Goal: Task Accomplishment & Management: Manage account settings

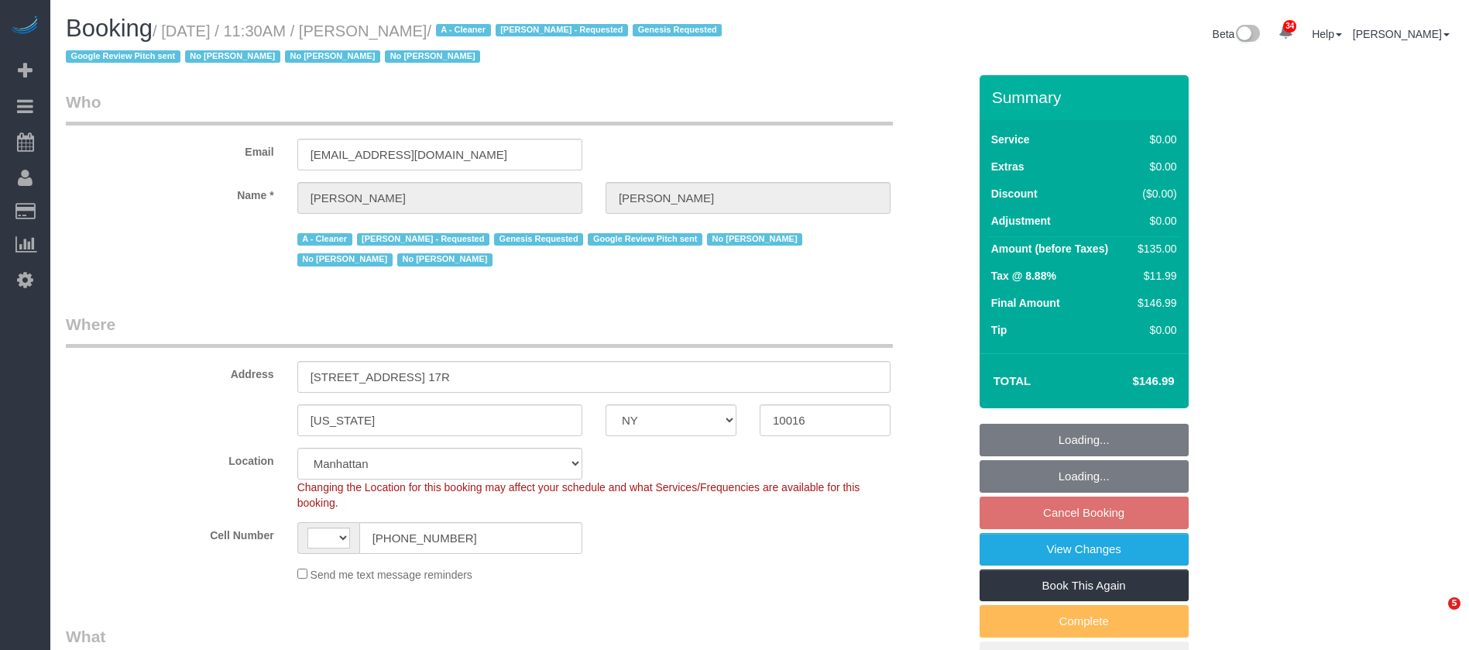
select select "NY"
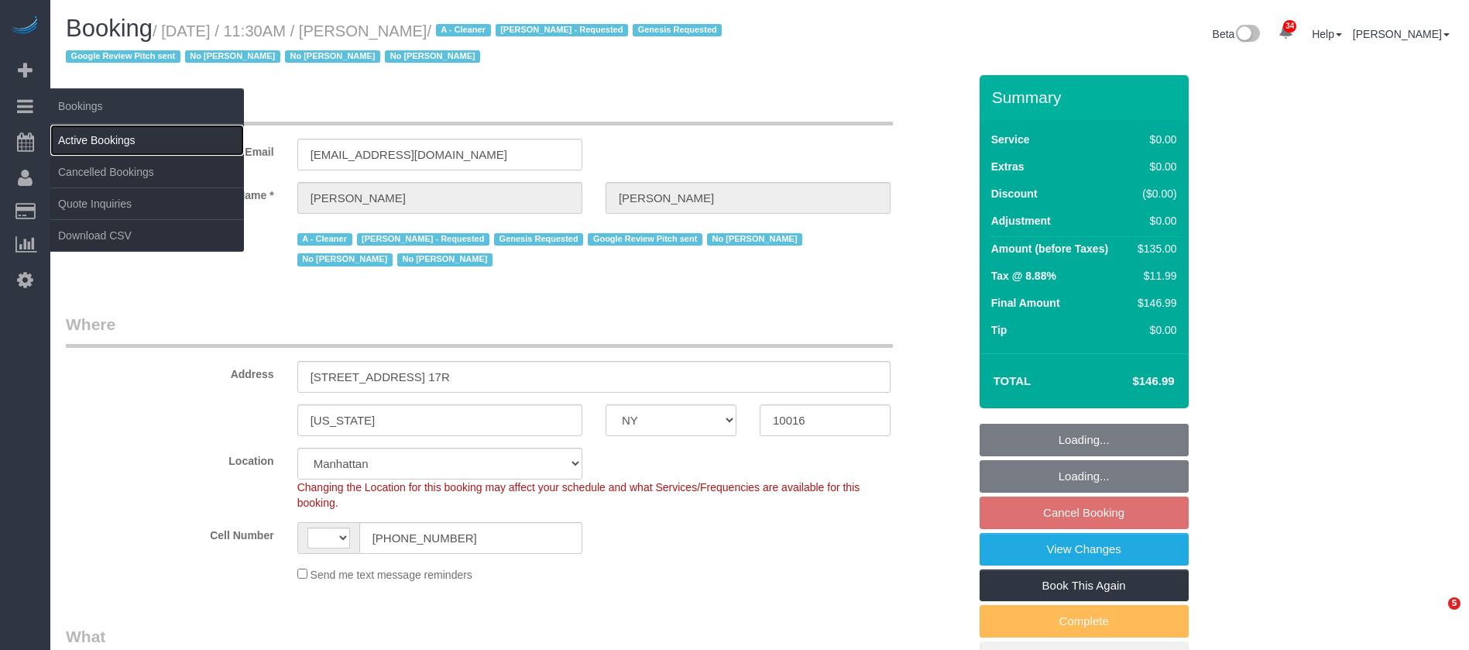
select select "object:1973"
select select "string:stripe-pm_1Ju1nr4VGloSiKo76yscob3j"
select select "number:89"
select select "number:90"
select select "number:15"
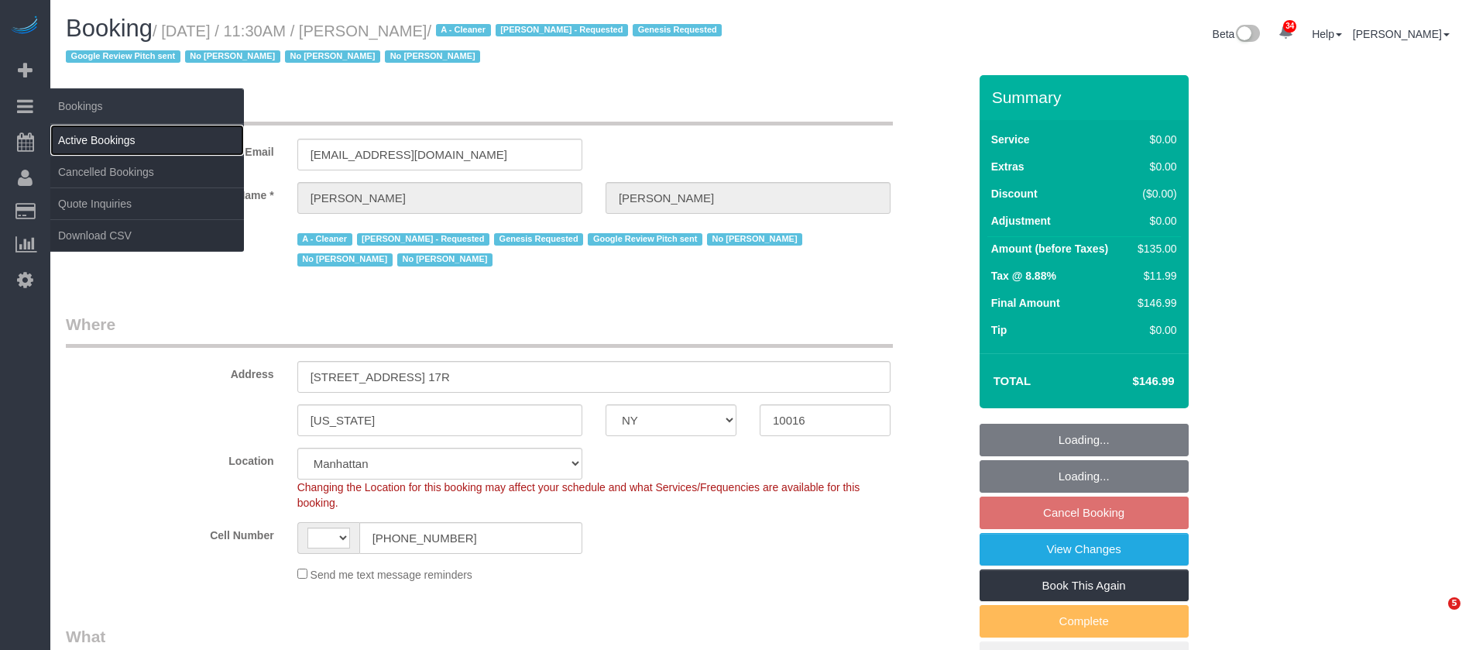
select select "number:6"
select select "number:21"
select select "string:US"
select select "object:2497"
select select "1"
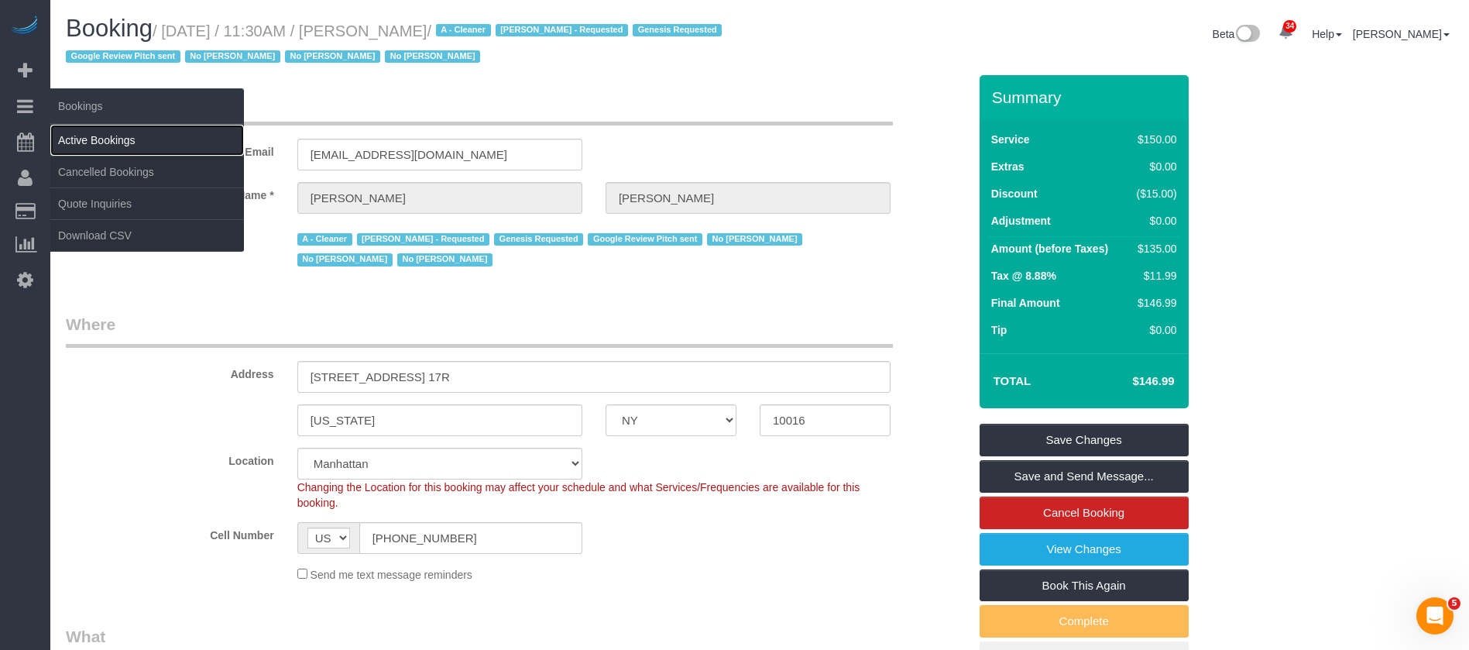
click at [117, 139] on link "Active Bookings" at bounding box center [147, 140] width 194 height 31
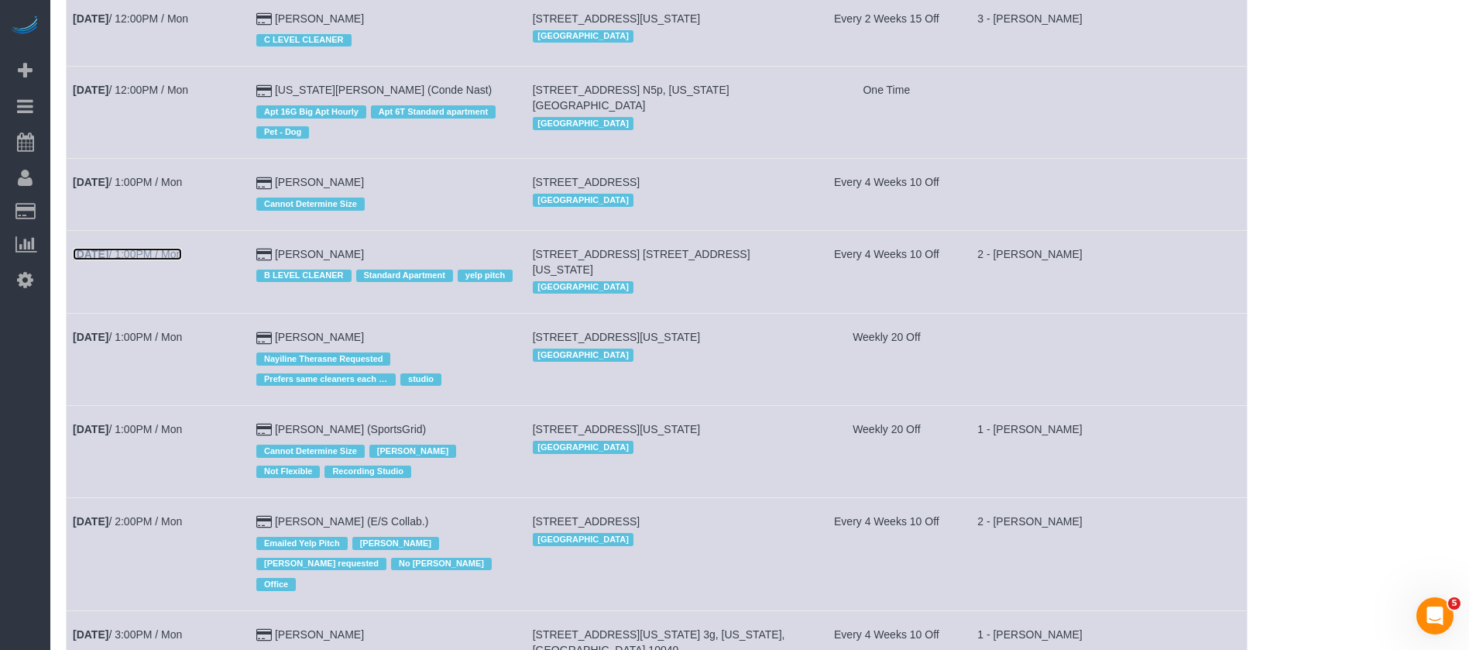
scroll to position [3863, 0]
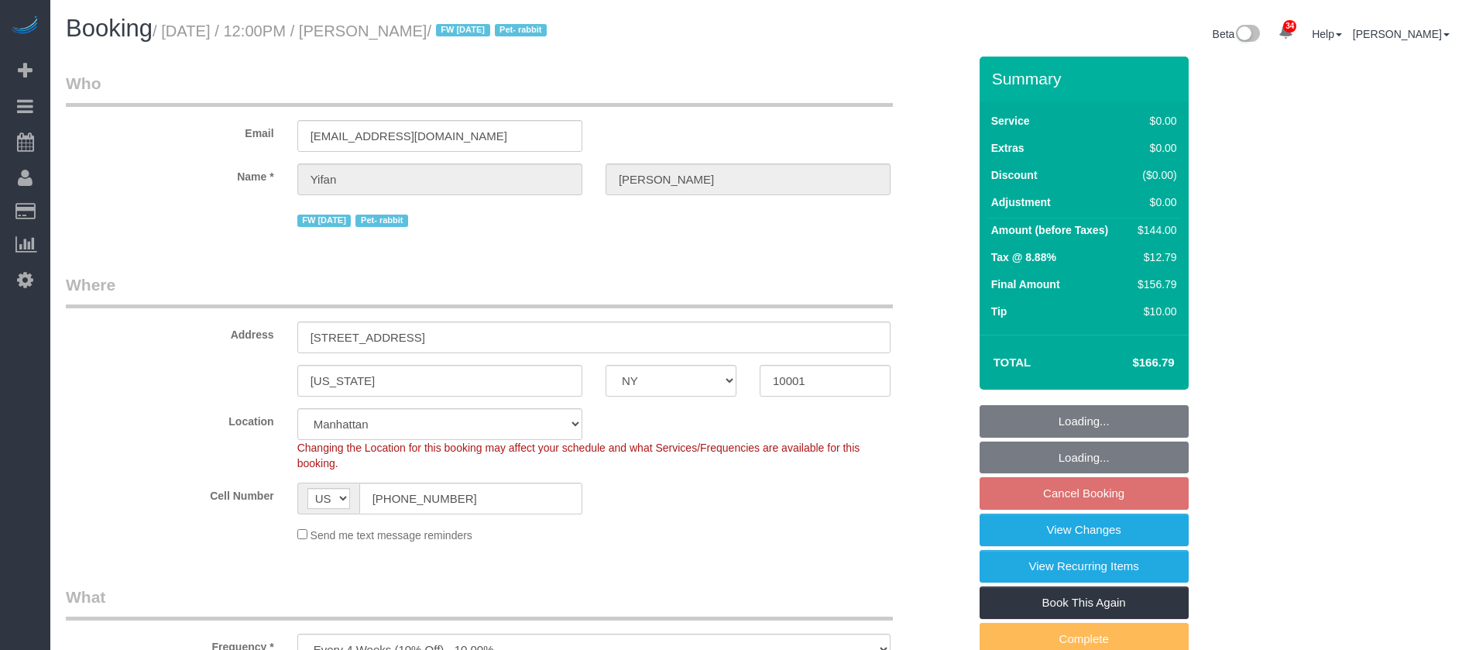
select select "NY"
select select "1"
select select "spot3"
select select "number:59"
select select "number:75"
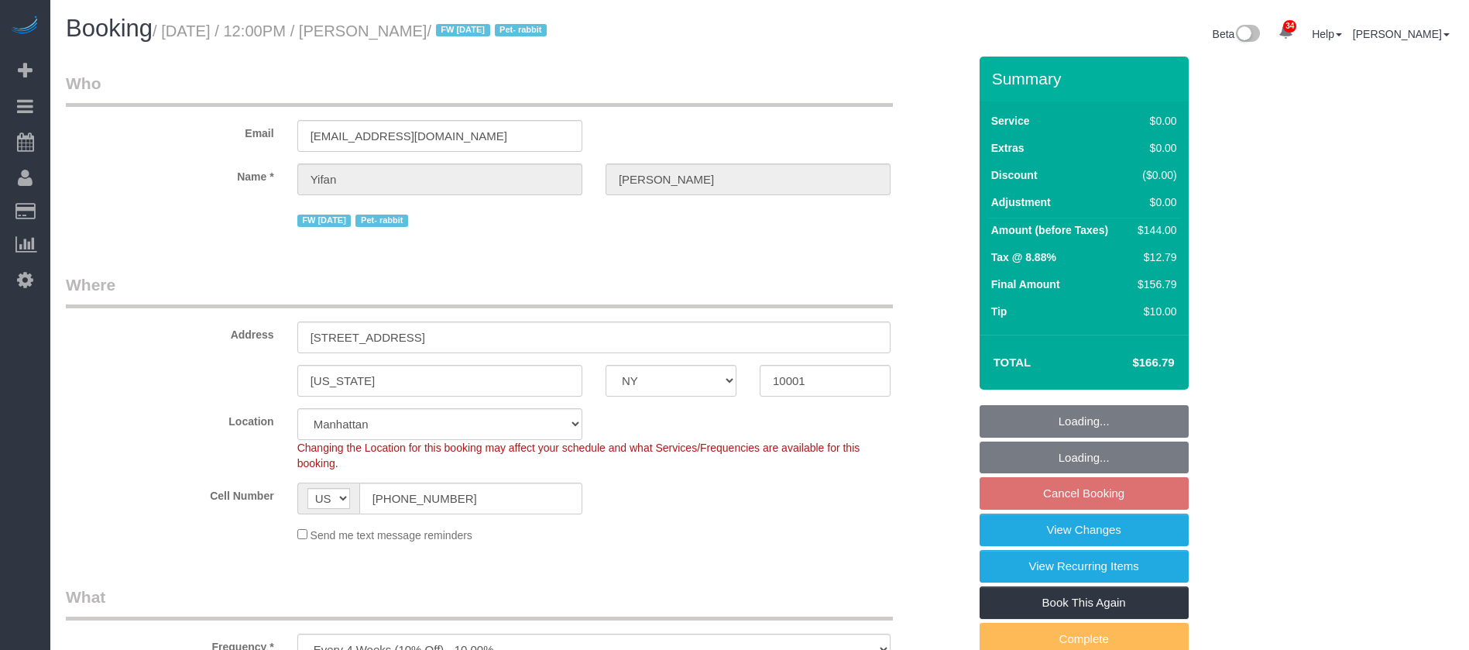
select select "number:15"
select select "number:6"
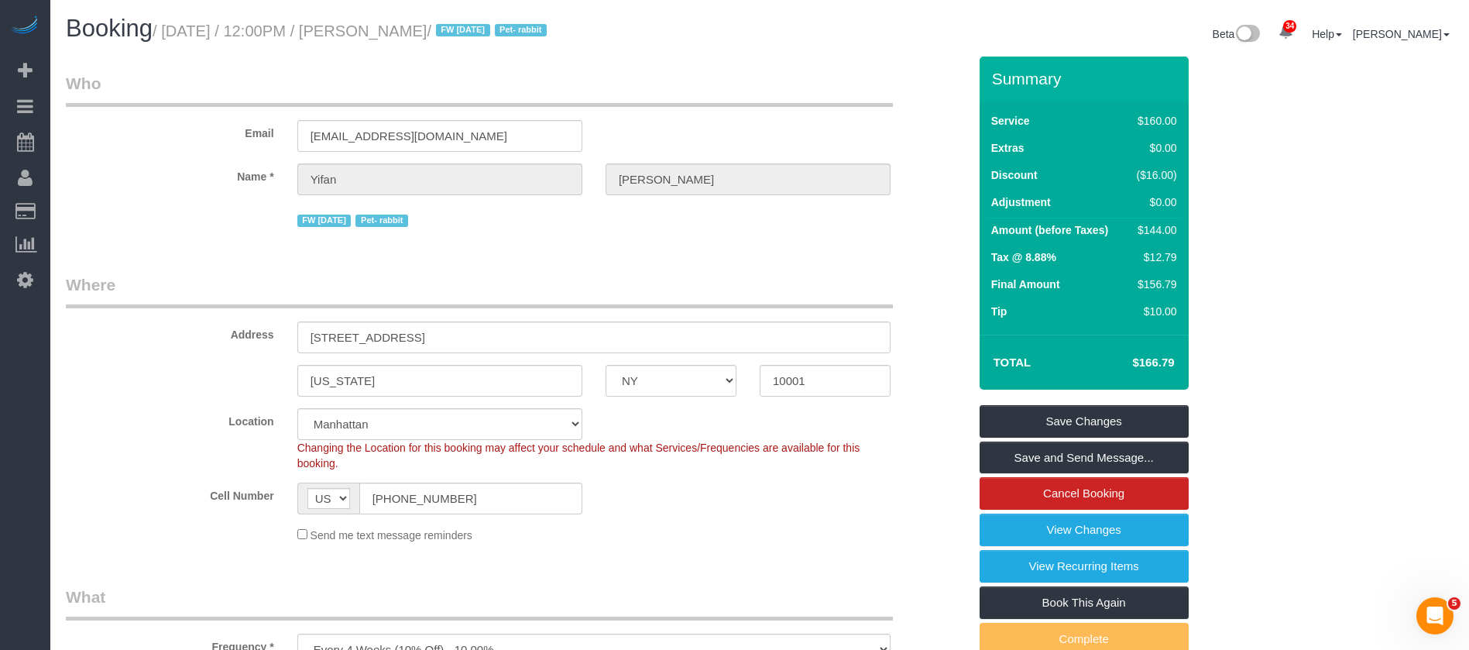
drag, startPoint x: 167, startPoint y: 26, endPoint x: 454, endPoint y: 33, distance: 287.4
click at [454, 33] on small "/ October 06, 2025 / 12:00PM / Yifan Zhao / FW 08/04/2024 Pet- rabbit" at bounding box center [352, 30] width 399 height 17
copy small "October 06, 2025 / 12:00PM / Yifan Zhao"
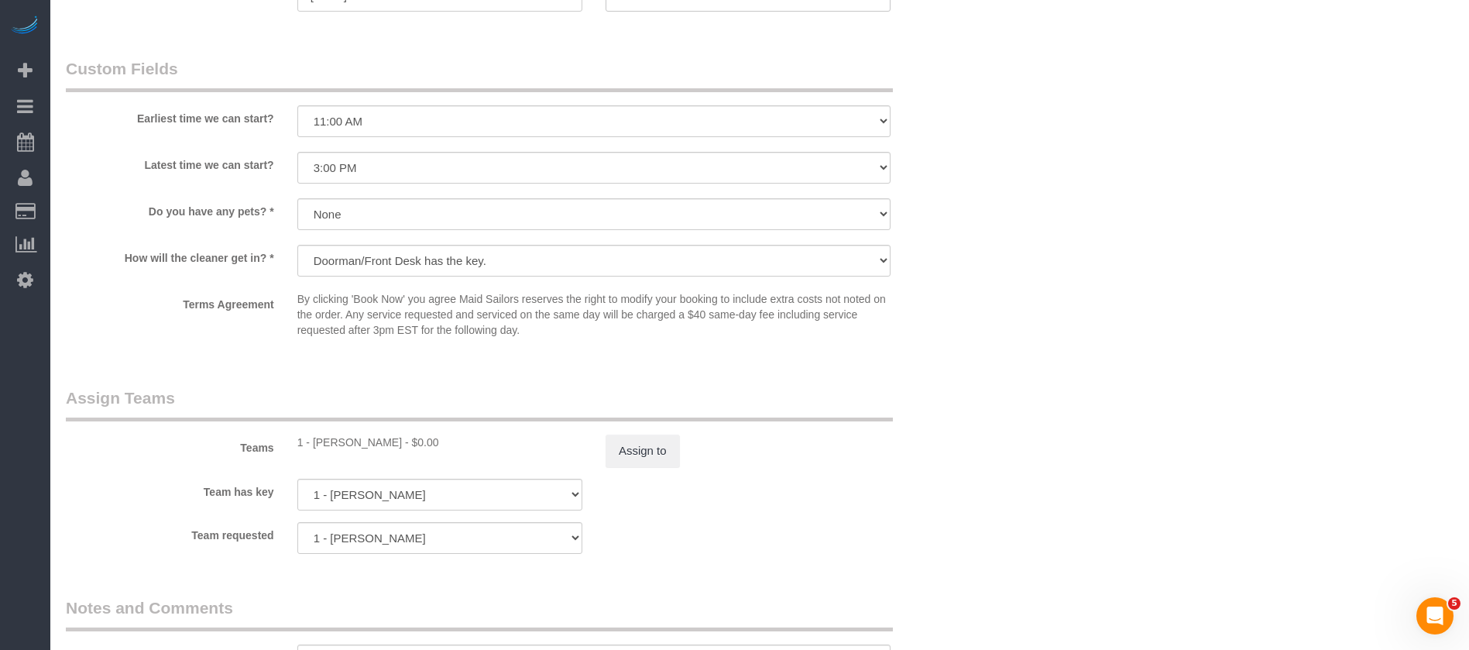
scroll to position [1975, 0]
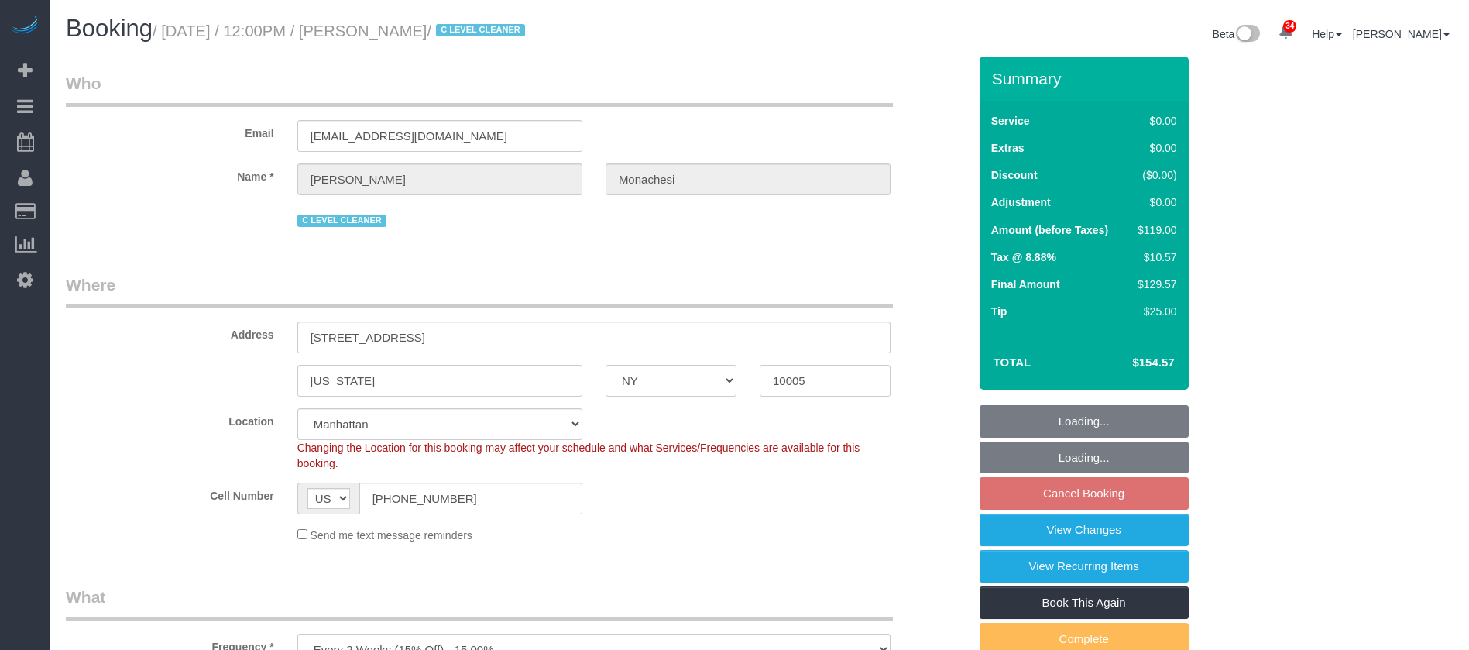
select select "NY"
select select "1"
select select "string:stripe-pm_1QlwZp4VGloSiKo7Aw8ONXaS"
select select "spot3"
select select "number:59"
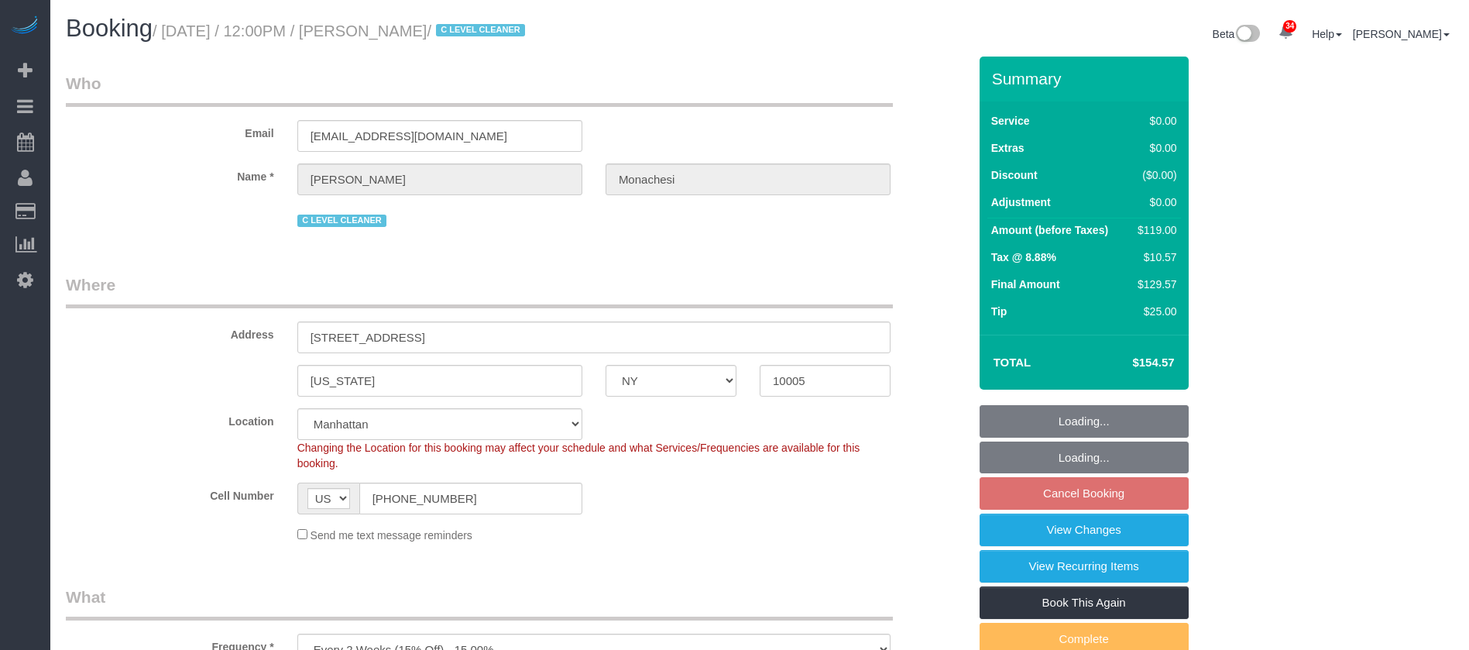
select select "number:76"
select select "number:15"
select select "number:6"
select select "number:21"
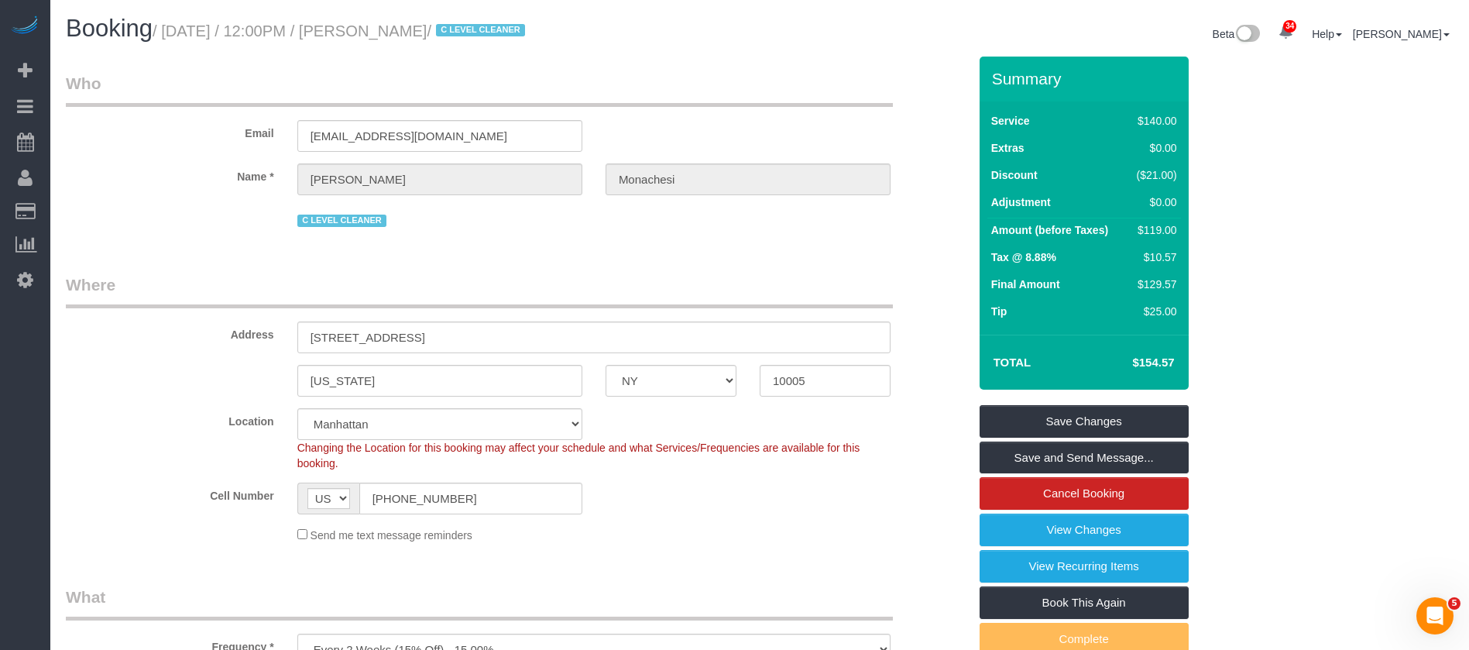
drag, startPoint x: 172, startPoint y: 32, endPoint x: 493, endPoint y: 29, distance: 320.7
click at [493, 29] on small "/ October 06, 2025 / 12:00PM / Julia Monachesi / C LEVEL CLEANER" at bounding box center [341, 30] width 377 height 17
copy small "October 06, 2025 / 12:00PM / Julia Monachesi"
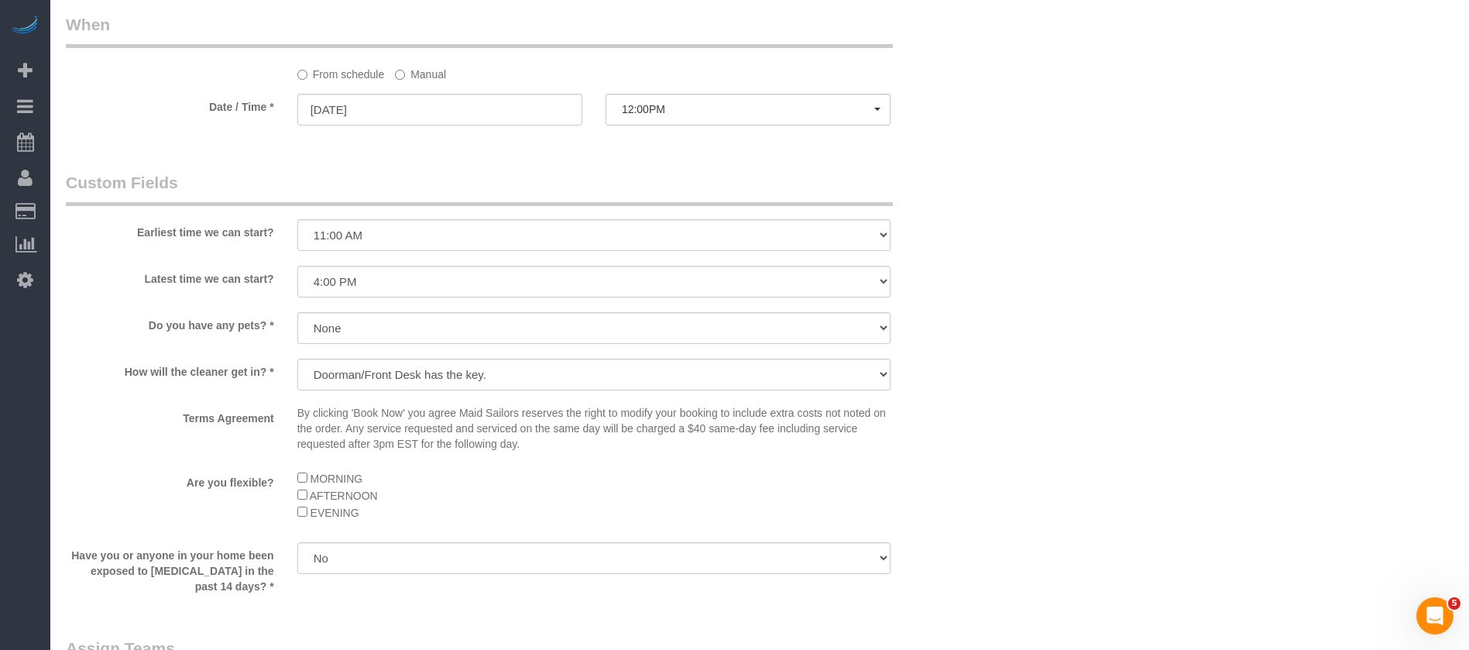
scroll to position [1743, 0]
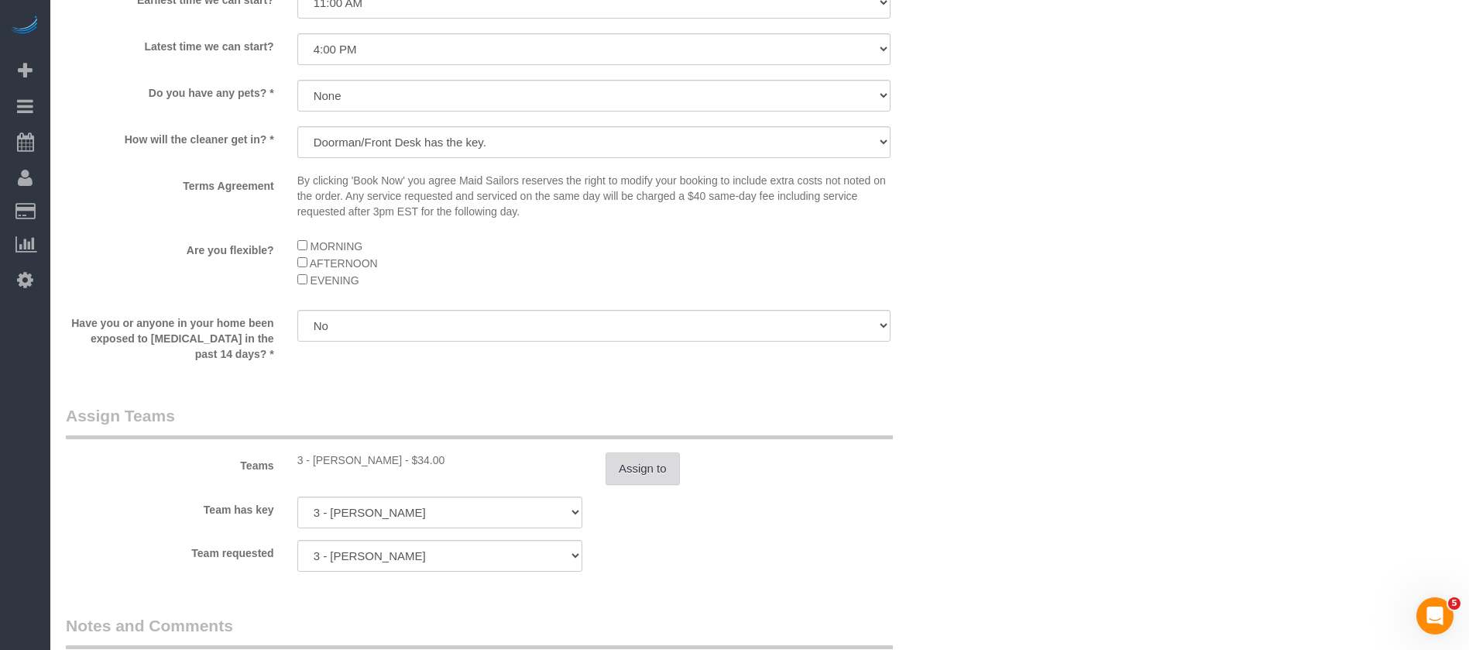
click at [653, 469] on button "Assign to" at bounding box center [643, 468] width 74 height 33
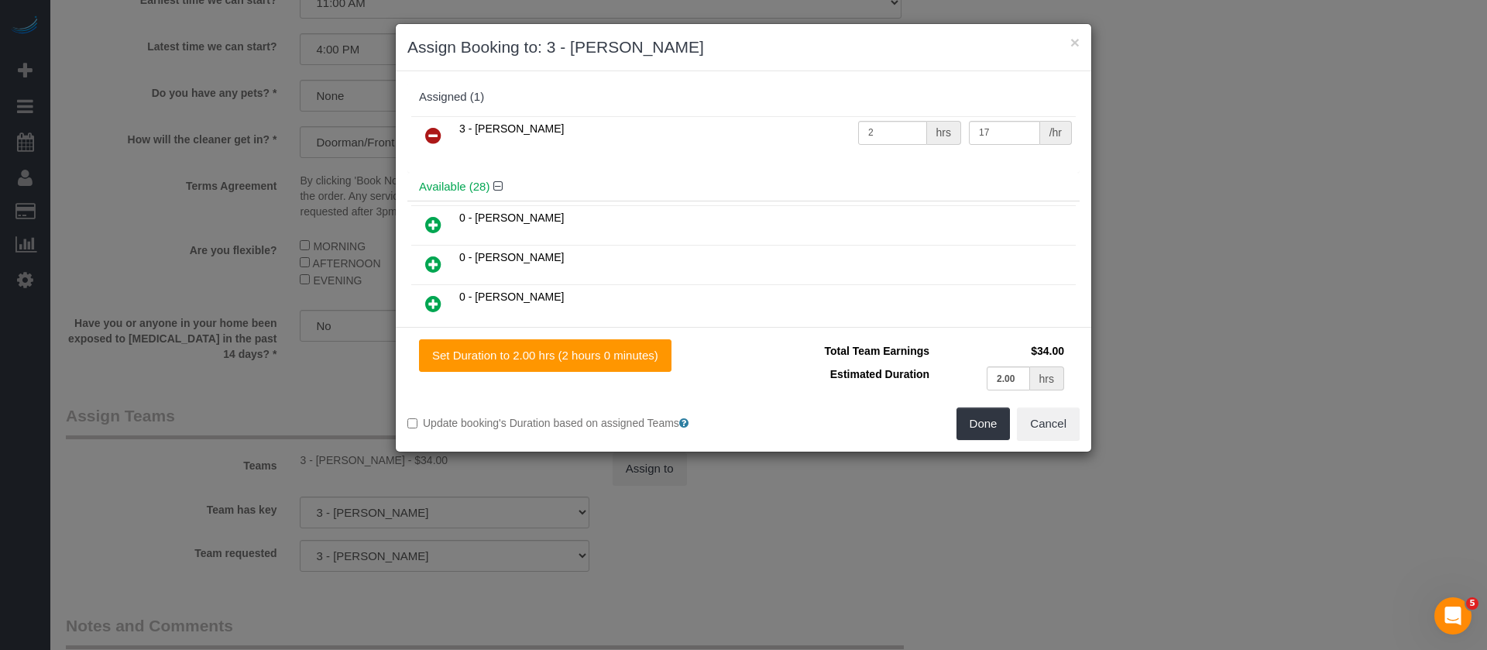
drag, startPoint x: 427, startPoint y: 130, endPoint x: 723, endPoint y: 183, distance: 300.5
click at [427, 129] on icon at bounding box center [433, 135] width 16 height 19
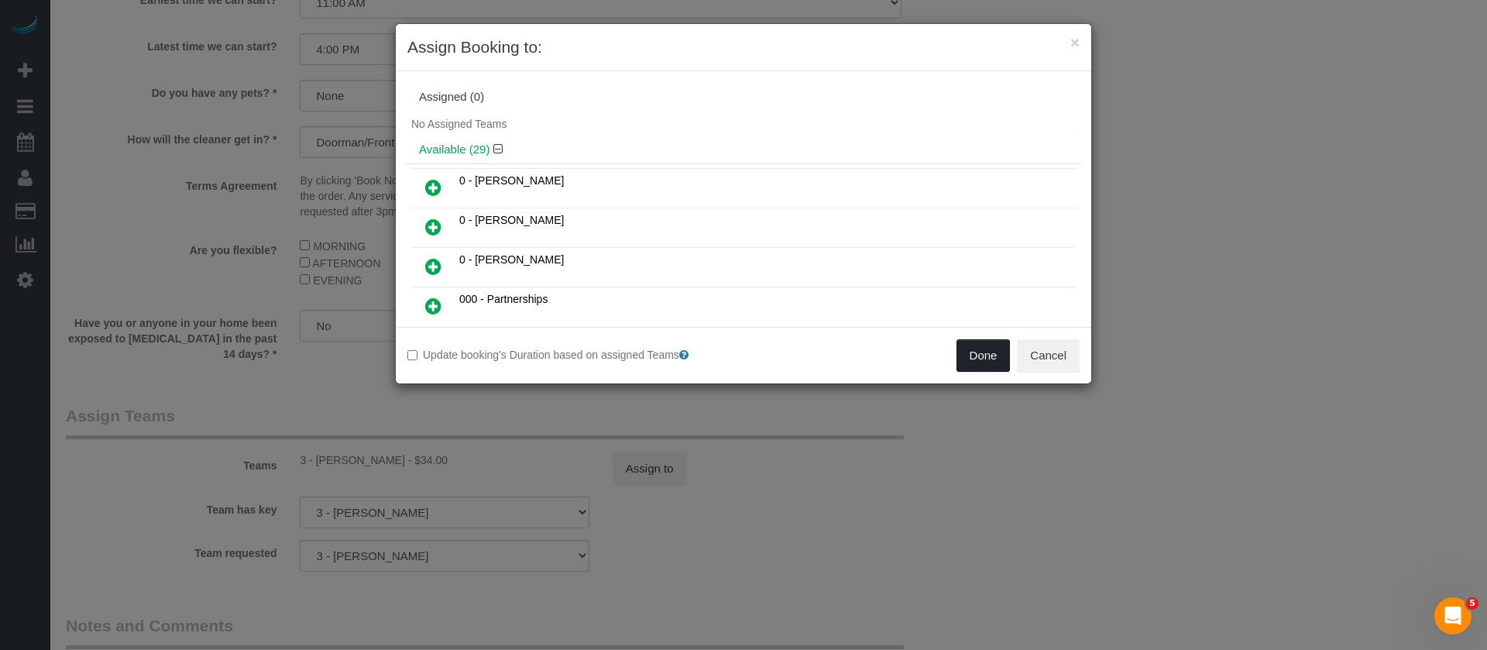
click at [981, 353] on button "Done" at bounding box center [984, 355] width 54 height 33
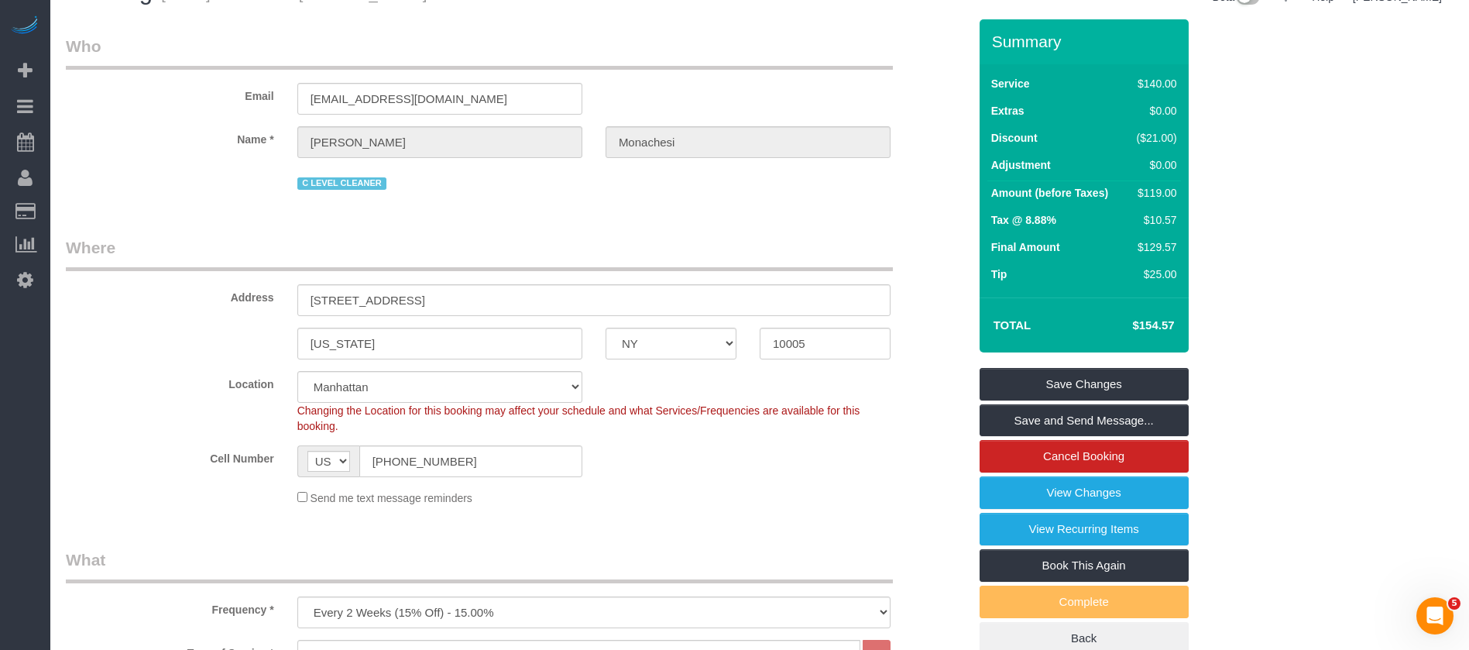
scroll to position [0, 0]
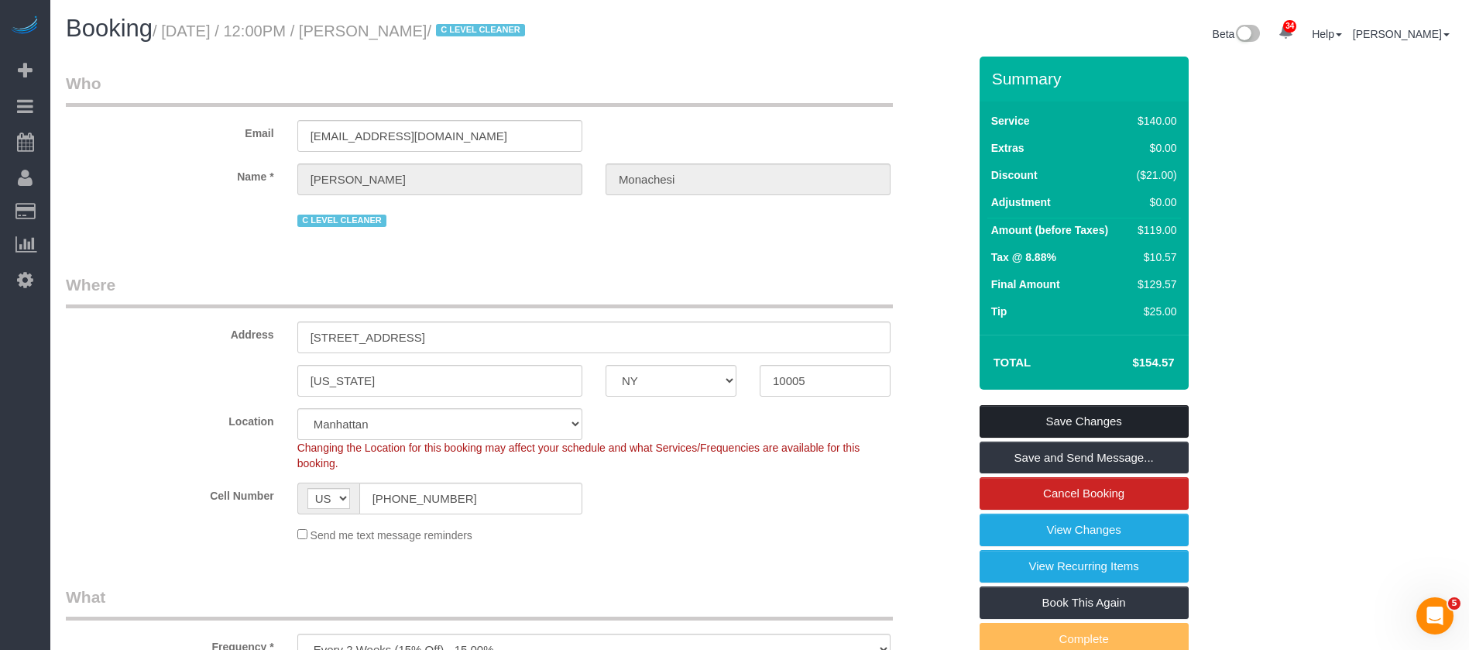
drag, startPoint x: 1078, startPoint y: 415, endPoint x: 1038, endPoint y: 405, distance: 41.5
click at [1079, 414] on link "Save Changes" at bounding box center [1084, 421] width 209 height 33
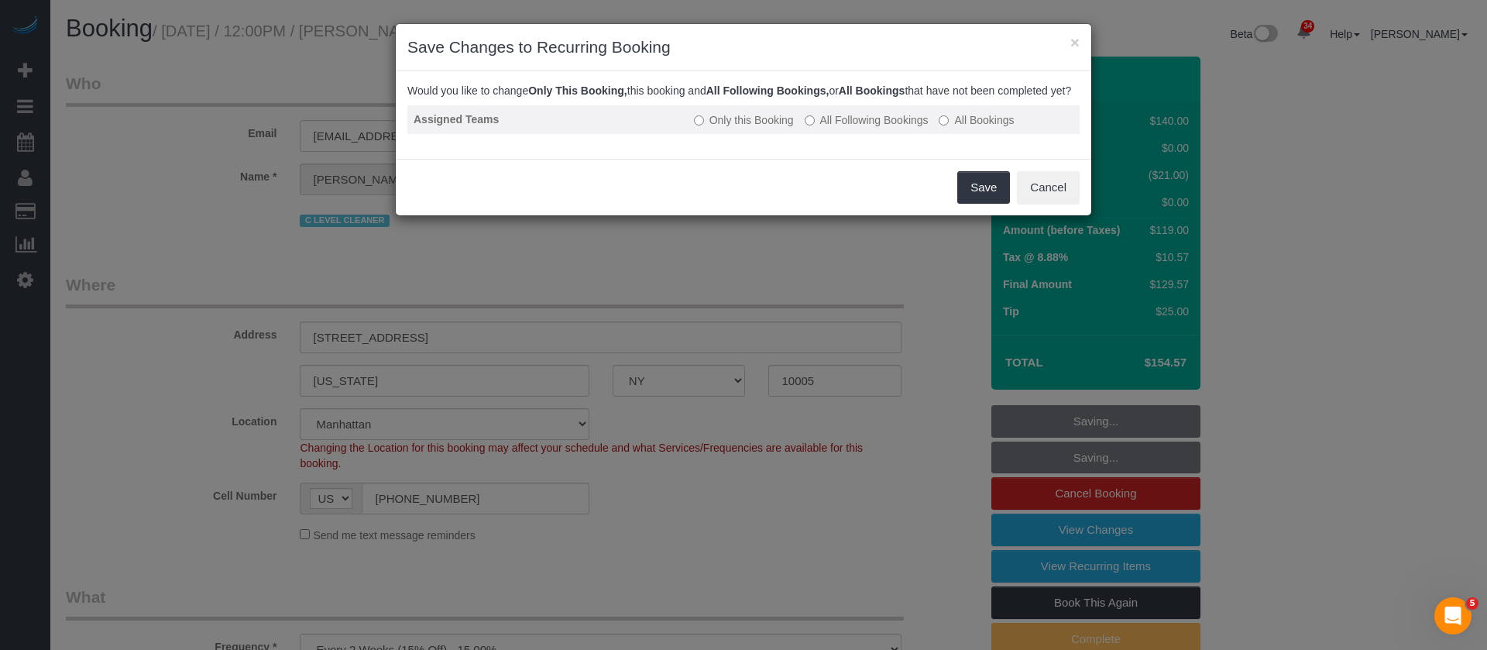
drag, startPoint x: 805, startPoint y: 129, endPoint x: 866, endPoint y: 143, distance: 62.6
click at [806, 128] on label "All Following Bookings" at bounding box center [867, 119] width 124 height 15
click at [990, 191] on button "Save" at bounding box center [983, 187] width 53 height 33
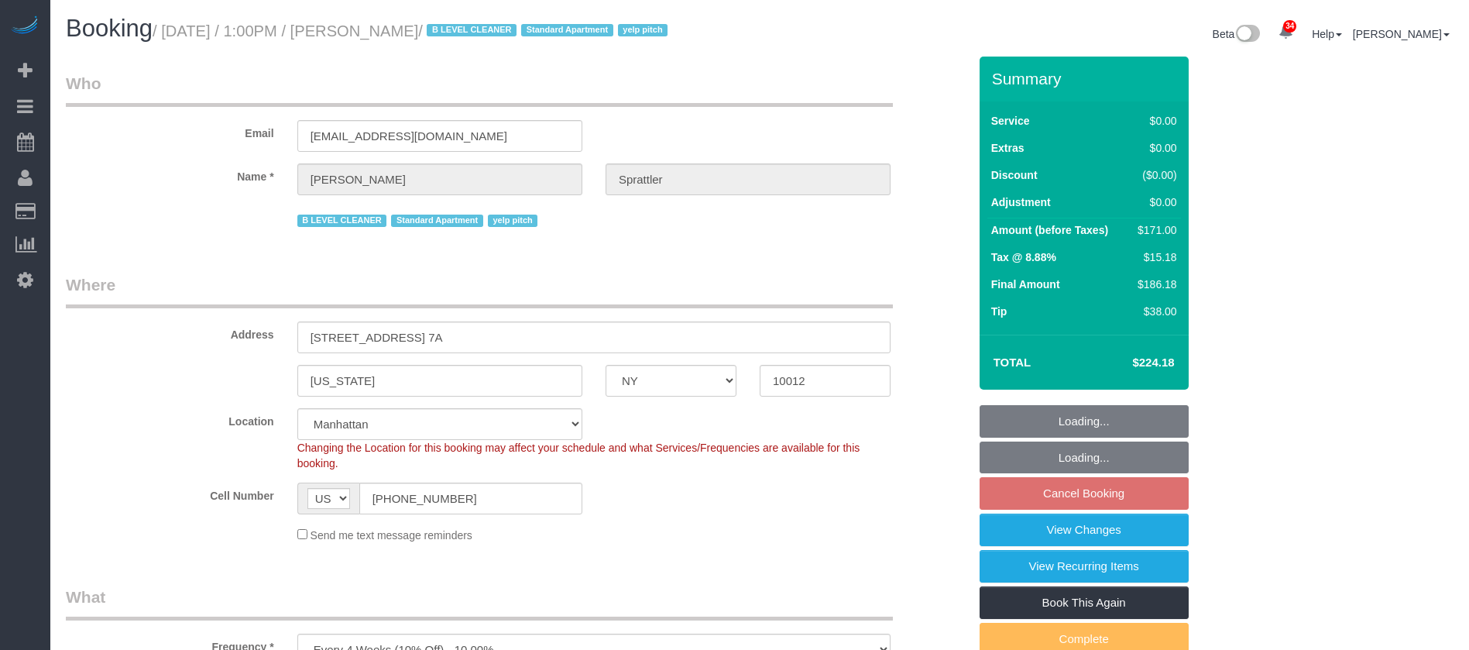
select select "NY"
select select "2"
select select "spot61"
select select "number:58"
select select "number:77"
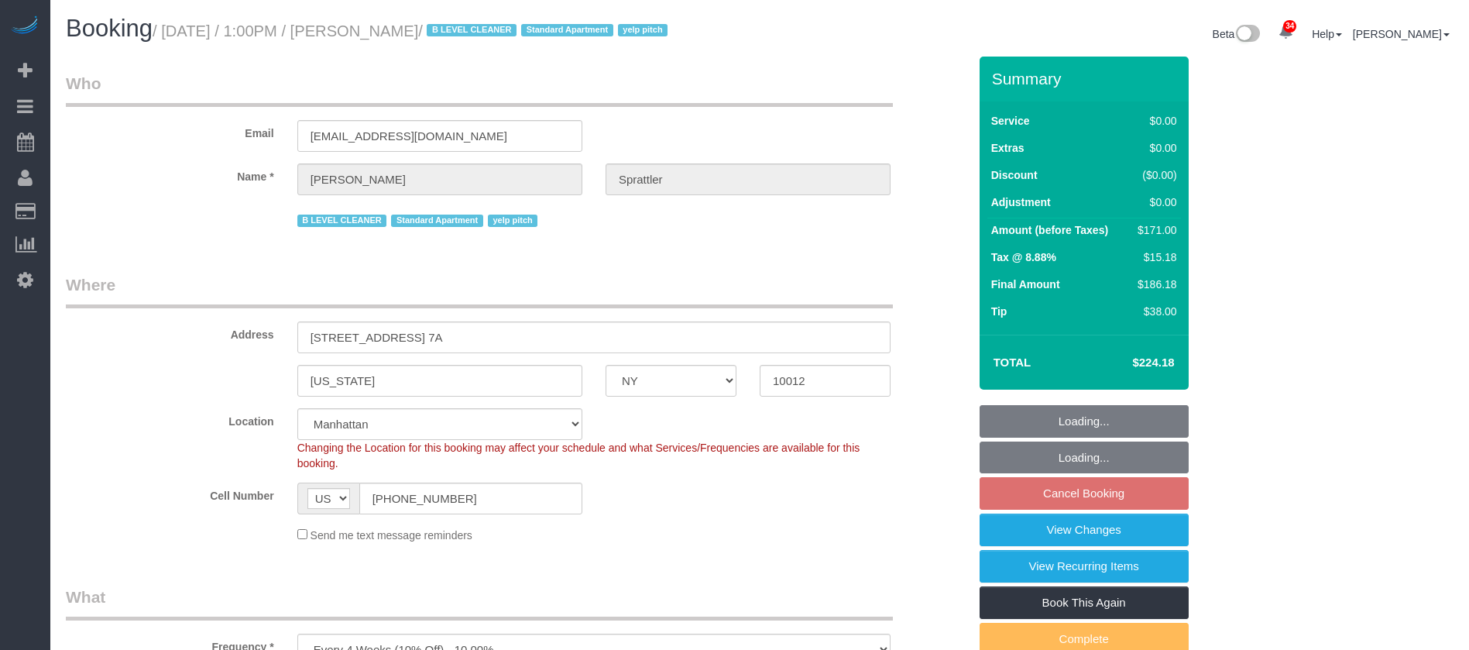
select select "number:15"
select select "number:5"
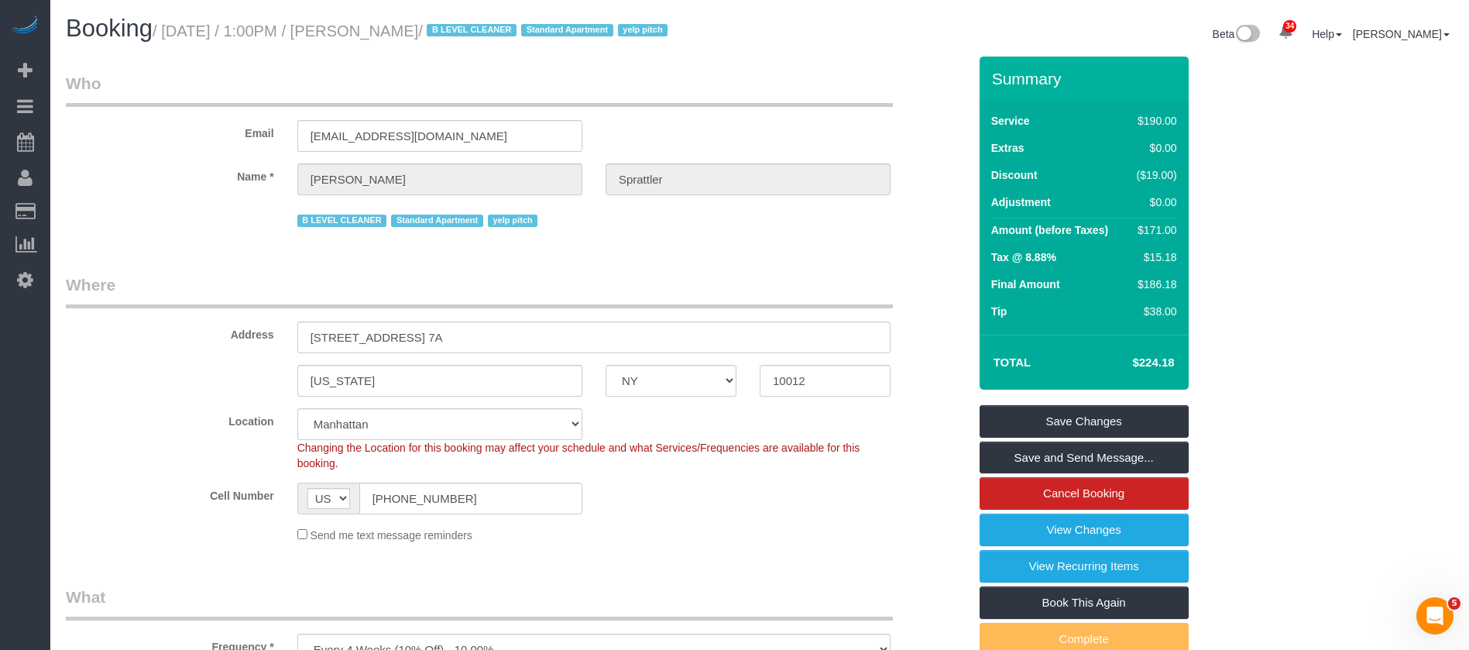
drag, startPoint x: 168, startPoint y: 34, endPoint x: 475, endPoint y: 26, distance: 306.8
click at [475, 26] on small "/ October 06, 2025 / 1:00PM / Claire Sprattler / B LEVEL CLEANER Standard Apart…" at bounding box center [413, 30] width 520 height 17
copy small "October 06, 2025 / 1:00PM / Claire Sprattler"
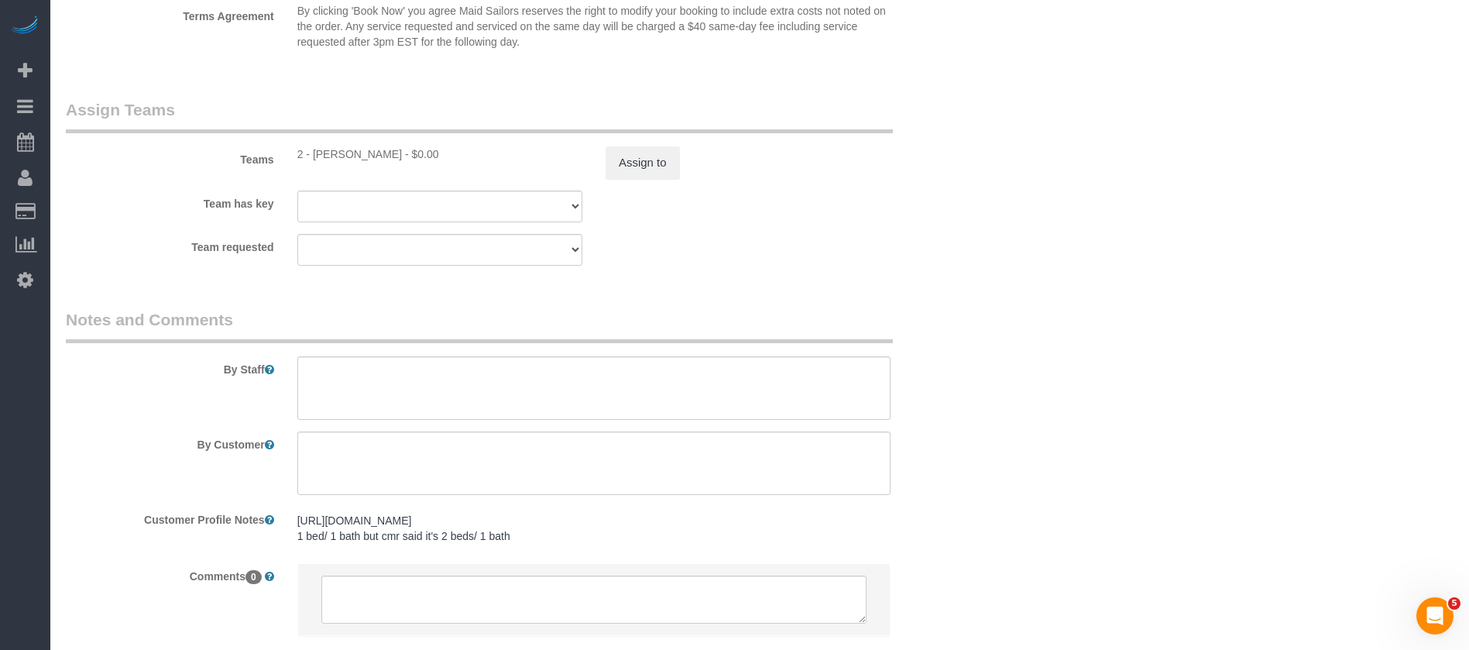
scroll to position [1975, 0]
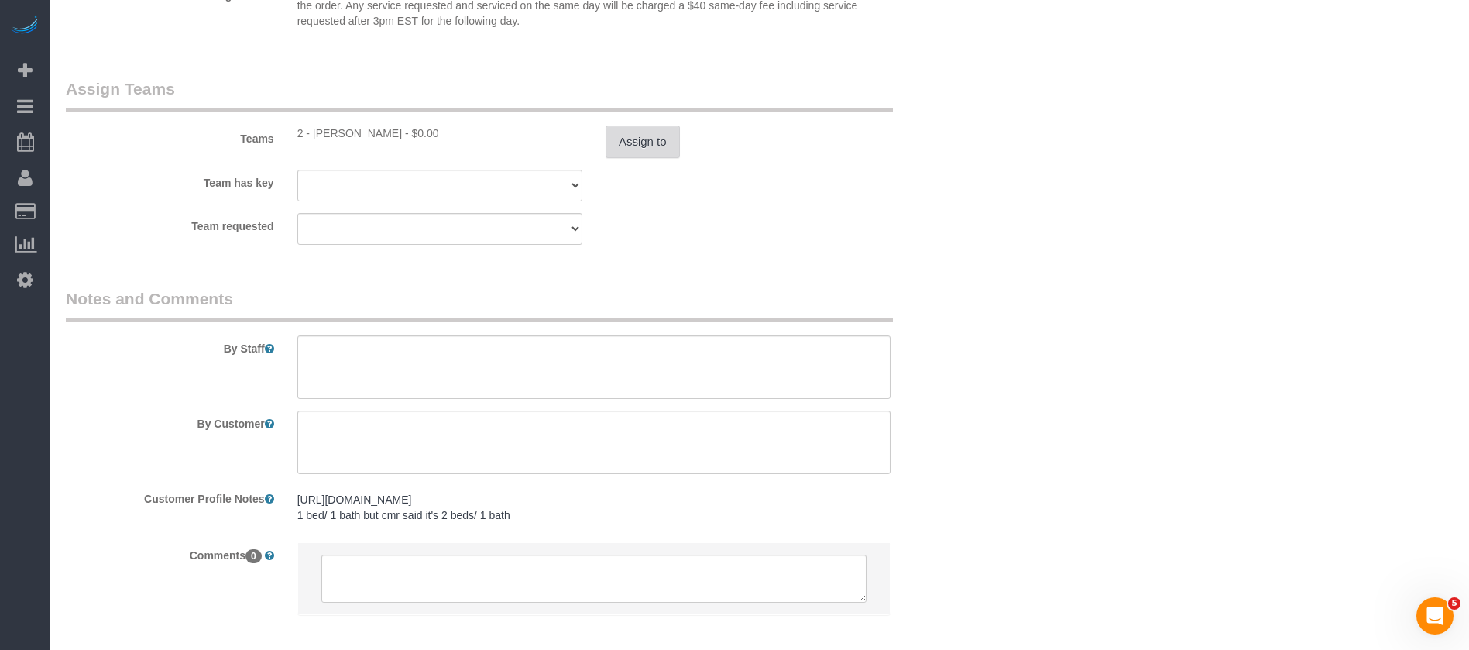
click at [656, 149] on button "Assign to" at bounding box center [643, 141] width 74 height 33
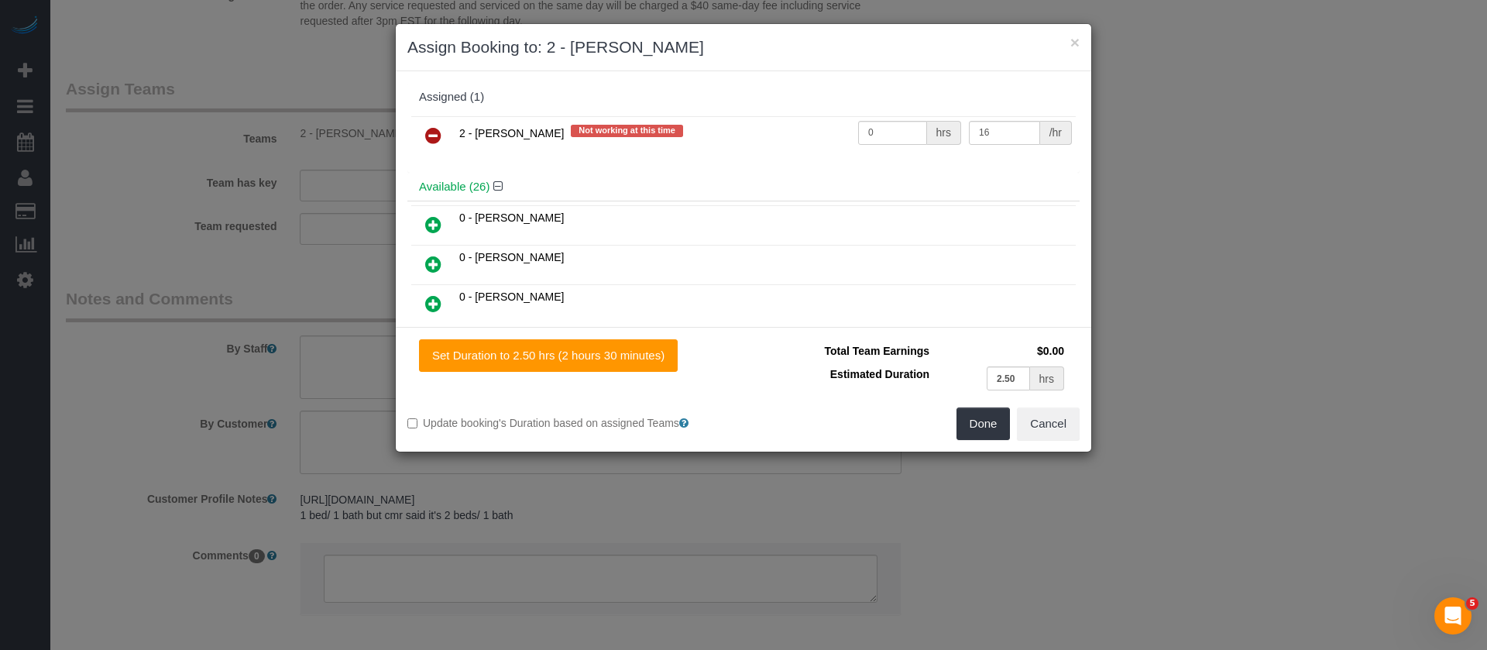
click at [431, 133] on icon at bounding box center [433, 135] width 16 height 19
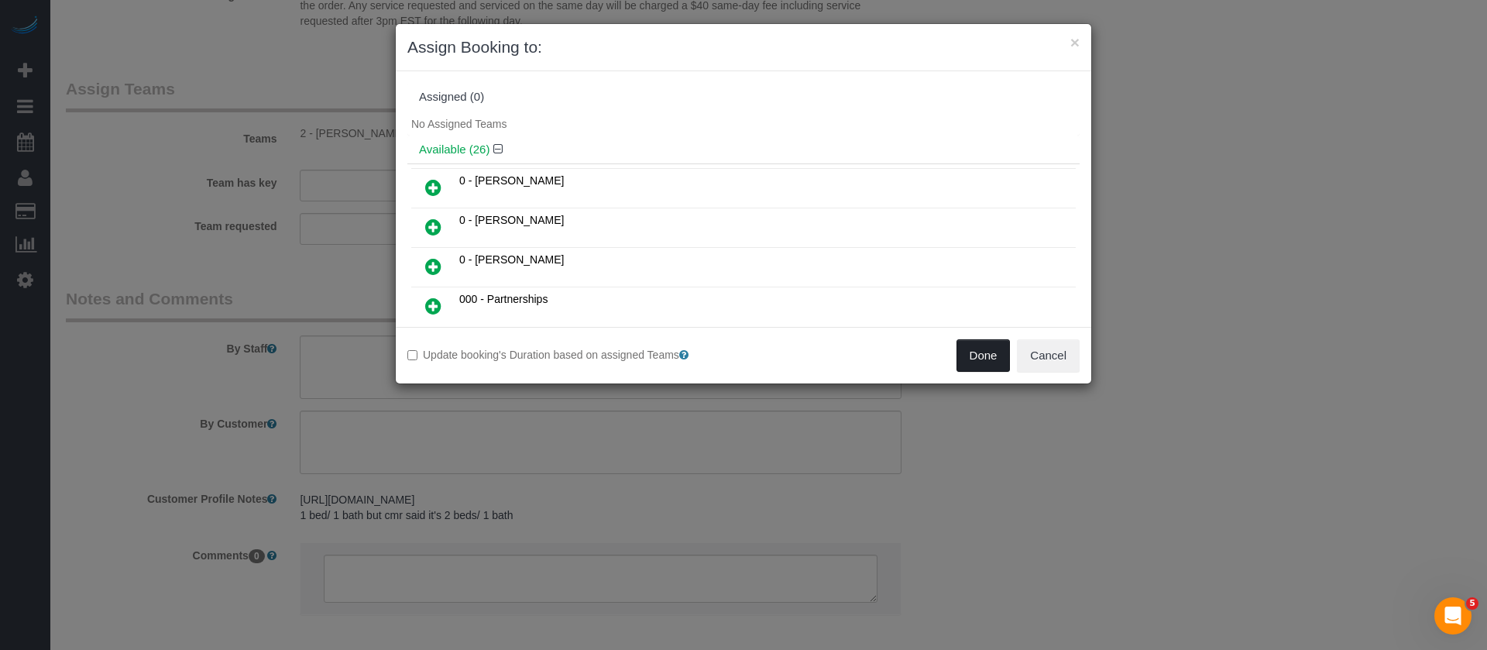
click at [984, 348] on button "Done" at bounding box center [984, 355] width 54 height 33
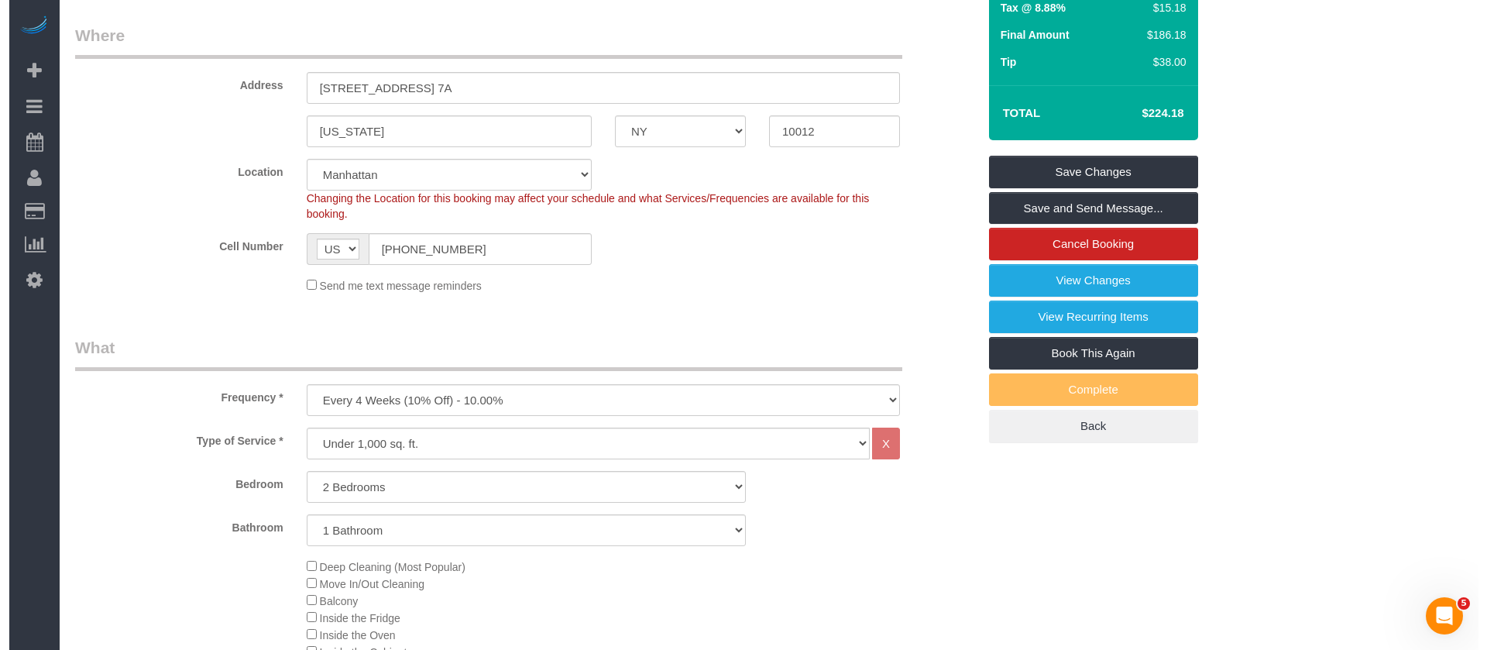
scroll to position [0, 0]
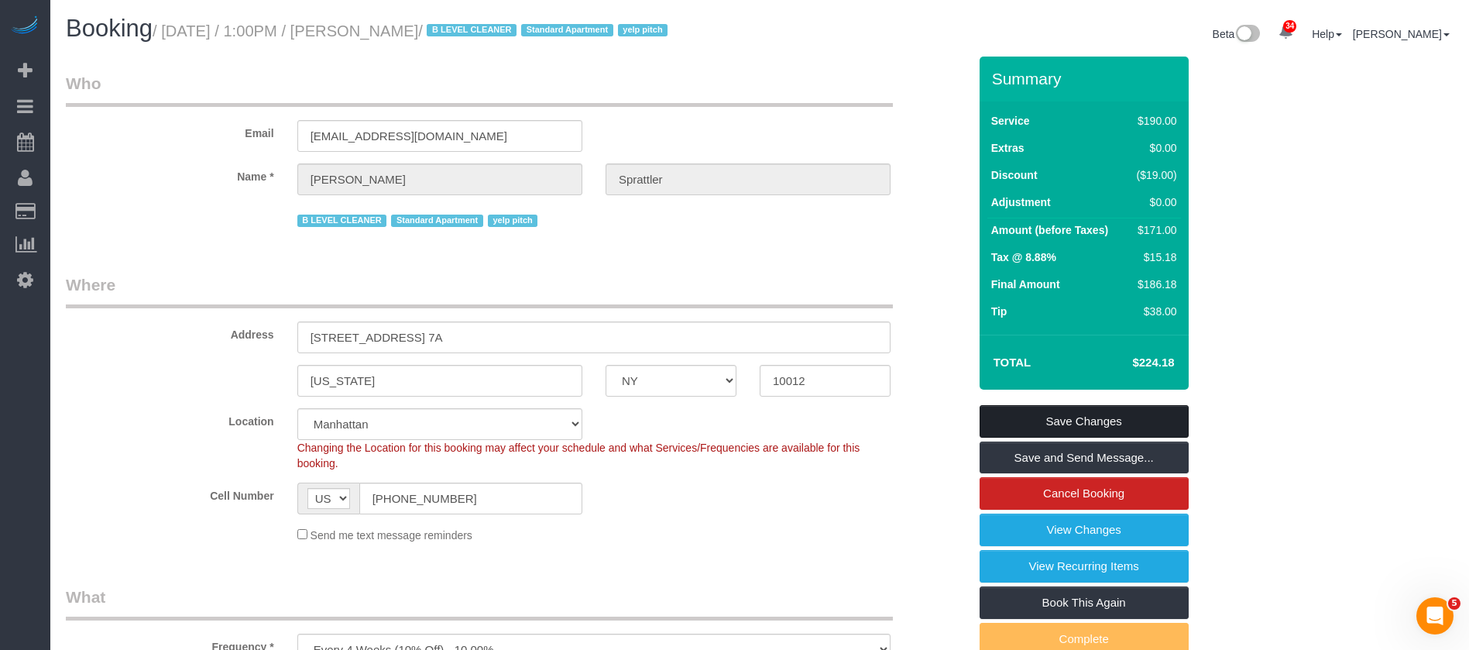
drag, startPoint x: 1083, startPoint y: 421, endPoint x: 925, endPoint y: 378, distance: 163.6
click at [1083, 420] on link "Save Changes" at bounding box center [1084, 421] width 209 height 33
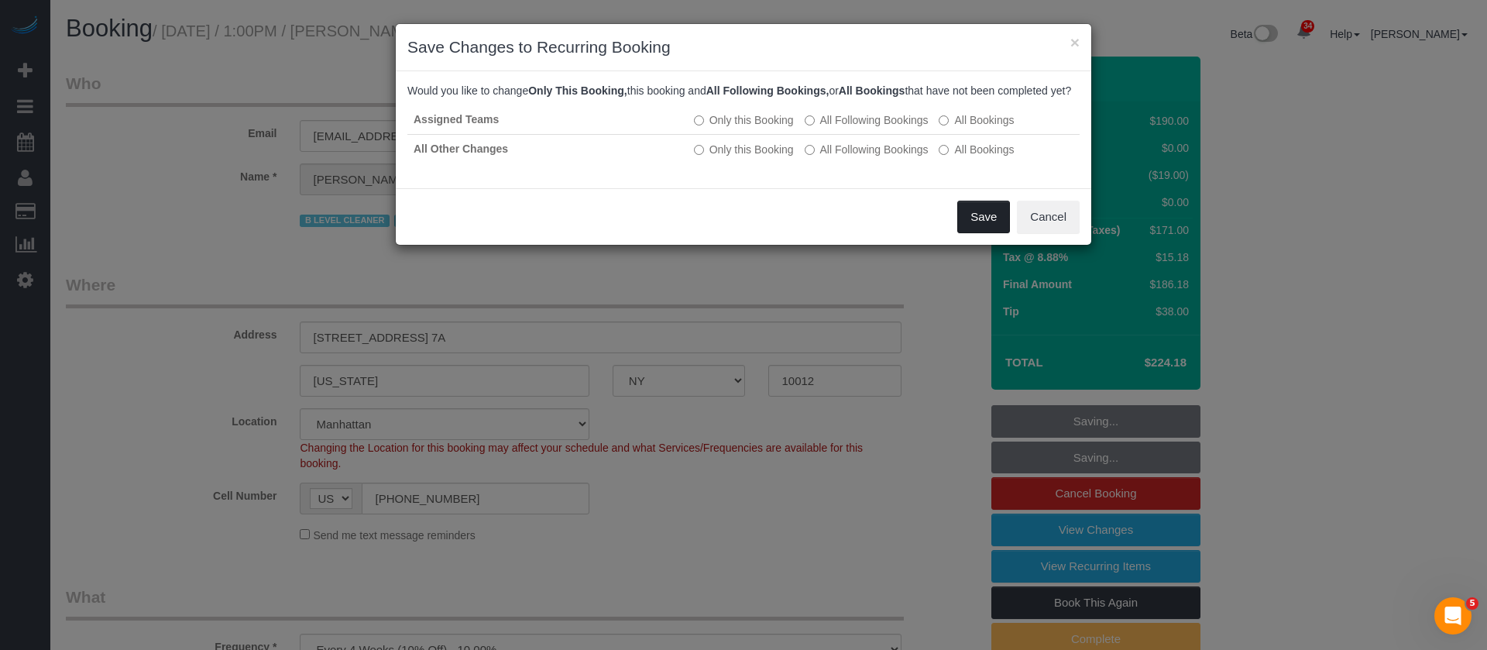
click at [975, 231] on button "Save" at bounding box center [983, 217] width 53 height 33
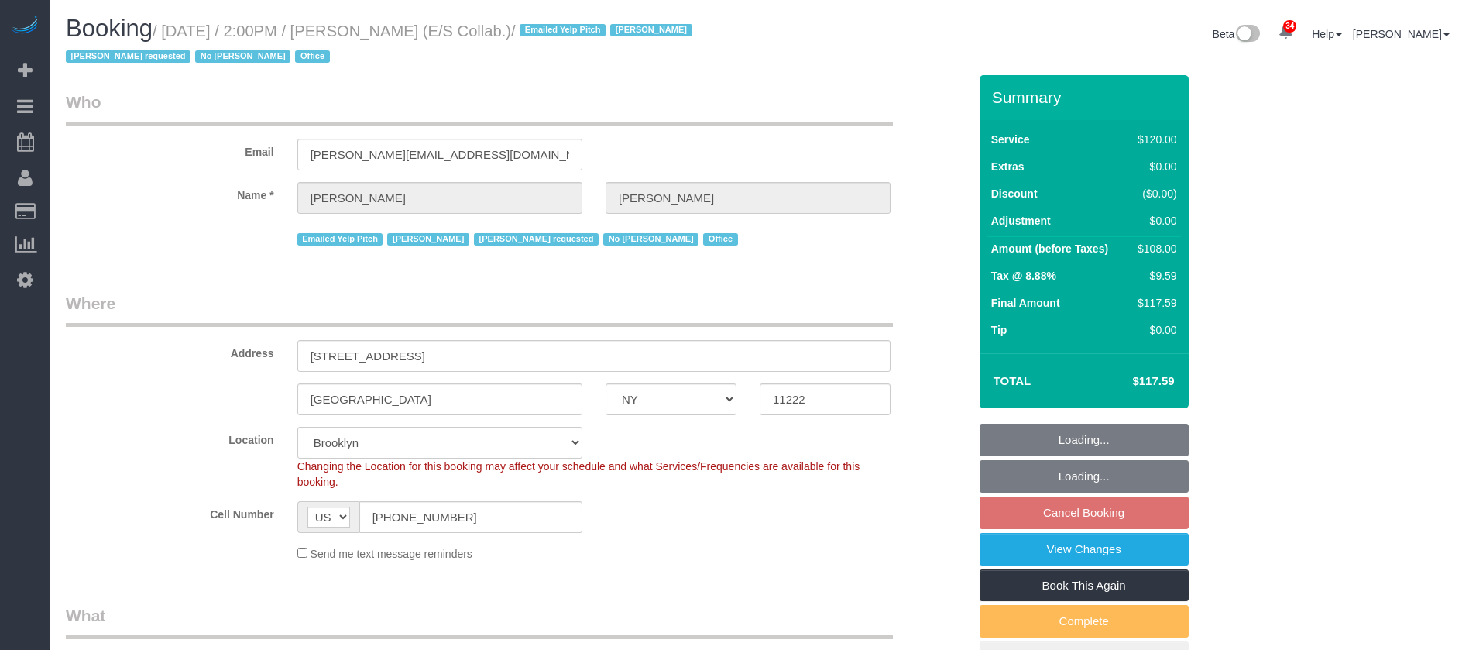
select select "NY"
select select "90"
select select "number:89"
select select "number:90"
select select "number:15"
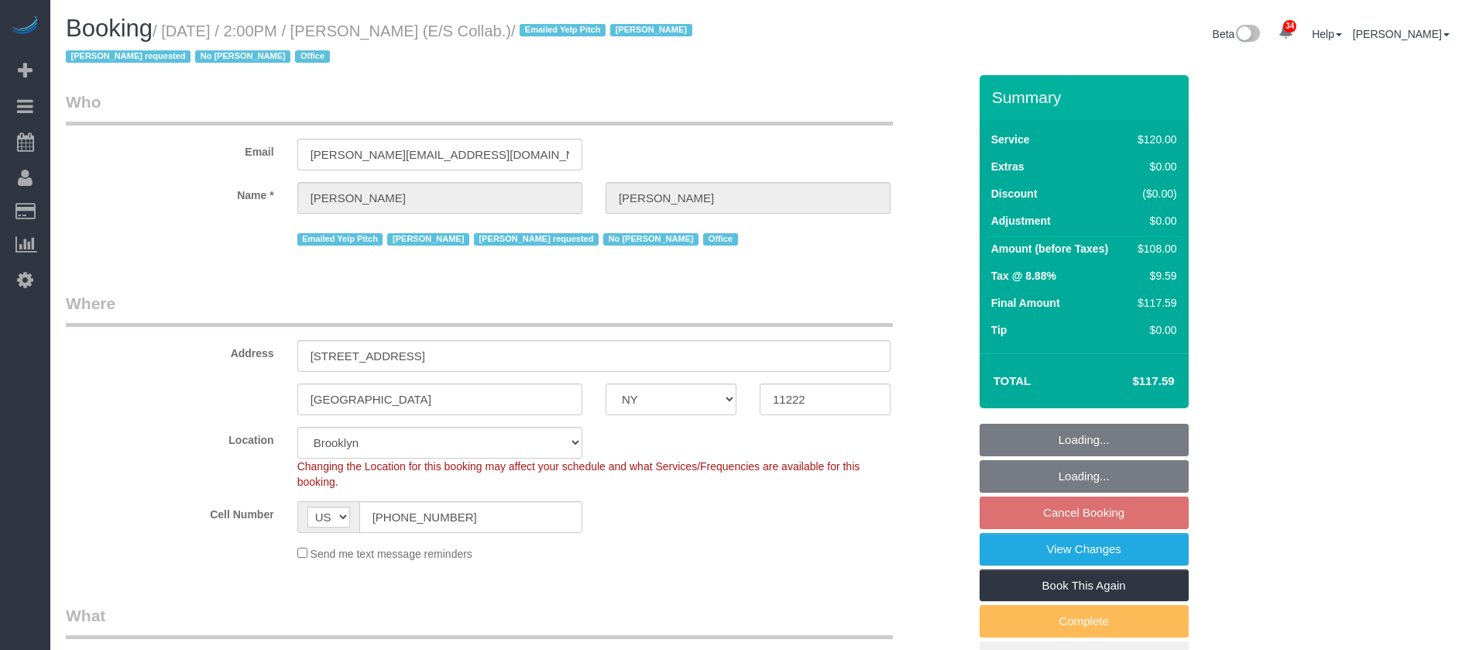
select select "number:7"
select select "33972"
select select "spot67"
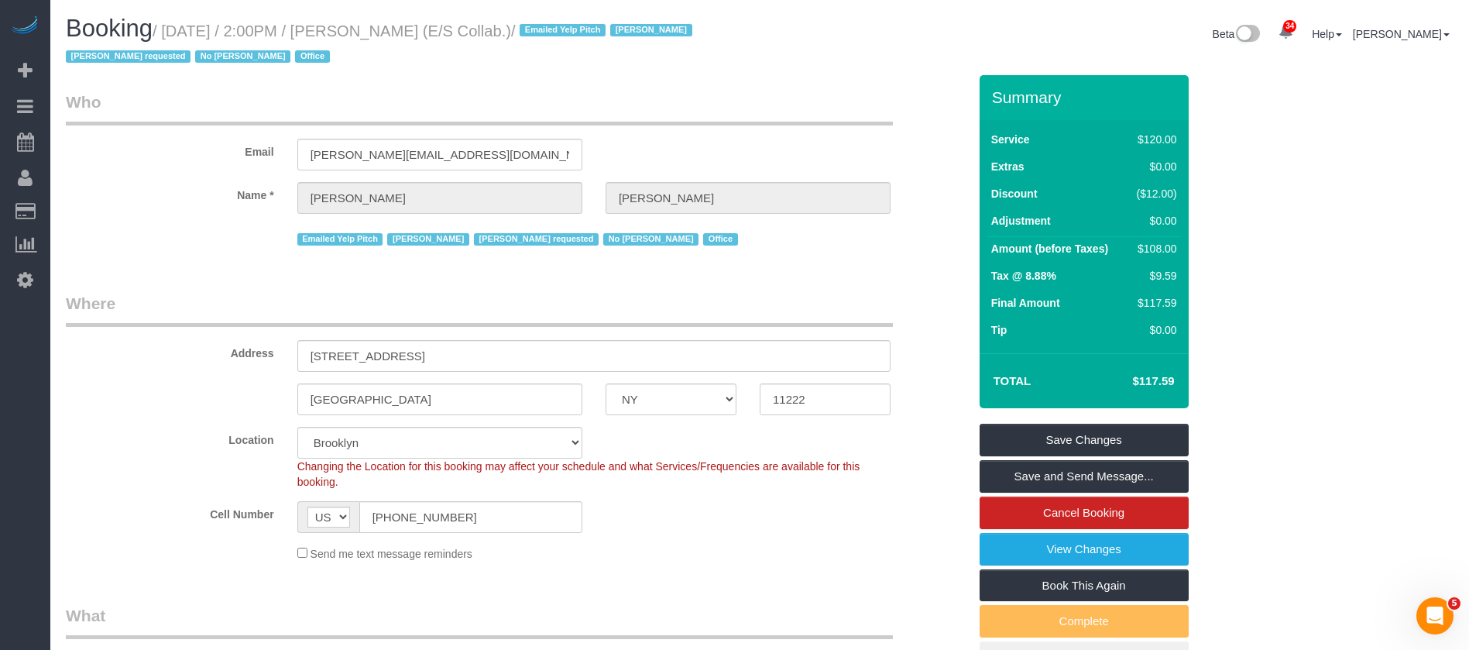
drag, startPoint x: 170, startPoint y: 31, endPoint x: 503, endPoint y: 43, distance: 334.0
click at [496, 33] on small "/ October 06, 2025 / 2:00PM / Sara McFarlane (E/S Collab.) / Emailed Yelp Pitch…" at bounding box center [381, 43] width 631 height 43
copy small "October 06, 2025 / 2:00PM / Sara McFarlane"
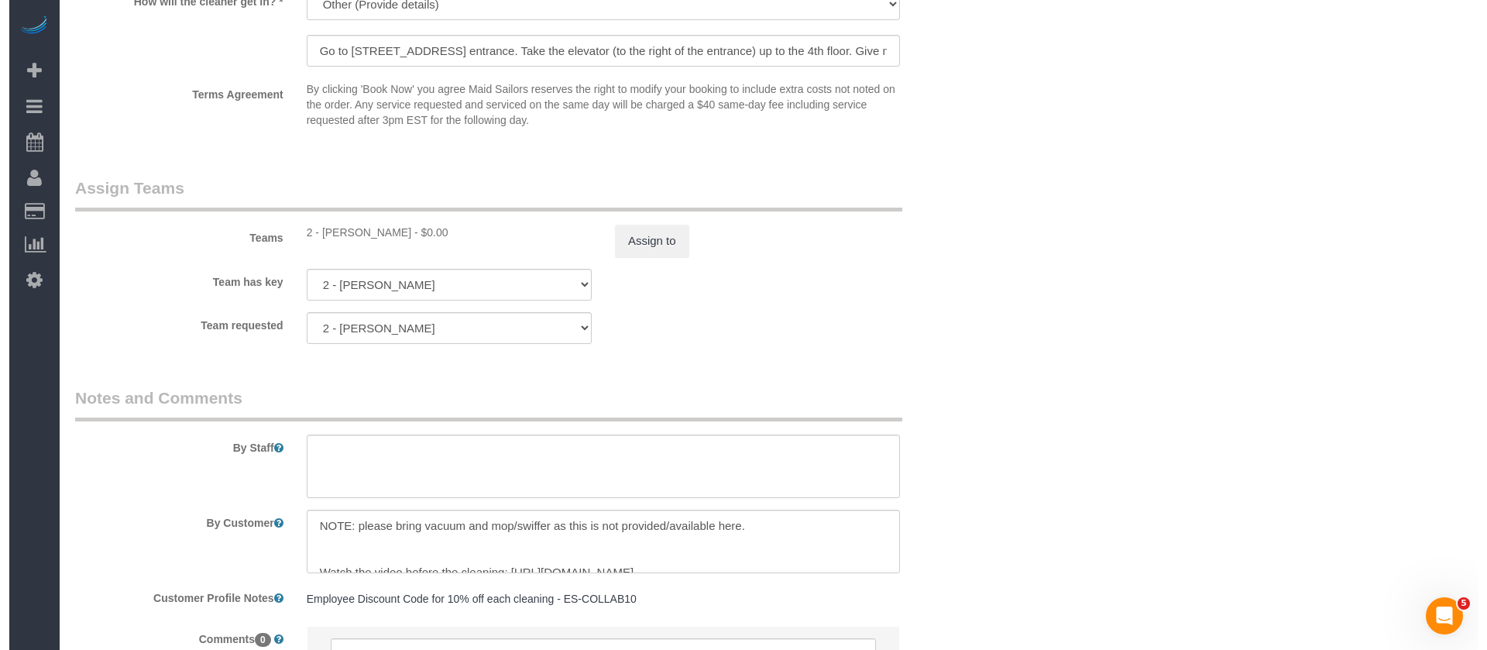
scroll to position [1627, 0]
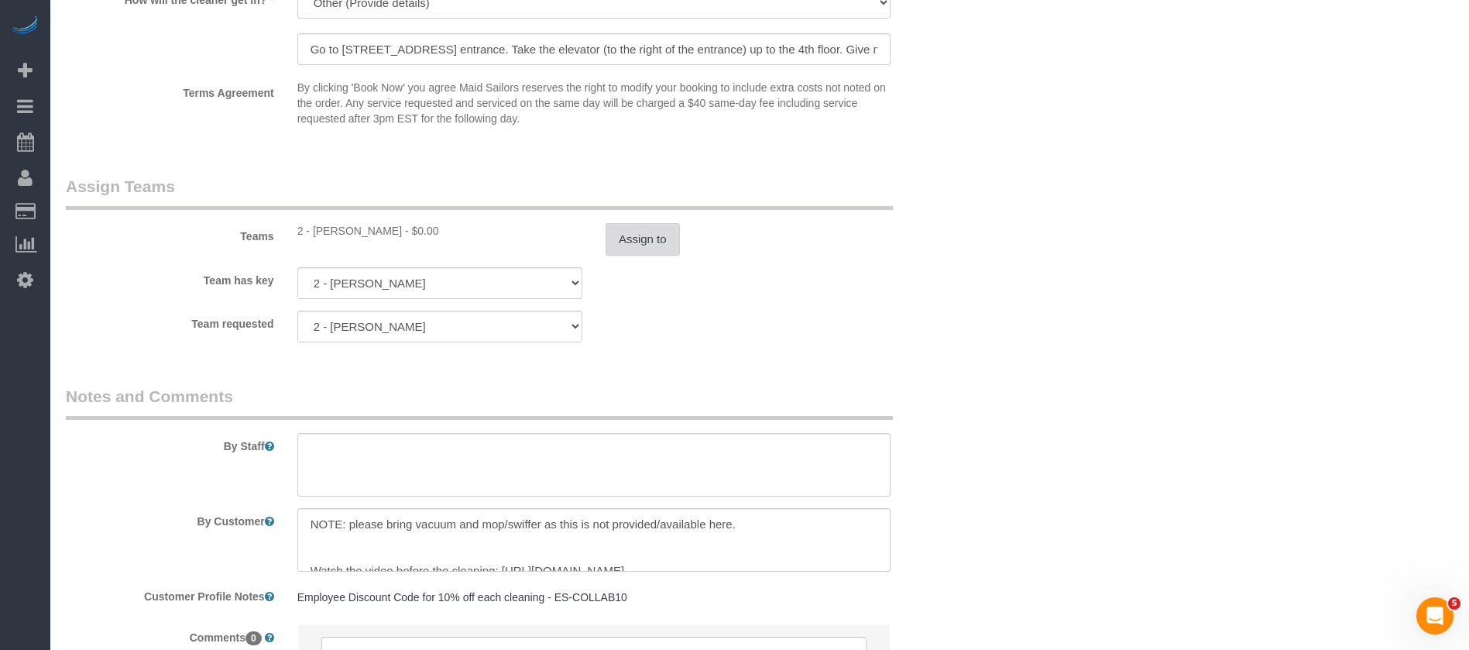
click at [648, 234] on button "Assign to" at bounding box center [643, 239] width 74 height 33
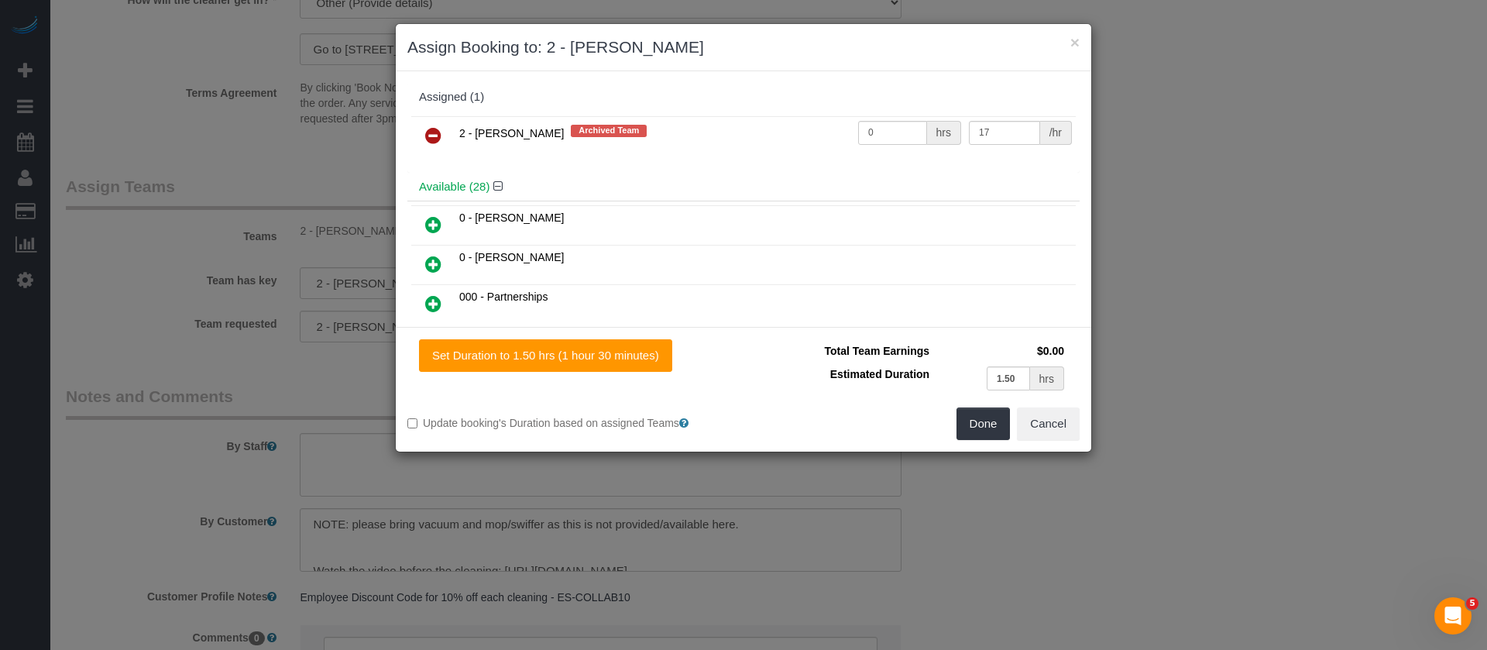
drag, startPoint x: 433, startPoint y: 134, endPoint x: 461, endPoint y: 140, distance: 28.6
click at [431, 134] on icon at bounding box center [433, 135] width 16 height 19
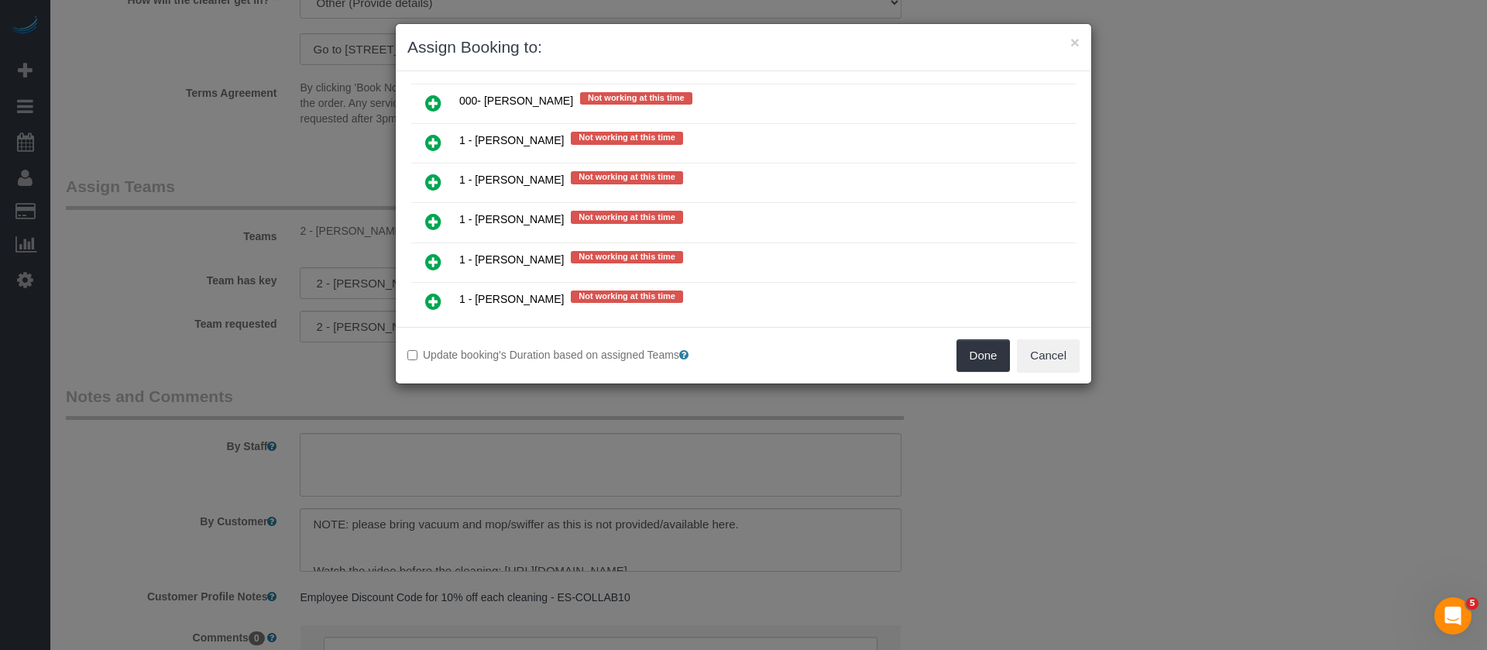
scroll to position [1278, 0]
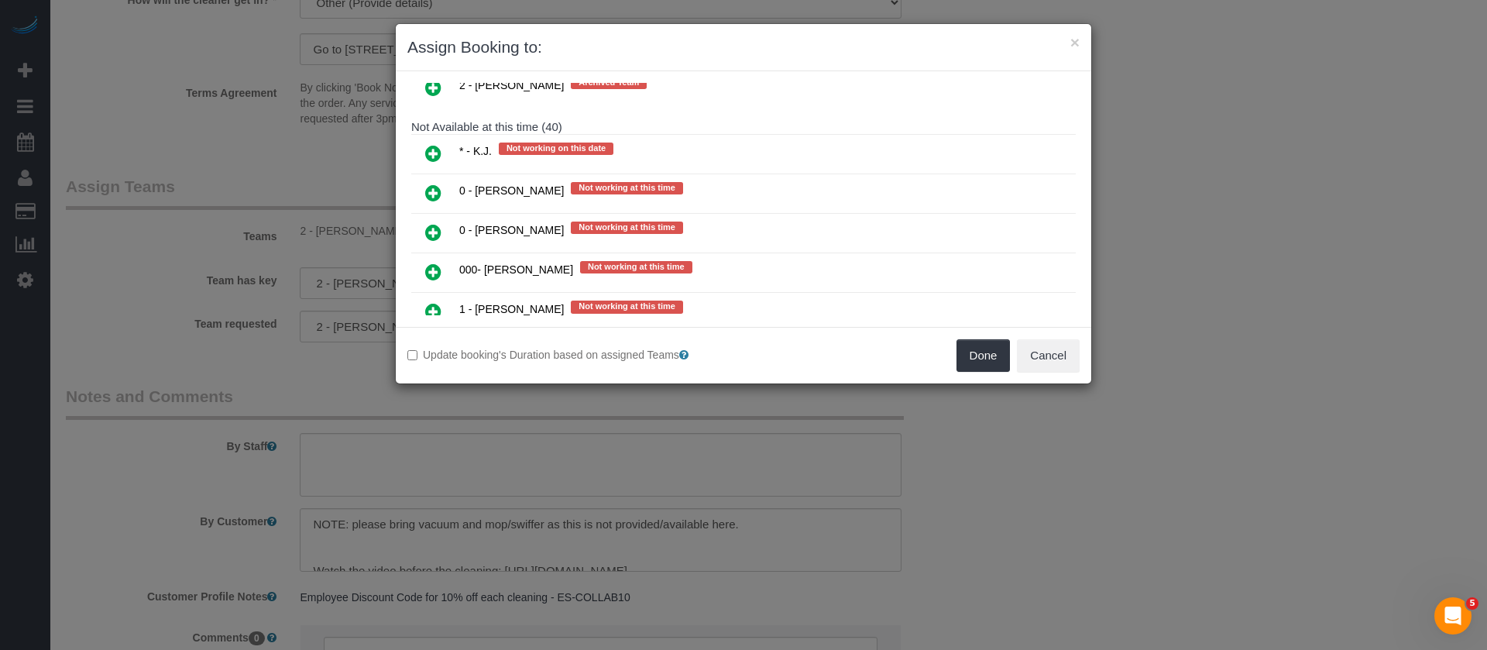
click at [442, 265] on link at bounding box center [433, 272] width 36 height 31
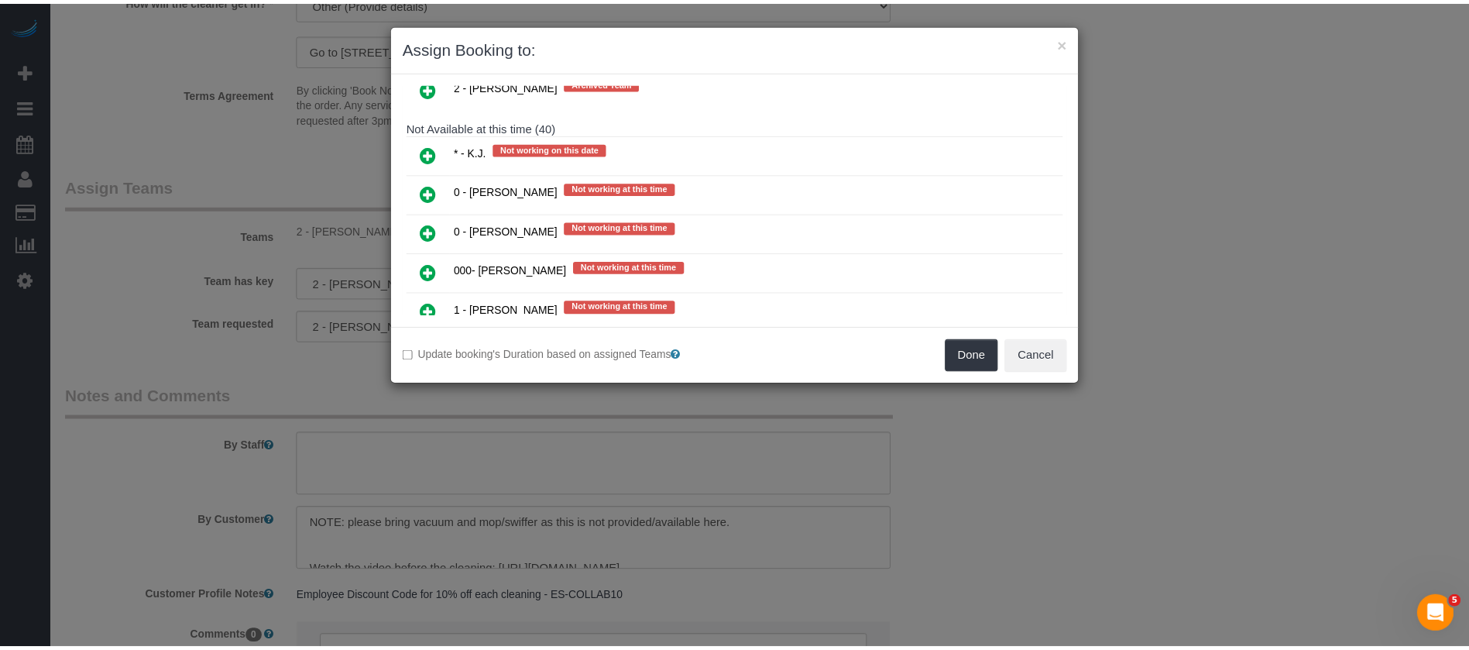
scroll to position [1315, 0]
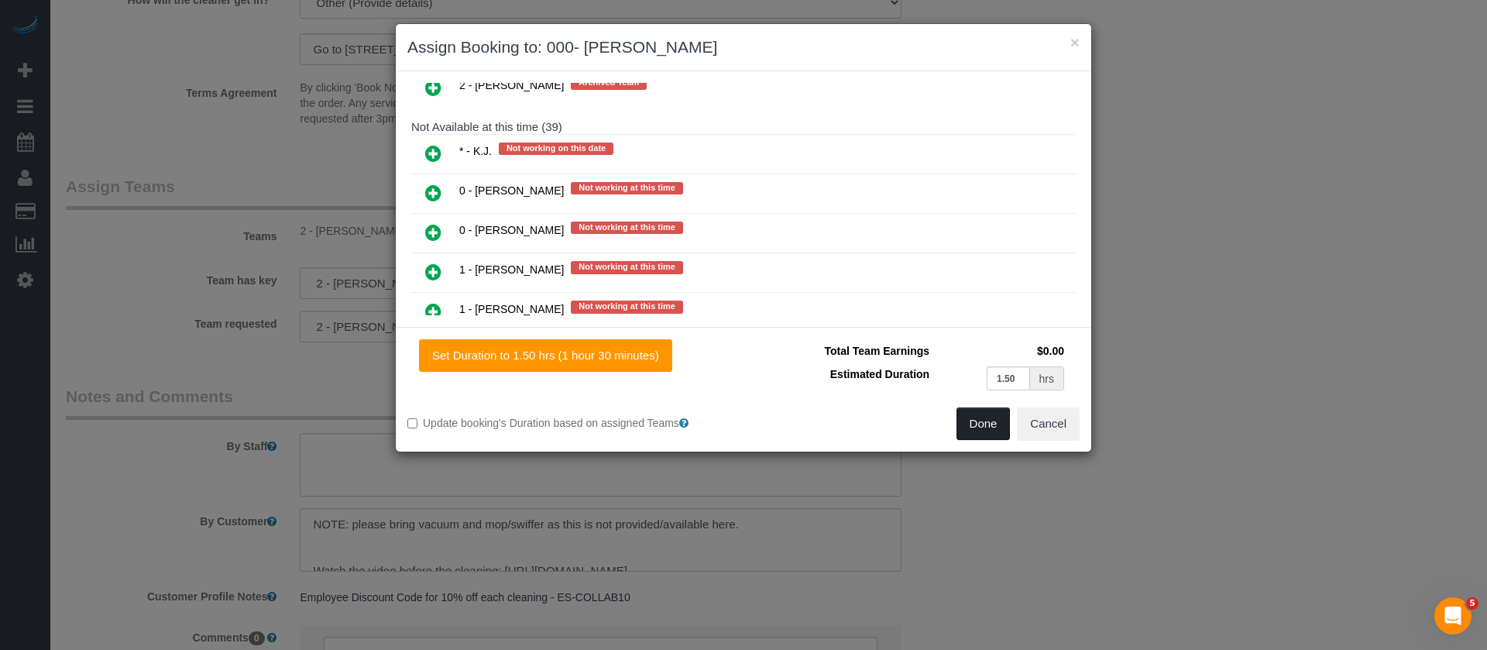
click at [974, 414] on button "Done" at bounding box center [984, 423] width 54 height 33
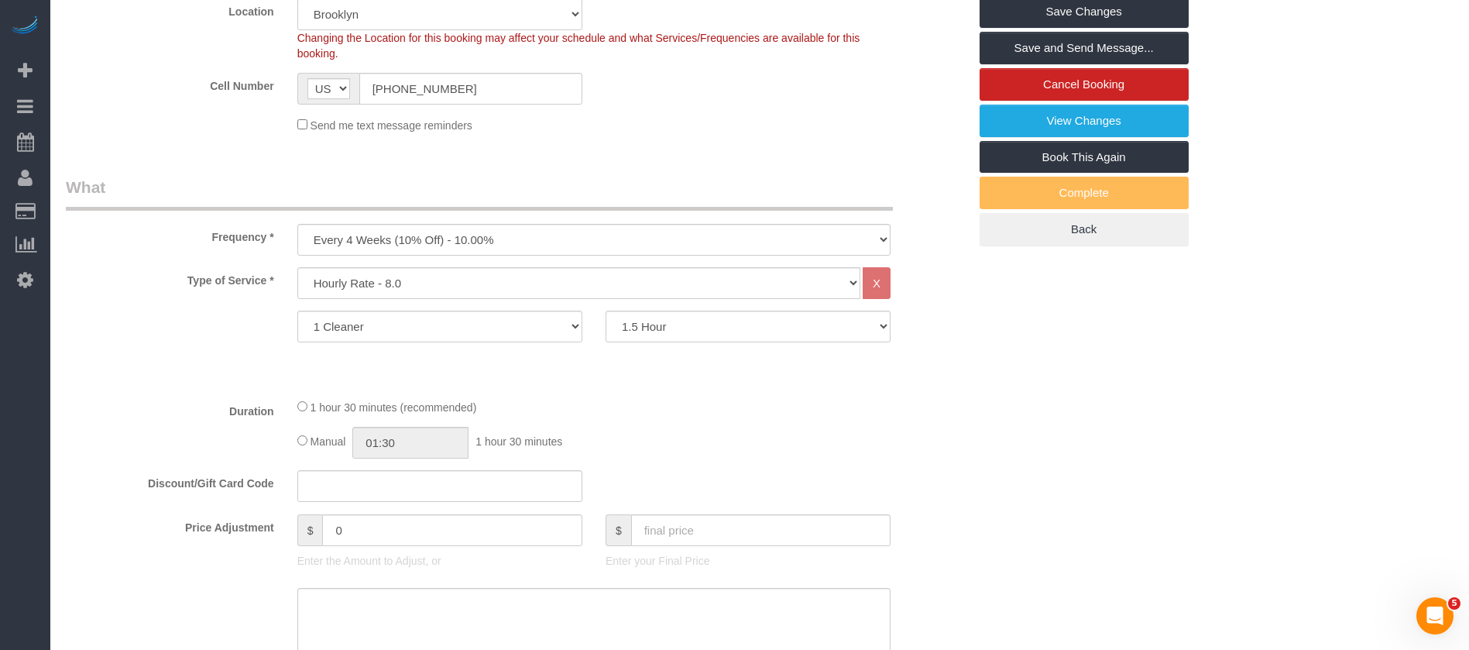
scroll to position [116, 0]
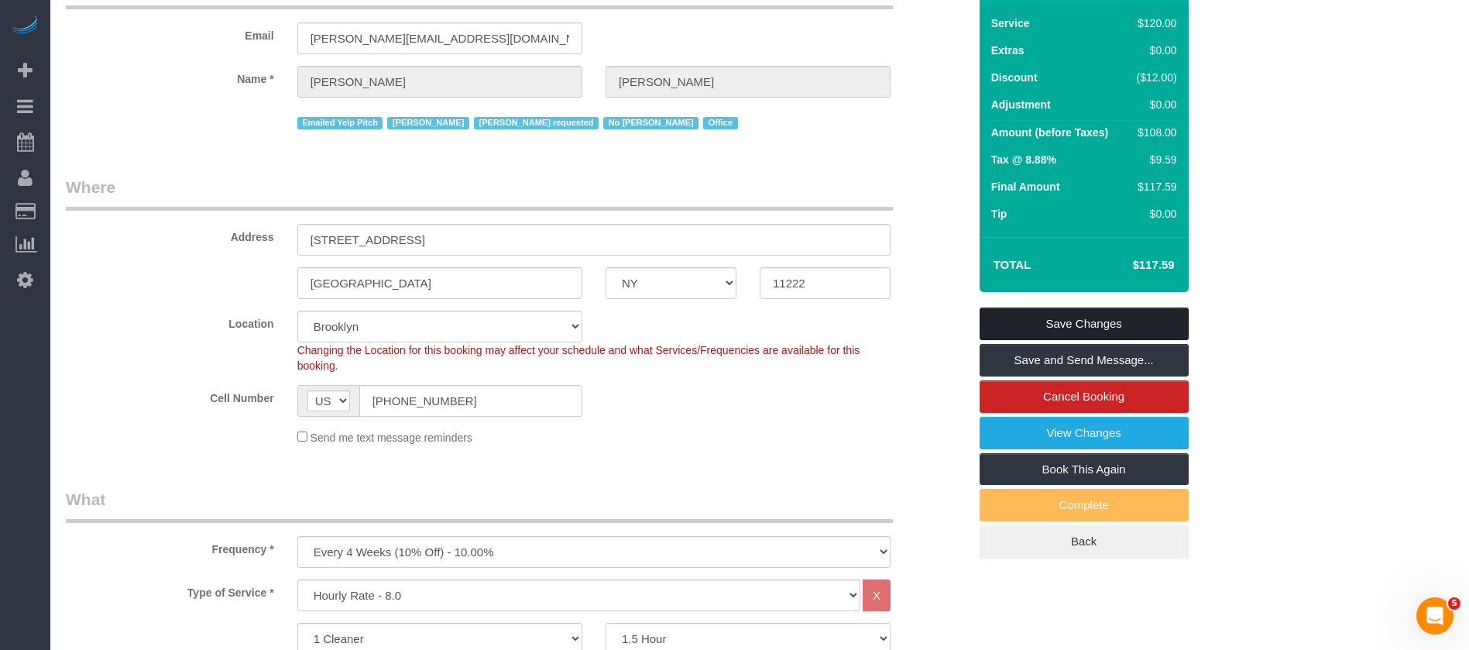
click at [1124, 309] on link "Save Changes" at bounding box center [1084, 323] width 209 height 33
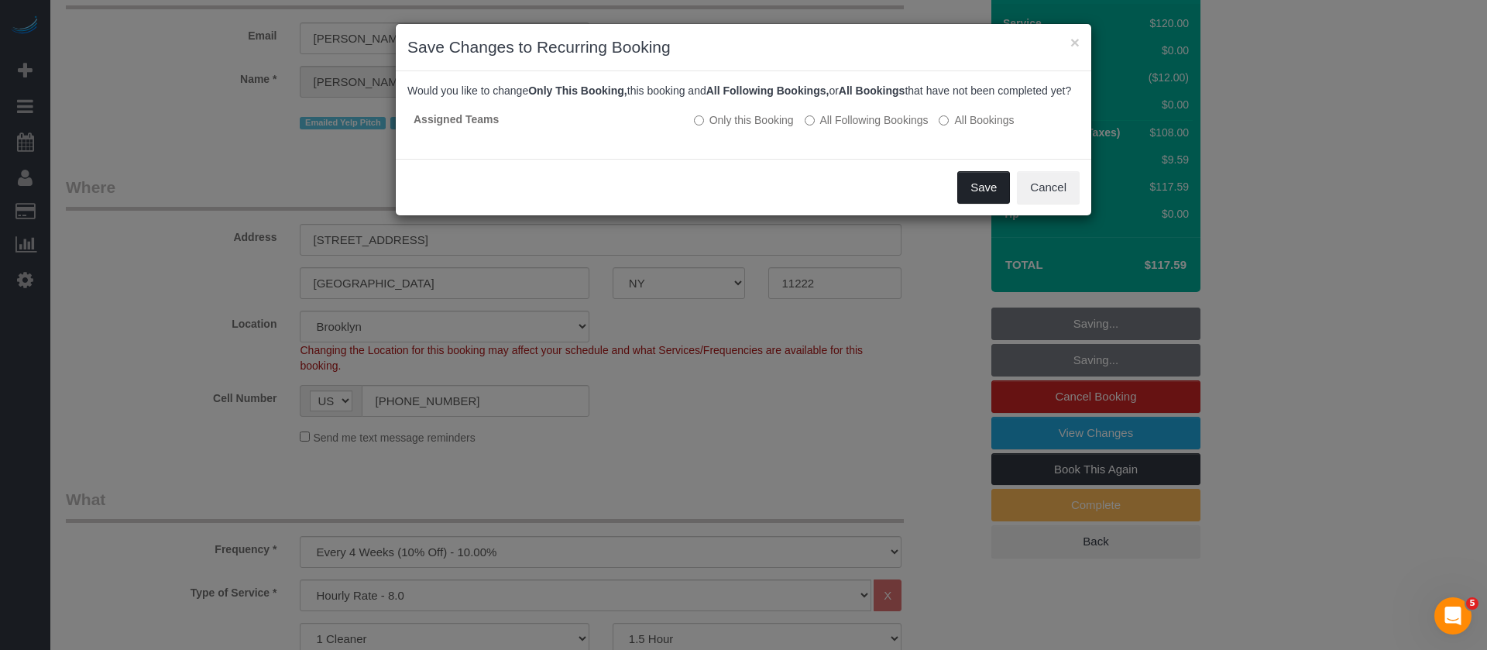
drag, startPoint x: 993, startPoint y: 198, endPoint x: 988, endPoint y: 267, distance: 69.9
click at [992, 198] on button "Save" at bounding box center [983, 187] width 53 height 33
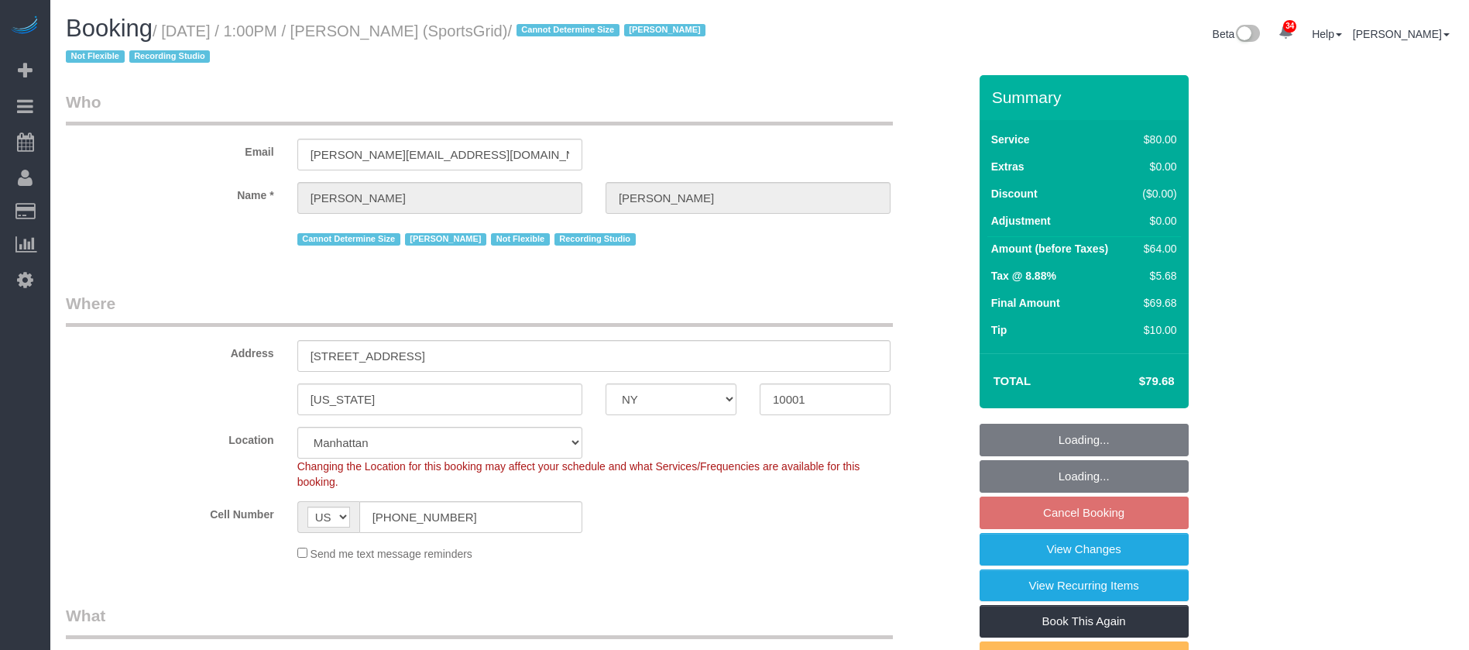
select select "NY"
select select "number:89"
select select "number:90"
select select "number:15"
select select "number:7"
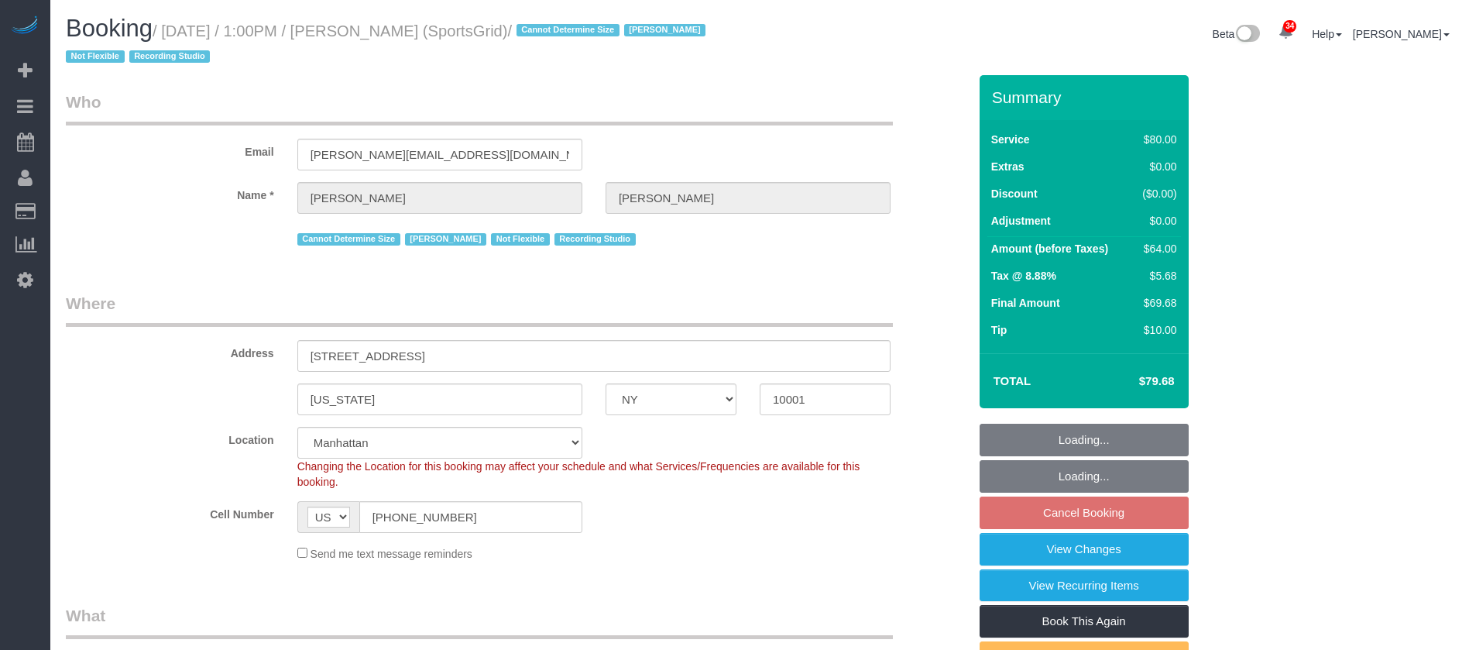
select select "number:21"
select select "spot61"
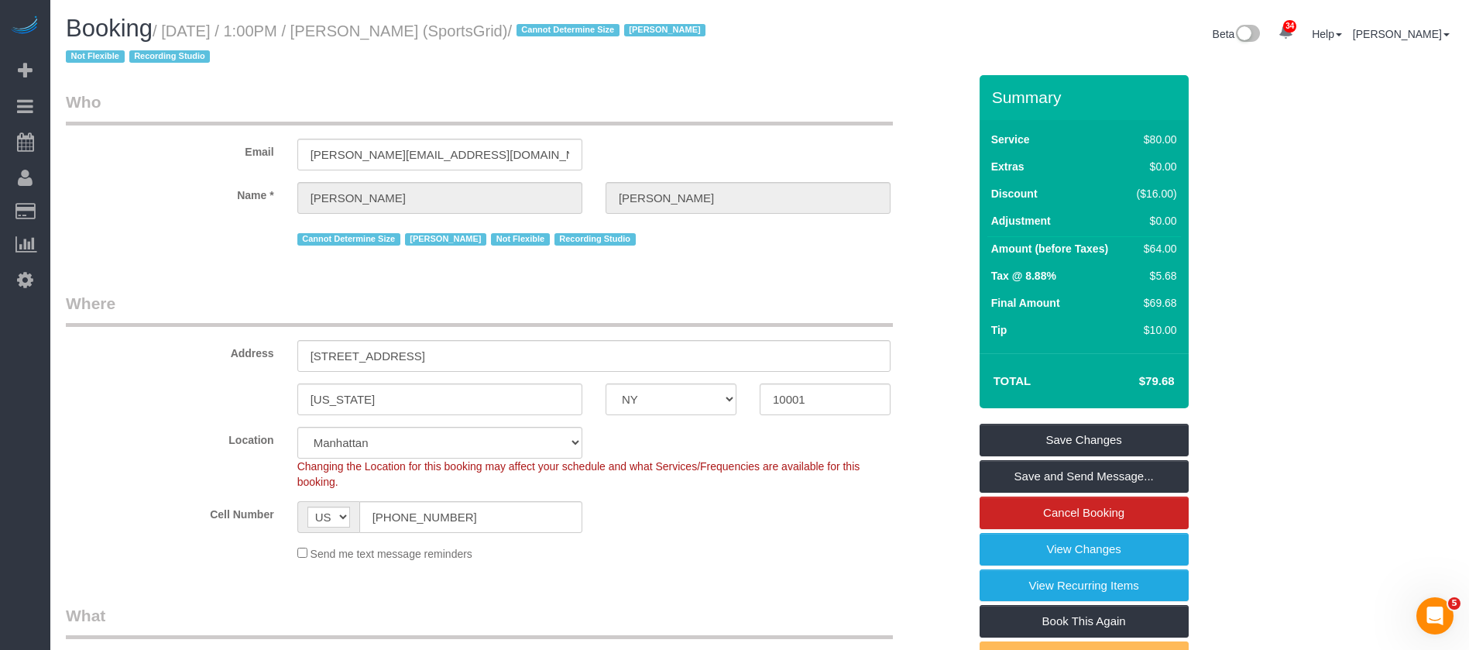
drag, startPoint x: 164, startPoint y: 25, endPoint x: 483, endPoint y: 26, distance: 319.1
click at [480, 28] on small "/ [DATE] / 1:00PM / [PERSON_NAME] (SportsGrid) / Cannot Determine Size [PERSON_…" at bounding box center [388, 43] width 644 height 43
copy small "October 06, 2025 / 1:00PM / Gregg Sussman"
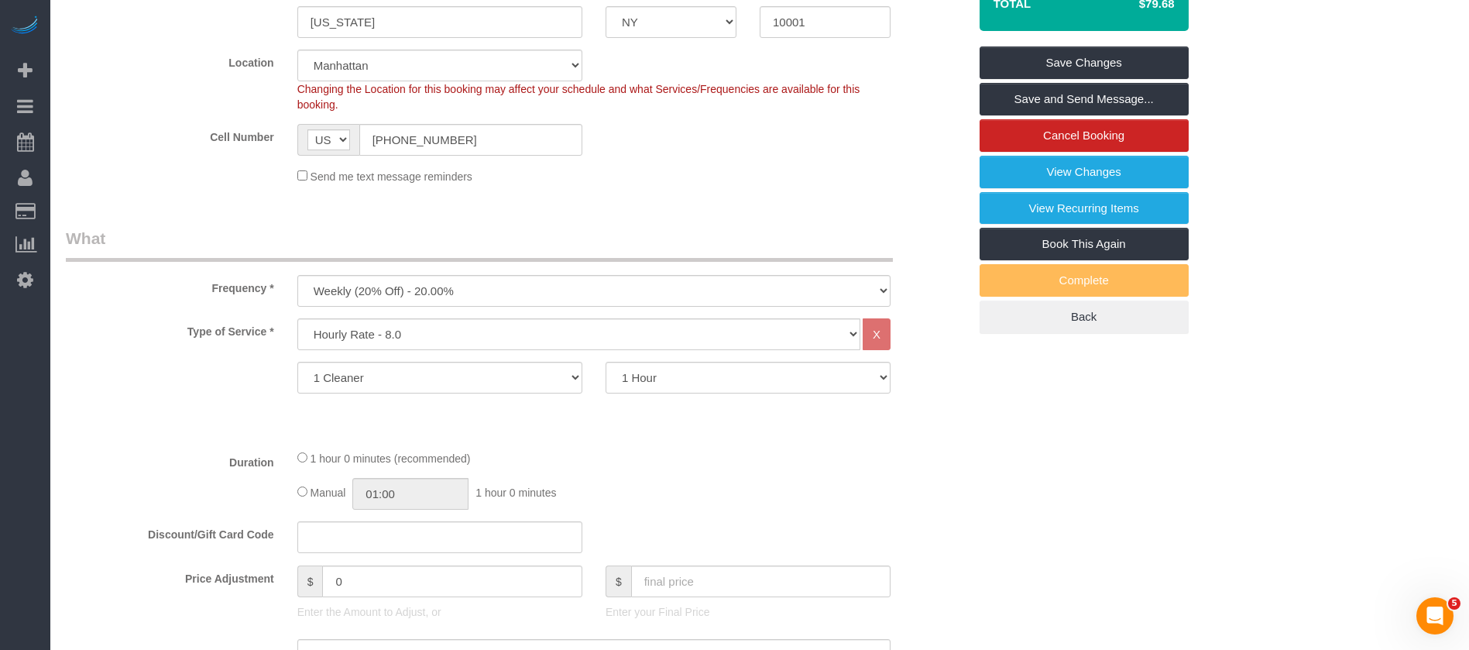
scroll to position [126, 0]
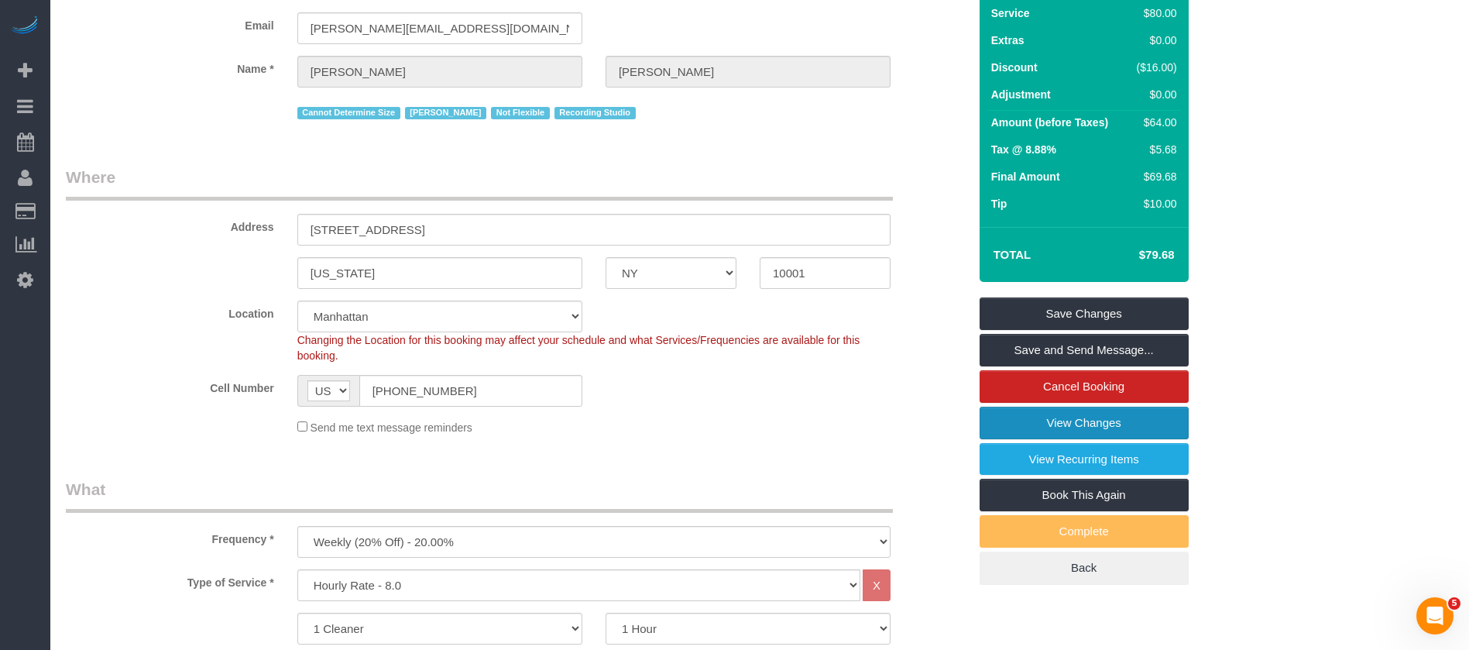
click at [1115, 425] on link "View Changes" at bounding box center [1084, 423] width 209 height 33
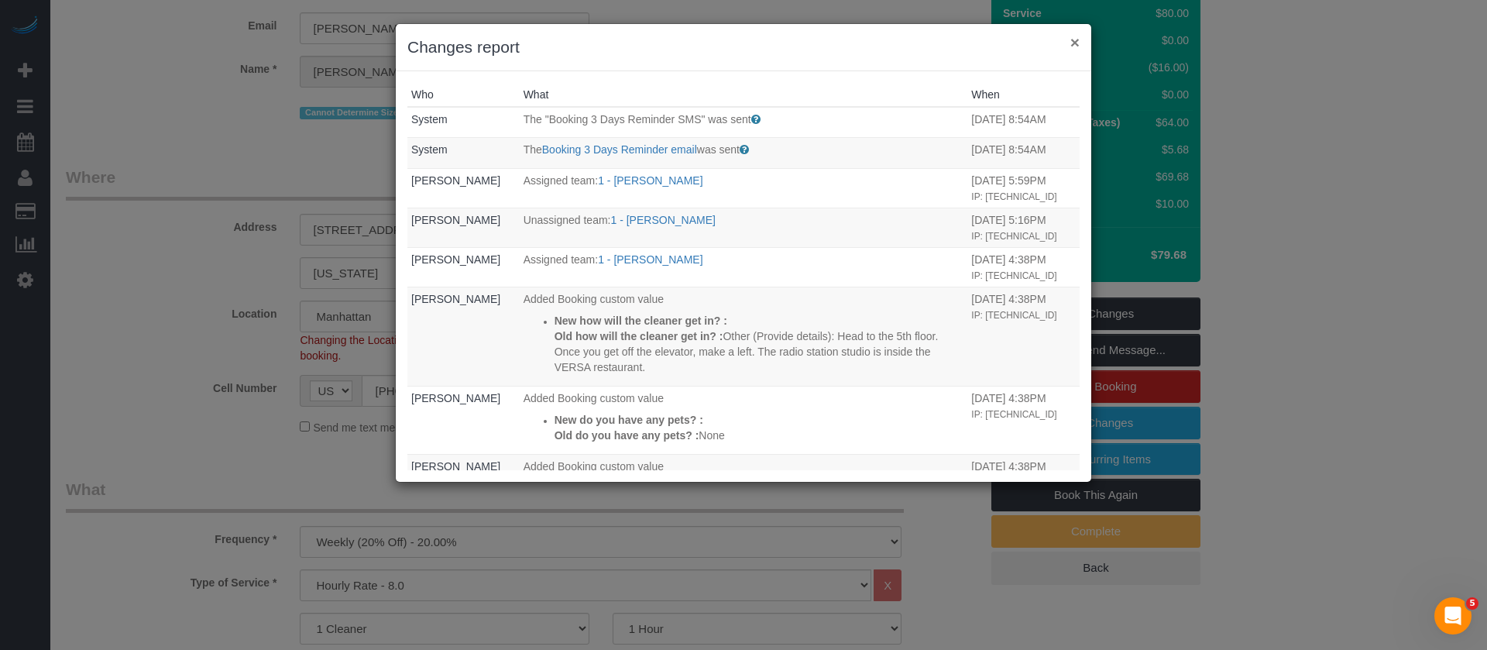
click at [1075, 40] on button "×" at bounding box center [1074, 42] width 9 height 16
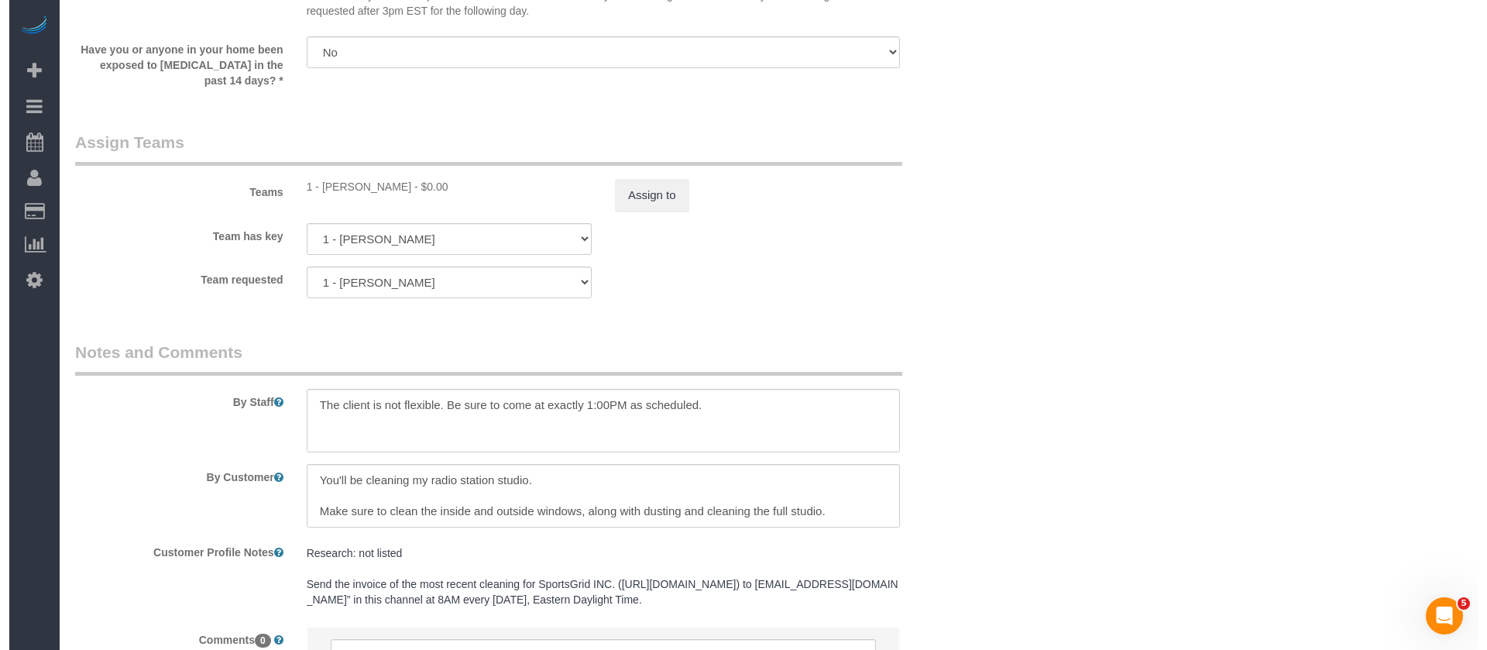
scroll to position [1859, 0]
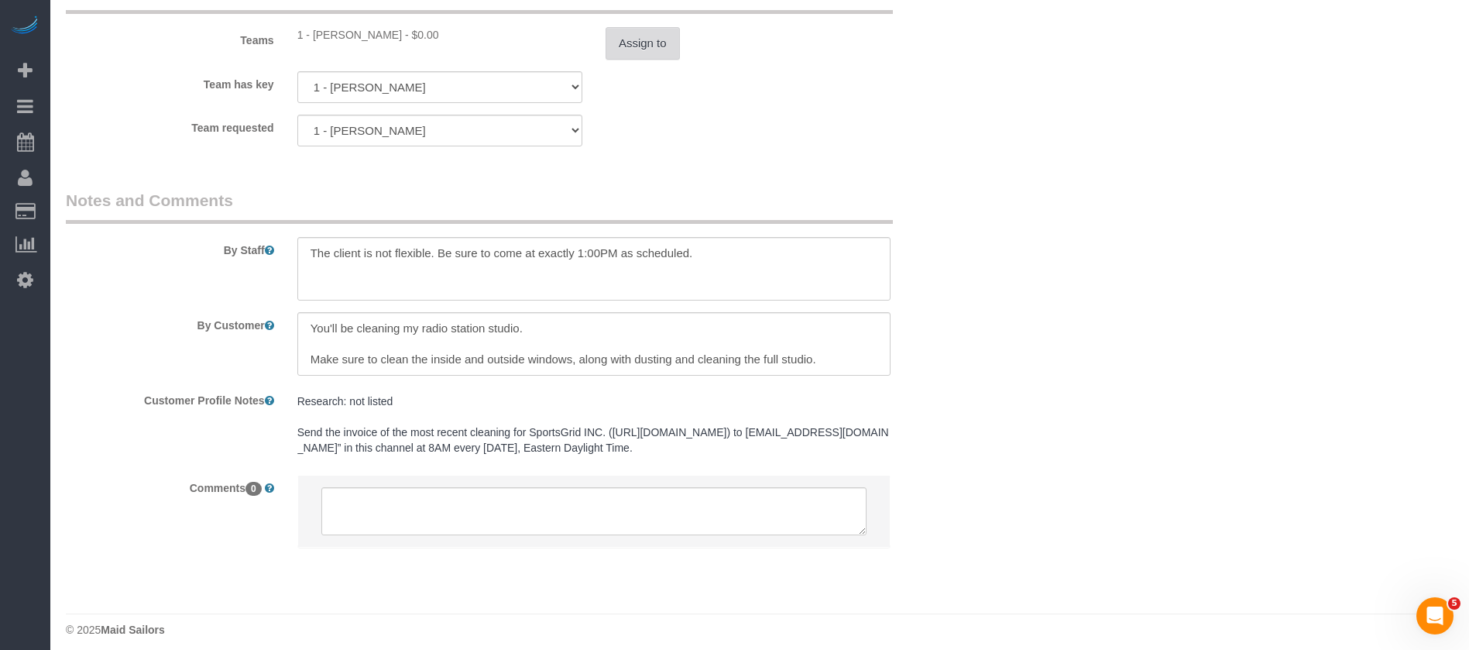
click at [629, 47] on button "Assign to" at bounding box center [643, 43] width 74 height 33
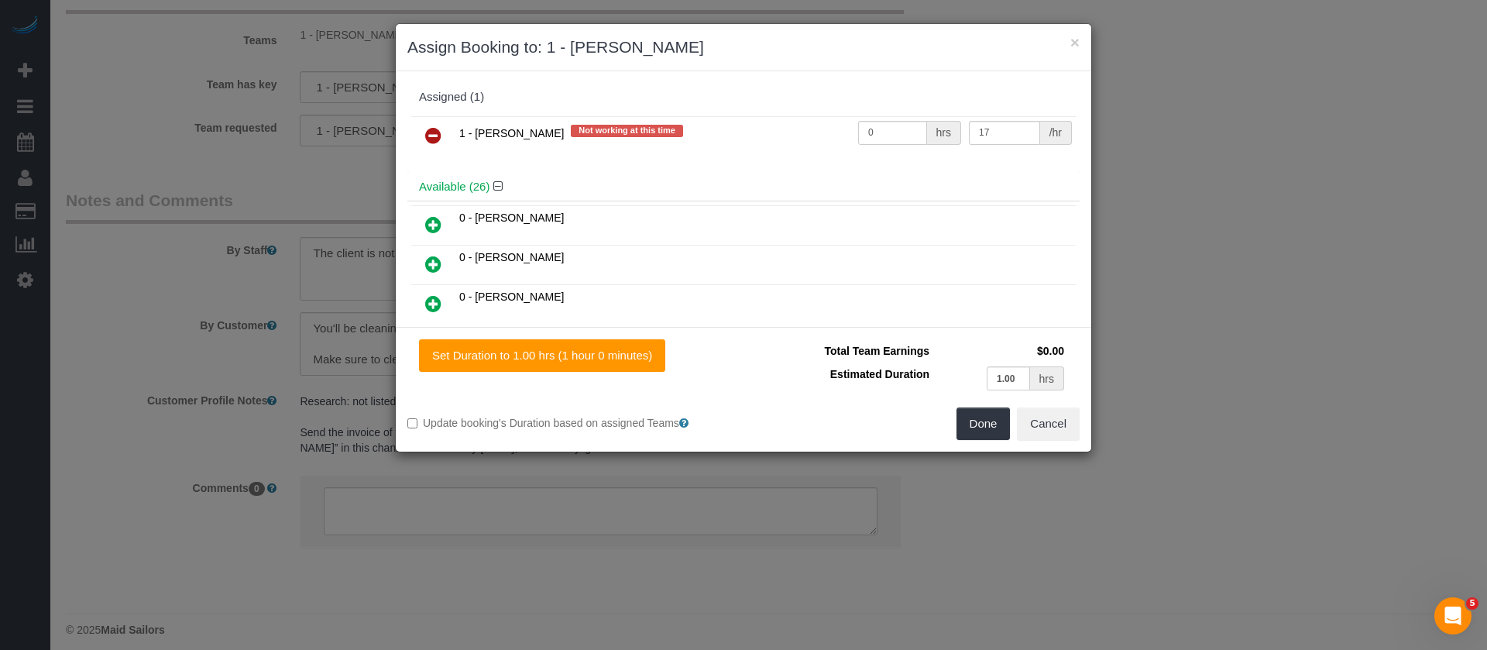
click at [437, 125] on link at bounding box center [433, 136] width 36 height 31
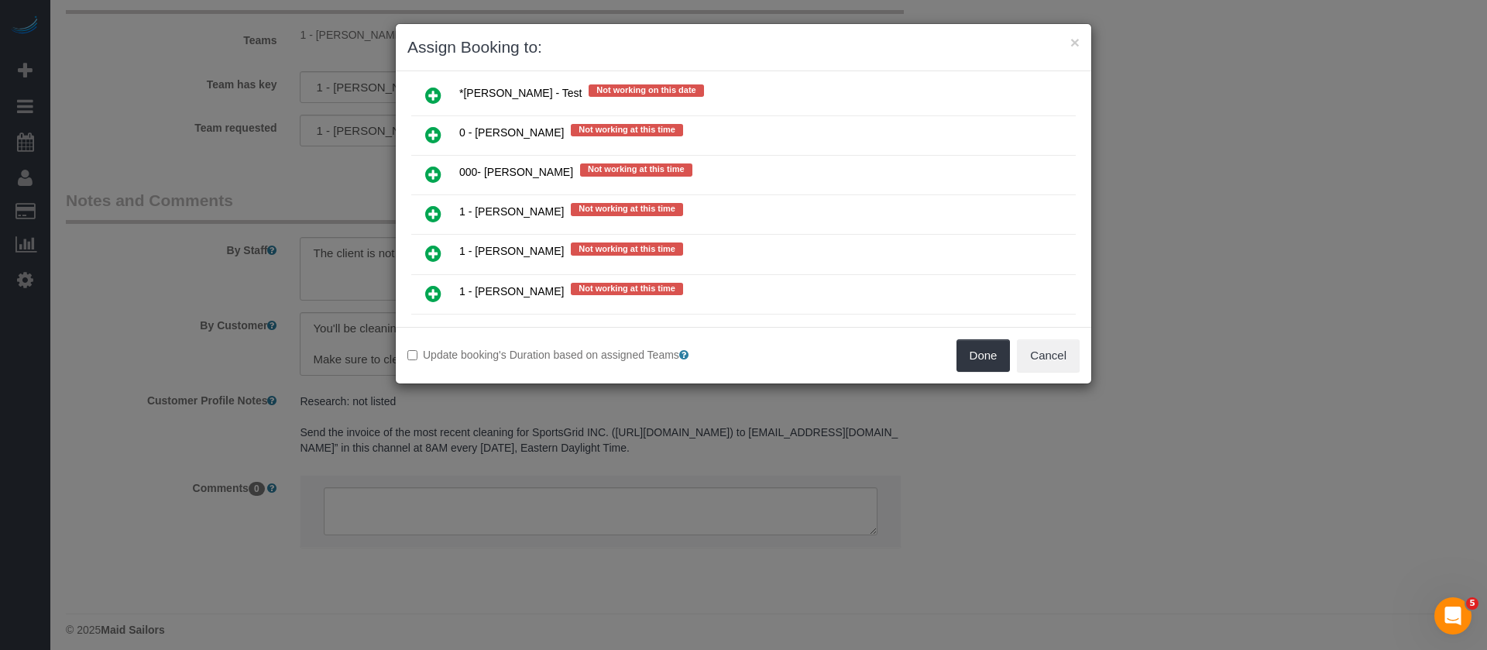
scroll to position [1162, 0]
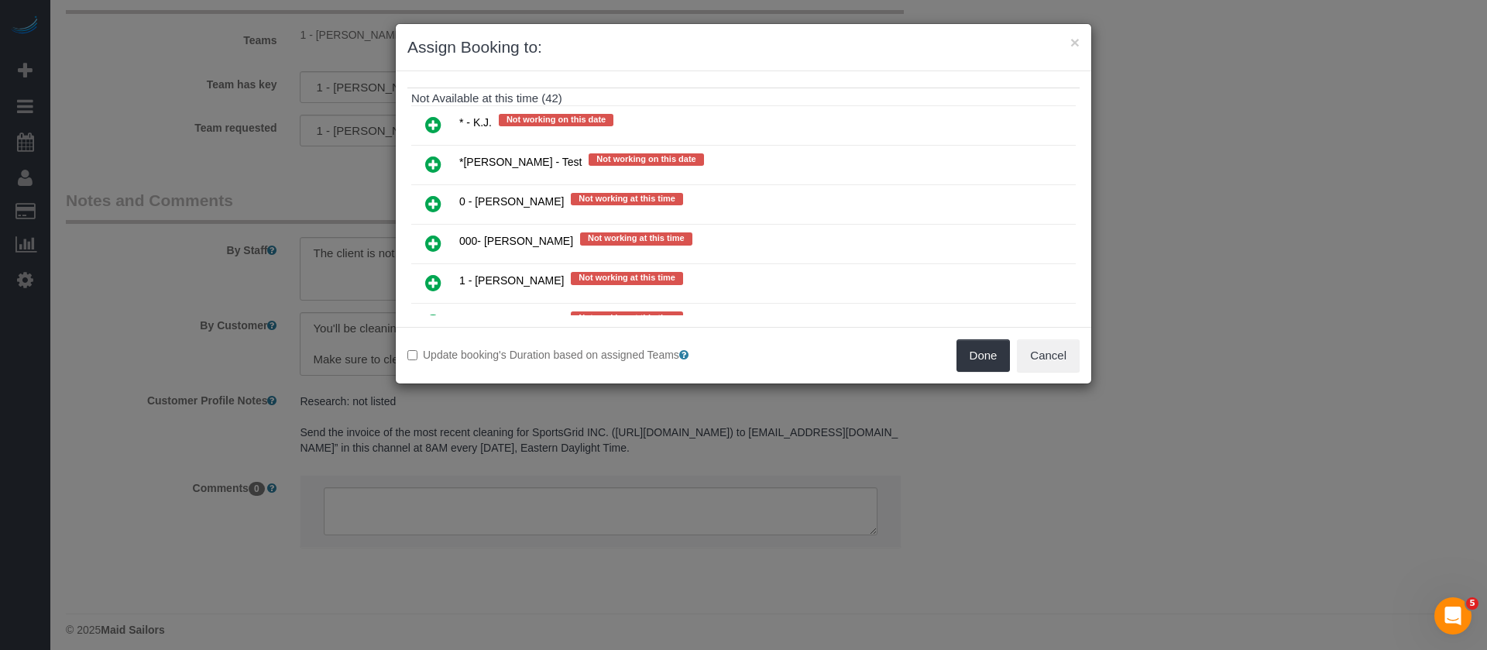
click at [428, 239] on icon at bounding box center [433, 243] width 16 height 19
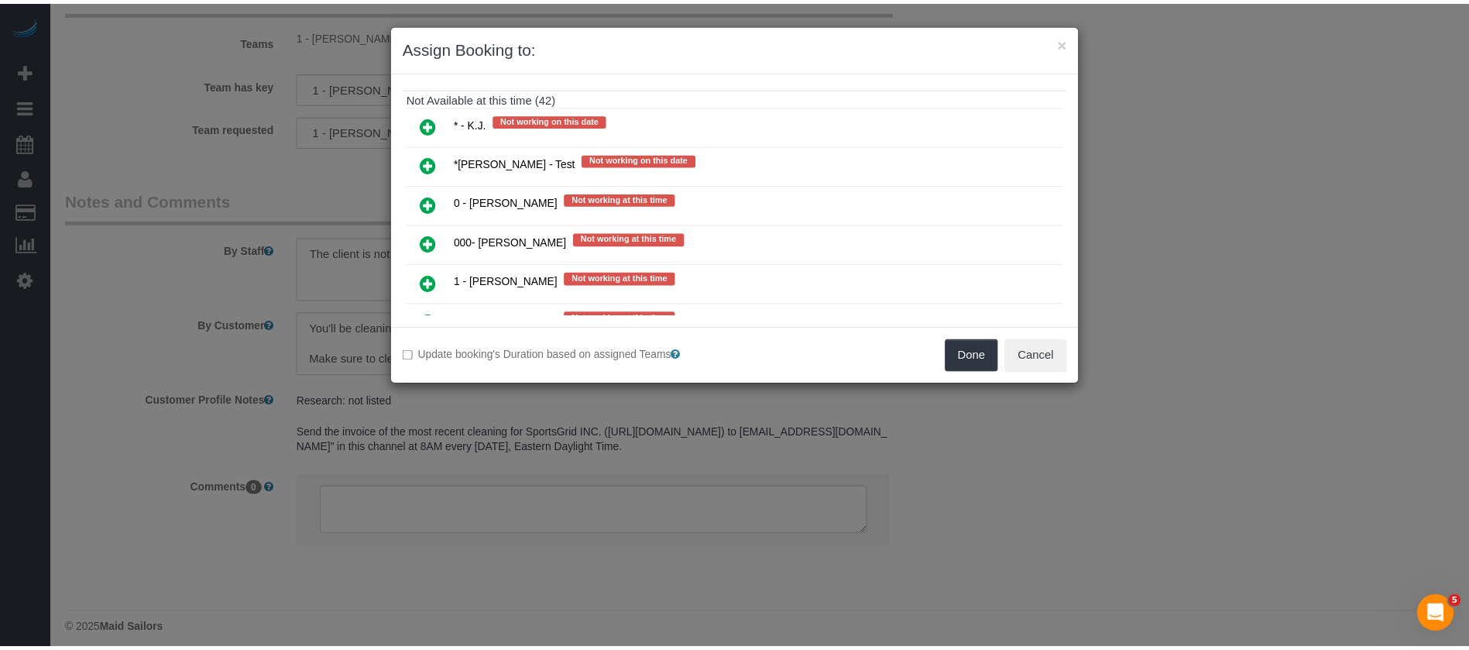
scroll to position [1199, 0]
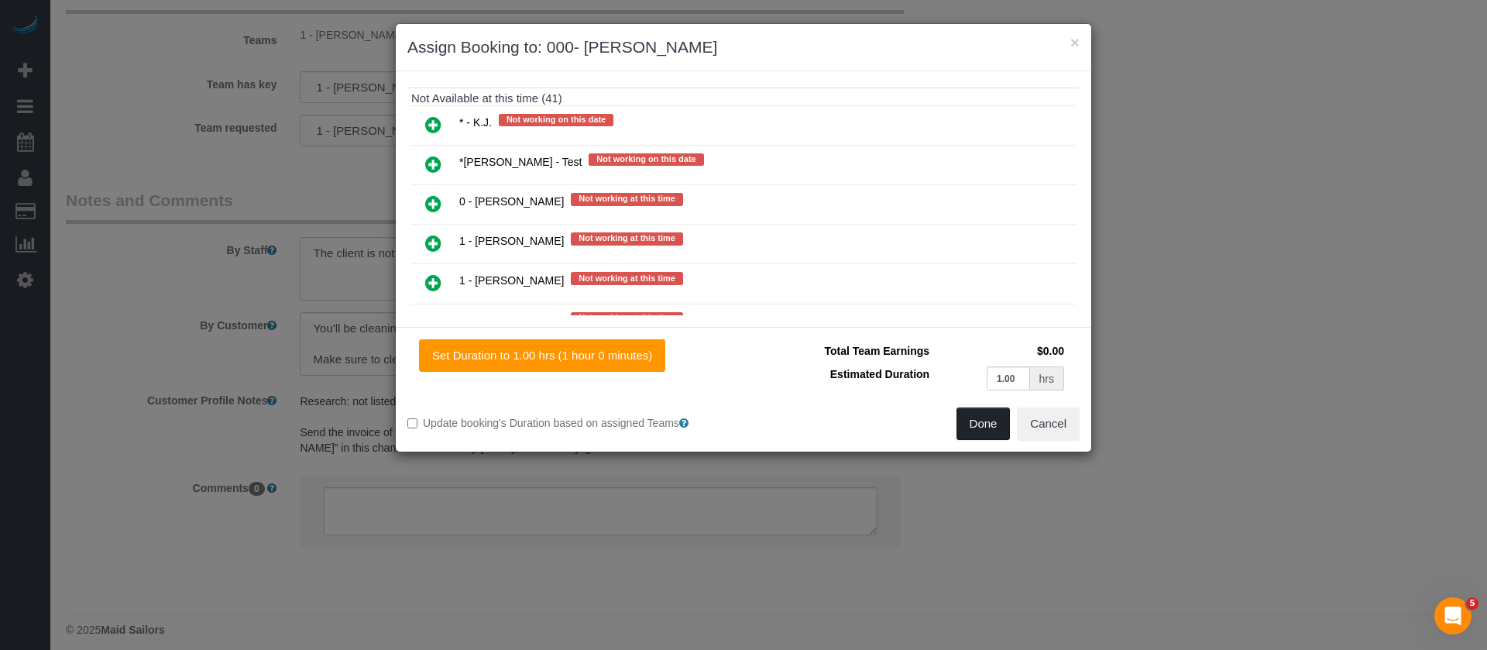
drag, startPoint x: 979, startPoint y: 429, endPoint x: 973, endPoint y: 419, distance: 11.8
click at [979, 428] on button "Done" at bounding box center [984, 423] width 54 height 33
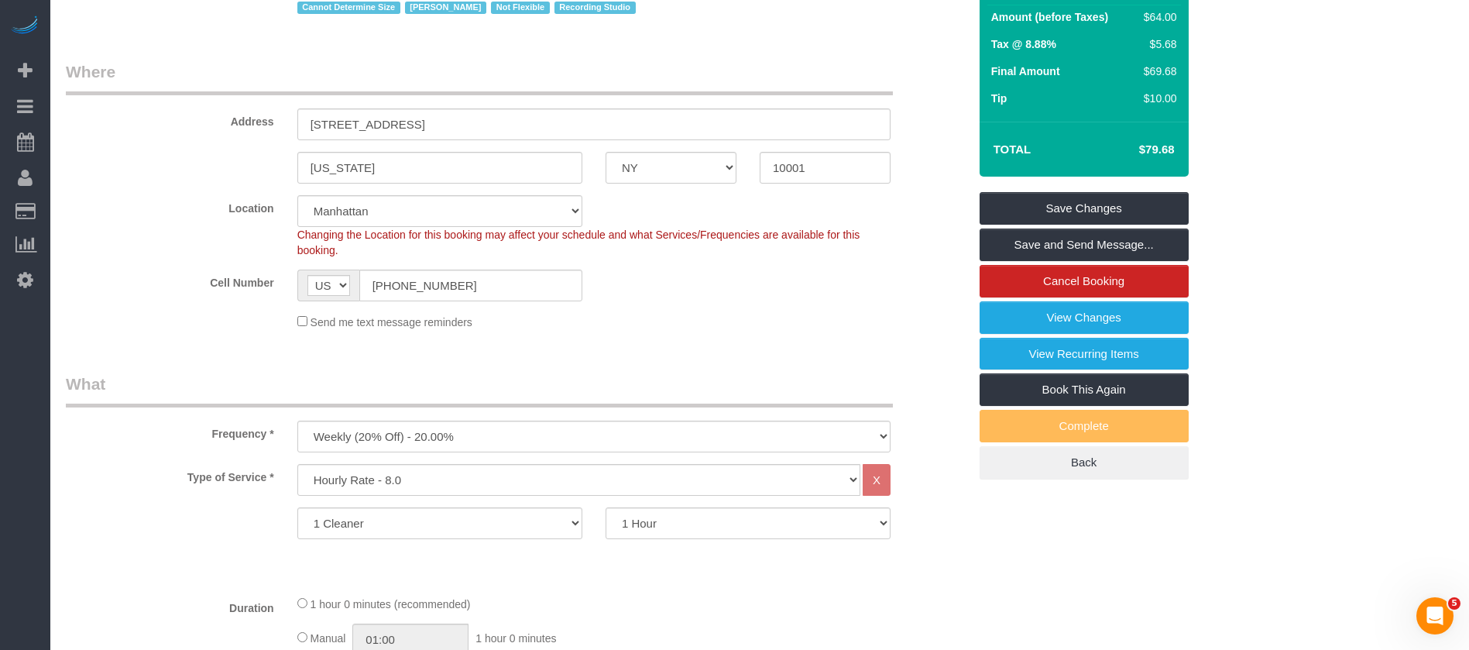
scroll to position [0, 0]
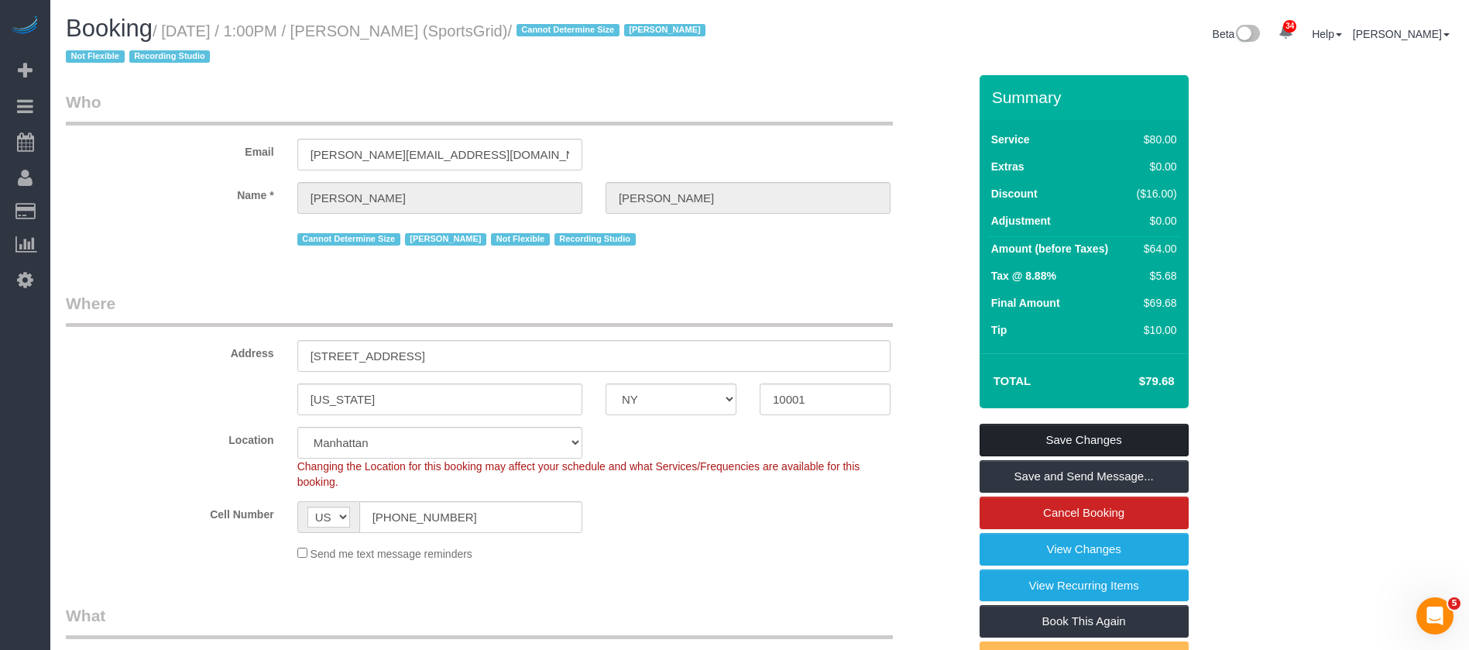
click at [1137, 432] on link "Save Changes" at bounding box center [1084, 440] width 209 height 33
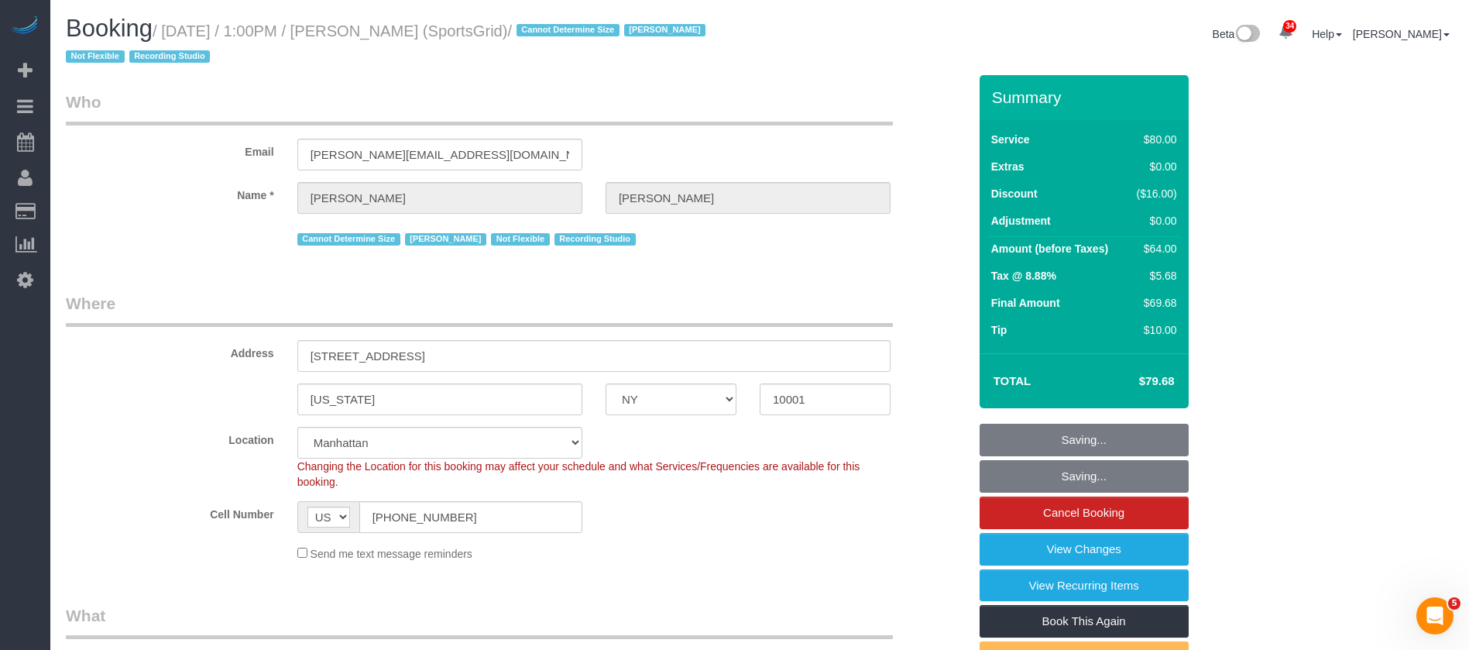
click at [809, 252] on fieldset "Who Email gregg@sportsgrid.com Name * Gregg Sussman Cannot Determine Size Jacky…" at bounding box center [517, 176] width 902 height 170
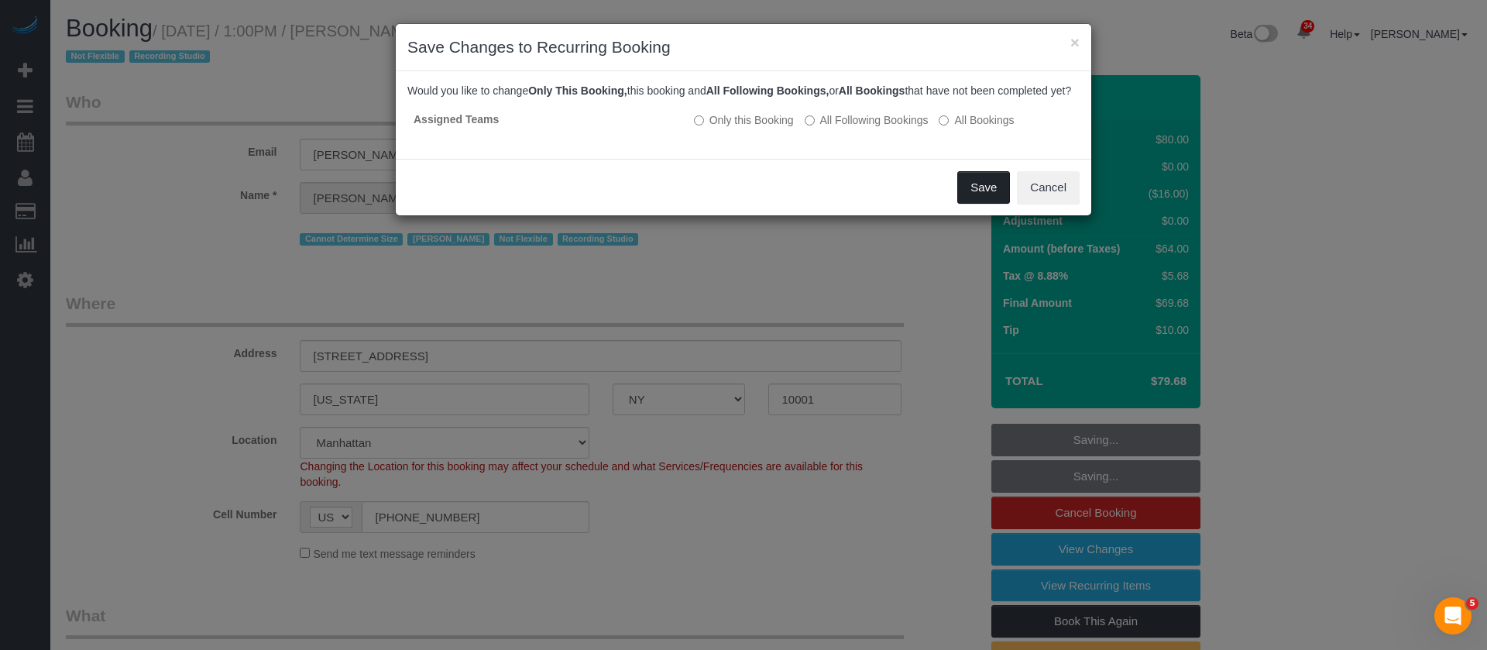
click at [966, 198] on button "Save" at bounding box center [983, 187] width 53 height 33
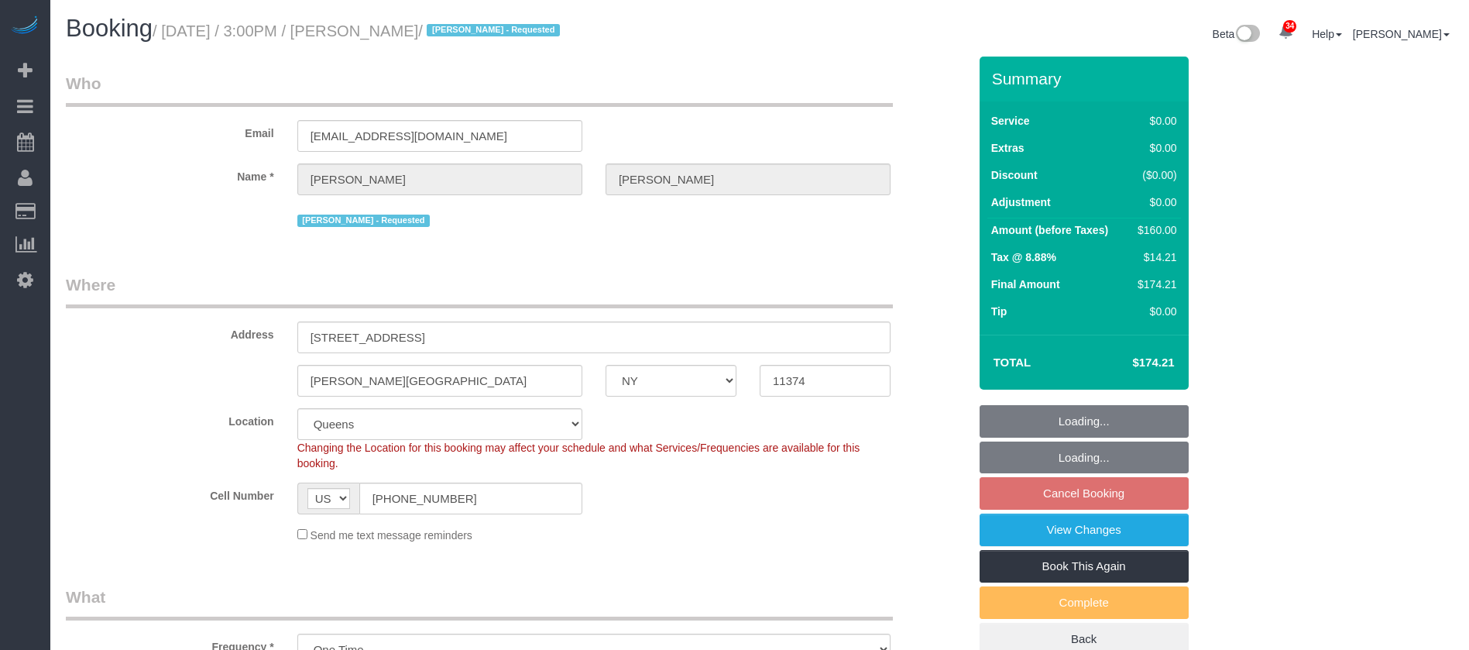
select select "NY"
select select "1"
select select "number:62"
select select "number:76"
select select "number:15"
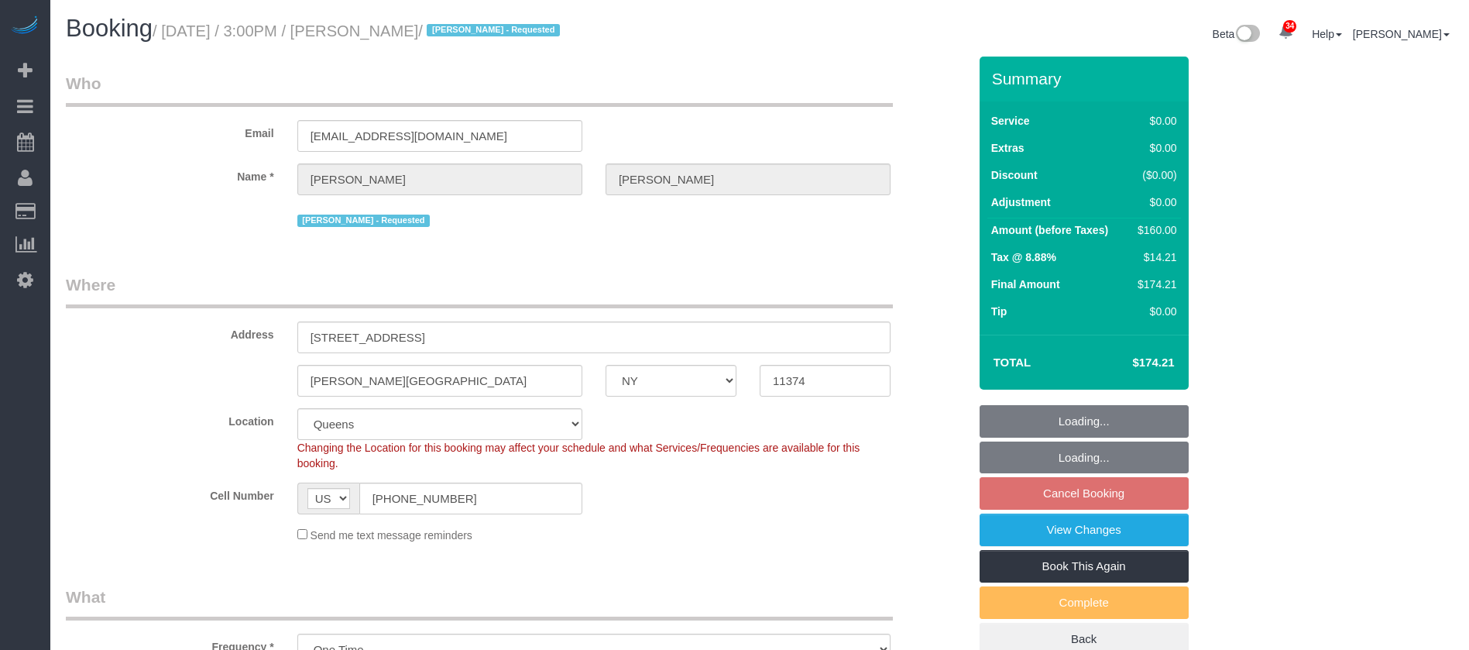
select select "number:5"
select select "spot63"
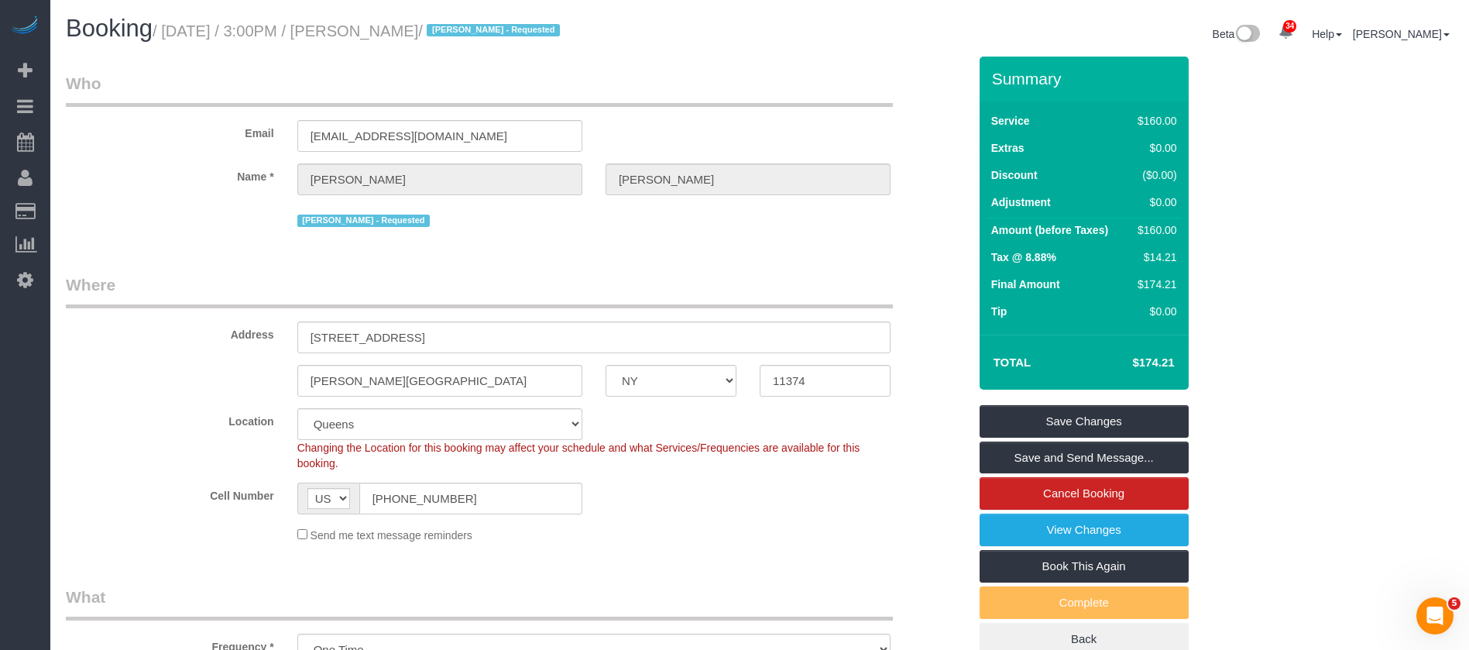
drag, startPoint x: 167, startPoint y: 27, endPoint x: 458, endPoint y: 35, distance: 291.3
click at [462, 26] on small "/ October 06, 2025 / 3:00PM / Evan Brewer / Geraldin Bastidas - Requested" at bounding box center [359, 30] width 412 height 17
copy small "October 06, 2025 / 3:00PM / Evan Brewer"
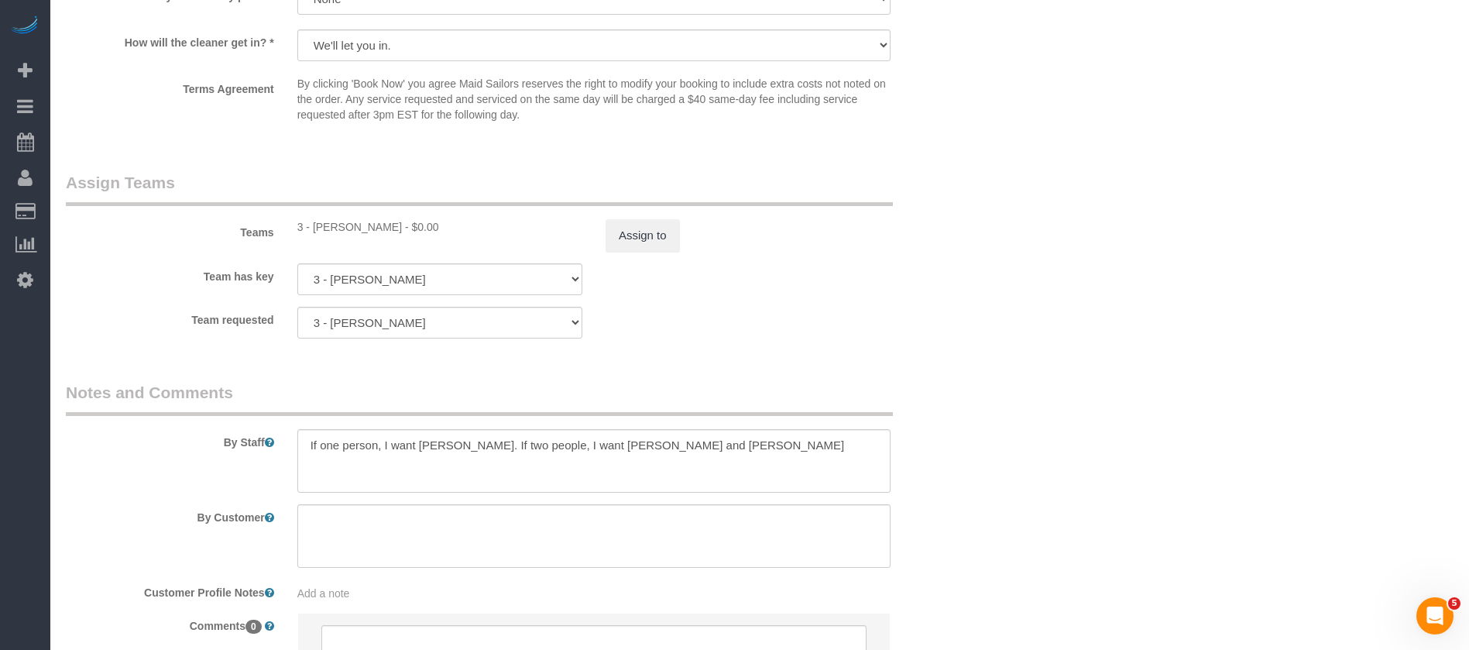
scroll to position [1975, 0]
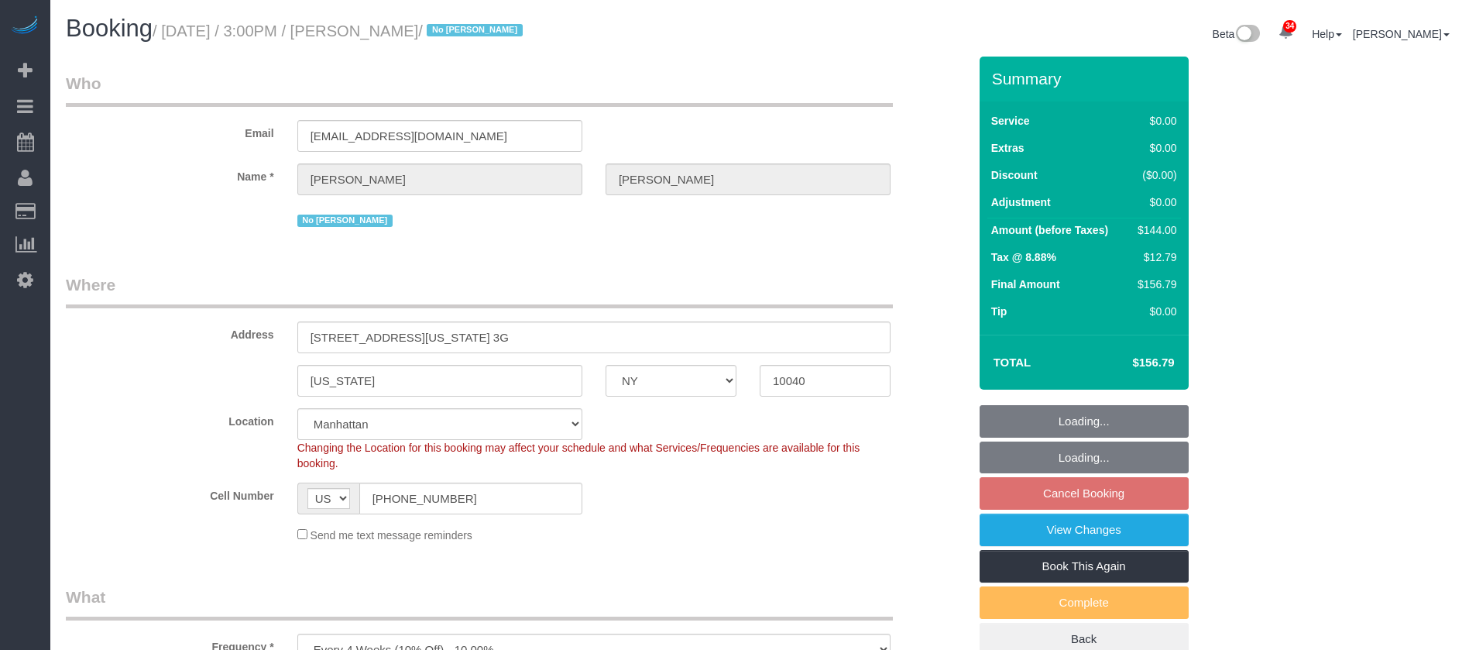
select select "NY"
select select "1"
select select "spot63"
select select "number:63"
select select "number:90"
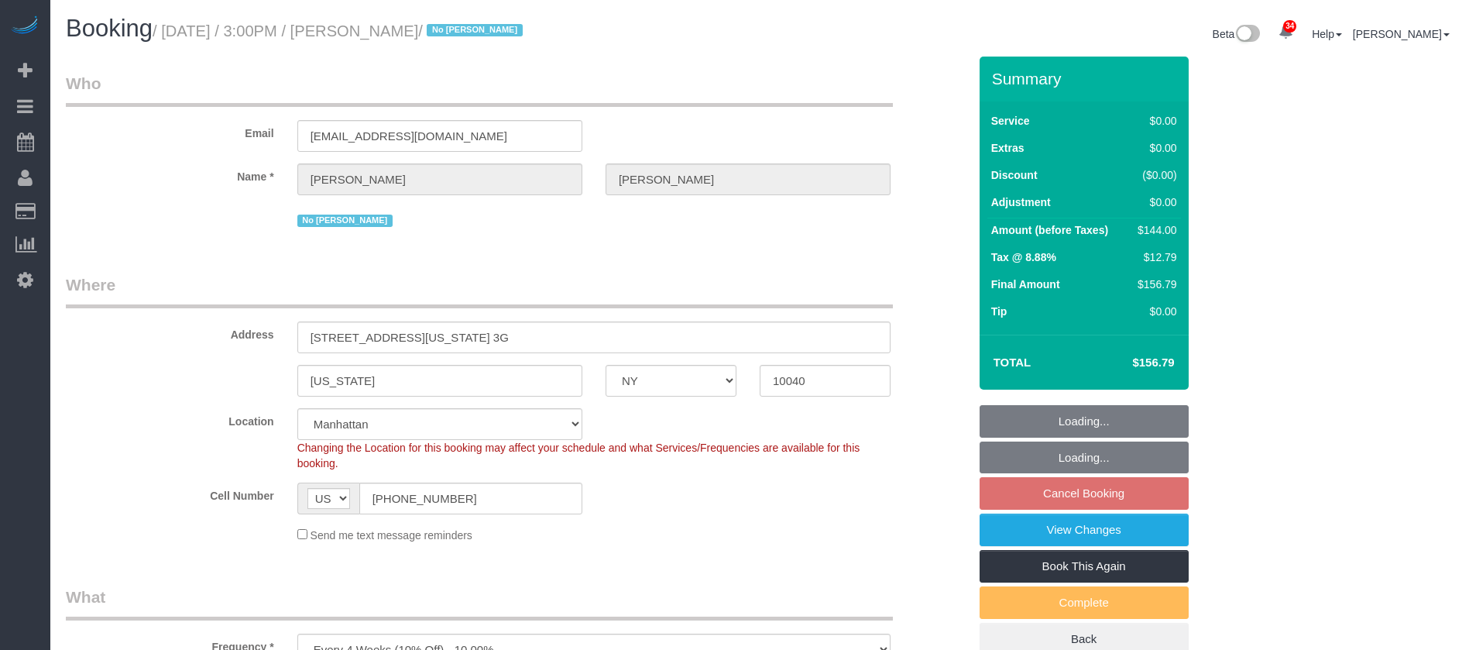
select select "number:15"
select select "number:5"
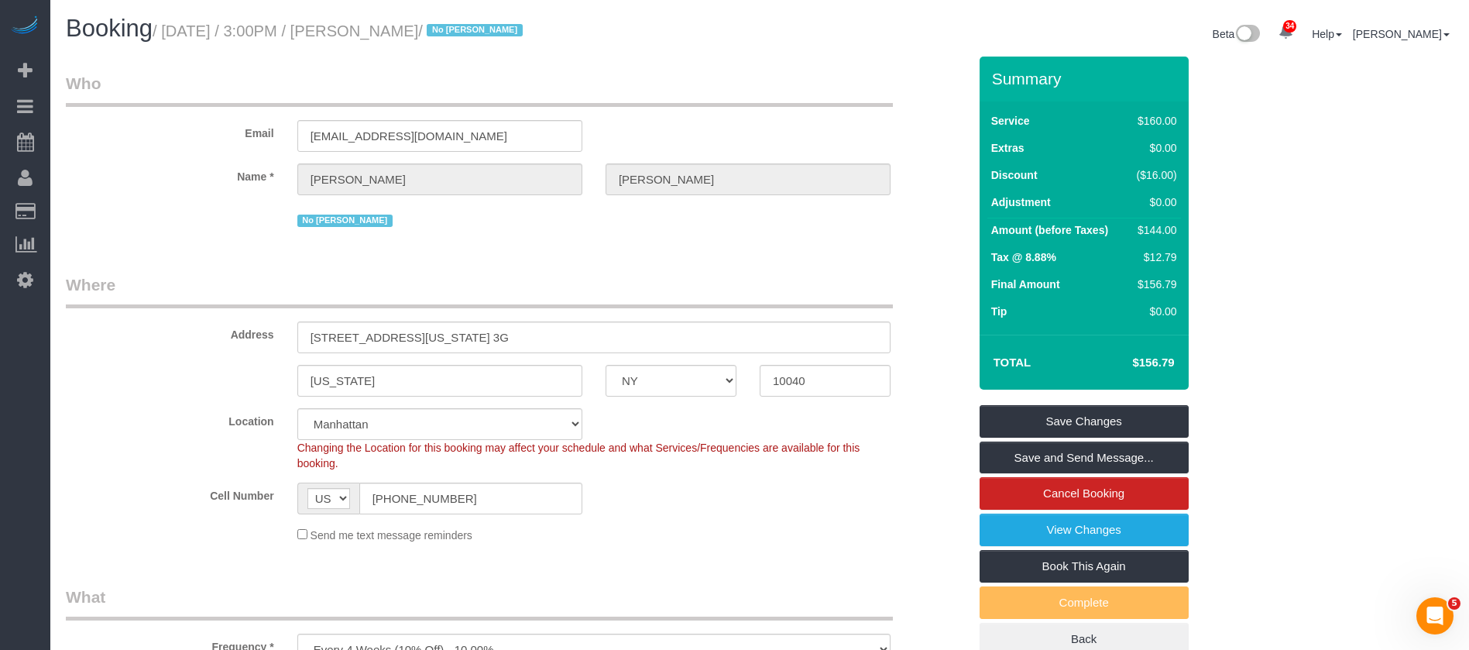
drag, startPoint x: 172, startPoint y: 32, endPoint x: 478, endPoint y: 29, distance: 306.0
click at [478, 29] on small "/ October 06, 2025 / 3:00PM / Lise Hirschberg / No Noufoh Sodandji" at bounding box center [340, 30] width 375 height 17
copy small "October 06, 2025 / 3:00PM / Lise Hirschberg"
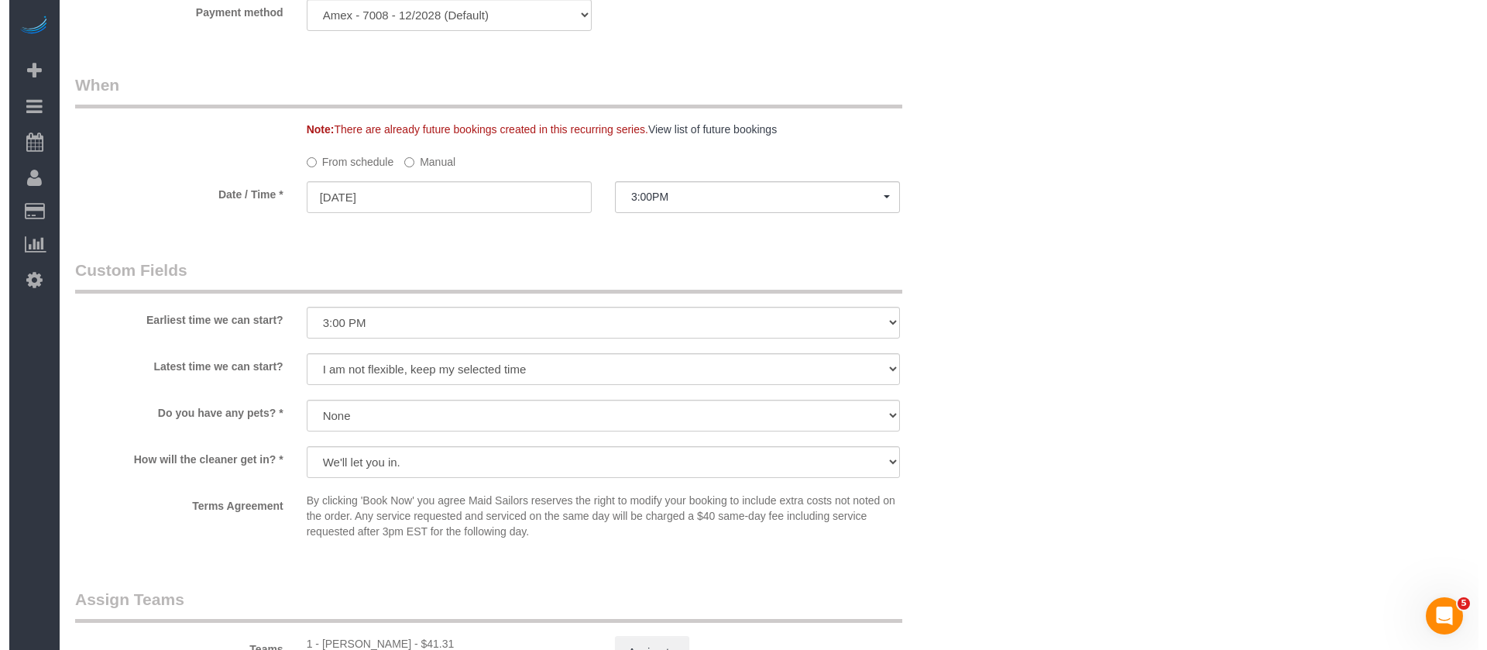
scroll to position [1743, 0]
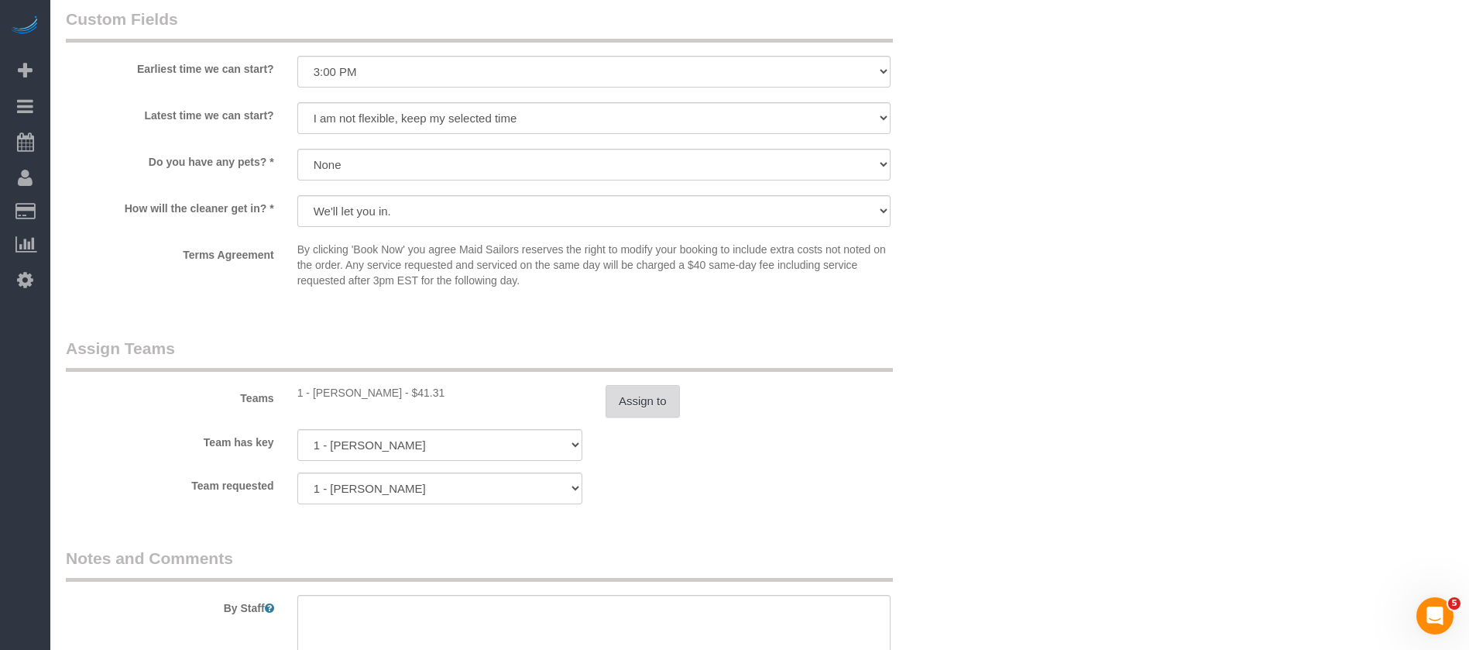
click at [647, 399] on button "Assign to" at bounding box center [643, 401] width 74 height 33
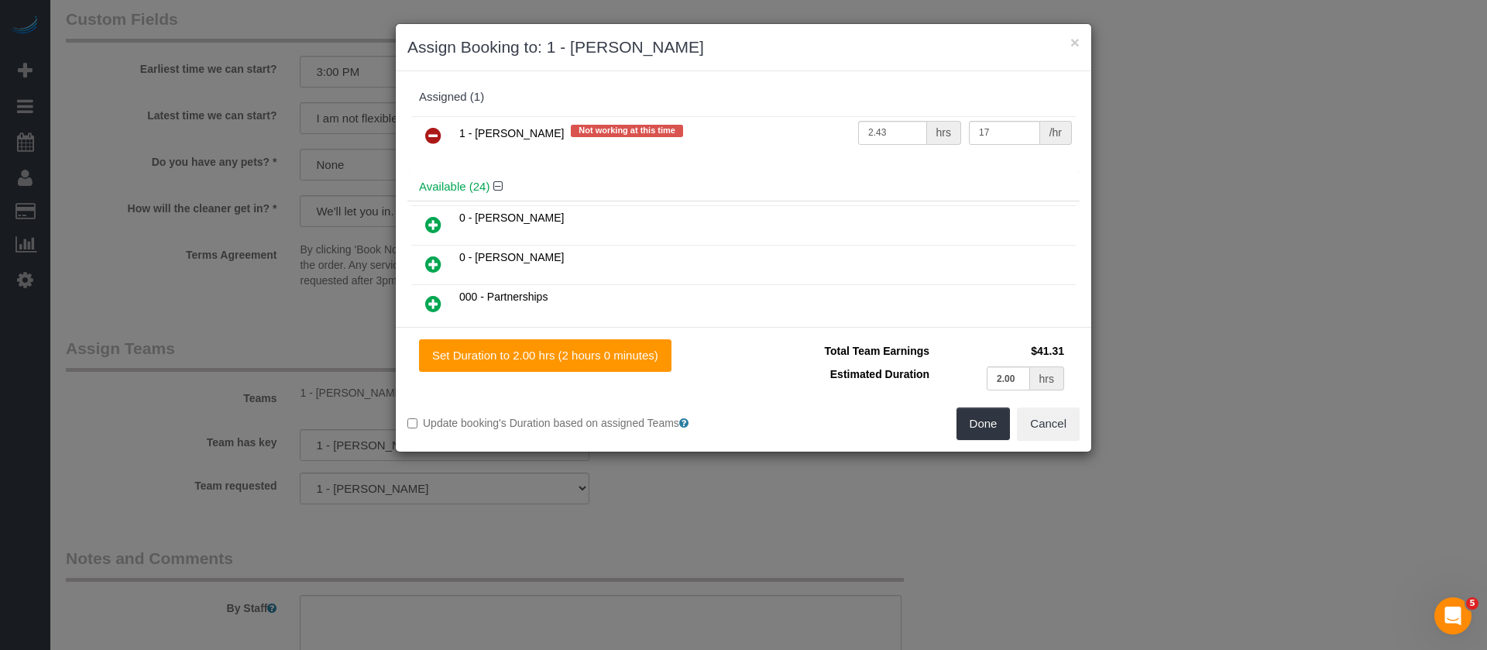
click at [435, 130] on icon at bounding box center [433, 135] width 16 height 19
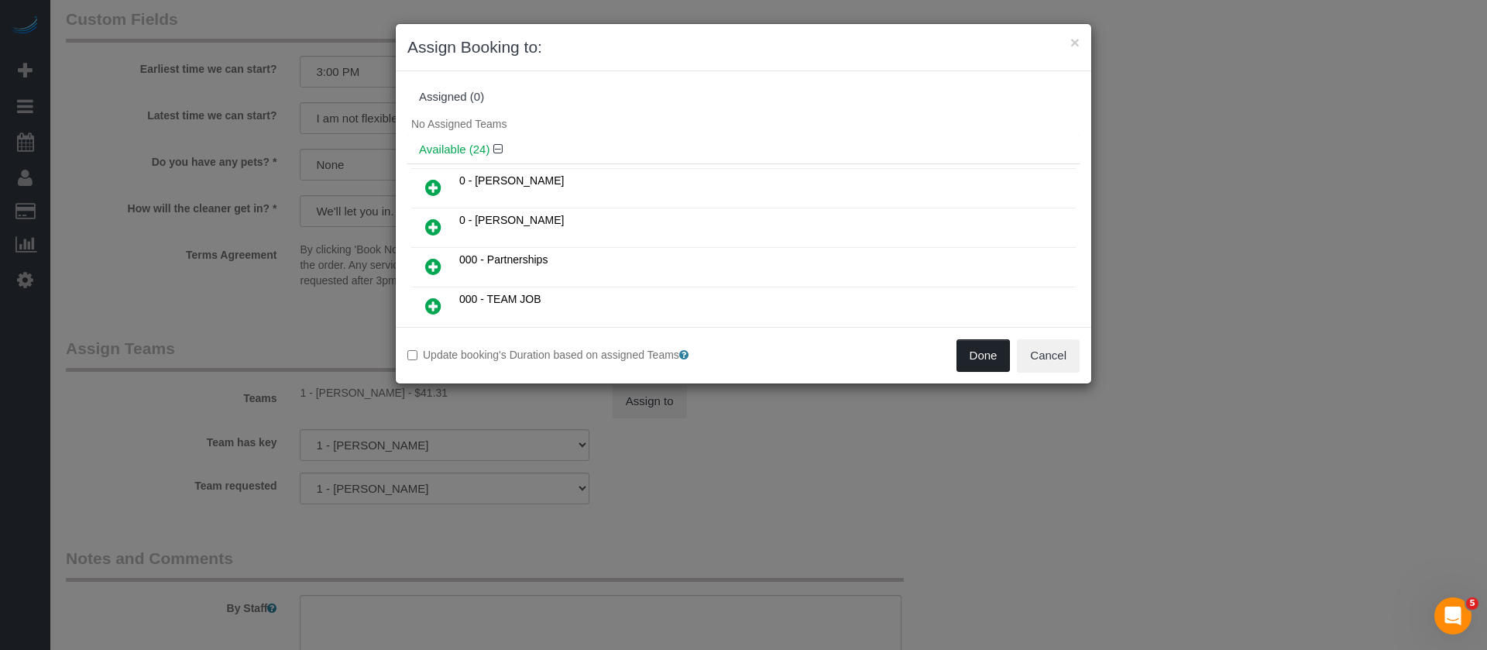
click at [979, 348] on button "Done" at bounding box center [984, 355] width 54 height 33
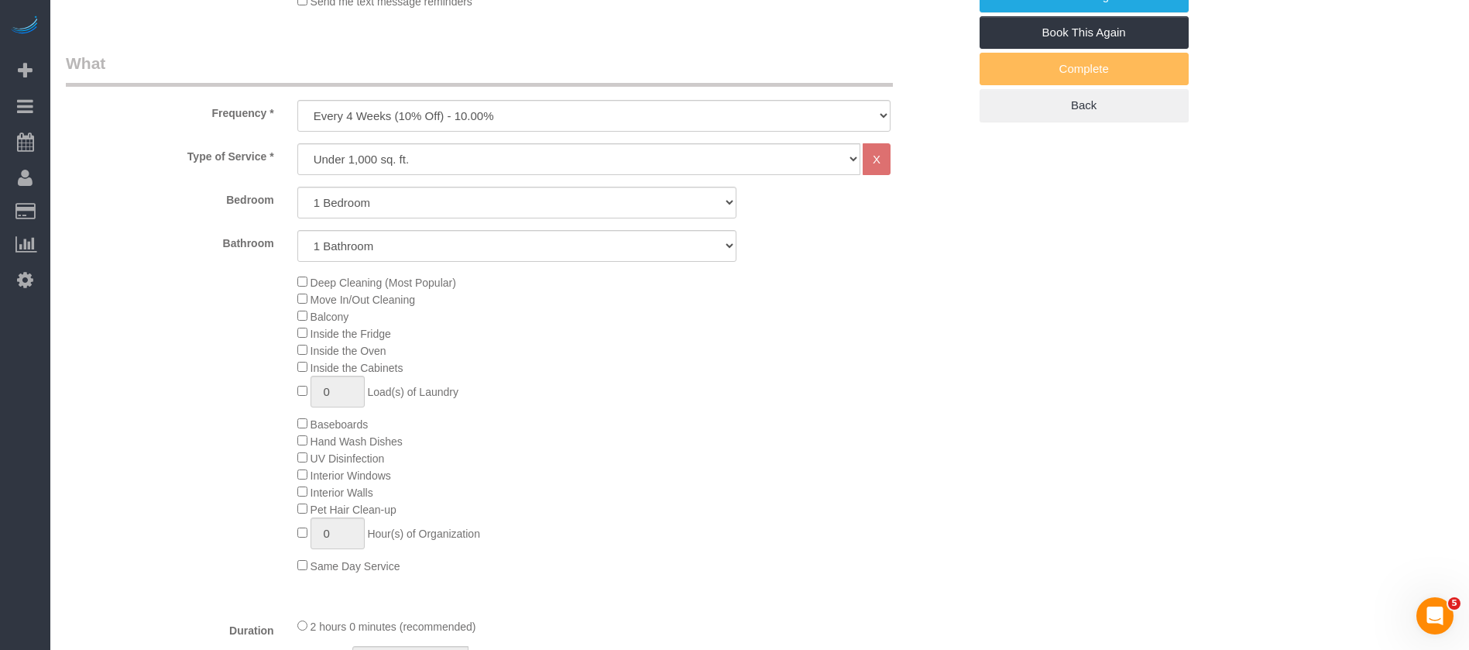
scroll to position [349, 0]
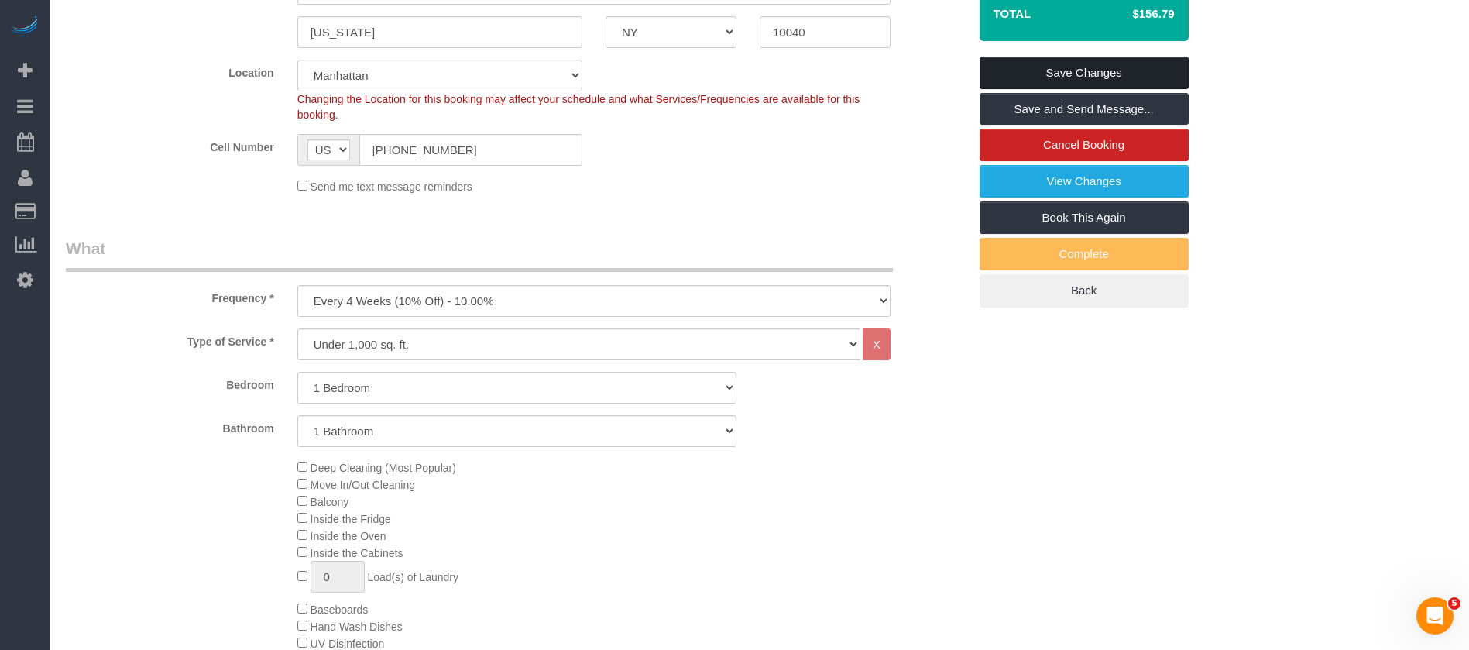
click at [1118, 67] on link "Save Changes" at bounding box center [1084, 73] width 209 height 33
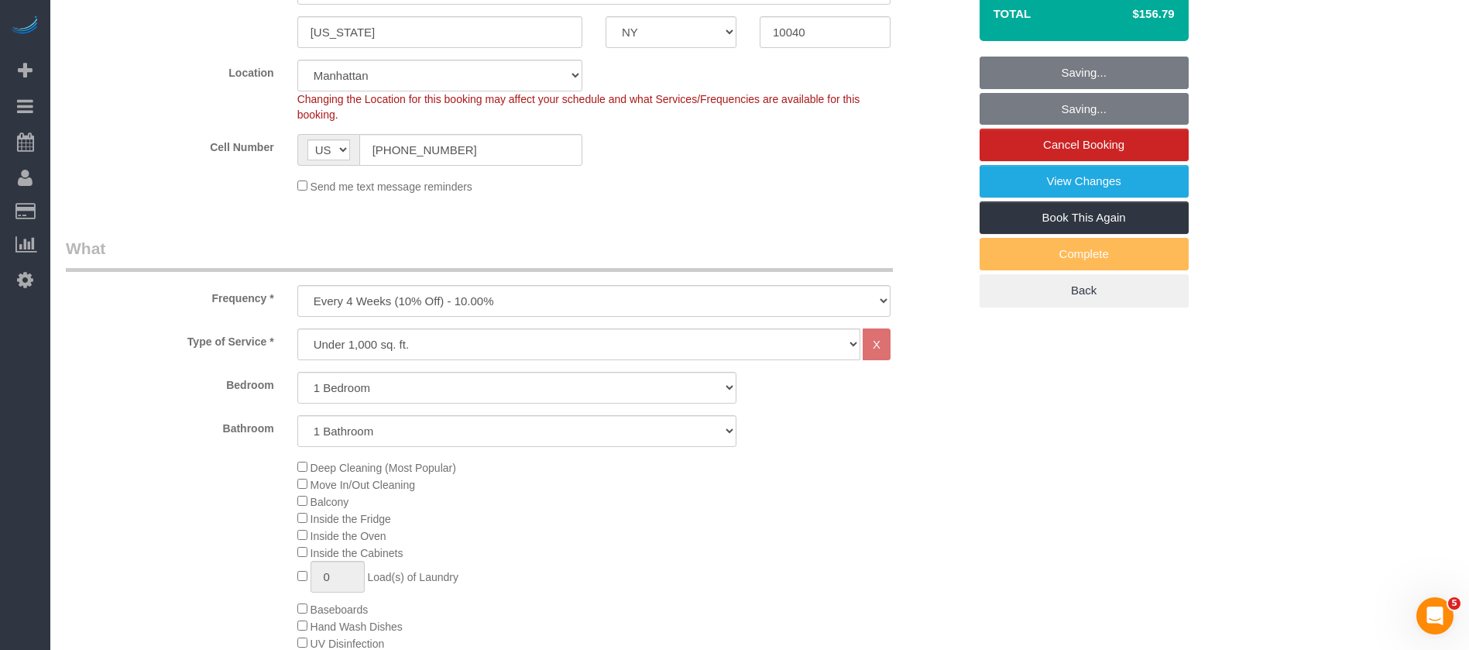
scroll to position [0, 0]
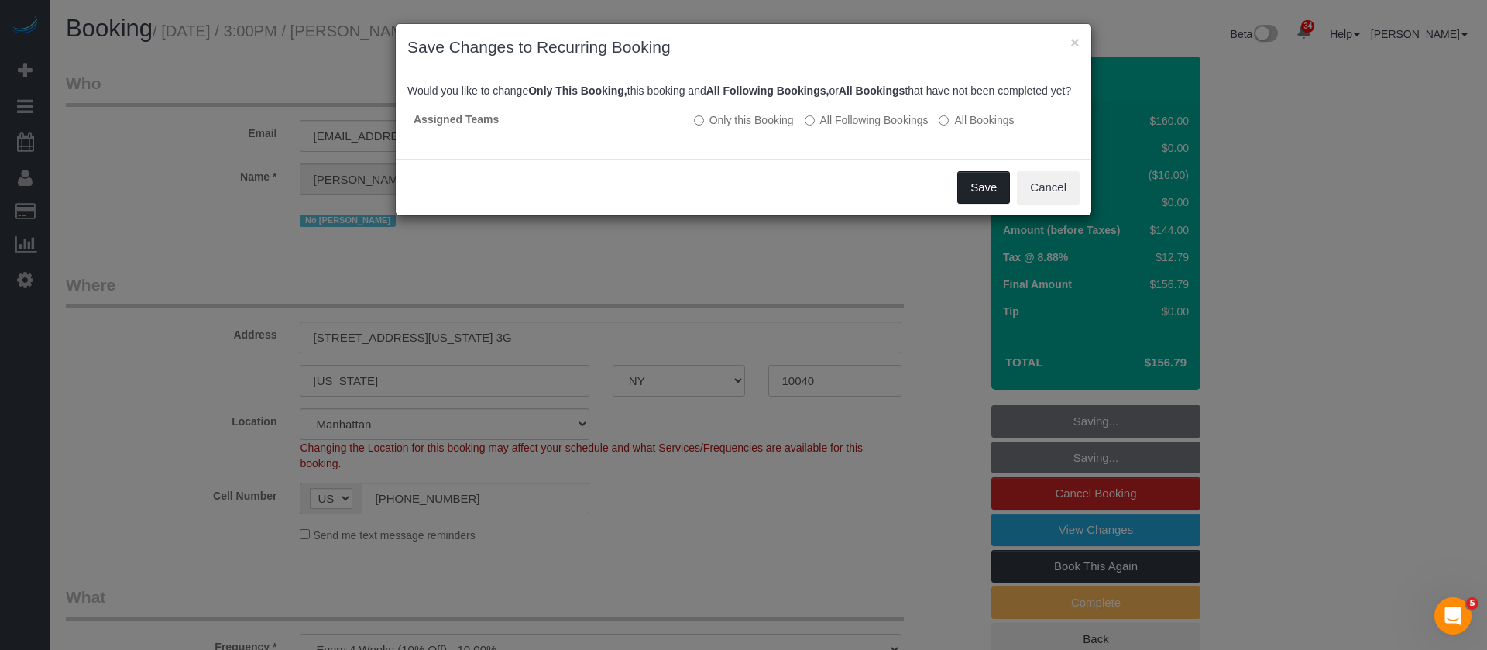
click at [969, 201] on button "Save" at bounding box center [983, 187] width 53 height 33
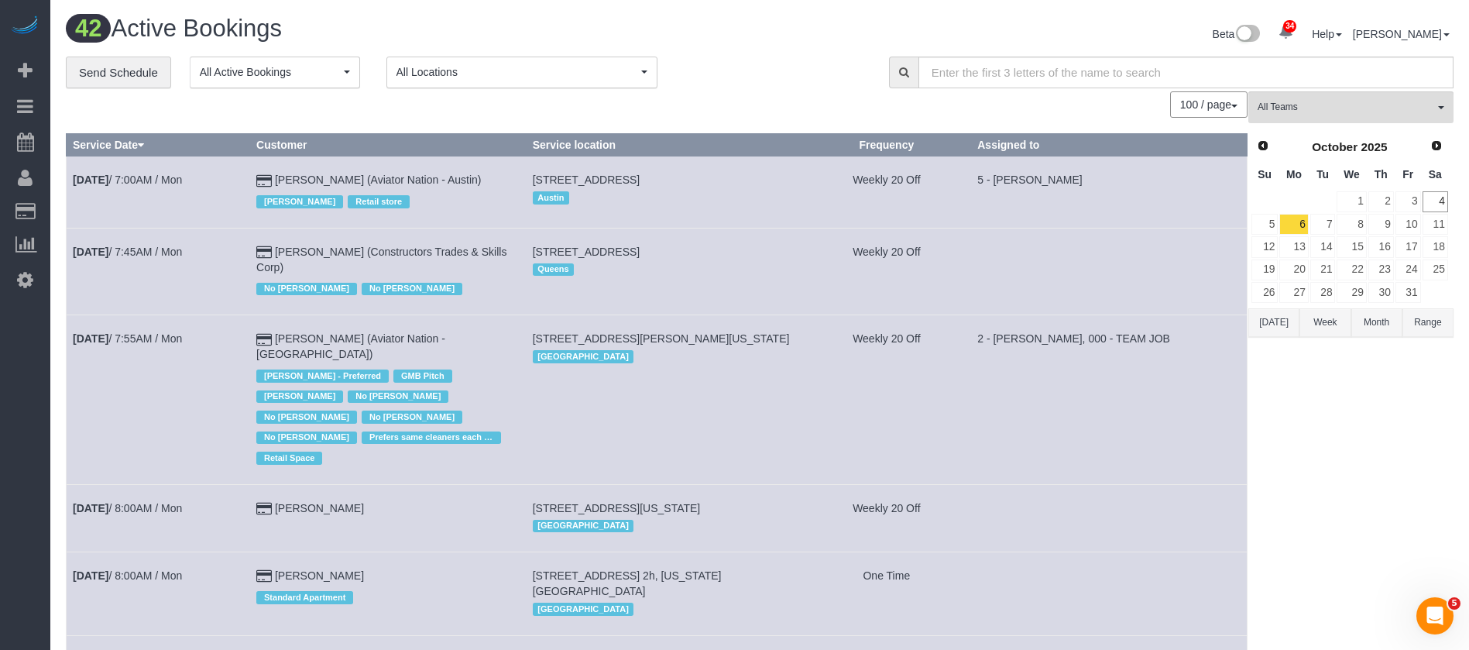
click at [620, 60] on button "All Locations" at bounding box center [521, 73] width 271 height 32
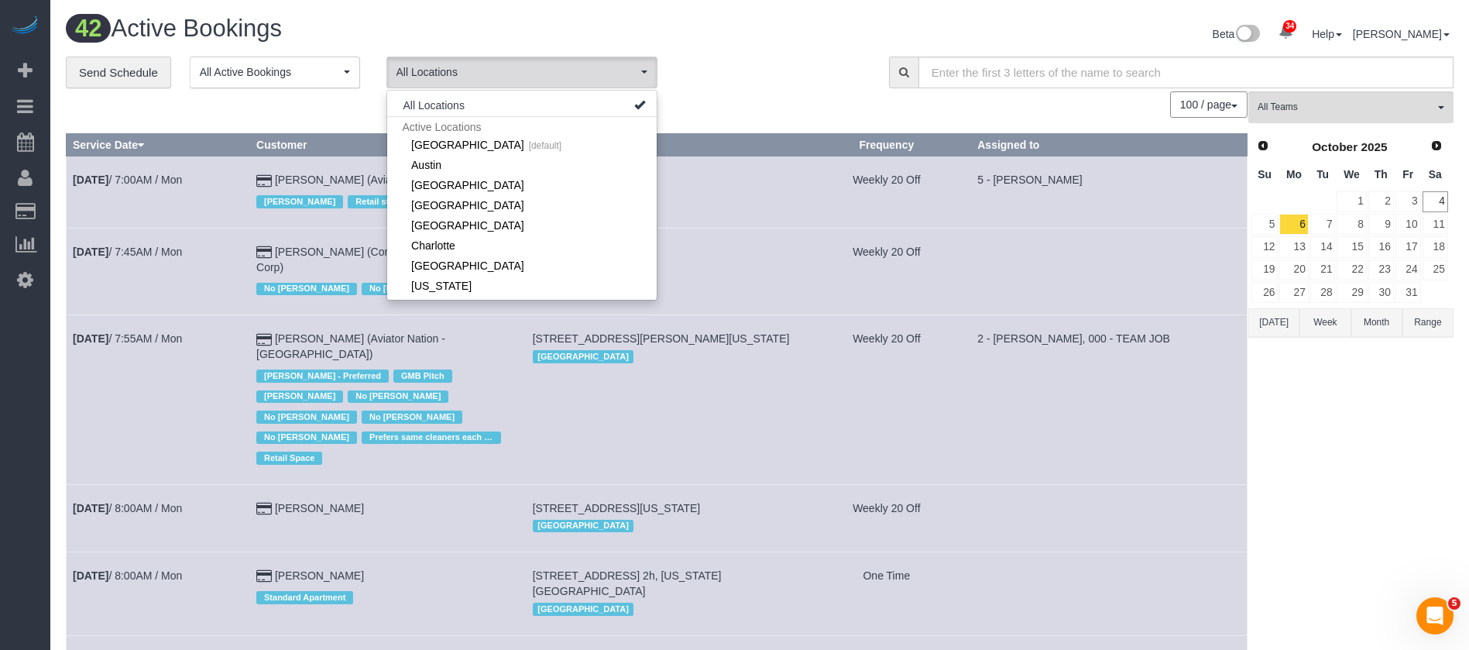
click at [1167, 239] on td at bounding box center [1109, 271] width 277 height 87
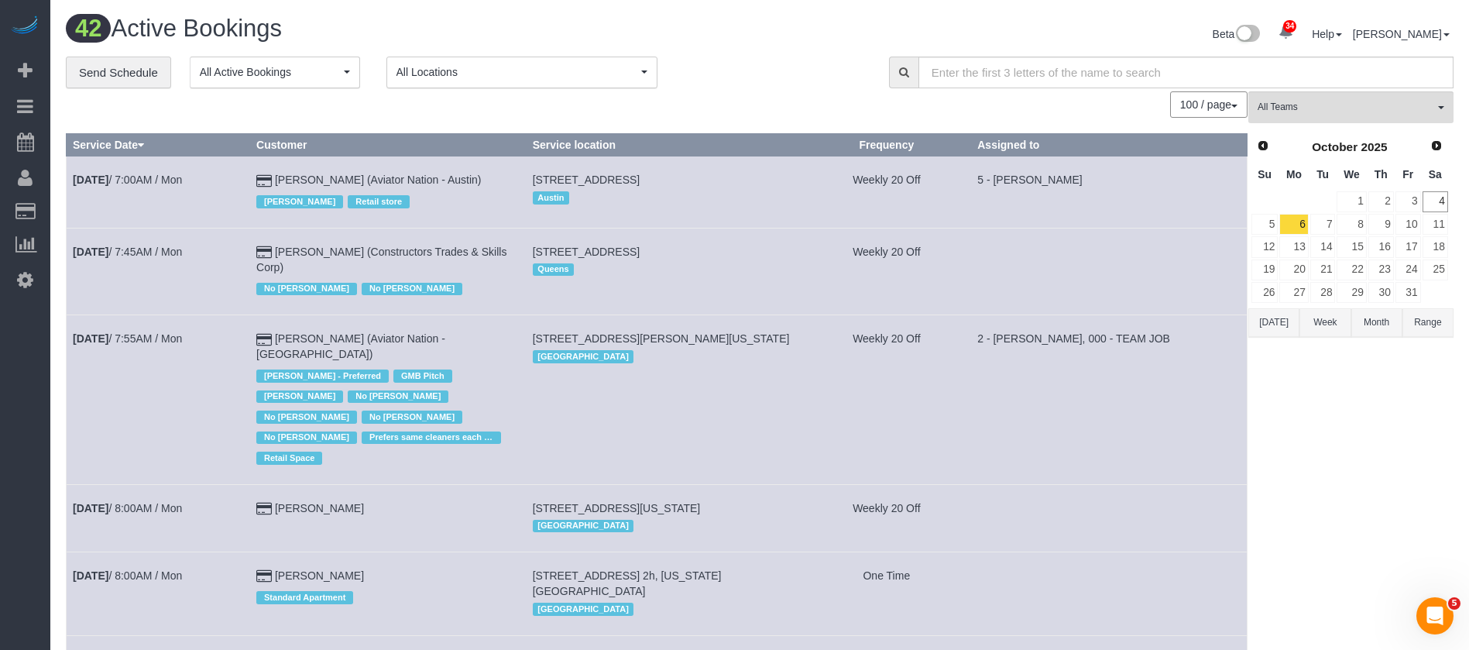
click at [613, 75] on span "All Locations" at bounding box center [517, 71] width 241 height 15
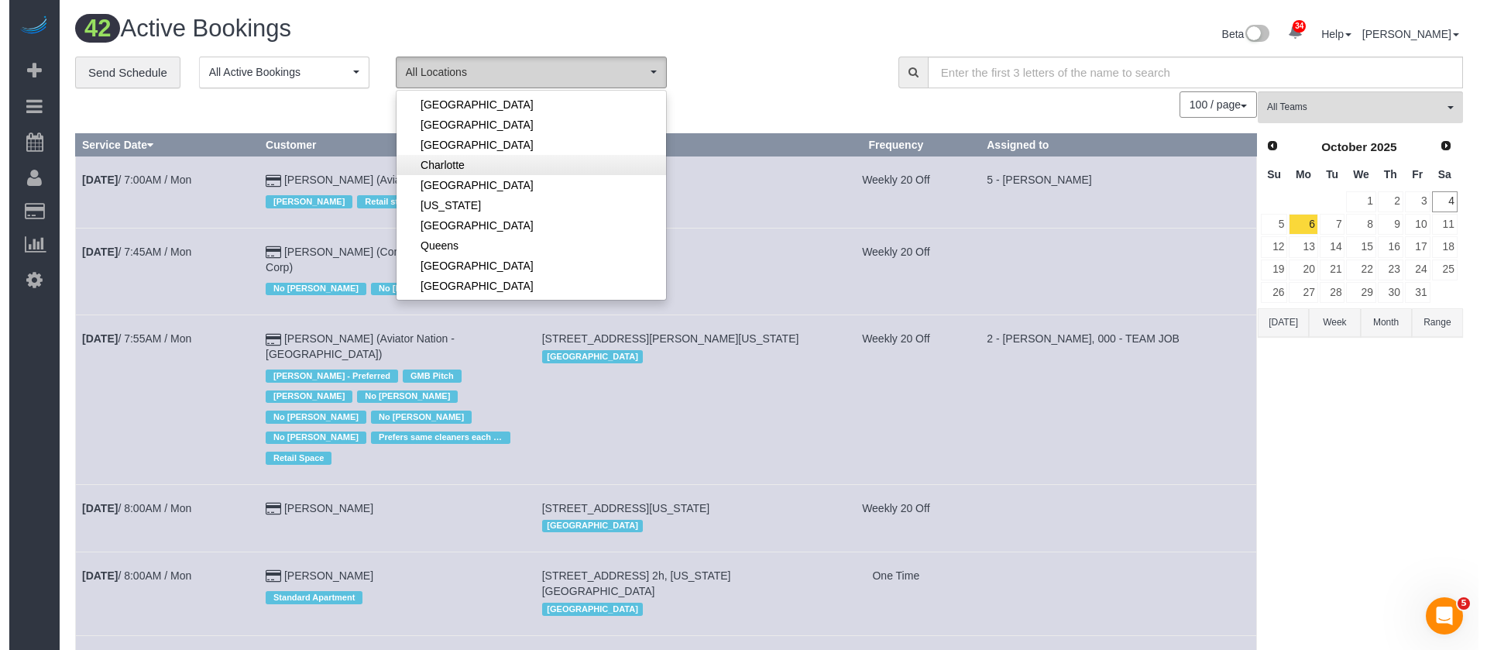
scroll to position [116, 0]
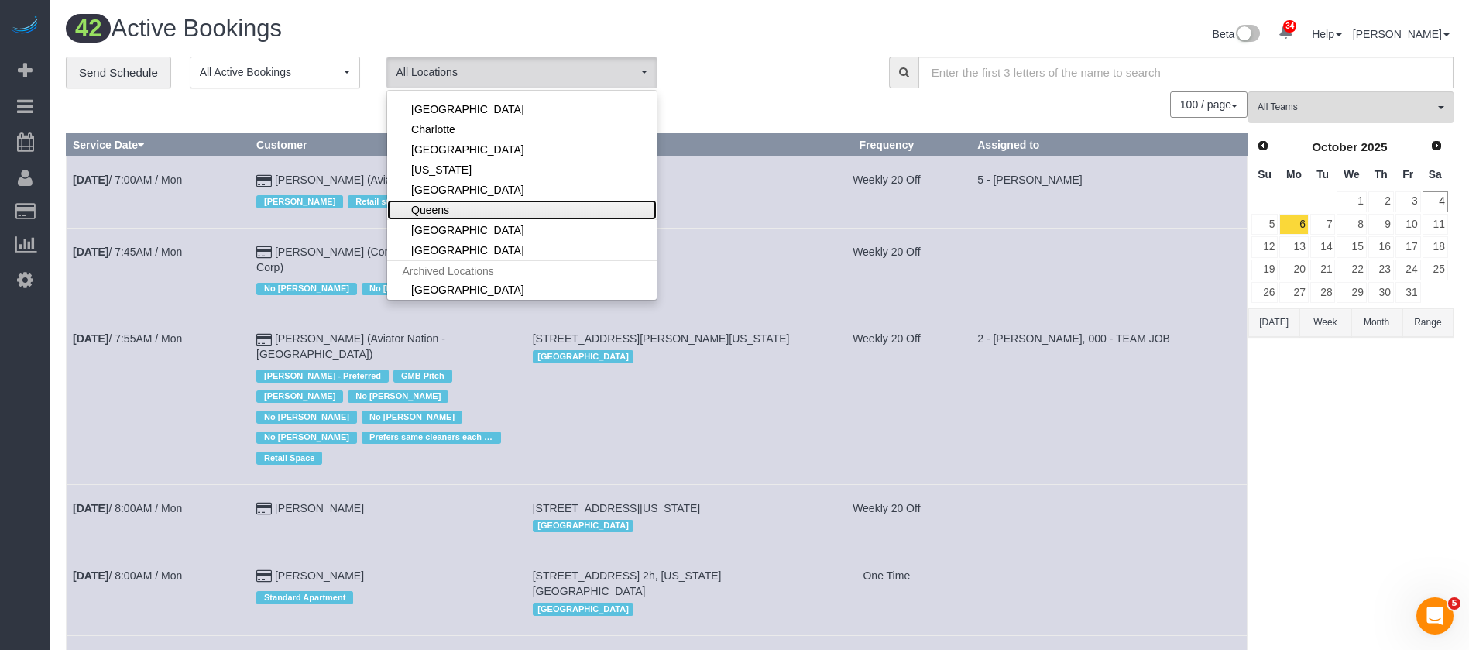
click at [491, 211] on link "Queens" at bounding box center [522, 210] width 270 height 20
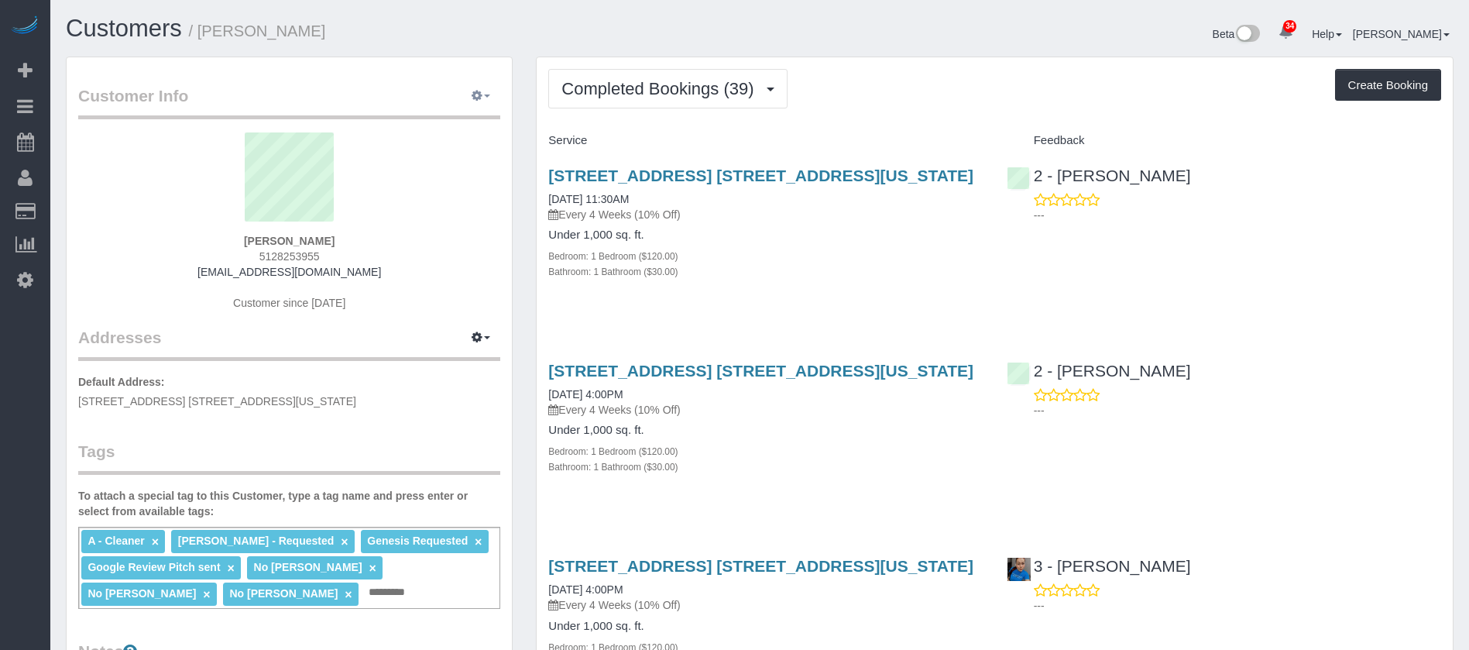
click at [481, 98] on icon "button" at bounding box center [477, 95] width 11 height 9
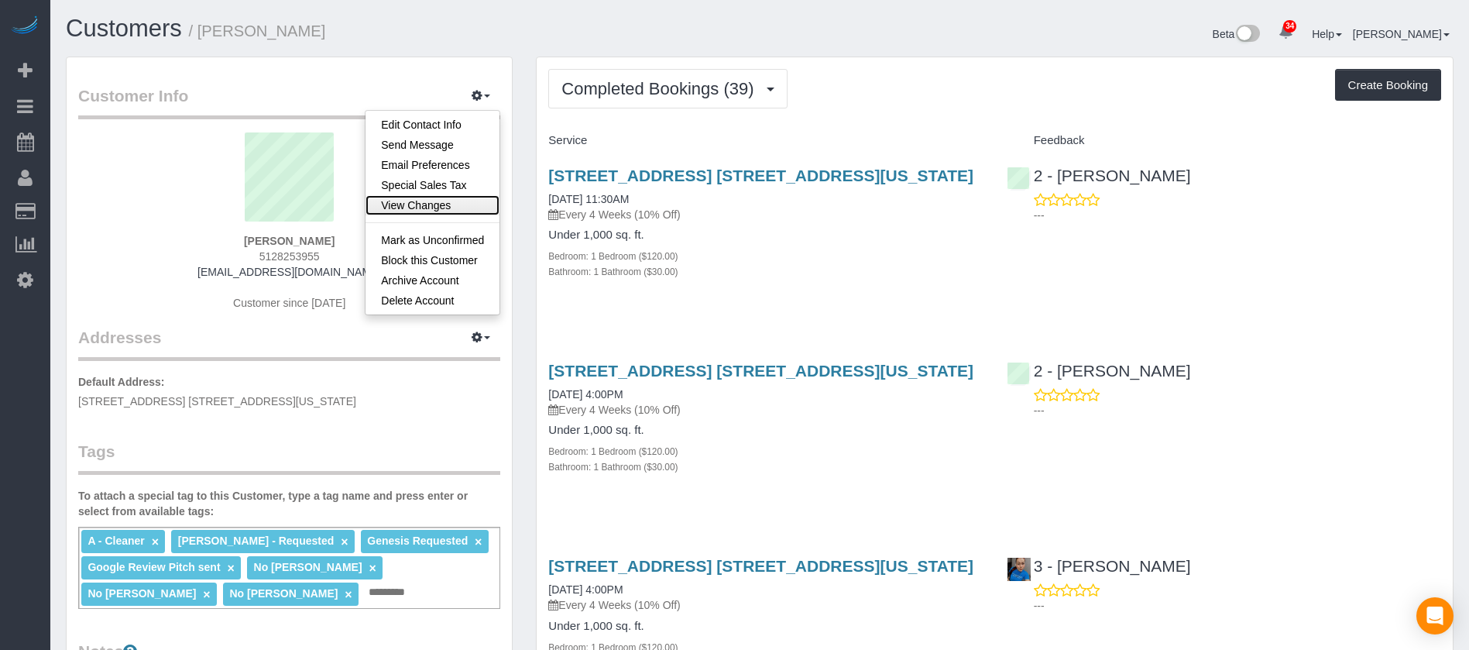
click at [446, 199] on link "View Changes" at bounding box center [433, 205] width 134 height 20
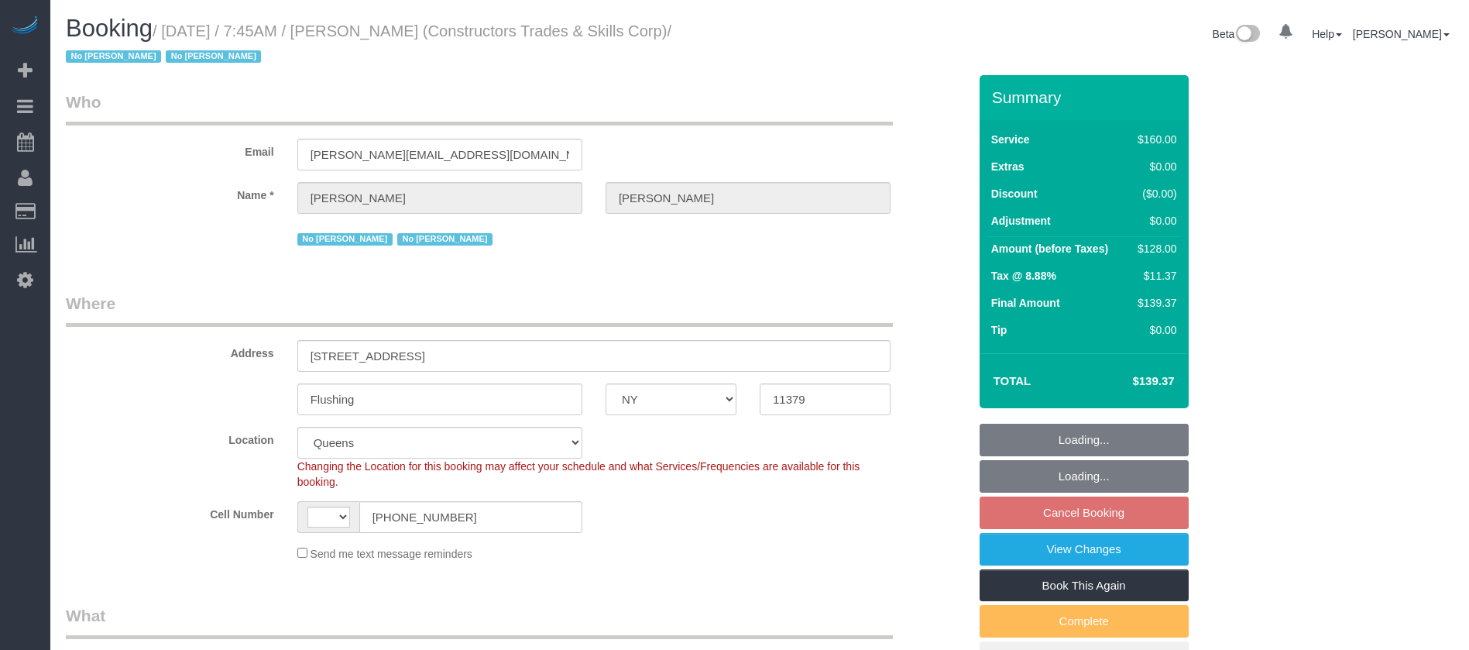
select select "NY"
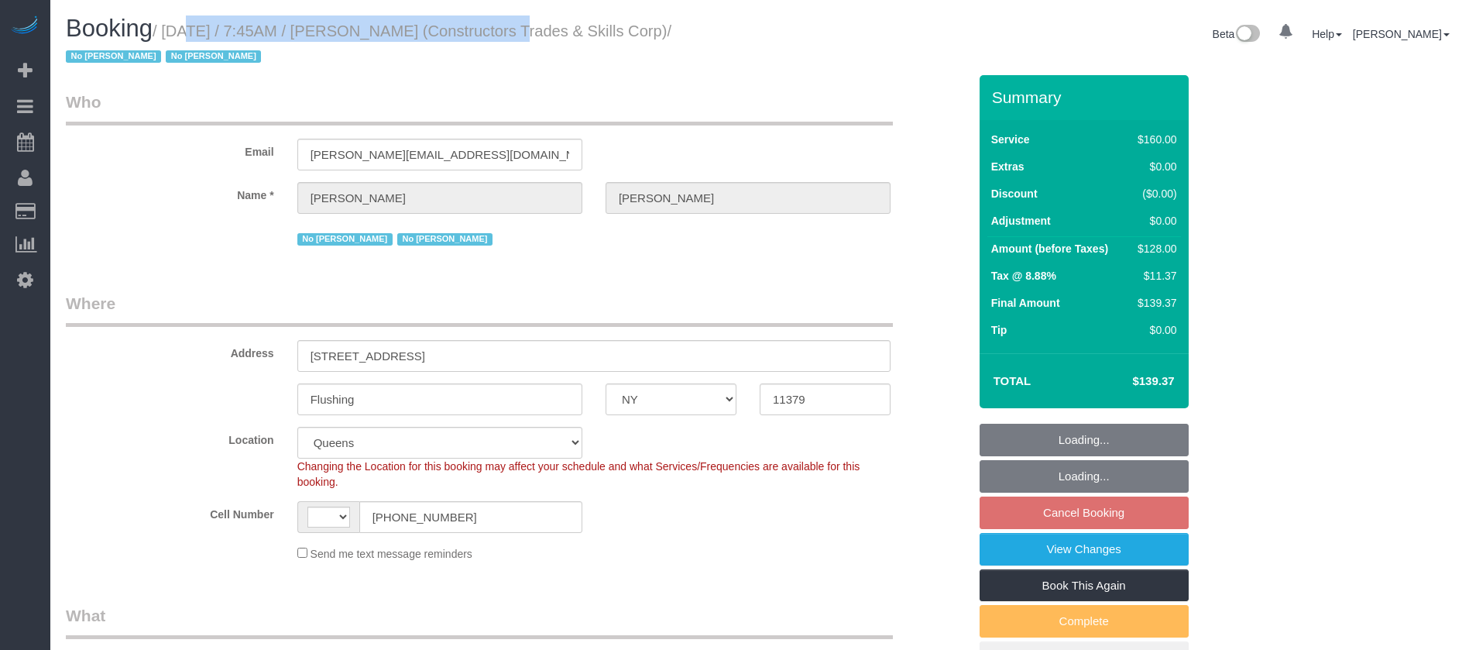
select select "string:stripe-pm_1Q5DQq4VGloSiKo7Az6kRgWV"
select select "number:89"
select select "number:90"
select select "number:15"
select select "number:5"
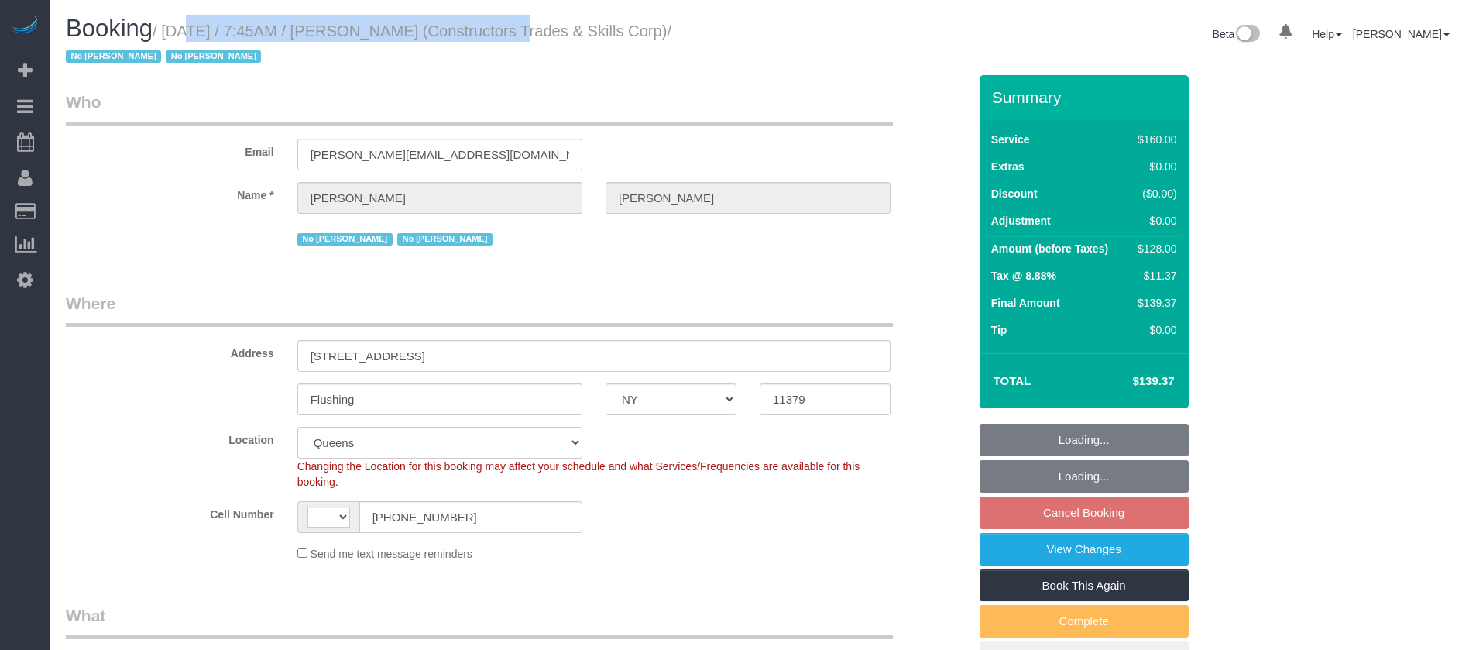
select select "string:US"
select select "object:1408"
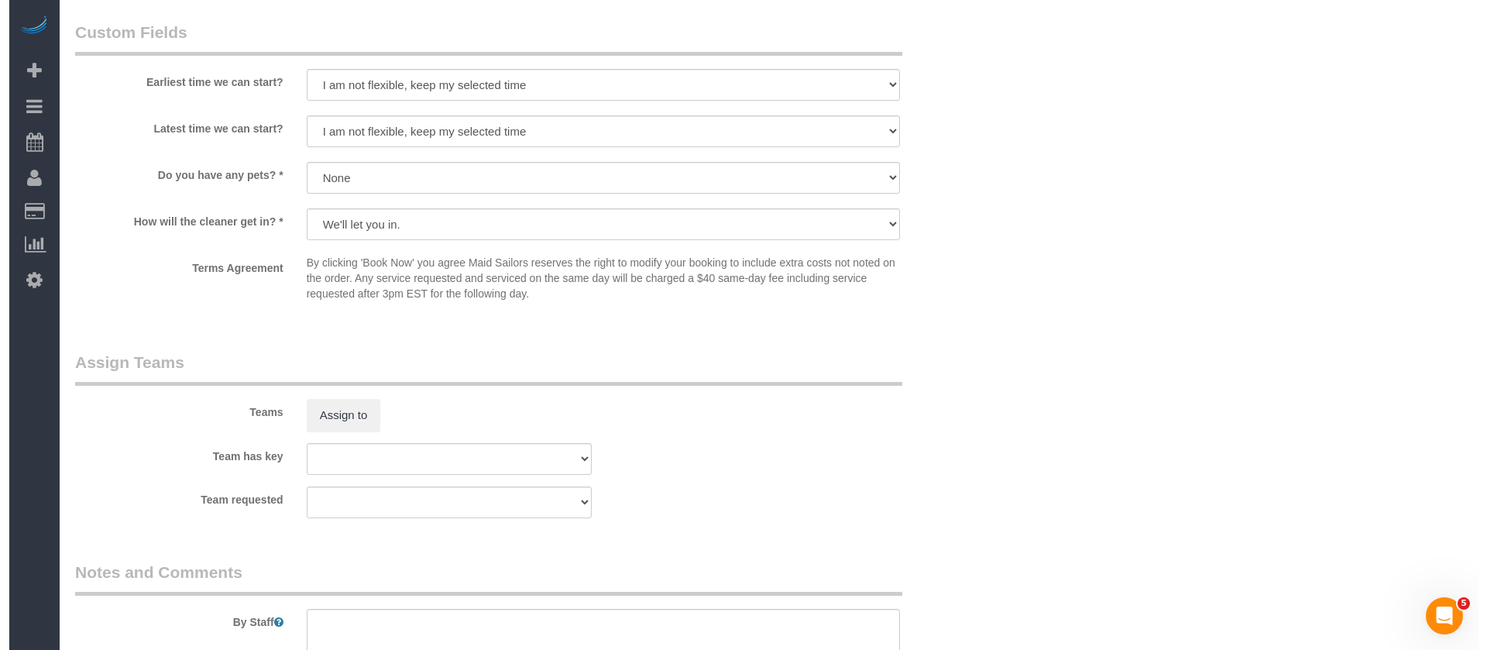
scroll to position [1627, 0]
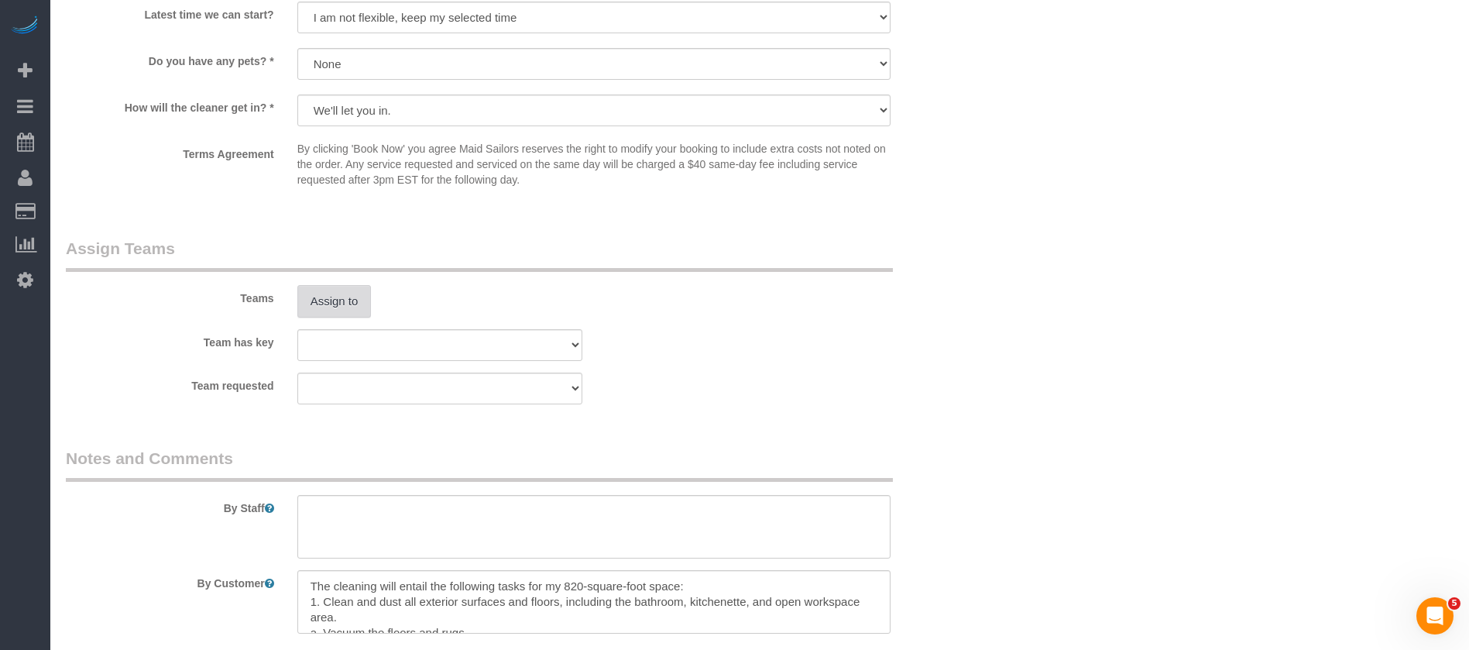
click at [357, 301] on button "Assign to" at bounding box center [334, 301] width 74 height 33
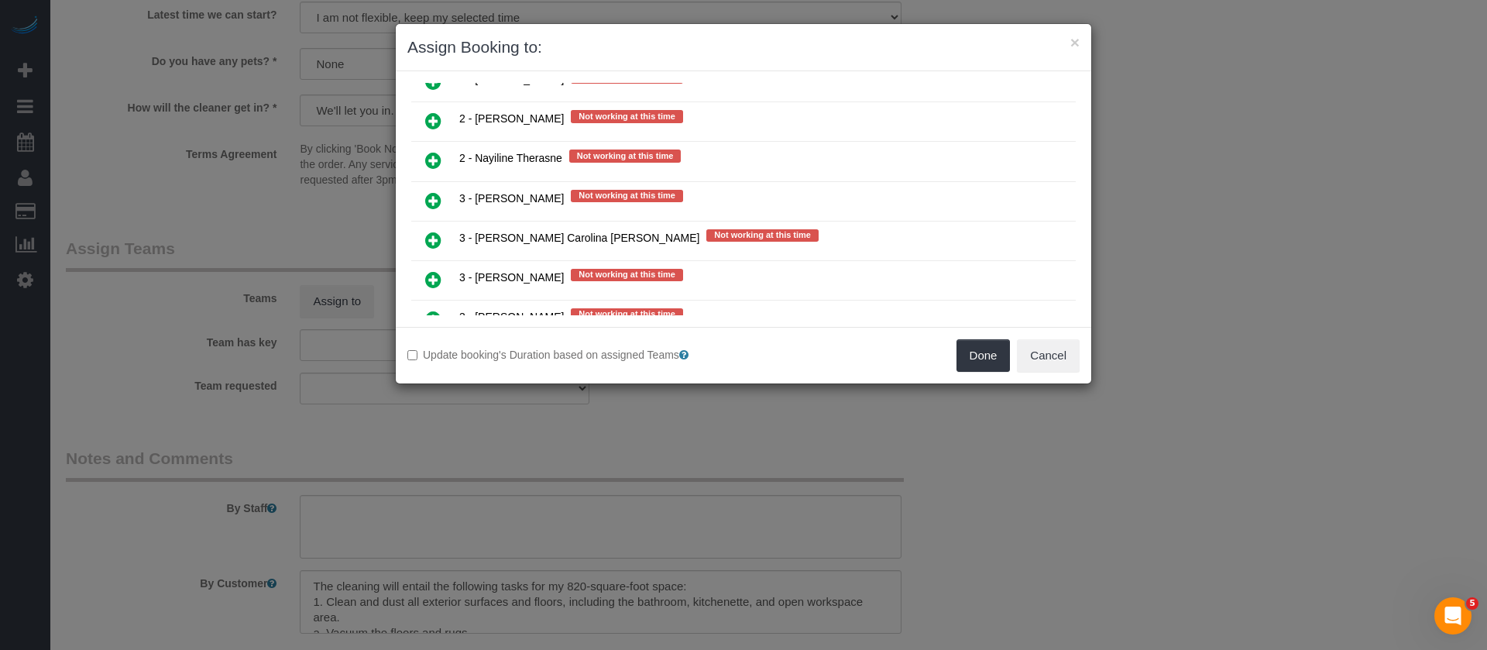
scroll to position [2324, 0]
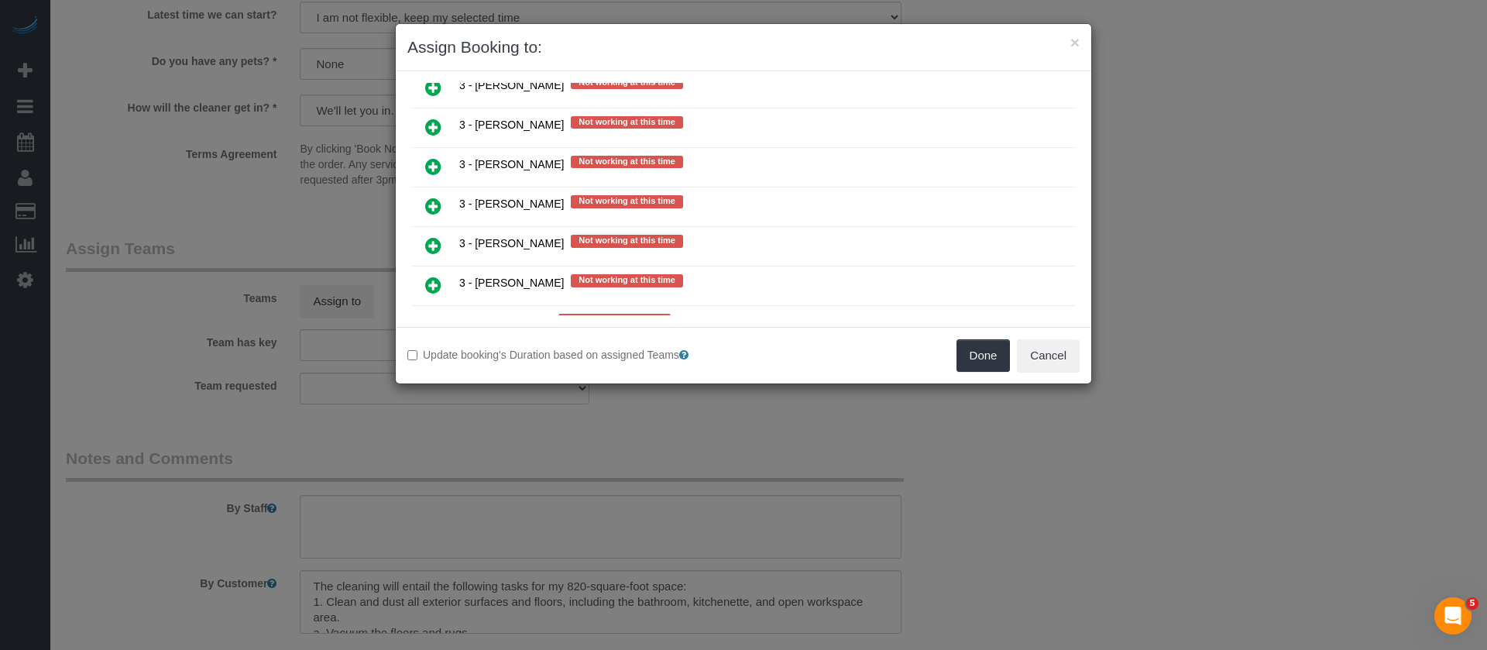
drag, startPoint x: 428, startPoint y: 239, endPoint x: 873, endPoint y: 243, distance: 444.6
click at [428, 241] on icon at bounding box center [433, 245] width 16 height 19
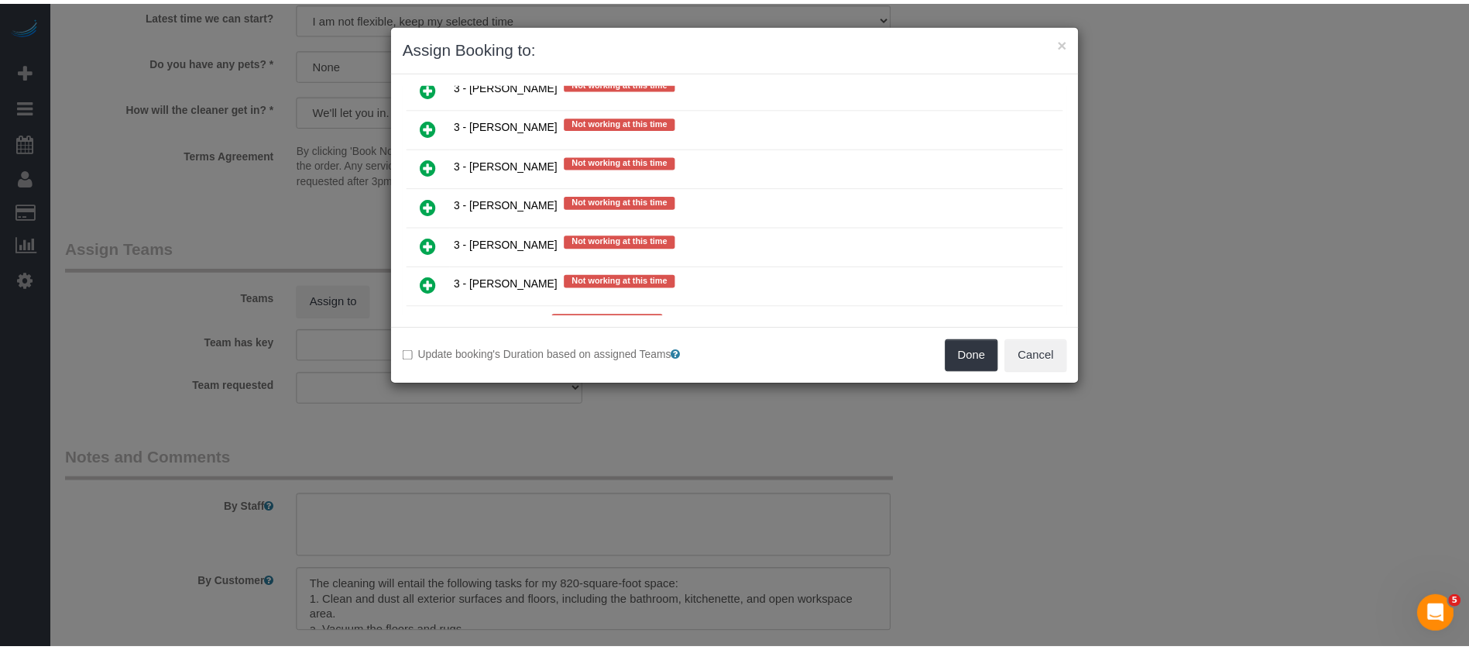
scroll to position [2361, 0]
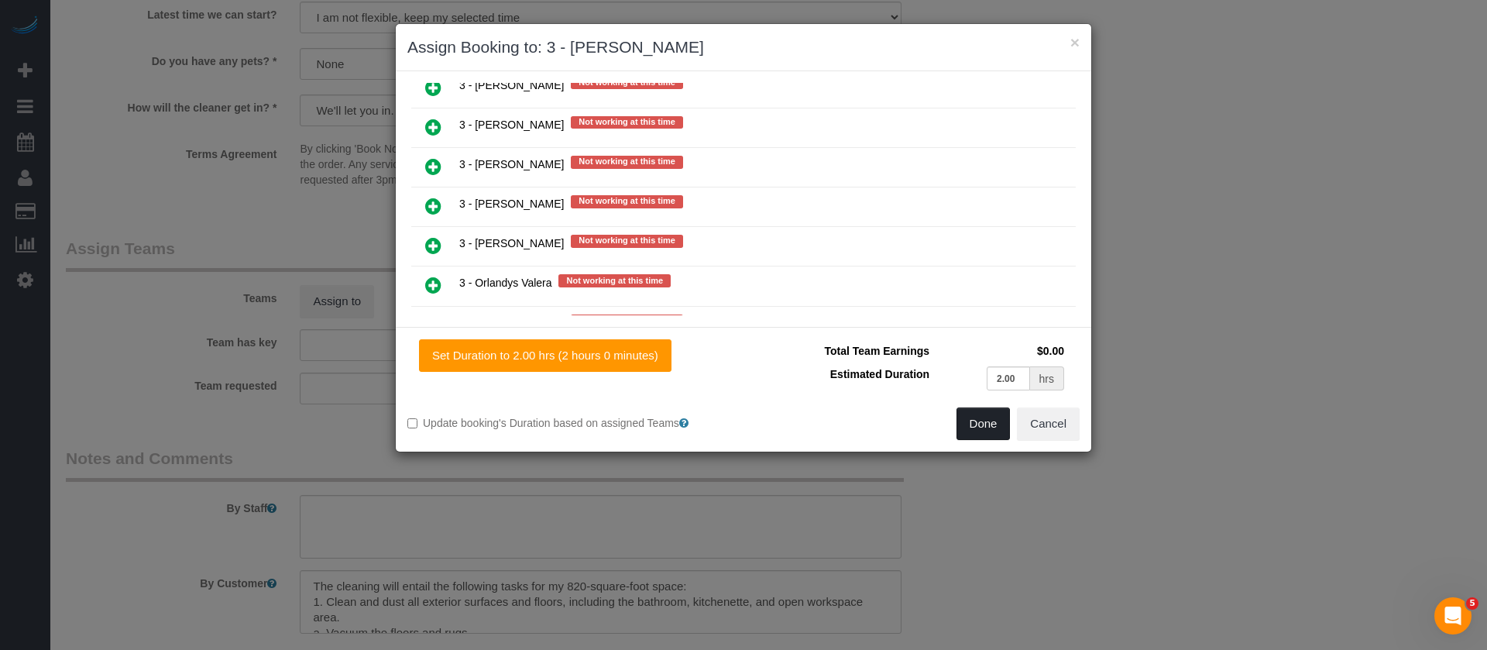
click at [966, 419] on button "Done" at bounding box center [984, 423] width 54 height 33
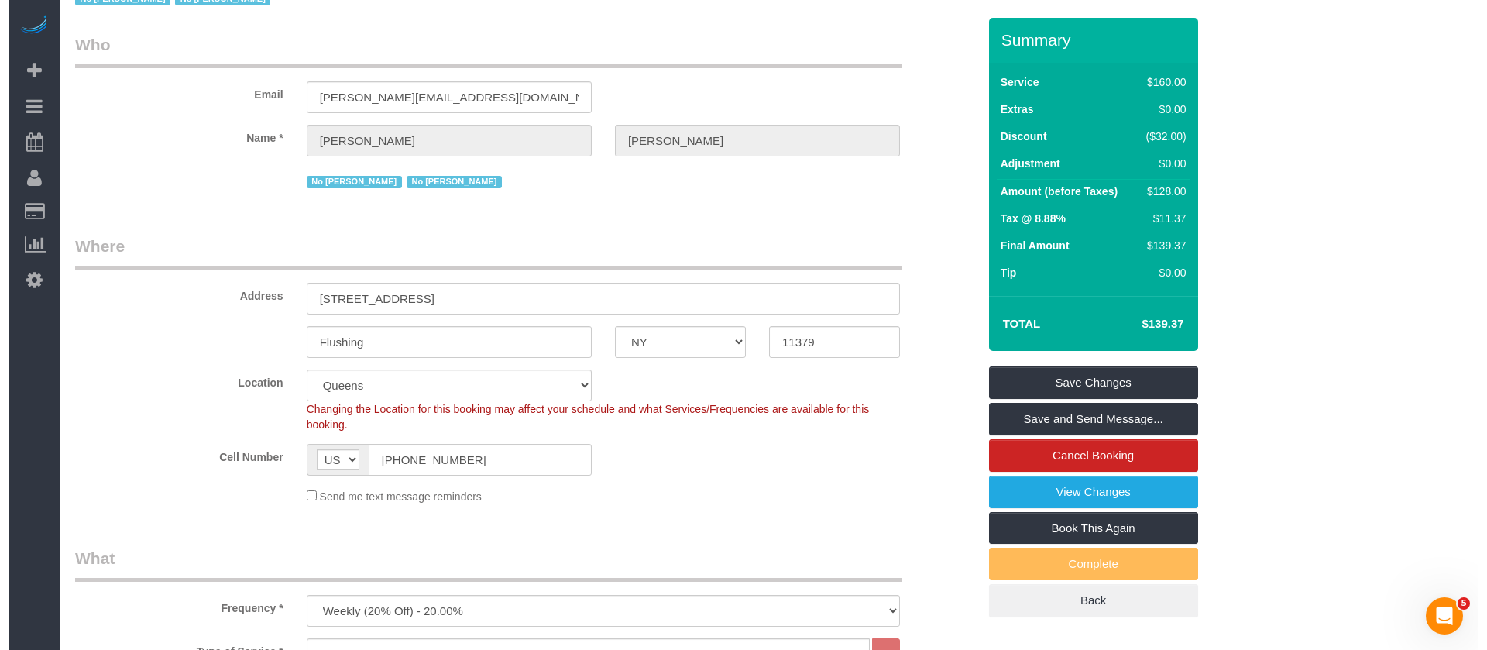
scroll to position [0, 0]
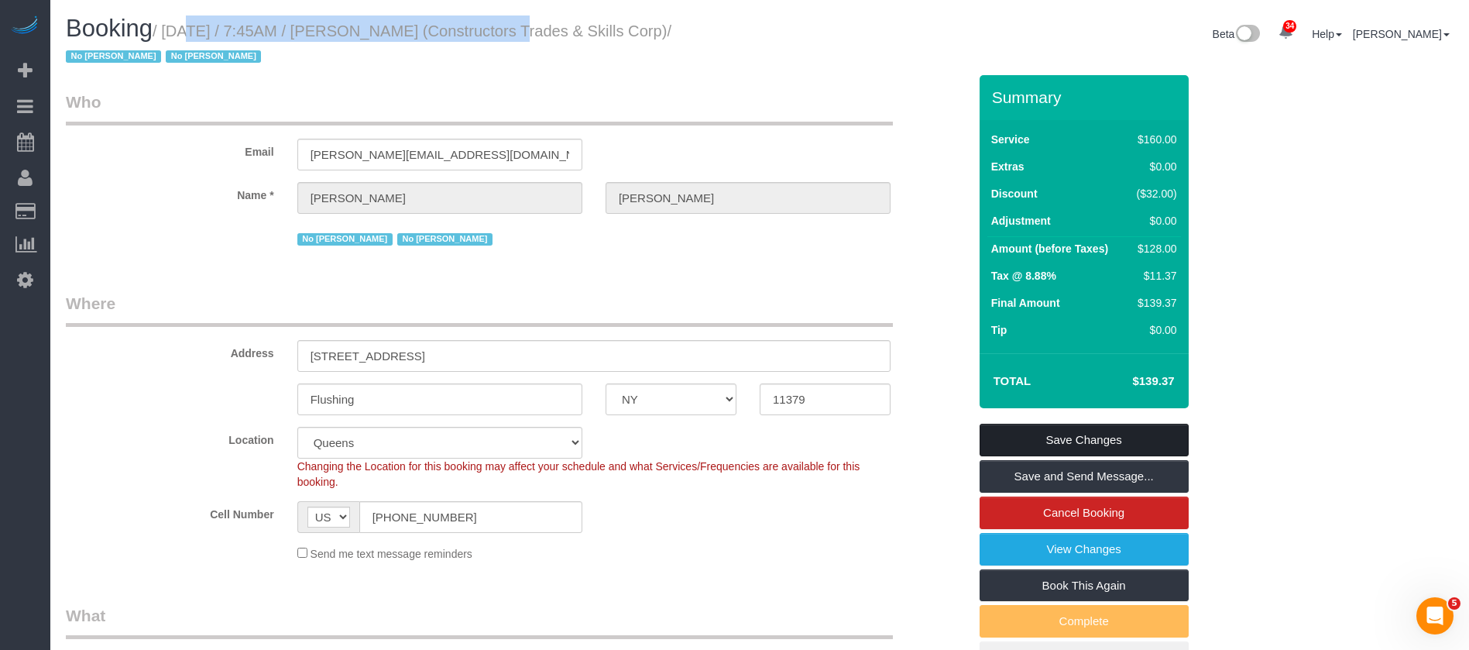
click at [1148, 434] on link "Save Changes" at bounding box center [1084, 440] width 209 height 33
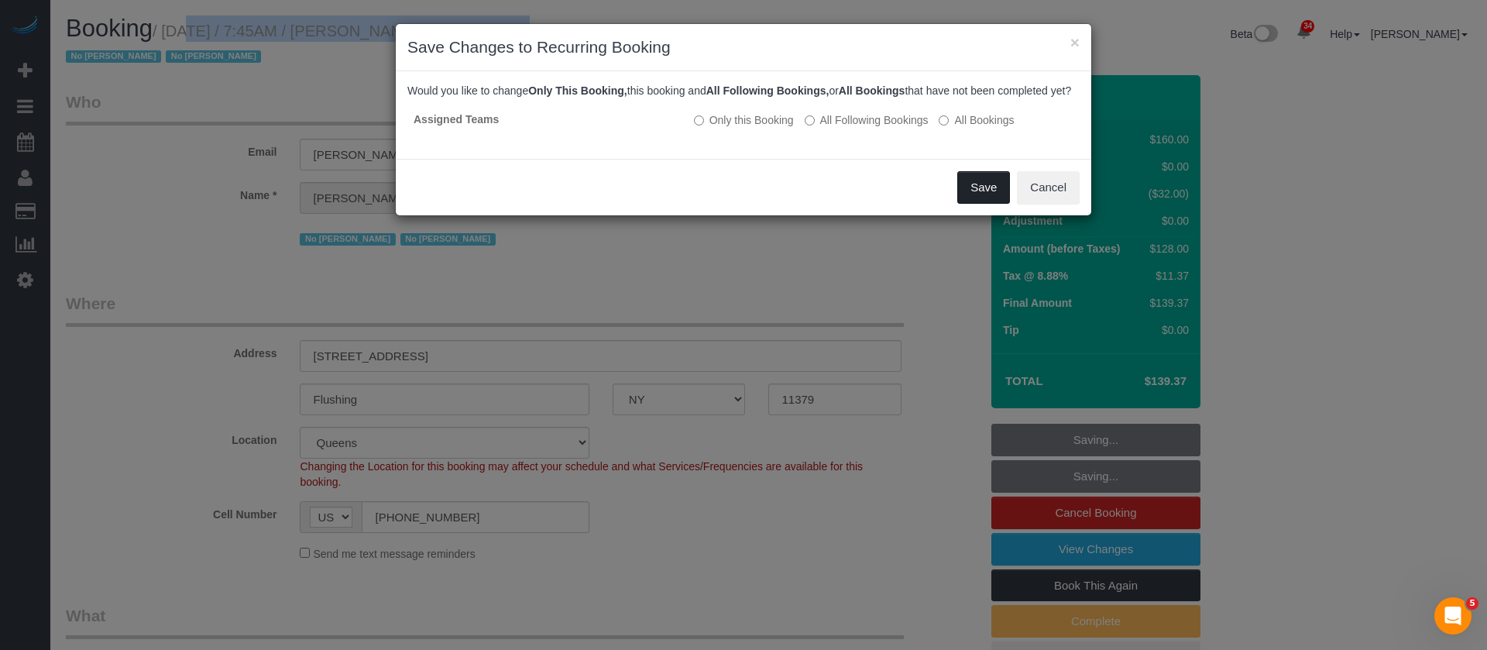
click at [970, 201] on button "Save" at bounding box center [983, 187] width 53 height 33
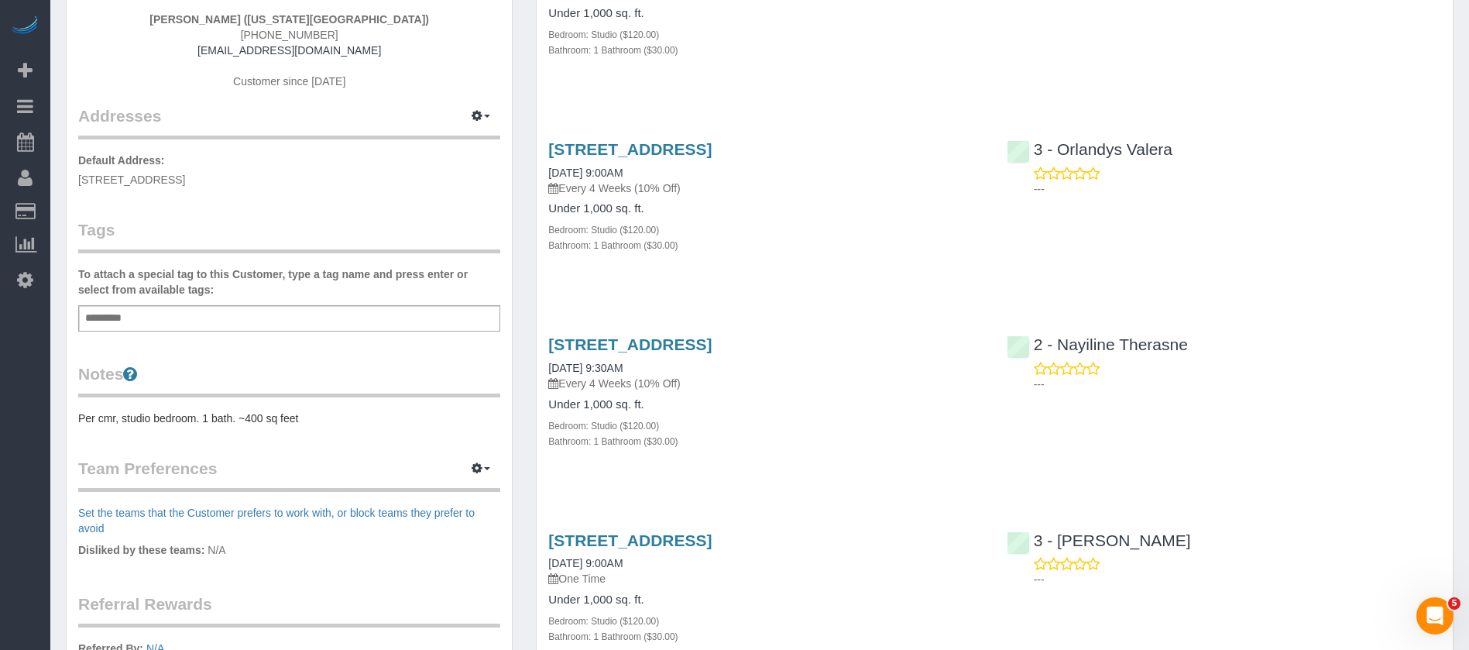
scroll to position [116, 0]
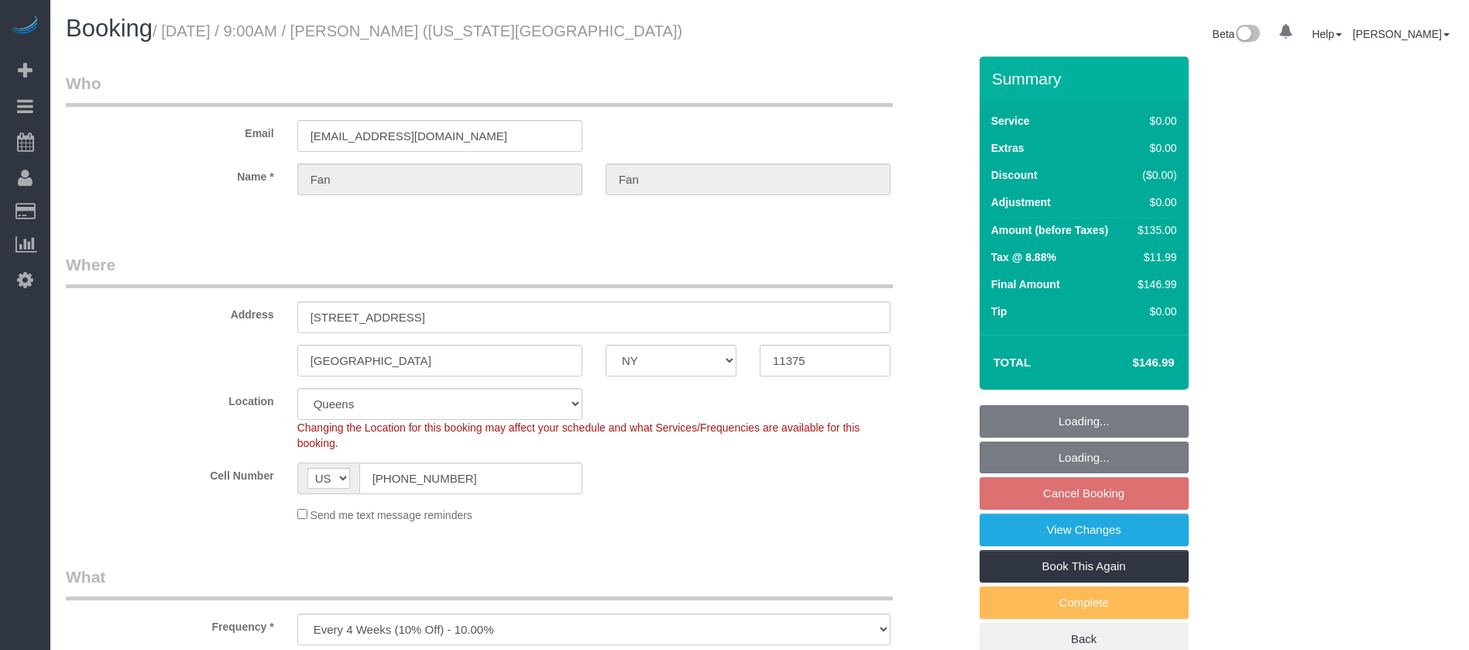
select select "NY"
select select "spot2"
select select "number:89"
select select "number:90"
select select "number:15"
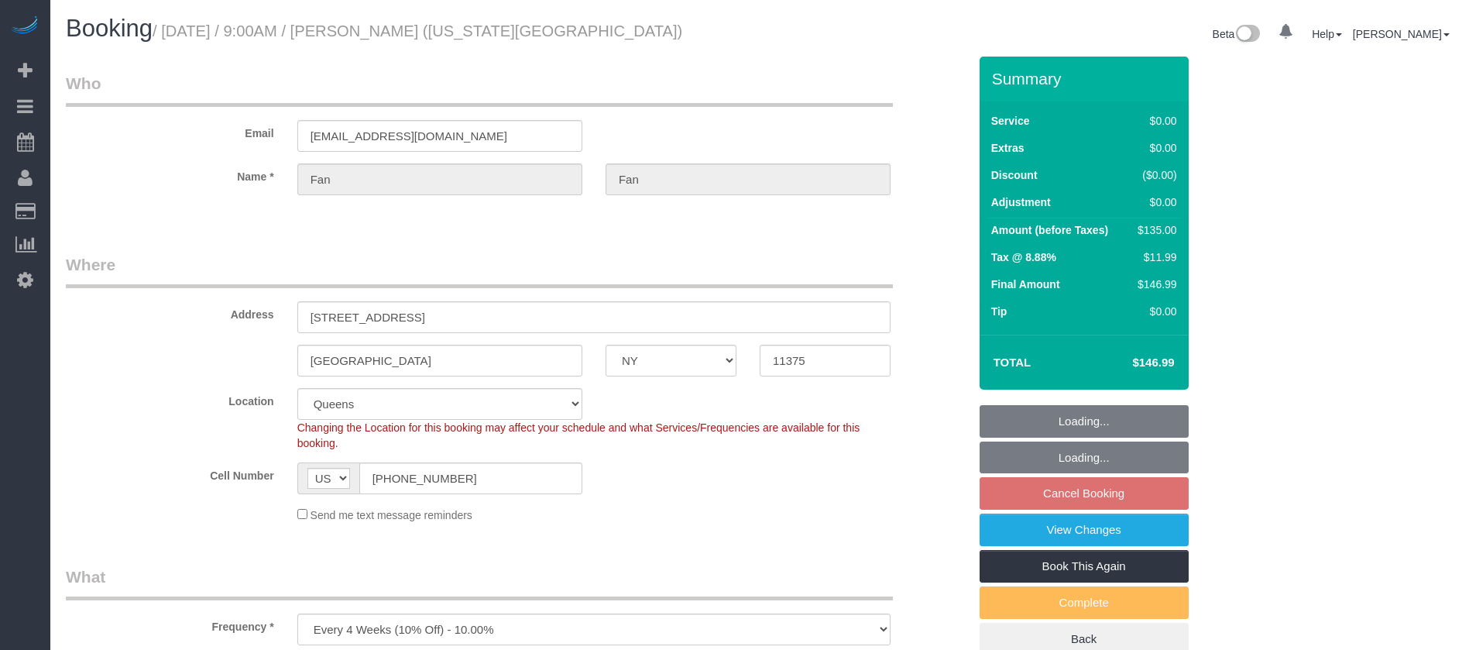
select select "number:7"
select select "spot57"
select select "object:1405"
select select "string:stripe-pm_1RPrwA4VGloSiKo7zQzxFbjx"
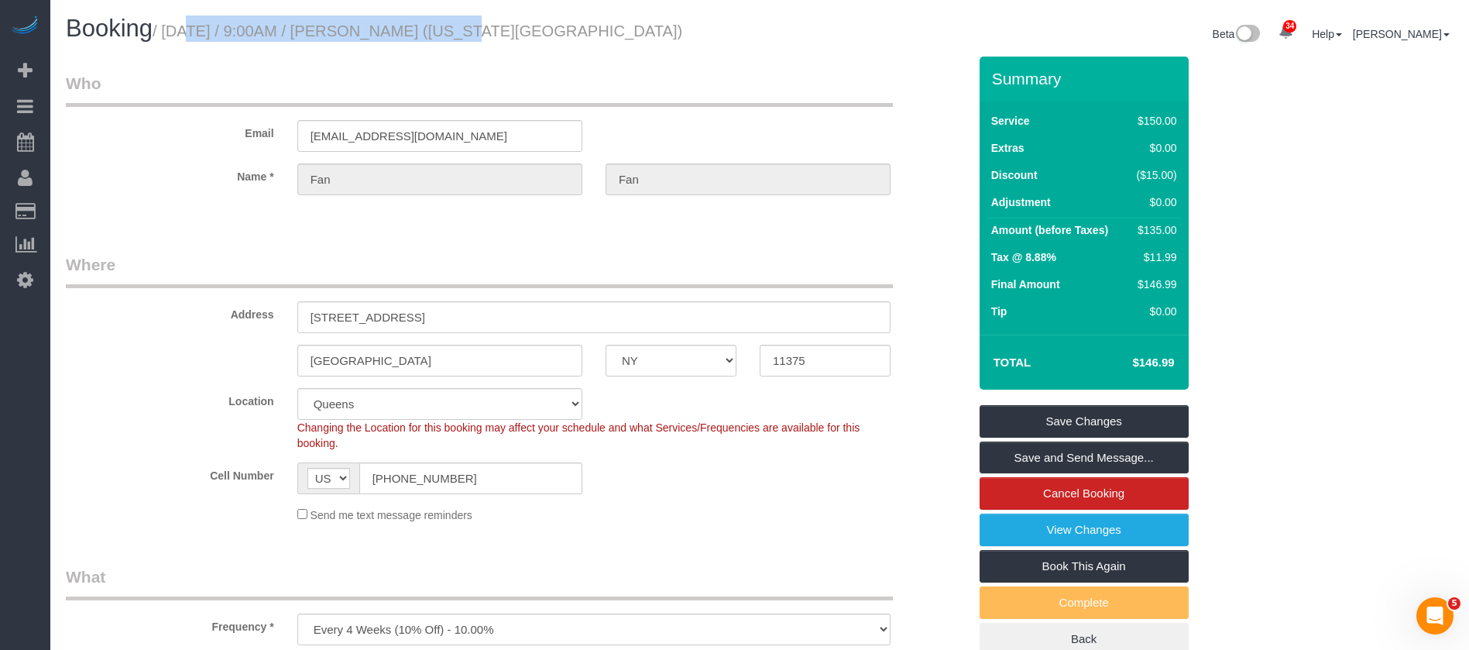
drag, startPoint x: 165, startPoint y: 28, endPoint x: 439, endPoint y: 12, distance: 274.6
click at [427, 16] on h1 "Booking / October 06, 2025 / 9:00AM / Fan Fan (New York University)" at bounding box center [407, 28] width 682 height 26
copy small "October 06, 2025 / 9:00AM / Fan Fan"
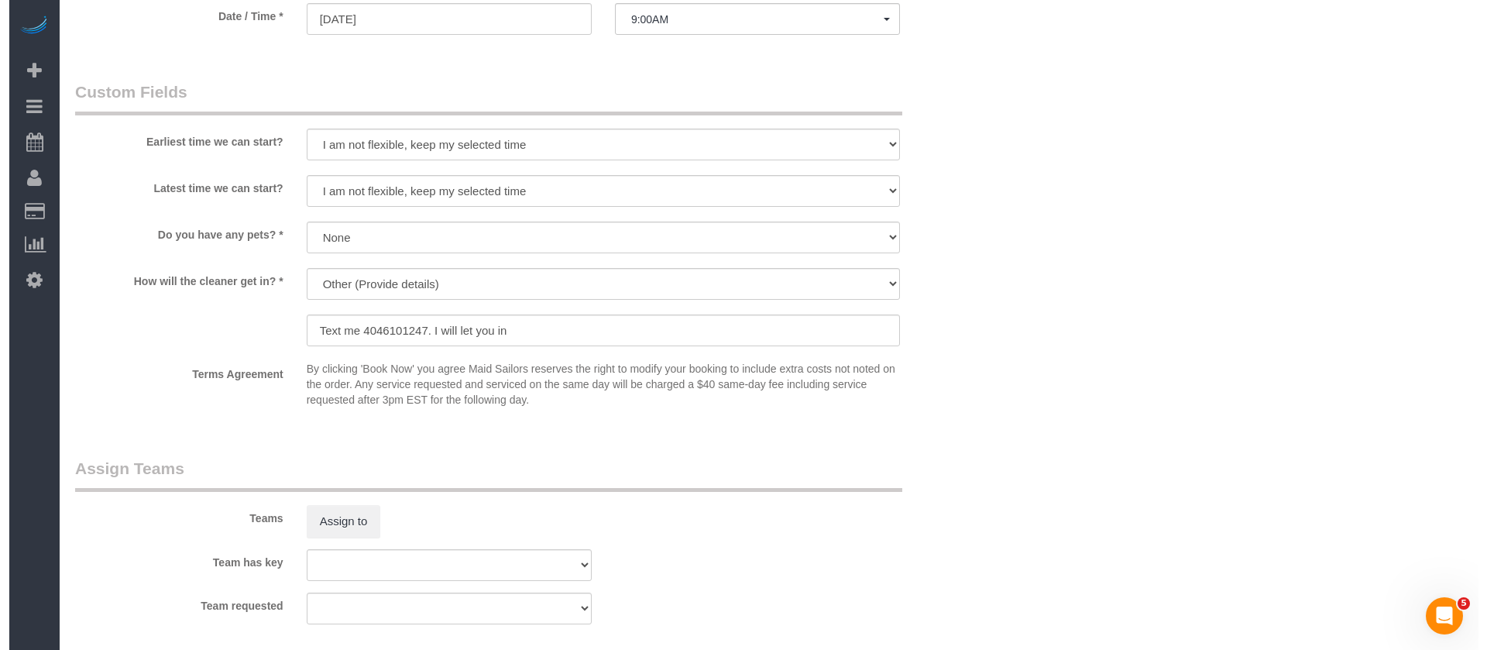
scroll to position [1859, 0]
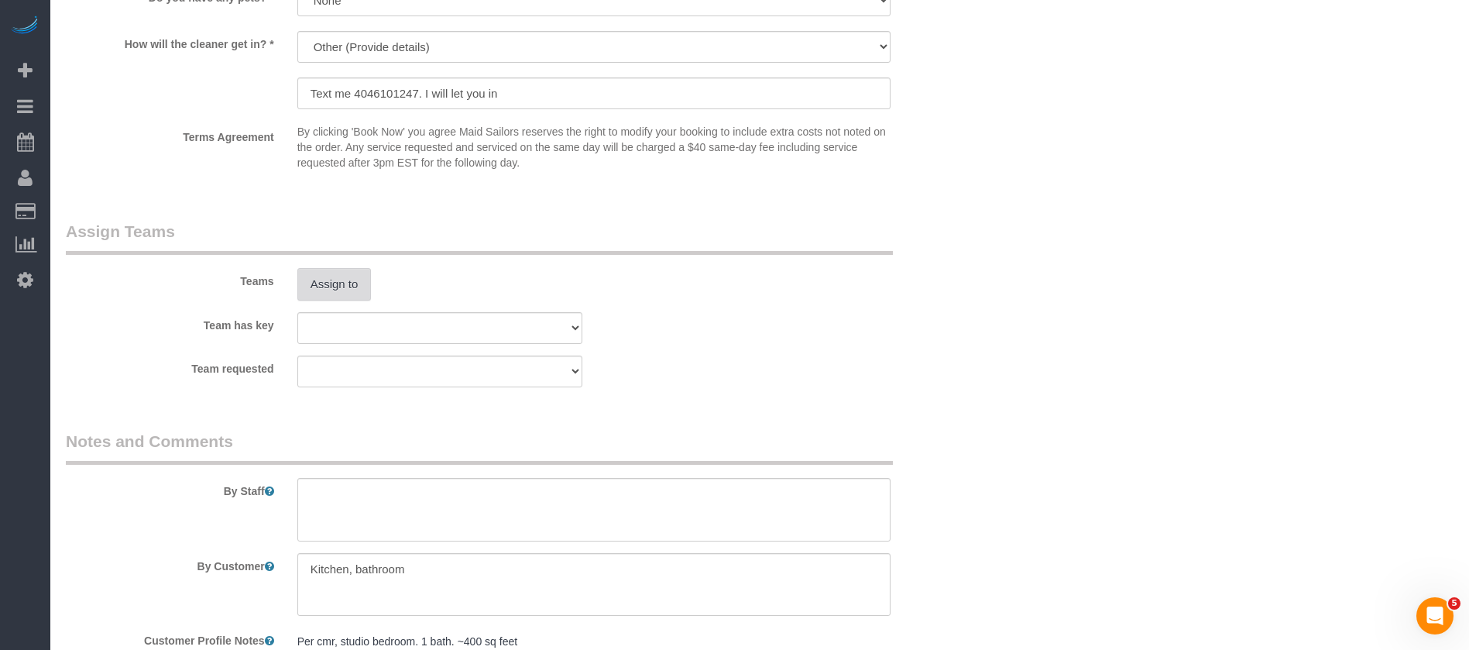
click at [328, 275] on button "Assign to" at bounding box center [334, 284] width 74 height 33
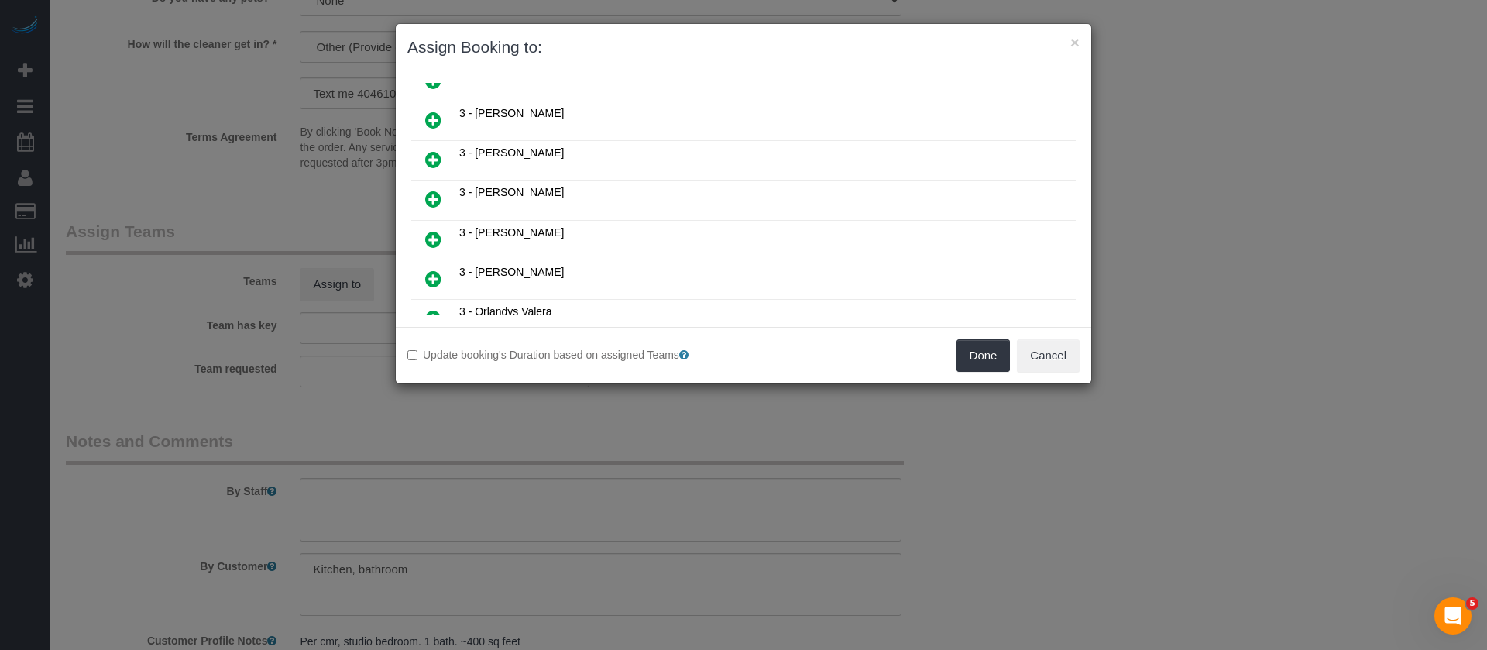
scroll to position [697, 0]
drag, startPoint x: 427, startPoint y: 281, endPoint x: 544, endPoint y: 267, distance: 118.6
click at [427, 280] on icon at bounding box center [433, 282] width 16 height 19
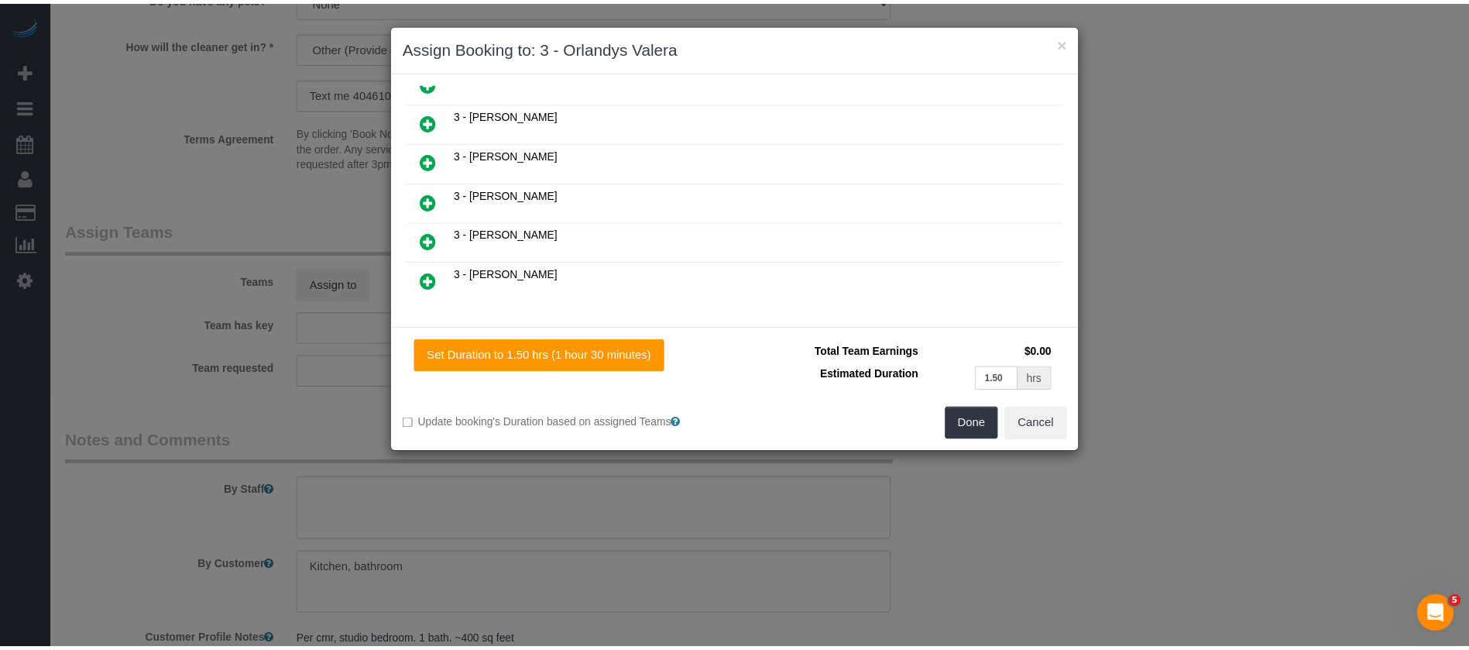
scroll to position [734, 0]
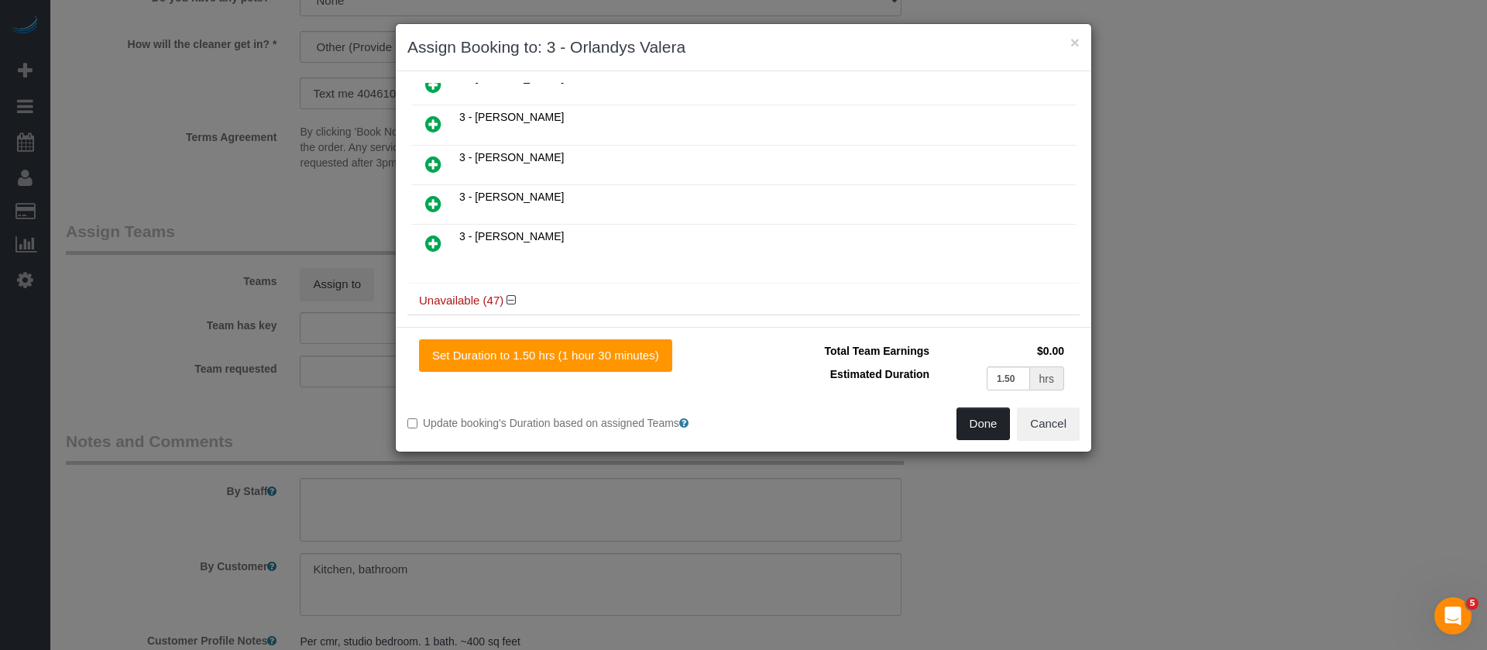
drag, startPoint x: 972, startPoint y: 424, endPoint x: 952, endPoint y: 374, distance: 53.5
click at [972, 423] on button "Done" at bounding box center [984, 423] width 54 height 33
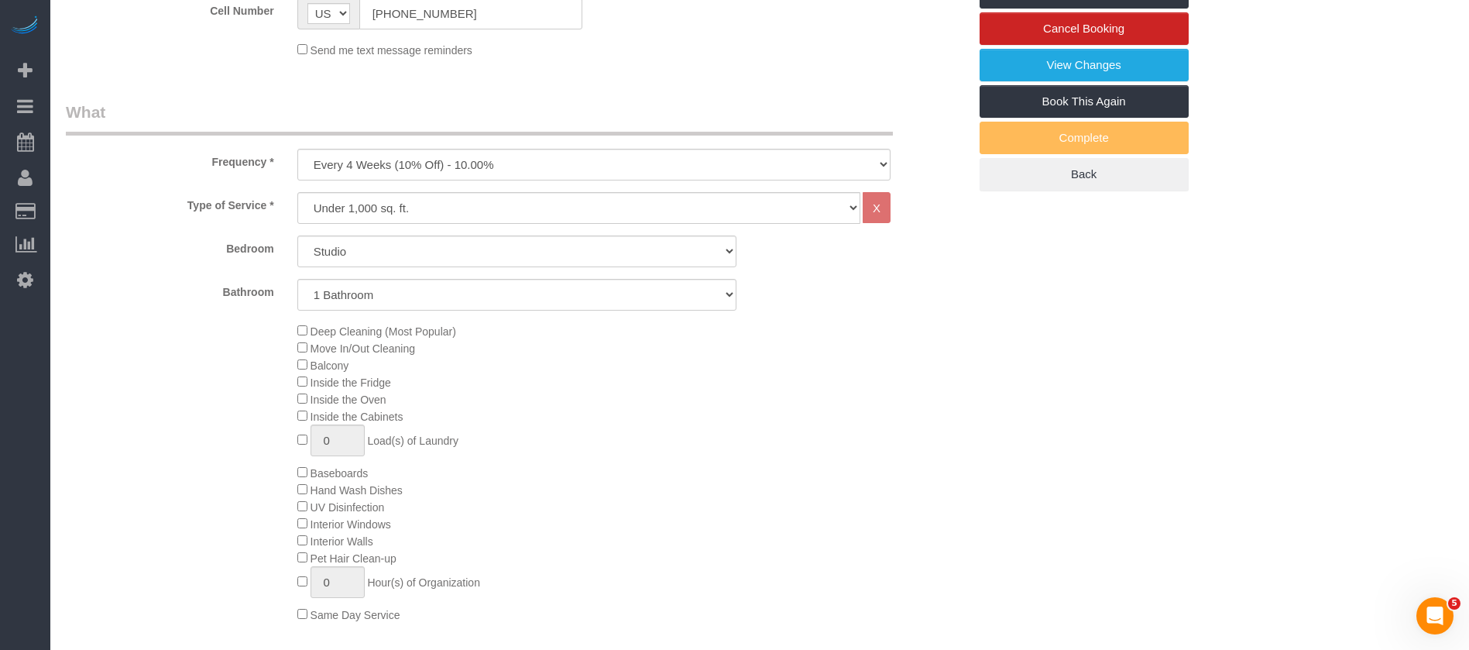
scroll to position [116, 0]
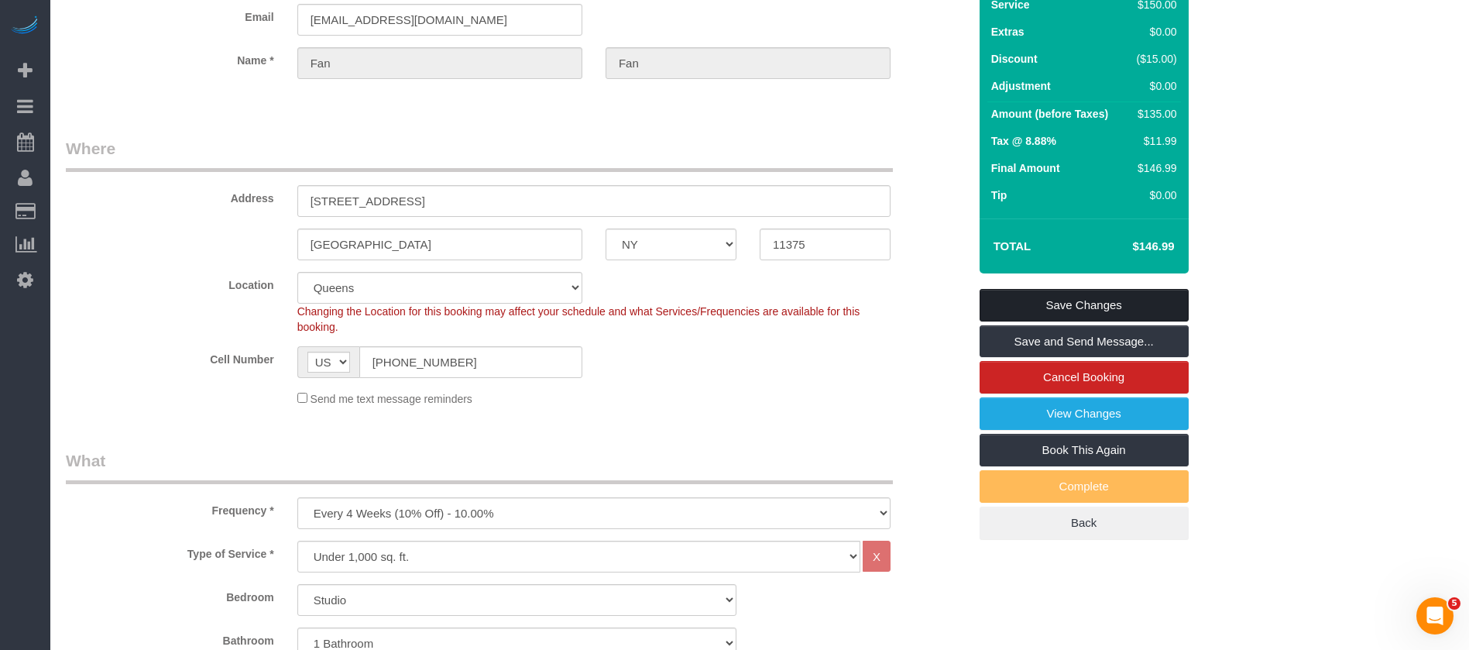
click at [1131, 304] on link "Save Changes" at bounding box center [1084, 305] width 209 height 33
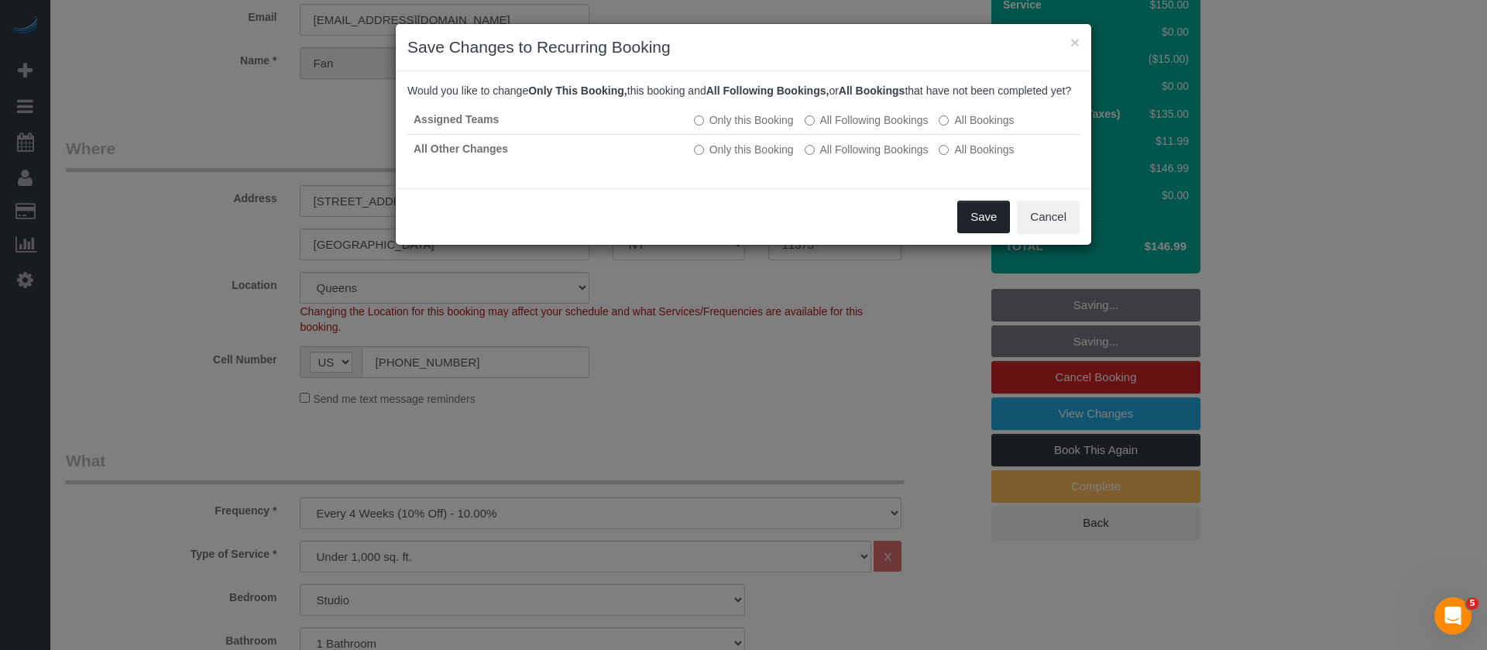
click at [965, 233] on button "Save" at bounding box center [983, 217] width 53 height 33
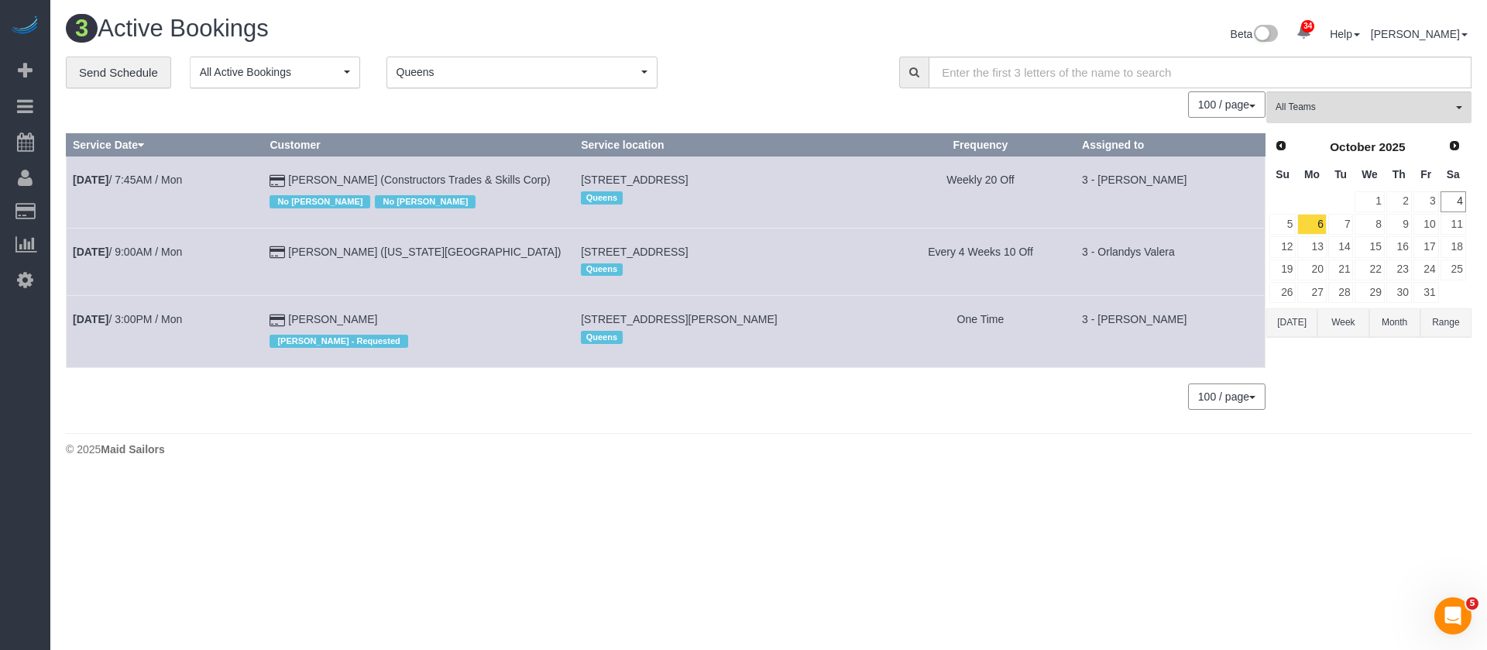
click at [644, 72] on span "button" at bounding box center [644, 71] width 6 height 3
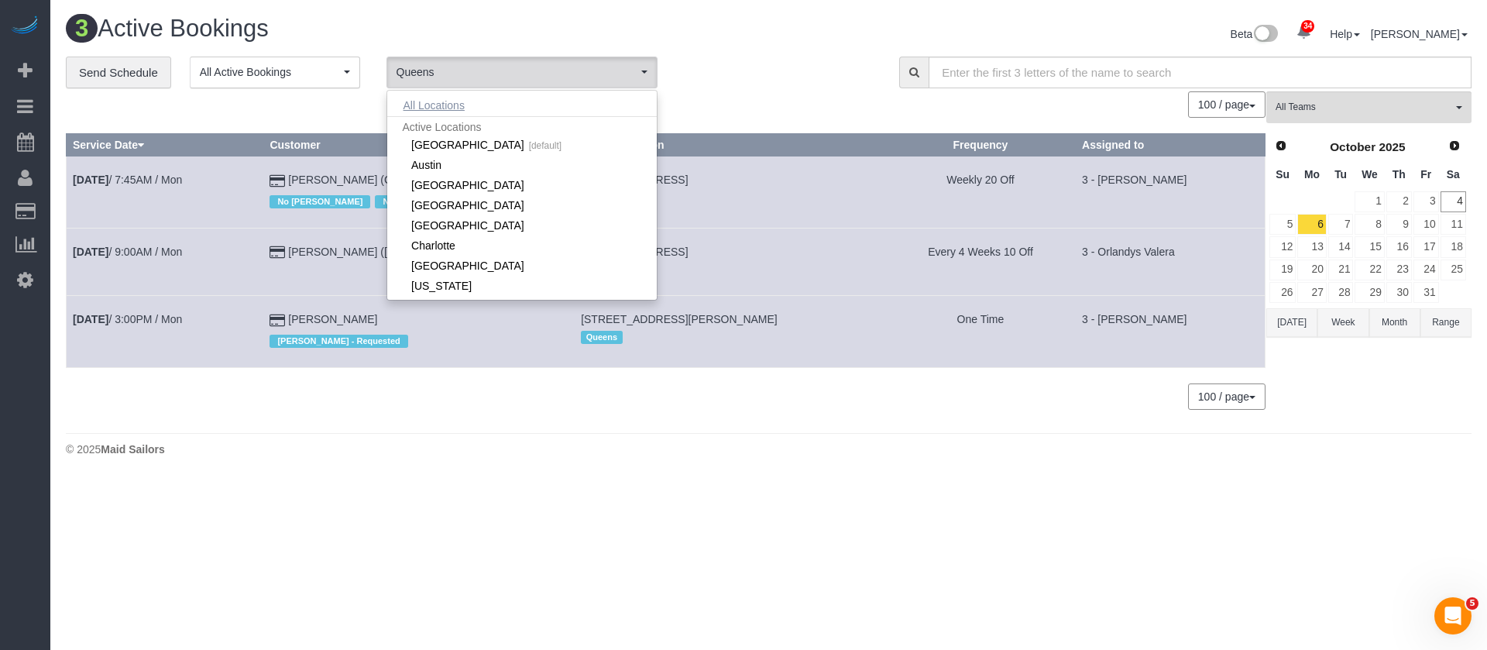
click at [458, 106] on button "All Locations" at bounding box center [434, 105] width 94 height 22
click at [741, 31] on h1 "3 Active Bookings" at bounding box center [412, 28] width 692 height 26
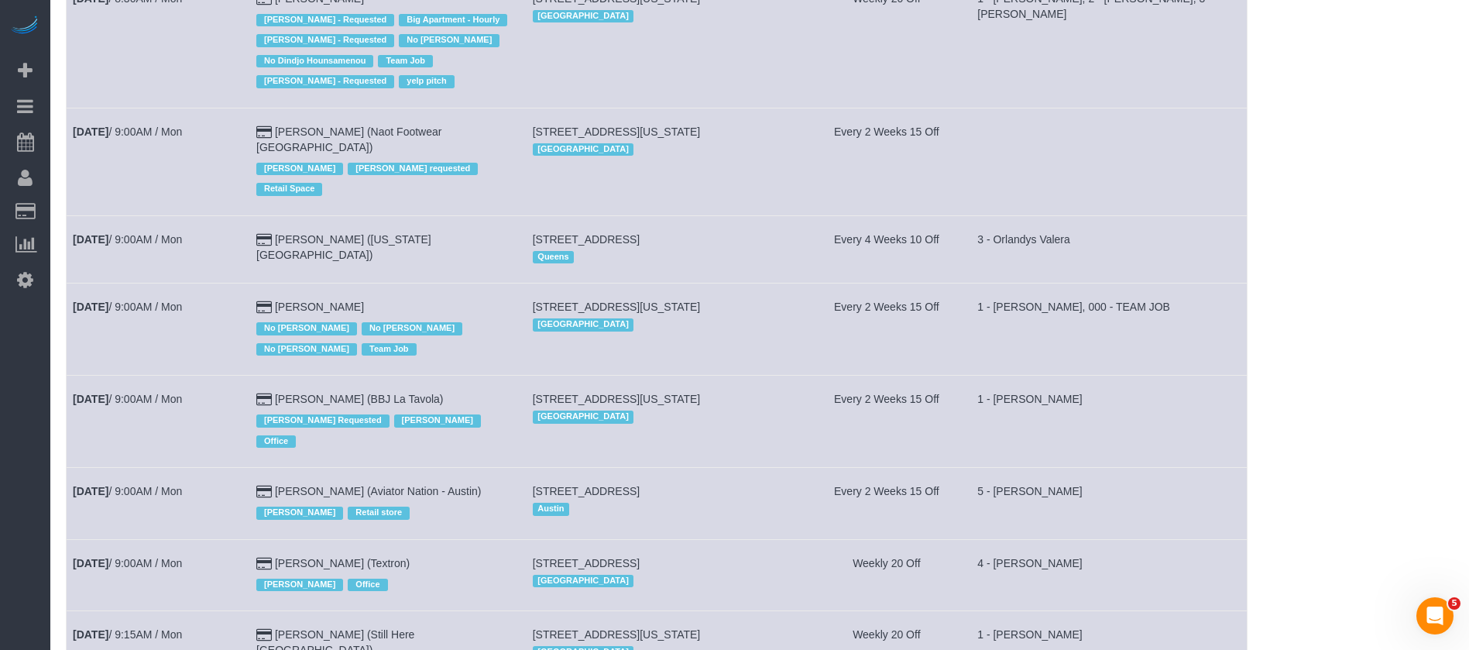
scroll to position [697, 0]
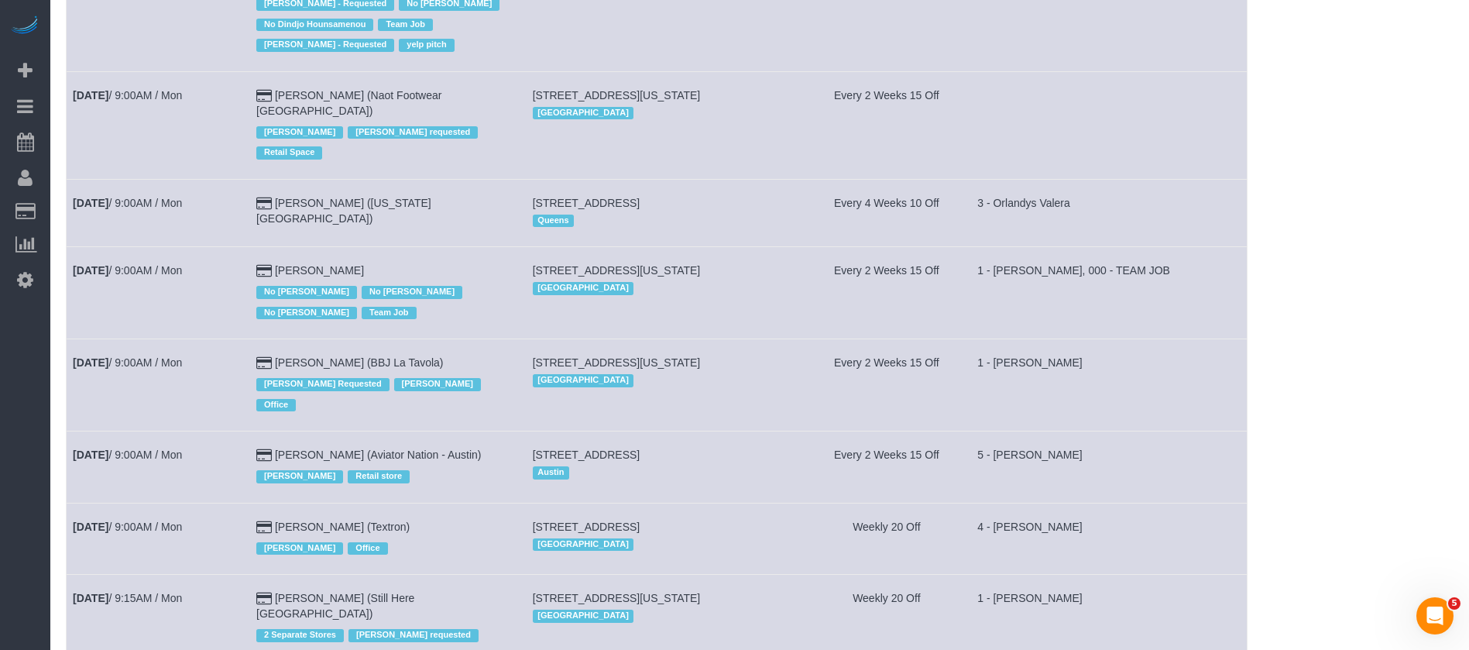
drag, startPoint x: 331, startPoint y: 178, endPoint x: 267, endPoint y: 204, distance: 69.5
click at [212, 247] on td "Oct 6th / 9:00AM / Mon" at bounding box center [159, 293] width 184 height 92
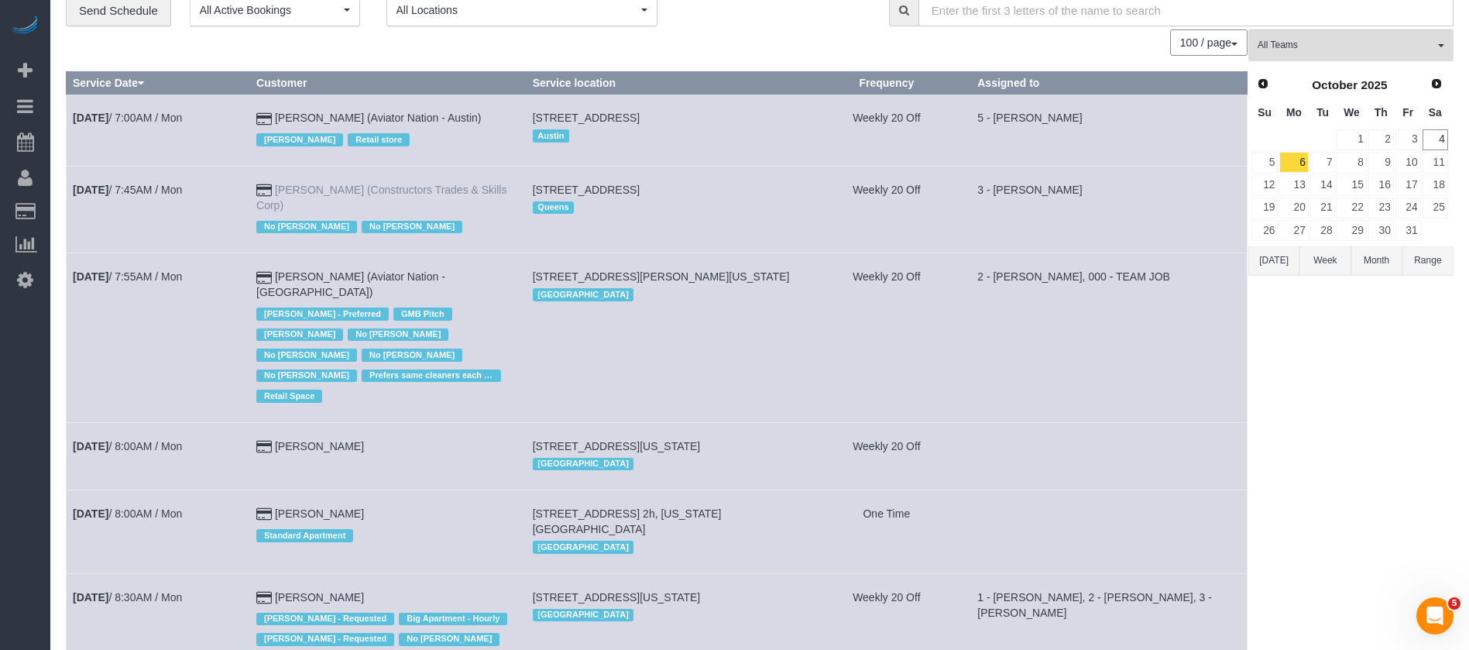
scroll to position [0, 0]
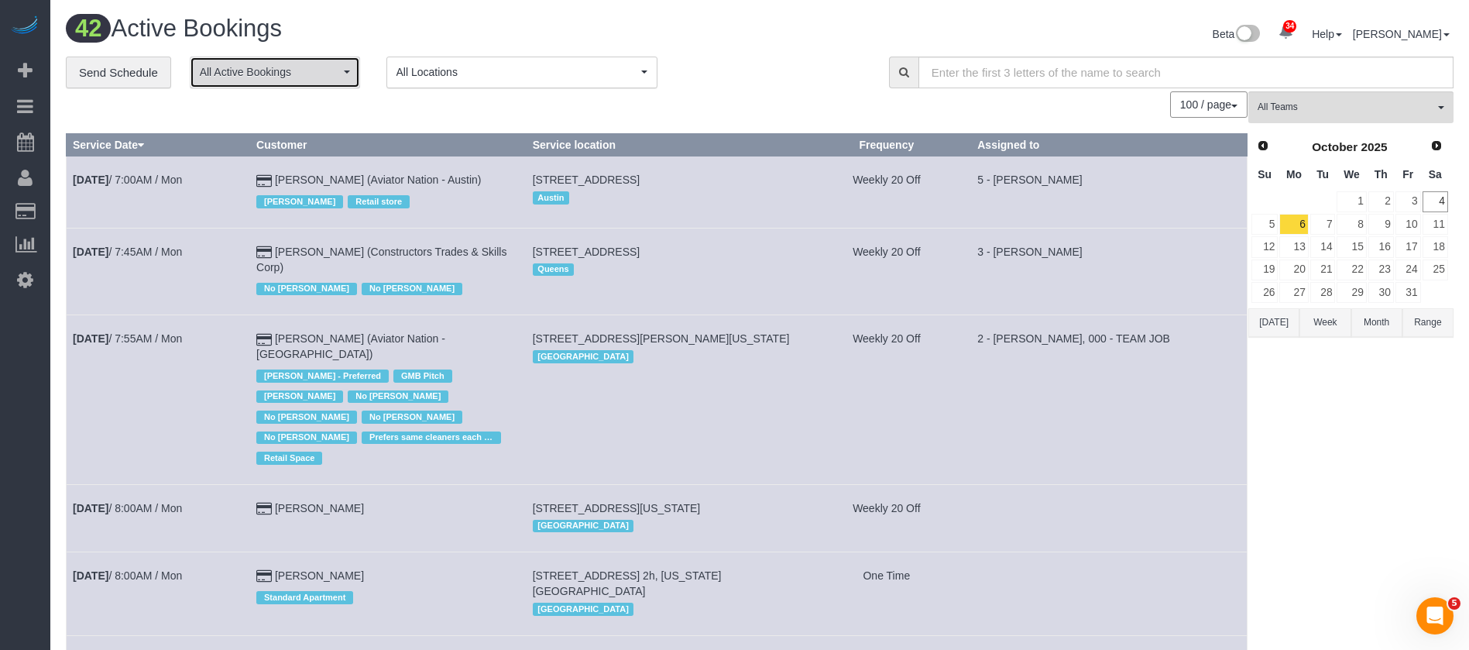
click at [340, 64] on button "All Active Bookings" at bounding box center [275, 73] width 170 height 32
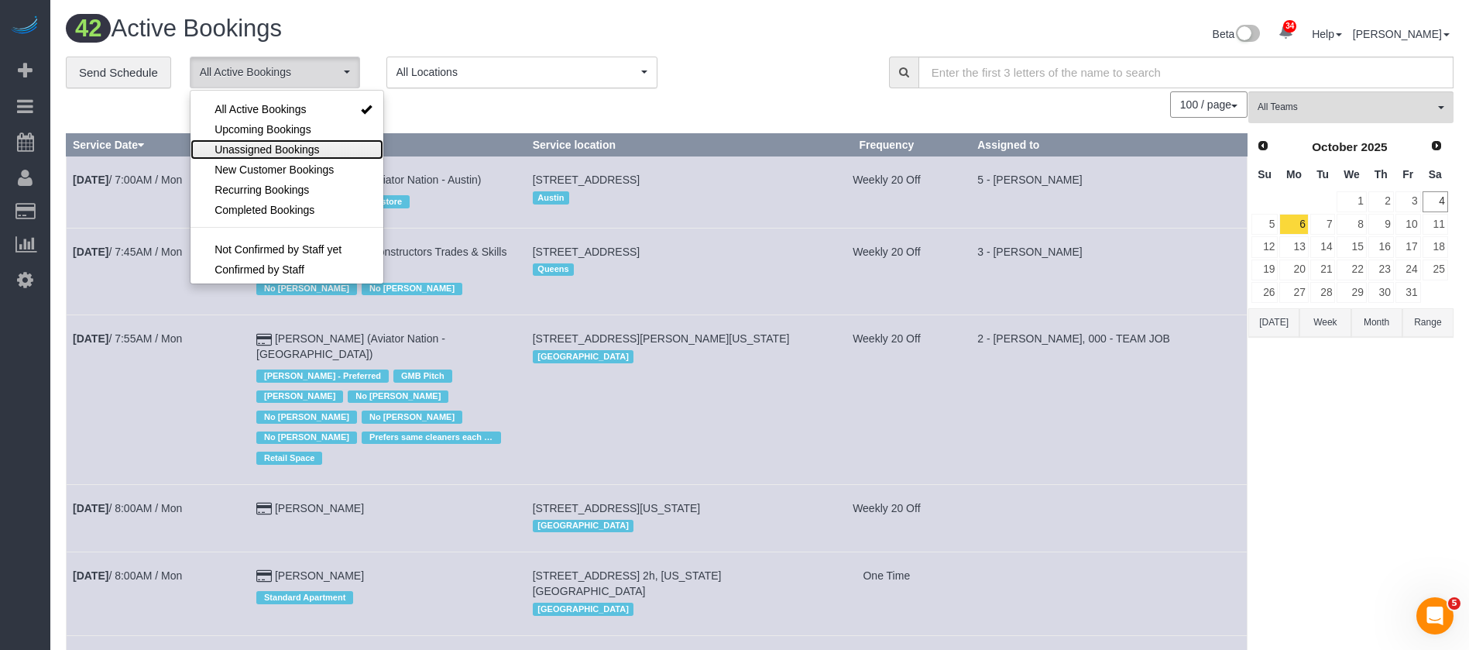
click at [321, 144] on link "Unassigned Bookings" at bounding box center [287, 149] width 193 height 20
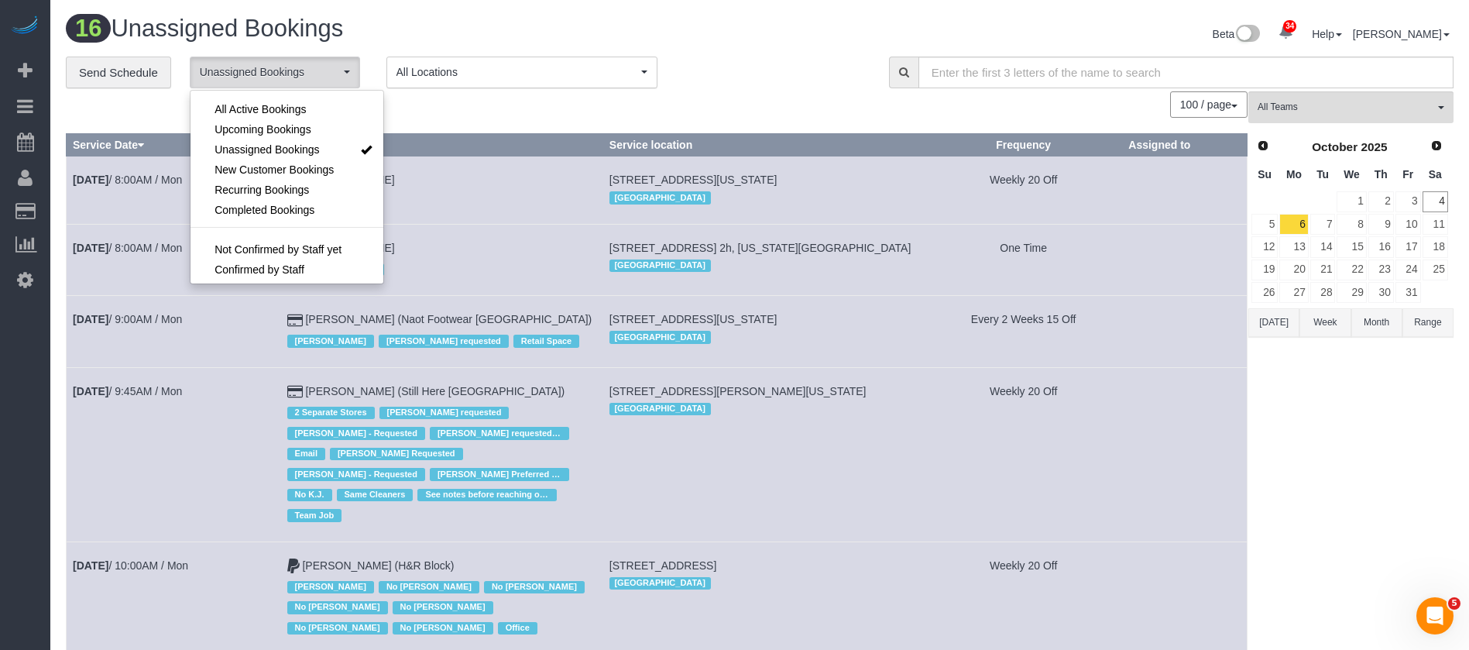
click at [456, 236] on td "Eric Burge Standard Apartment" at bounding box center [441, 259] width 322 height 71
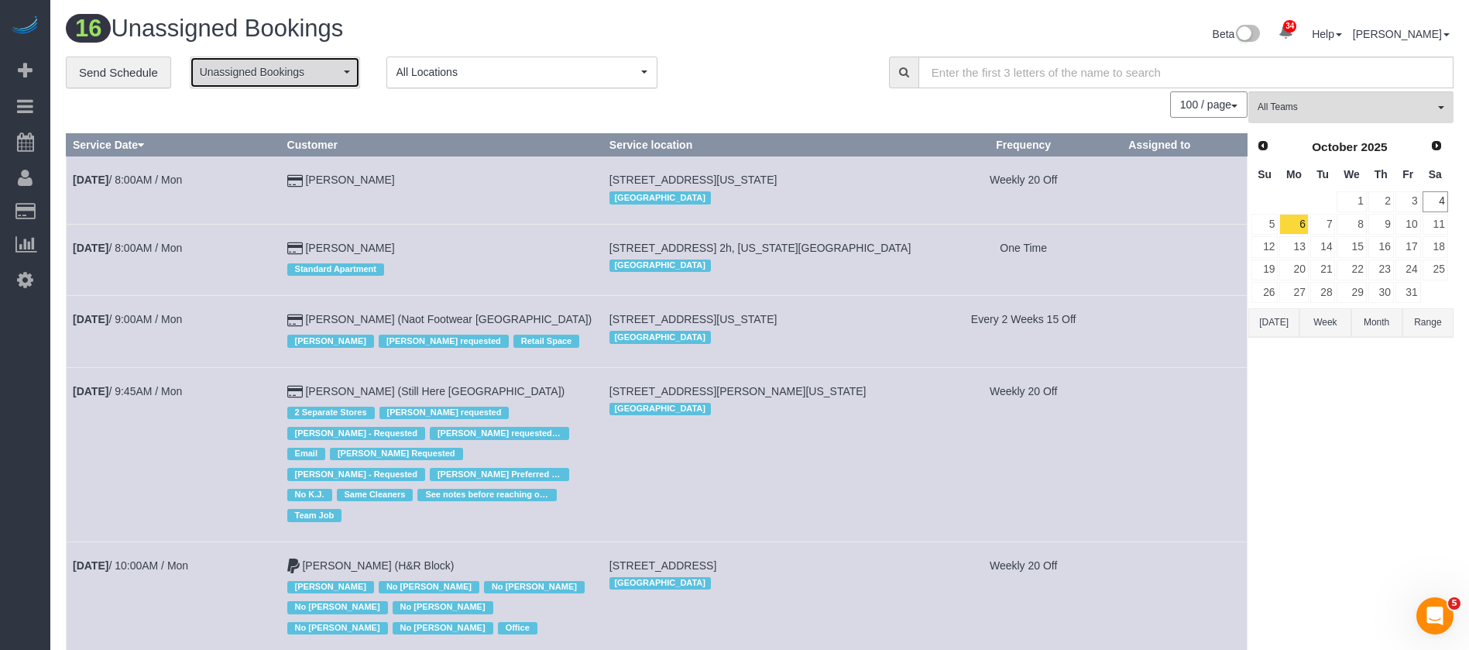
click at [341, 68] on button "Unassigned Bookings" at bounding box center [275, 73] width 170 height 32
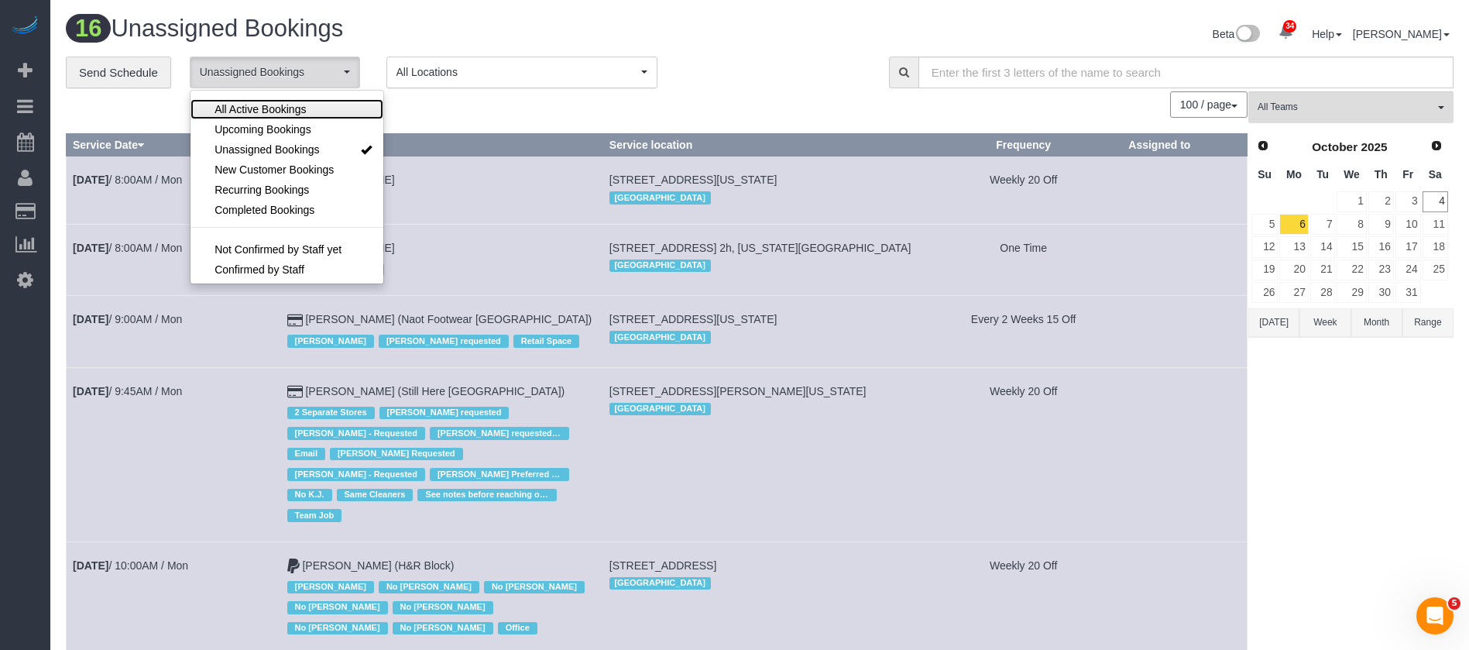
click at [298, 105] on span "All Active Bookings" at bounding box center [260, 108] width 91 height 15
click at [548, 107] on div "100 / page 10 / page 20 / page 30 / page 40 / page 50 / page 100 / page" at bounding box center [657, 104] width 1182 height 26
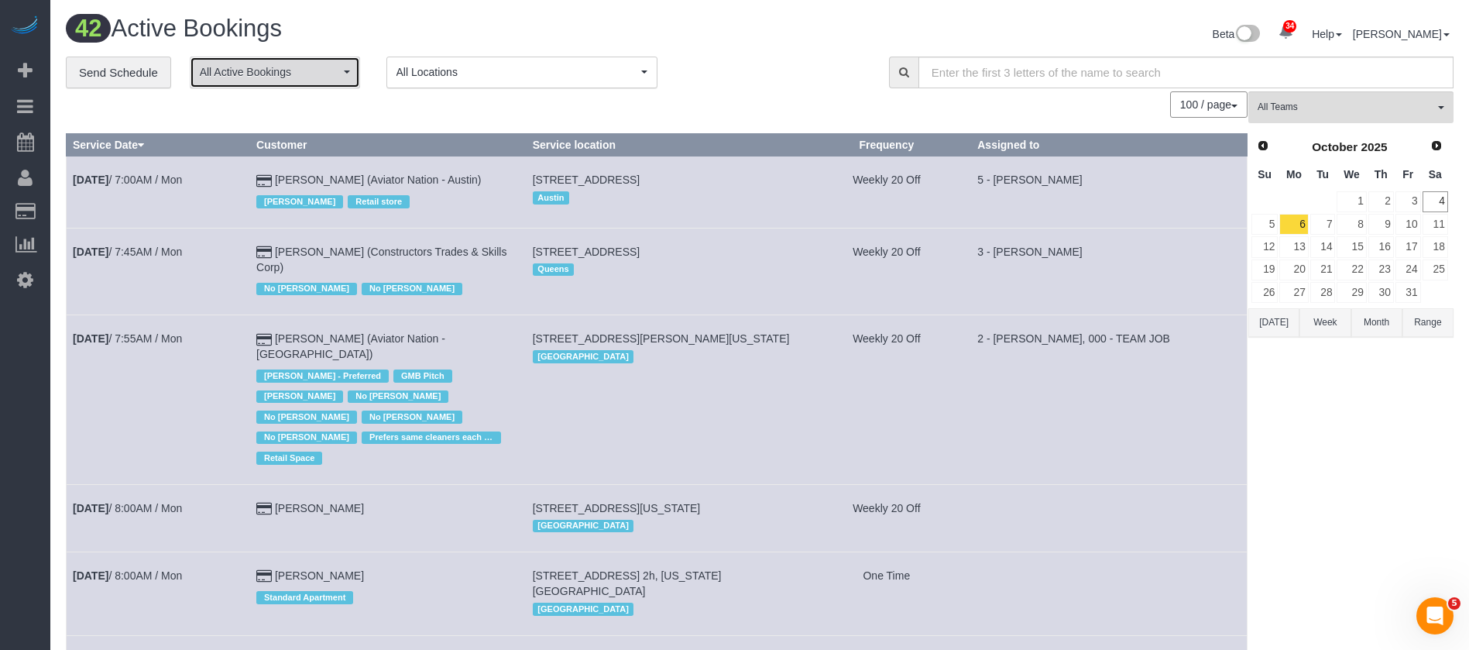
click at [350, 71] on button "All Active Bookings" at bounding box center [275, 73] width 170 height 32
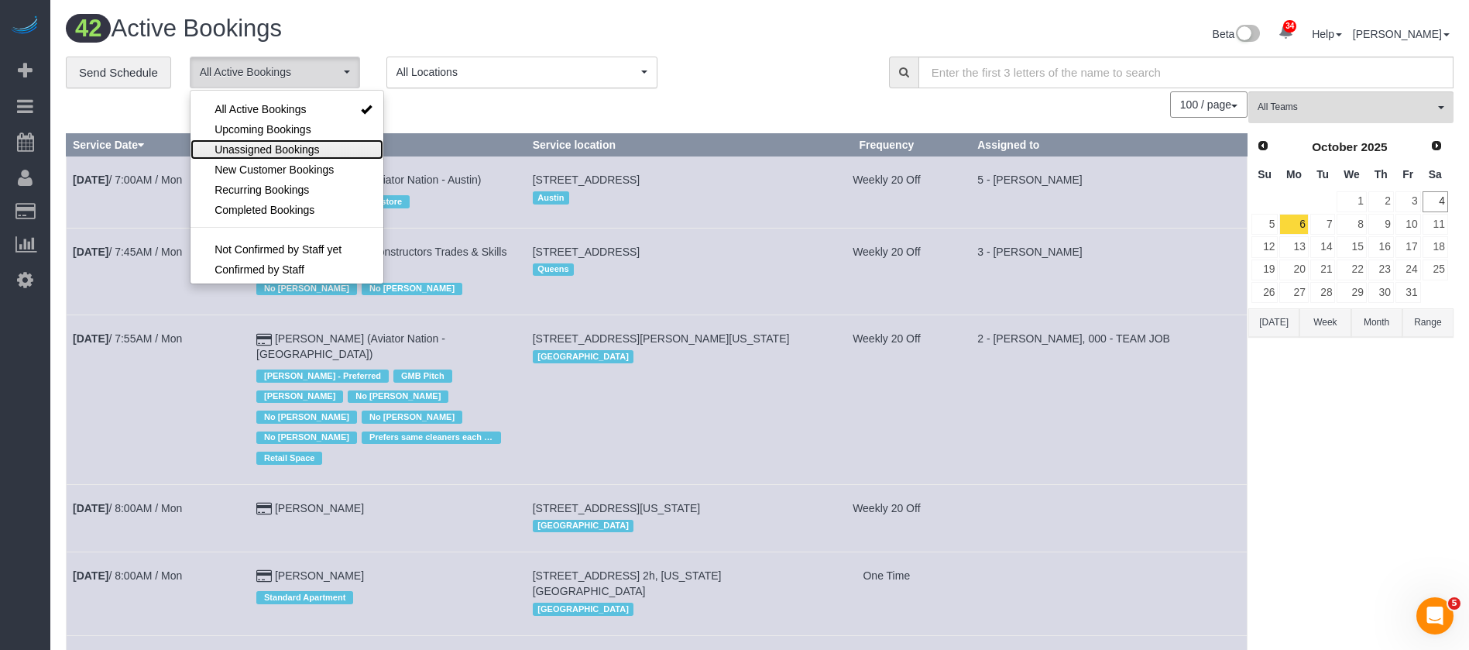
click at [309, 146] on span "Unassigned Bookings" at bounding box center [267, 149] width 105 height 15
select select "**********"
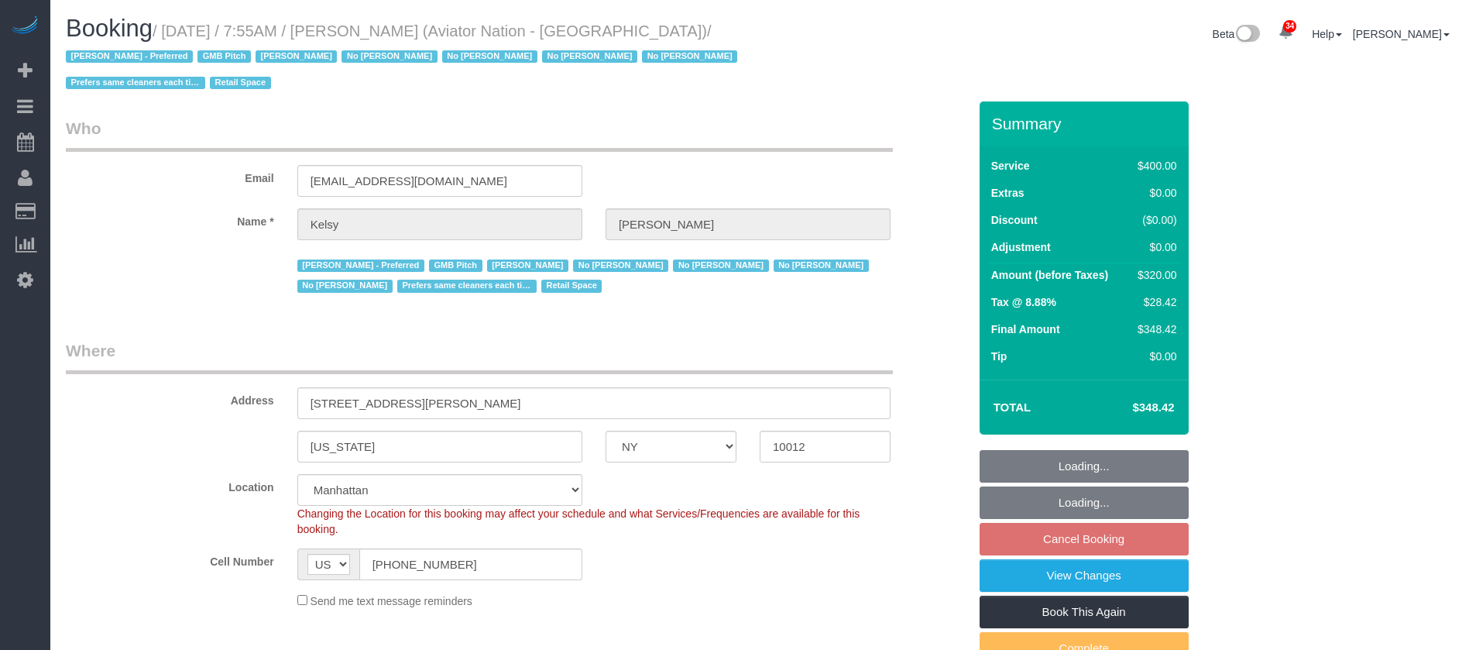
select select "NY"
select select "2"
select select "150"
select select "number:89"
select select "number:90"
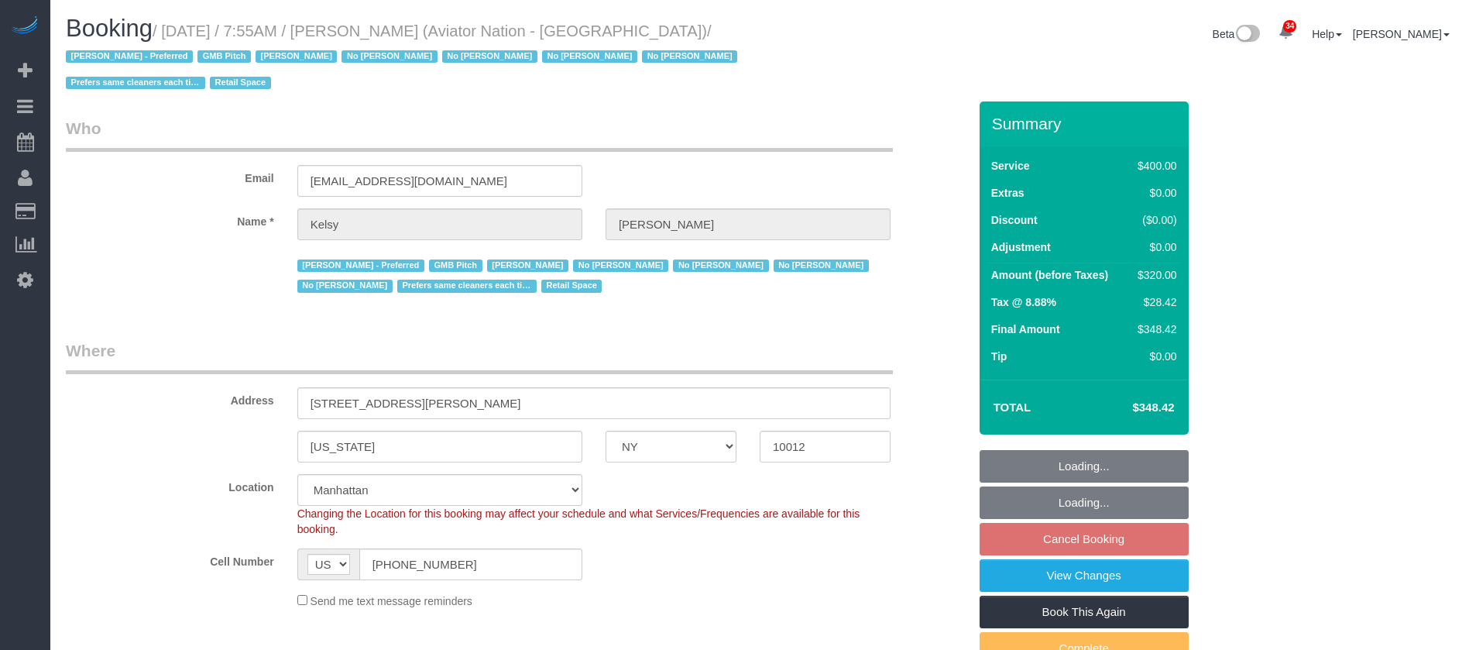
select select "number:15"
select select "number:5"
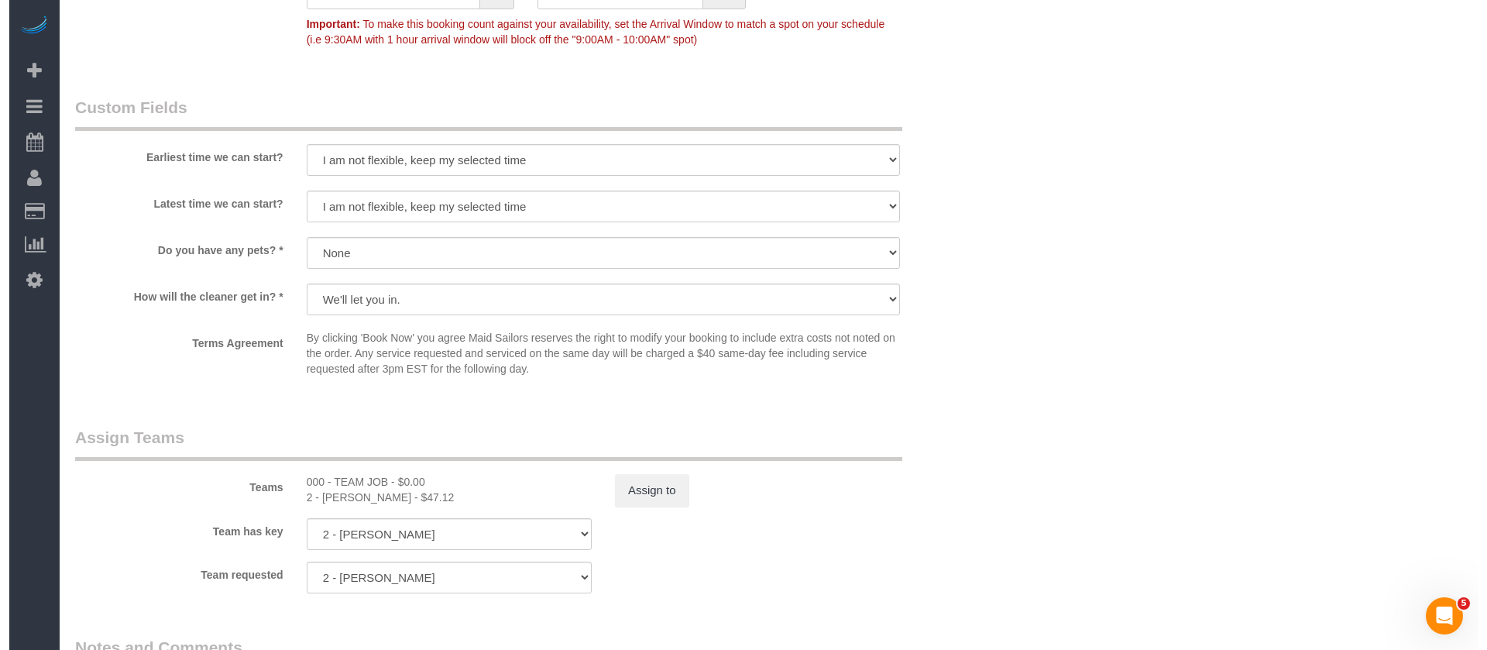
scroll to position [1743, 0]
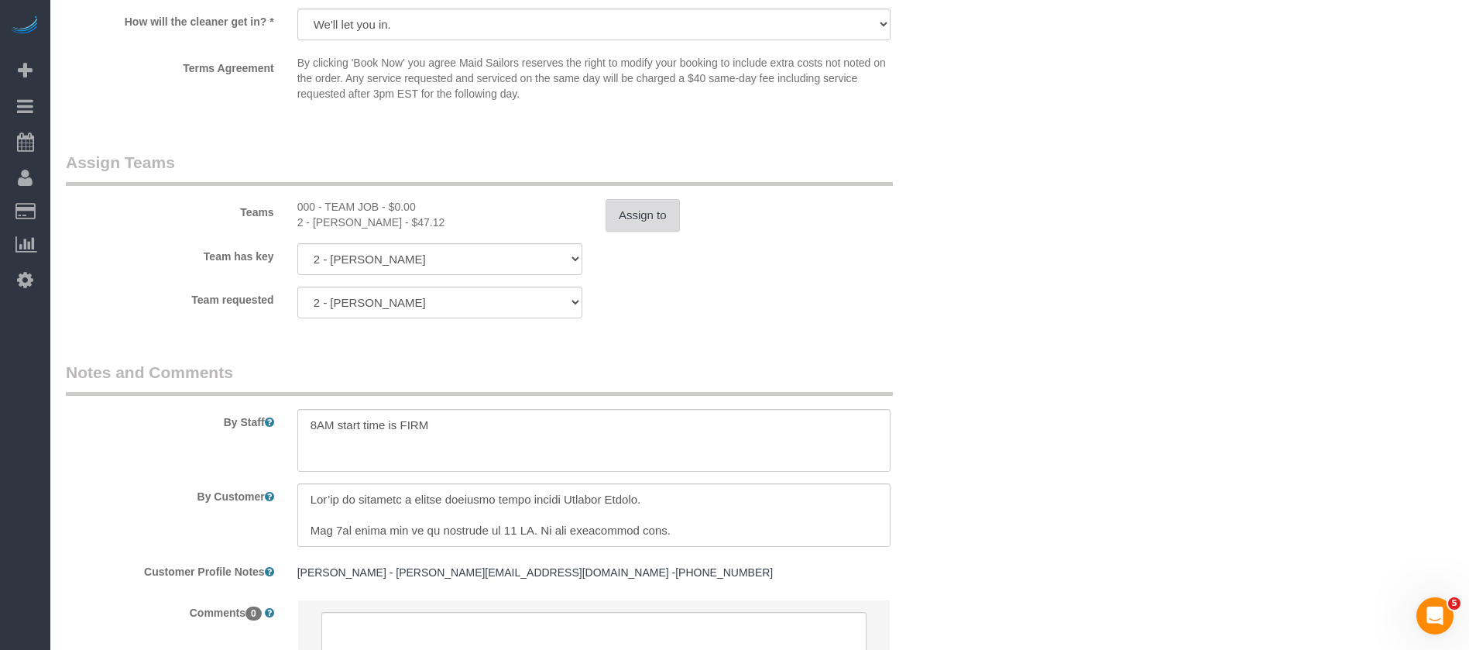
click at [641, 220] on button "Assign to" at bounding box center [643, 215] width 74 height 33
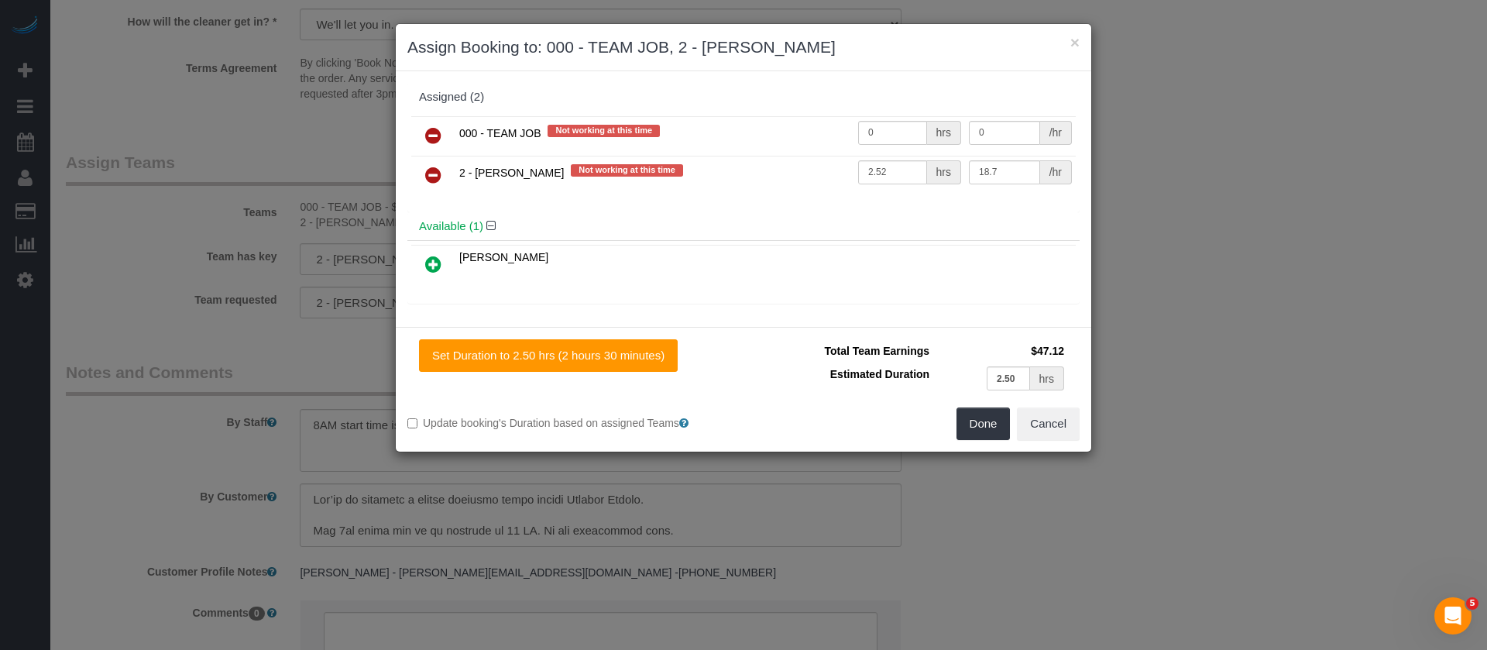
click at [421, 131] on link at bounding box center [433, 136] width 36 height 31
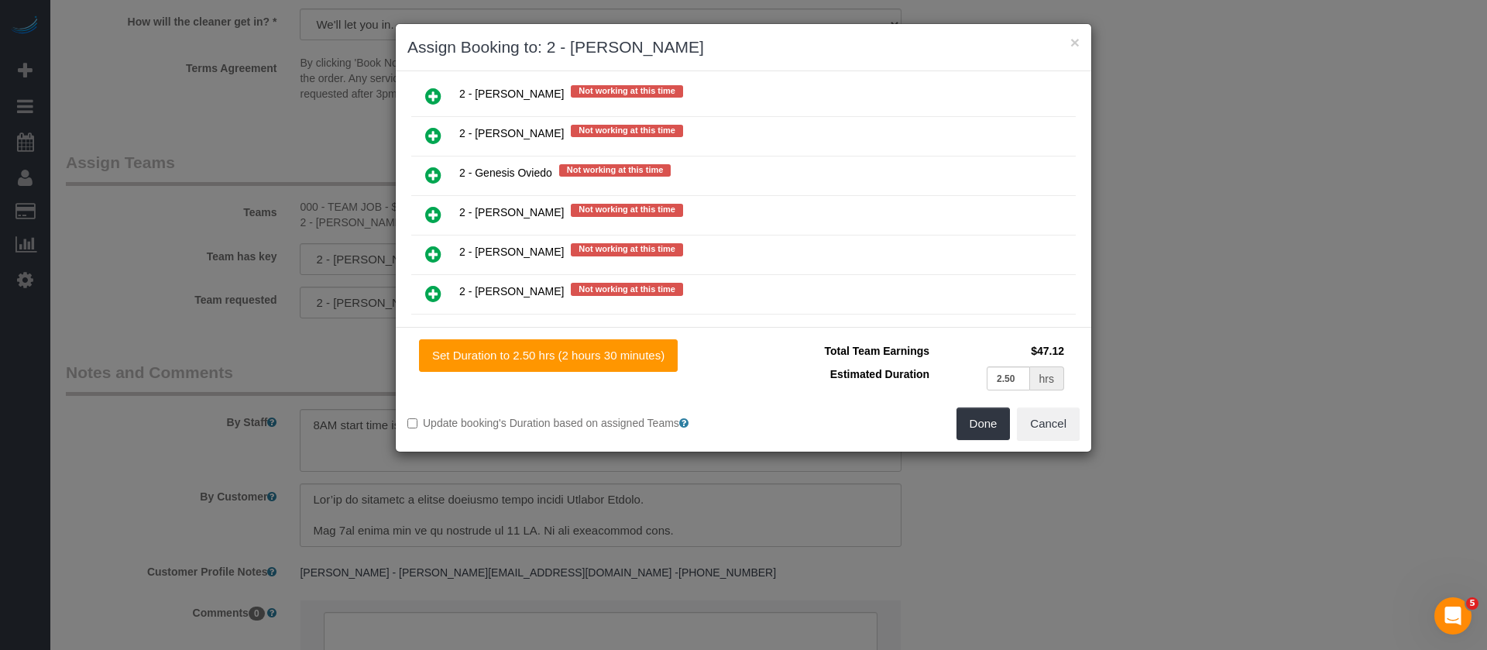
drag, startPoint x: 433, startPoint y: 176, endPoint x: 873, endPoint y: 276, distance: 451.1
click at [431, 177] on icon at bounding box center [433, 175] width 16 height 19
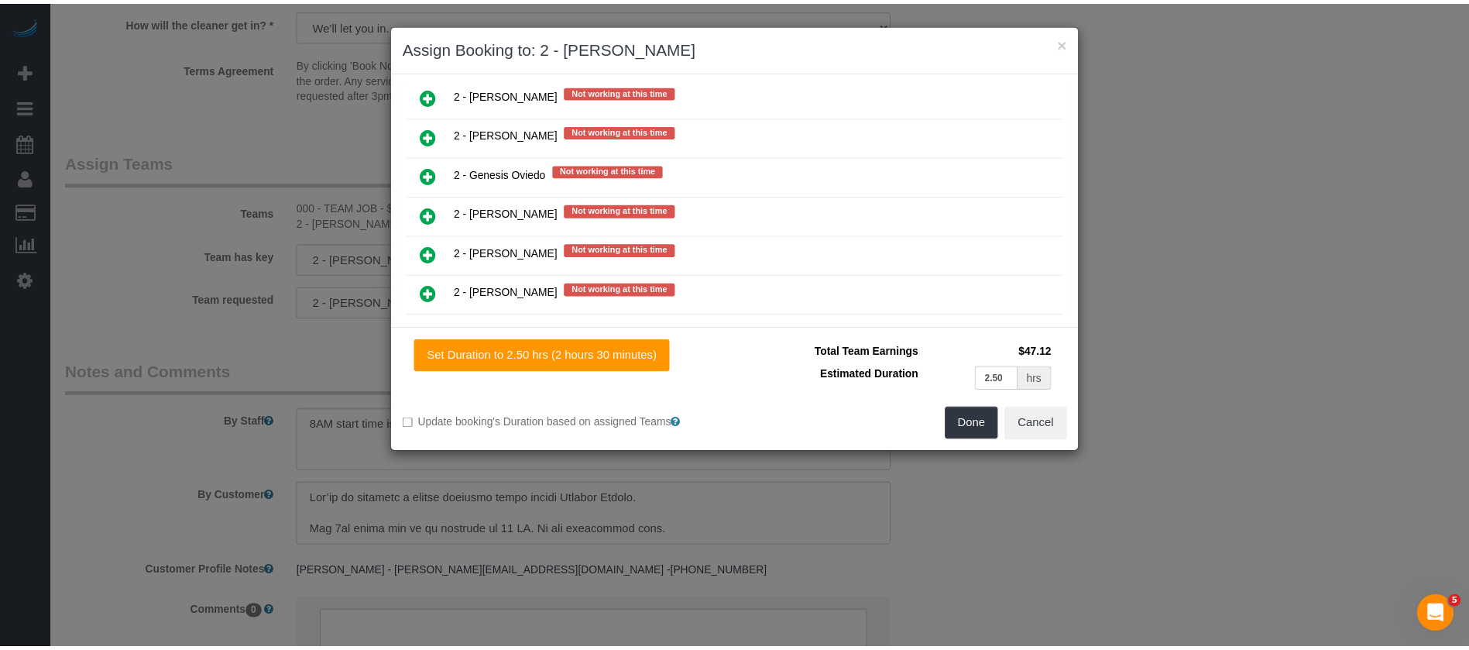
scroll to position [1782, 0]
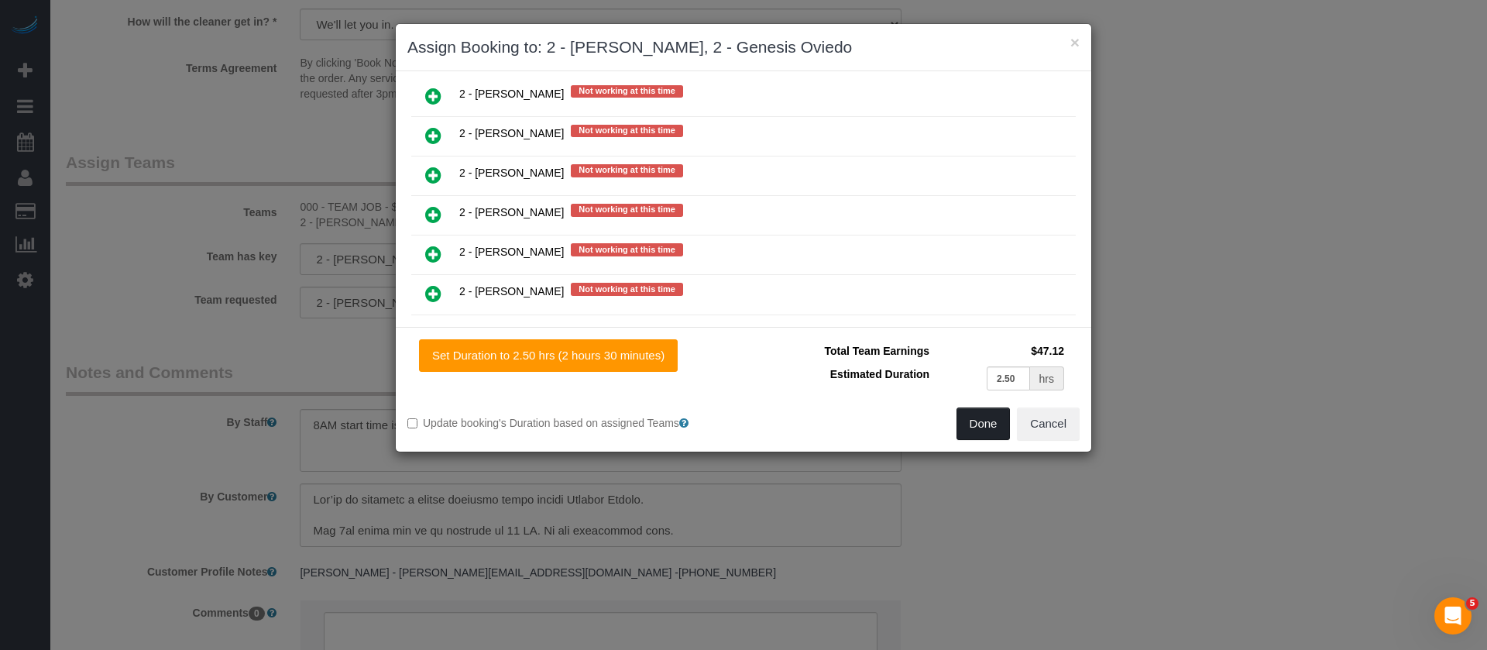
click at [992, 417] on button "Done" at bounding box center [984, 423] width 54 height 33
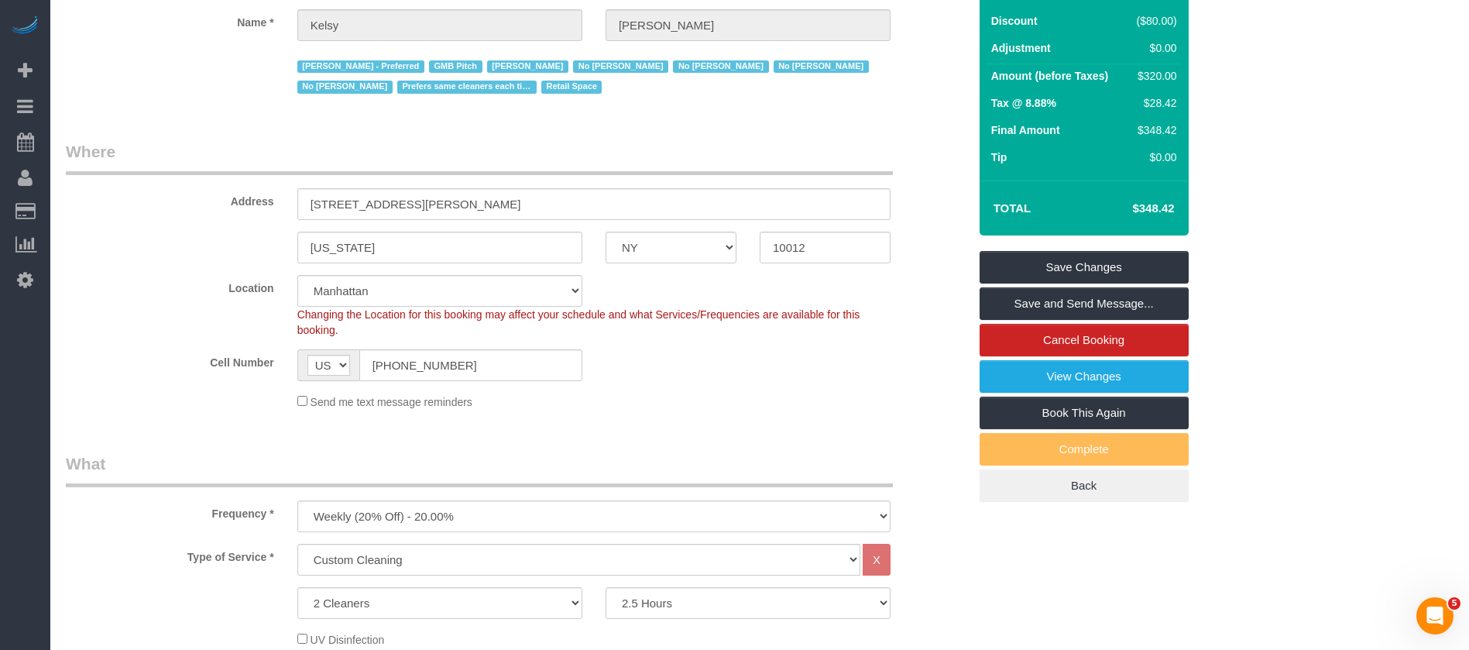
scroll to position [116, 0]
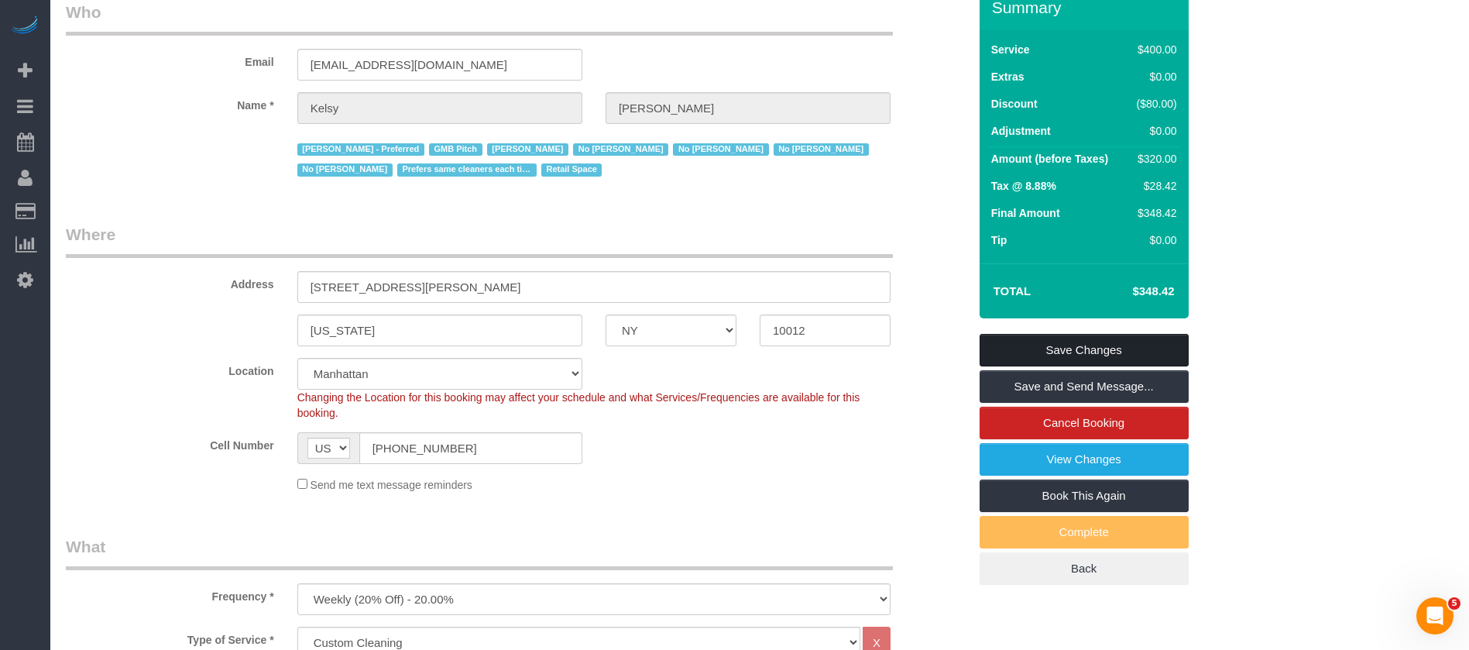
click at [1091, 346] on link "Save Changes" at bounding box center [1084, 350] width 209 height 33
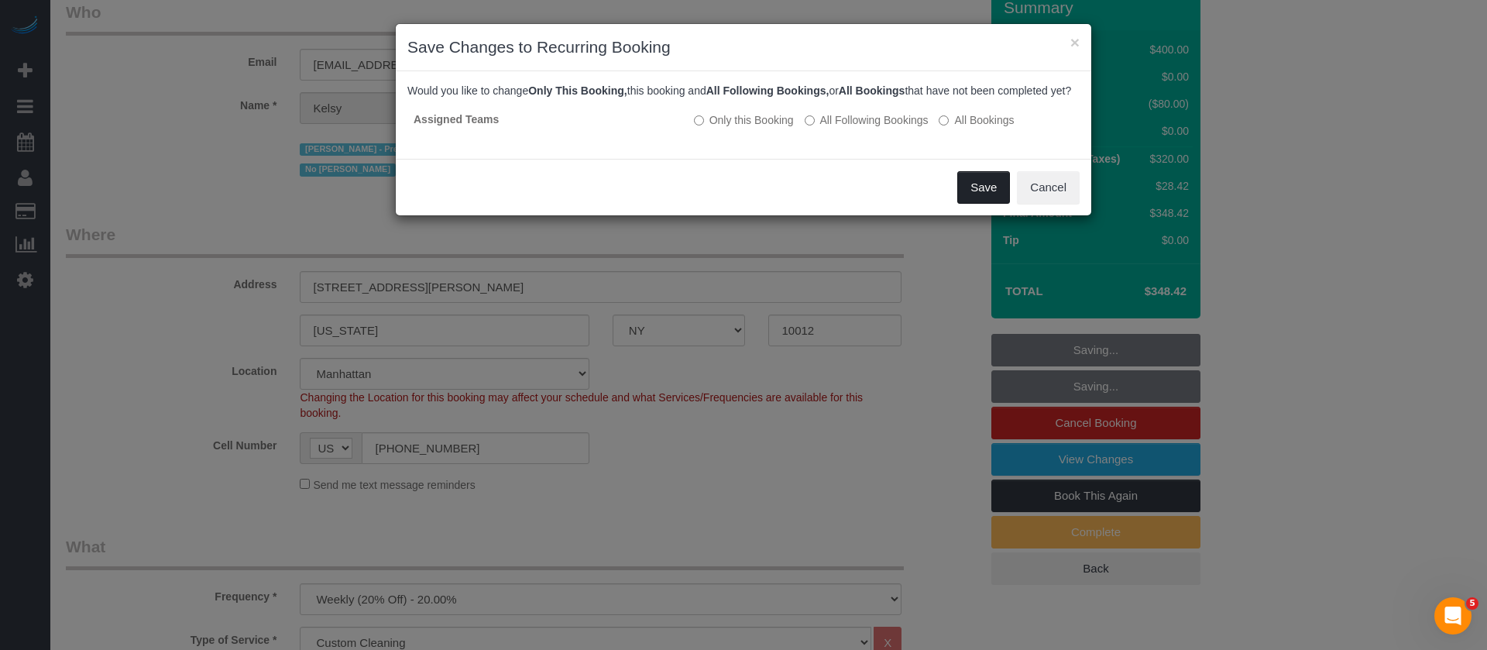
drag, startPoint x: 981, startPoint y: 202, endPoint x: 965, endPoint y: 202, distance: 15.5
click at [981, 203] on button "Save" at bounding box center [983, 187] width 53 height 33
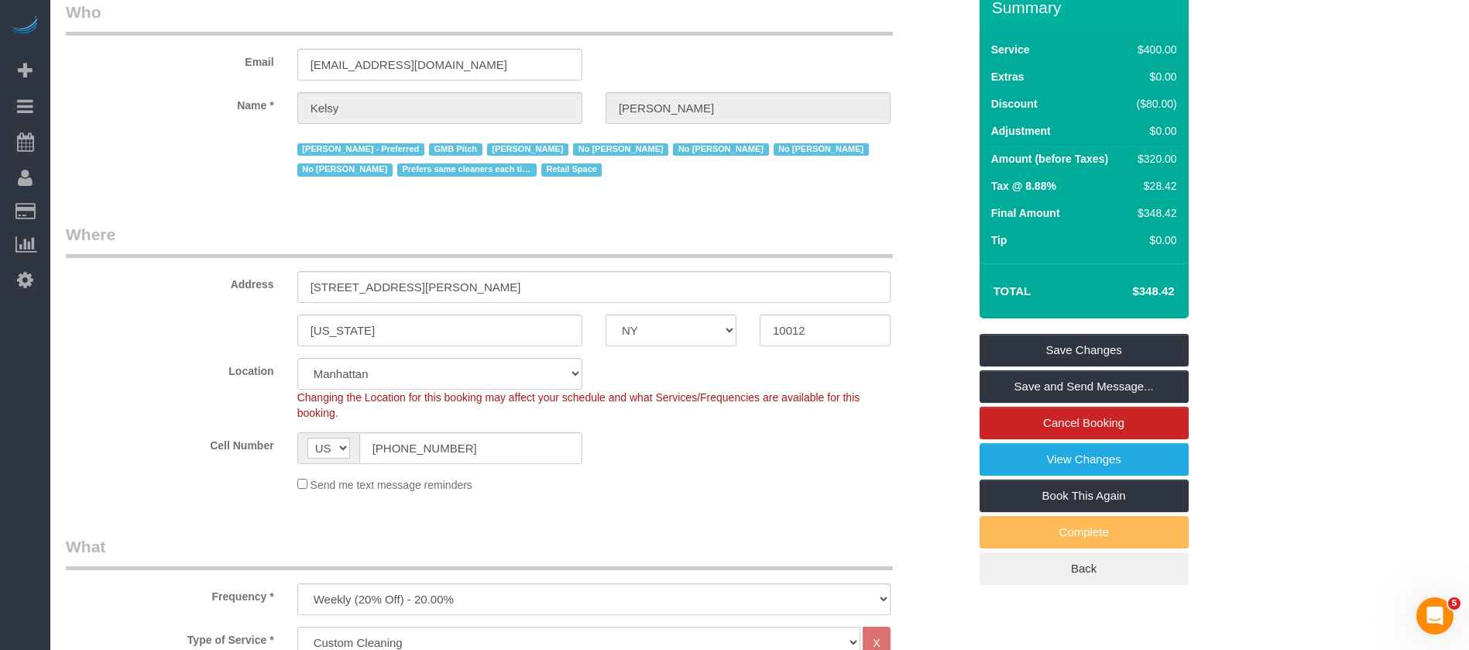
select select "**********"
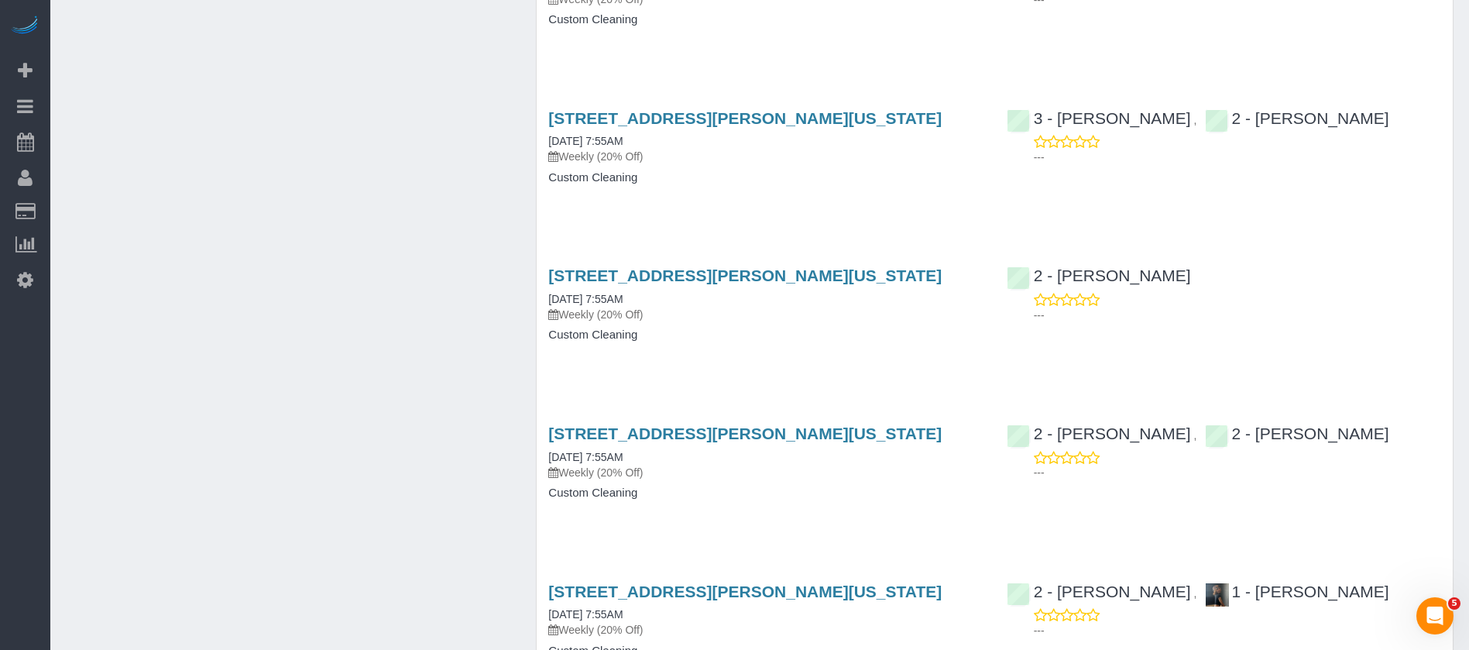
scroll to position [3528, 0]
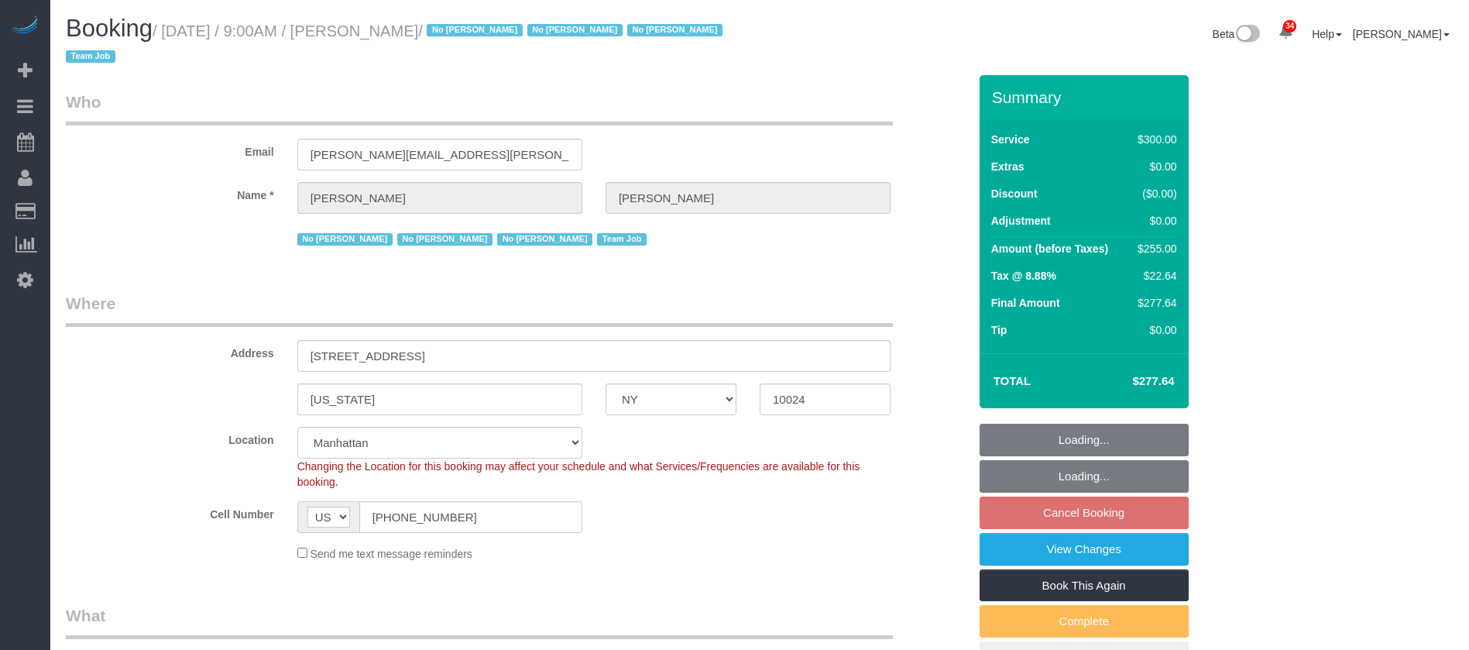
select select "NY"
select select "spot60"
select select "number:89"
select select "number:90"
select select "number:15"
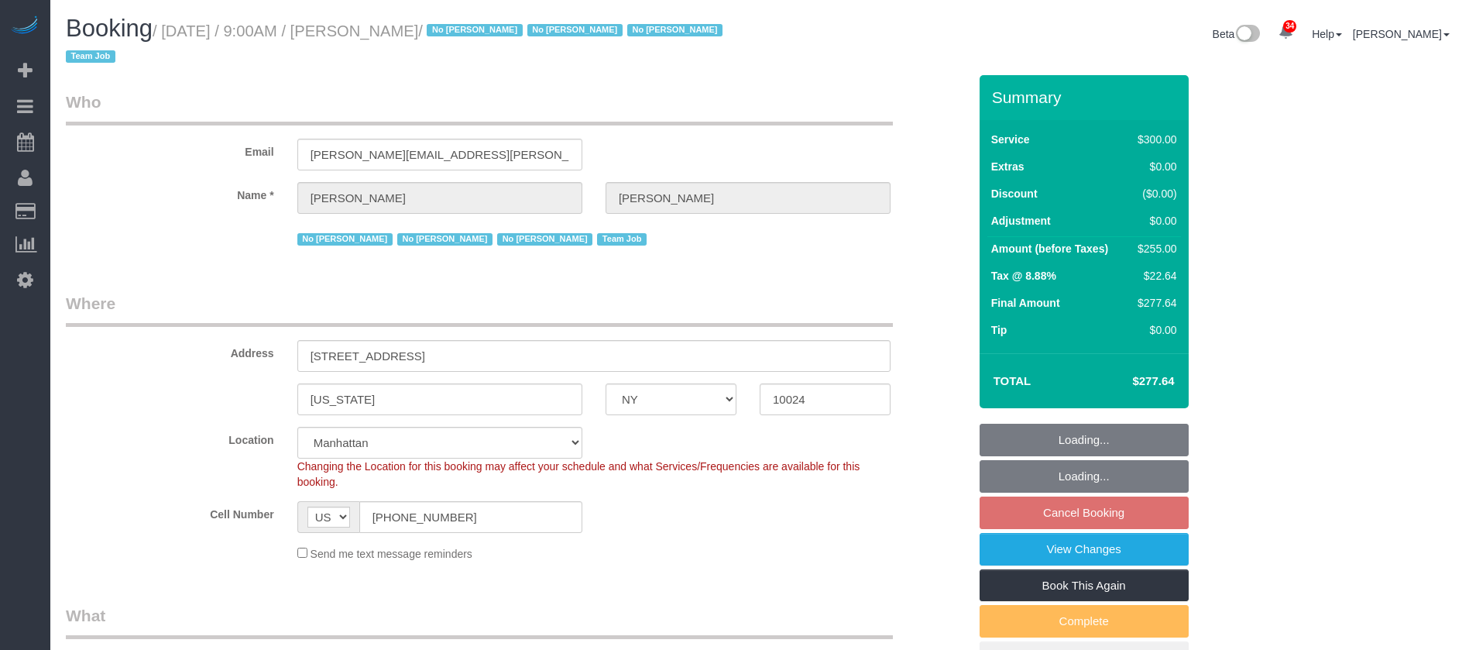
select select "number:5"
select select "number:21"
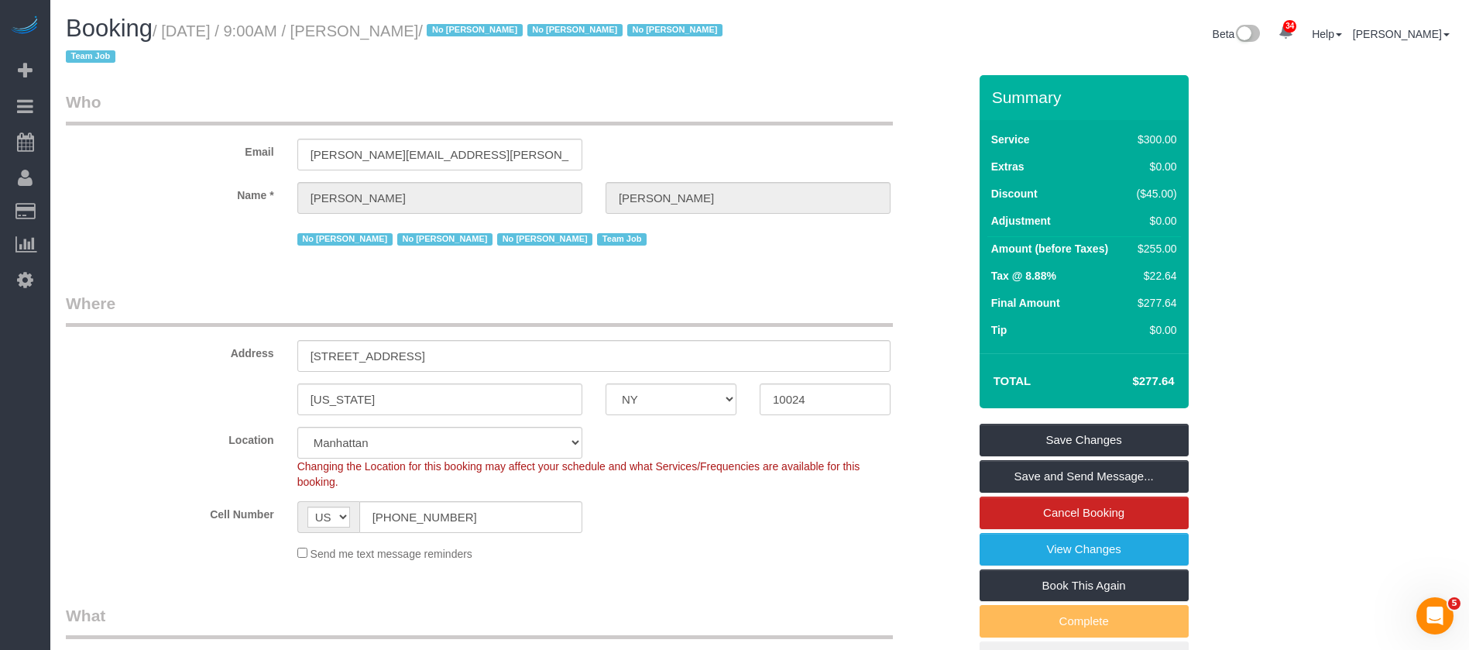
drag, startPoint x: 170, startPoint y: 26, endPoint x: 469, endPoint y: 29, distance: 299.8
click at [469, 29] on small "/ October 06, 2025 / 9:00AM / Laura Deforest / No Ashley Maldonado No Darryl Sa…" at bounding box center [396, 43] width 661 height 43
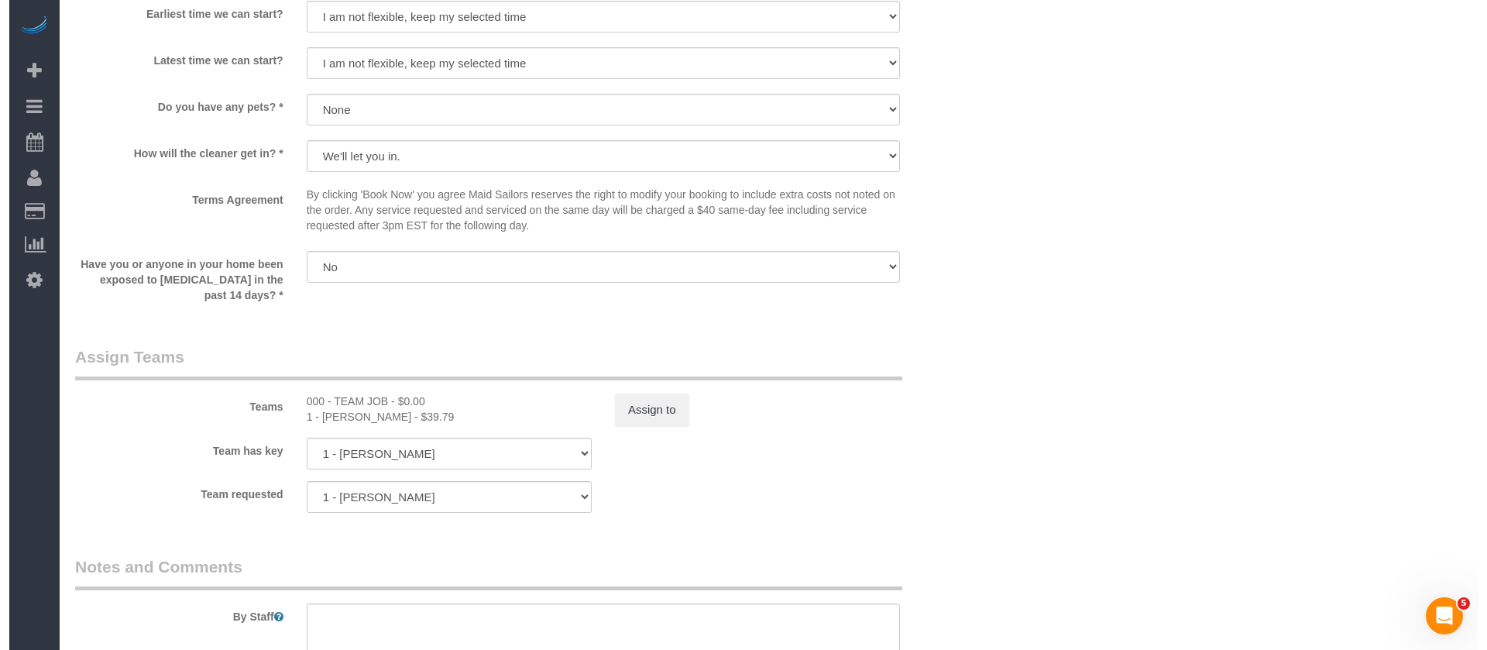
scroll to position [1743, 0]
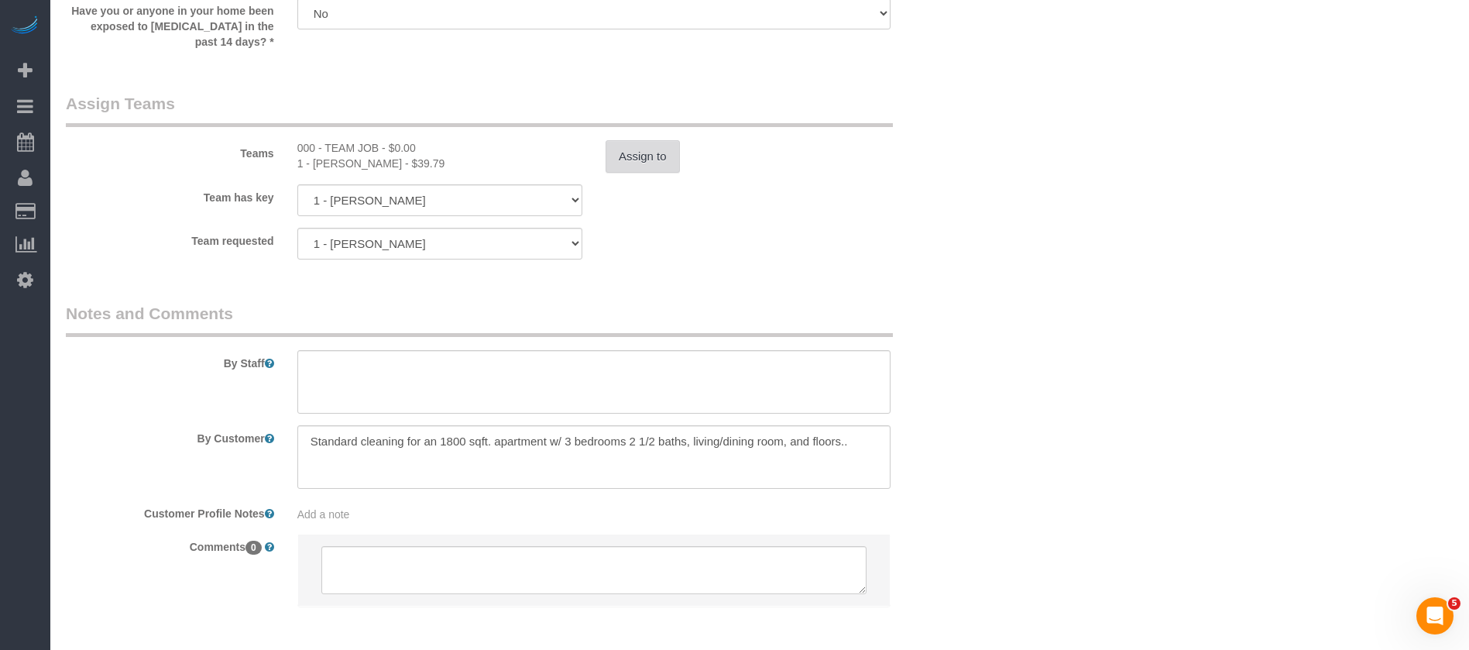
click at [636, 160] on button "Assign to" at bounding box center [643, 156] width 74 height 33
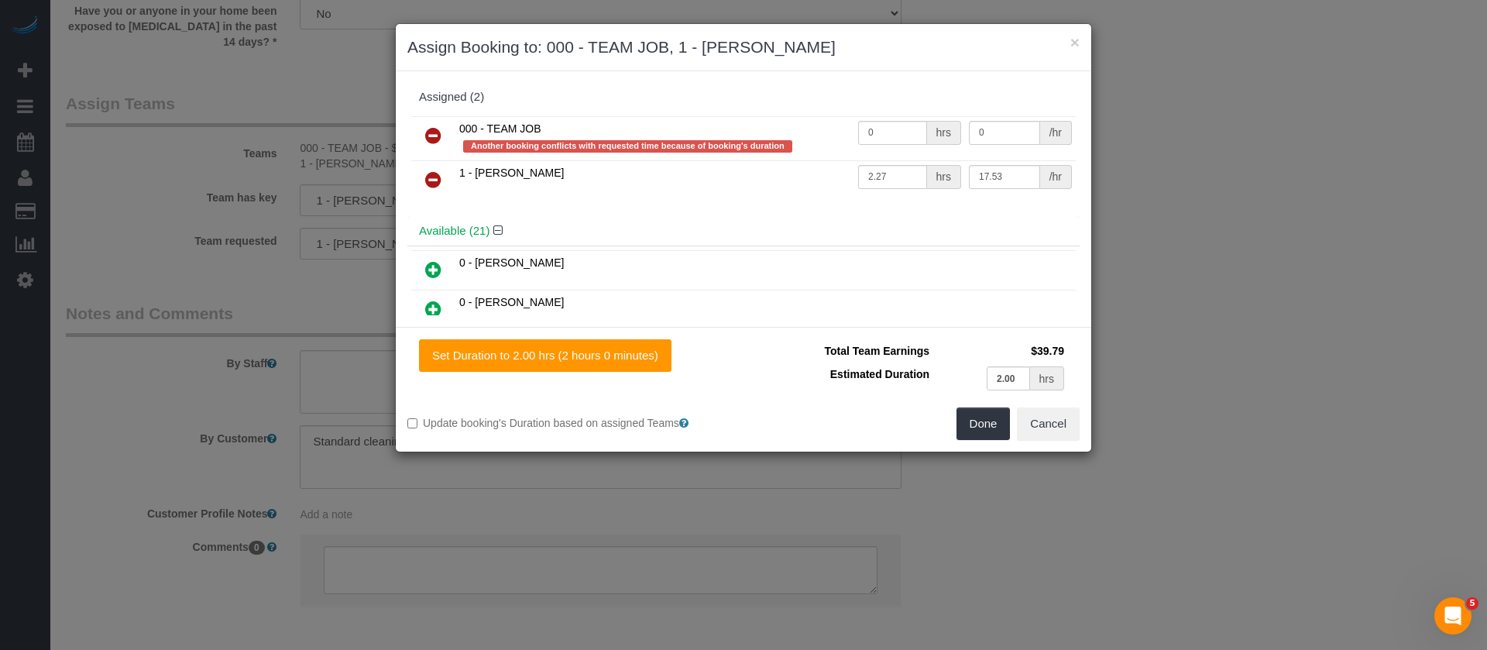
click at [434, 121] on link at bounding box center [433, 136] width 36 height 31
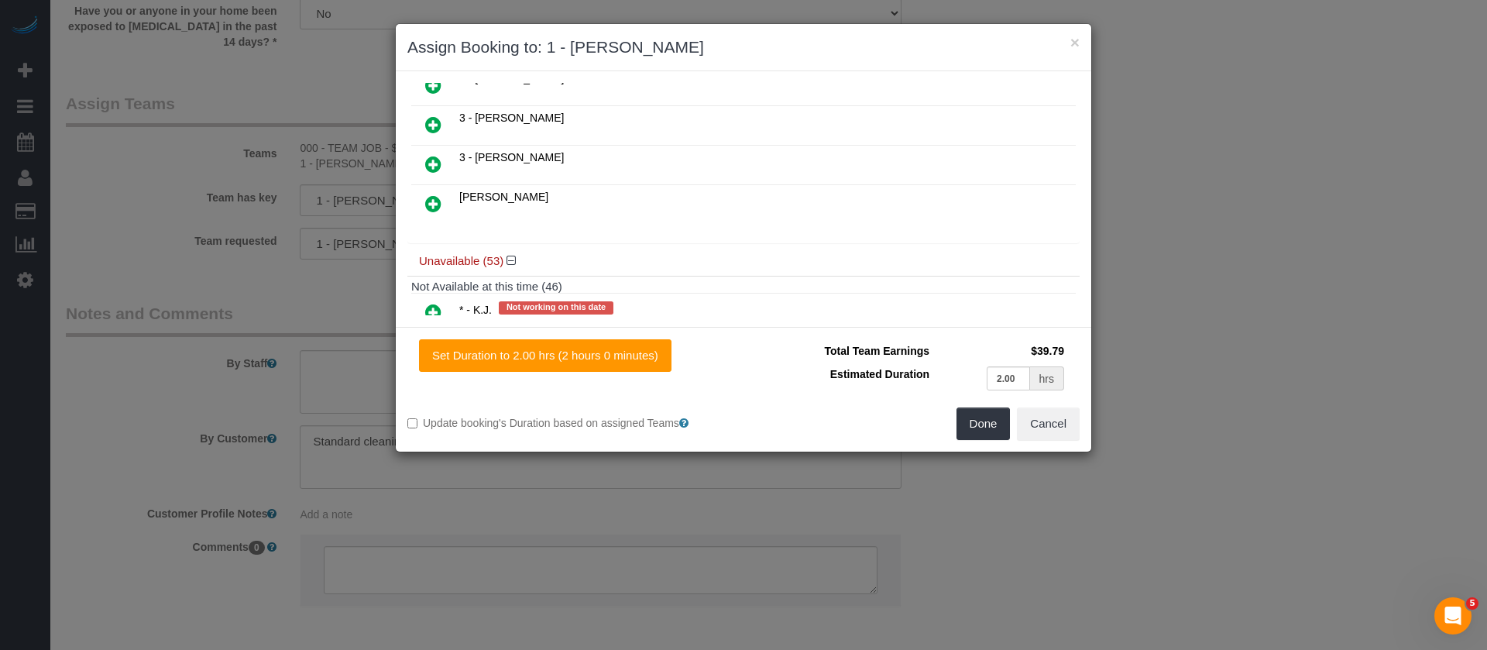
scroll to position [697, 0]
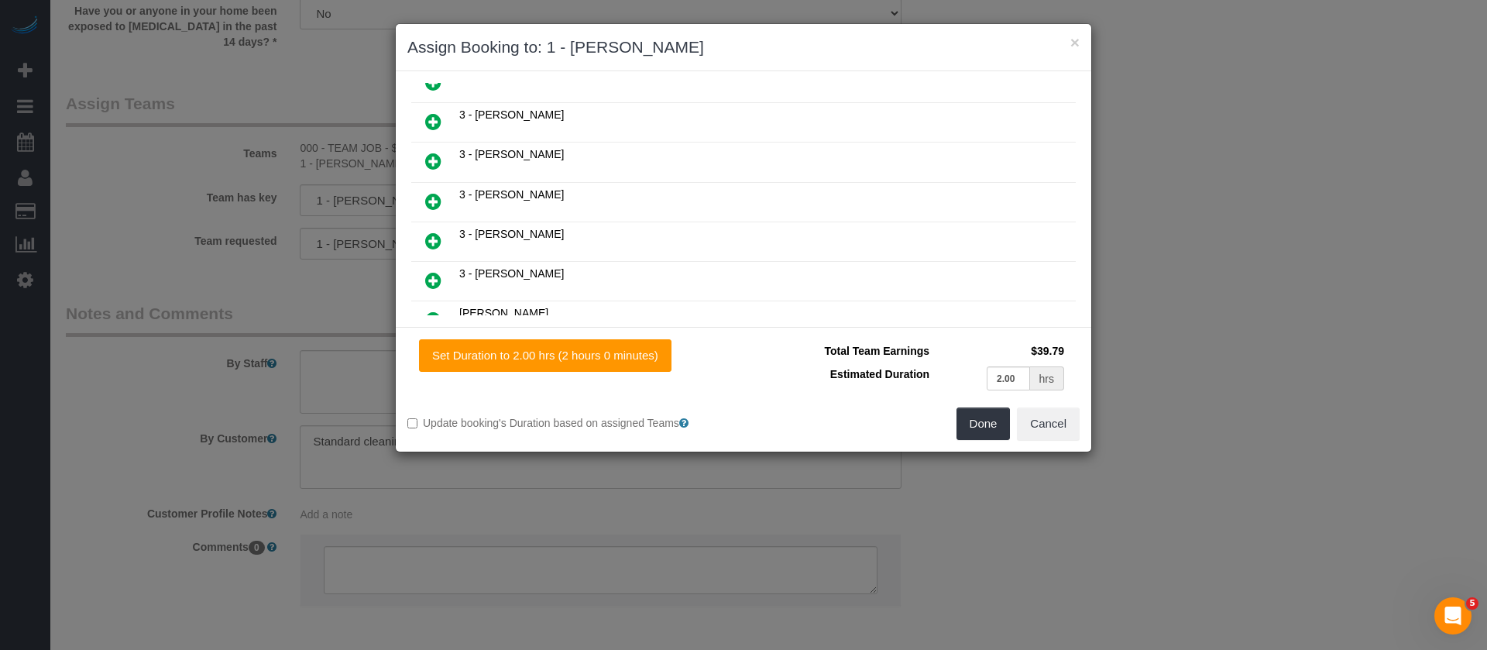
drag, startPoint x: 426, startPoint y: 197, endPoint x: 678, endPoint y: 210, distance: 252.1
click at [425, 198] on icon at bounding box center [433, 201] width 16 height 19
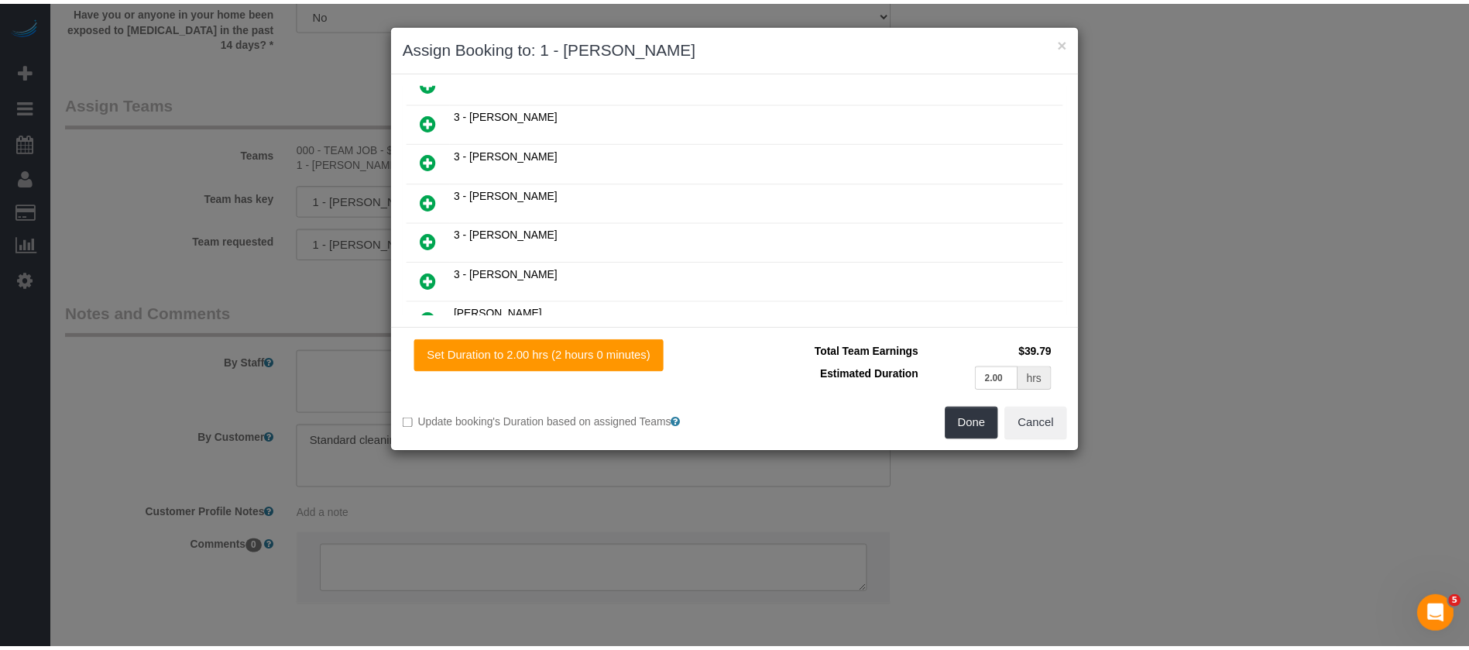
scroll to position [737, 0]
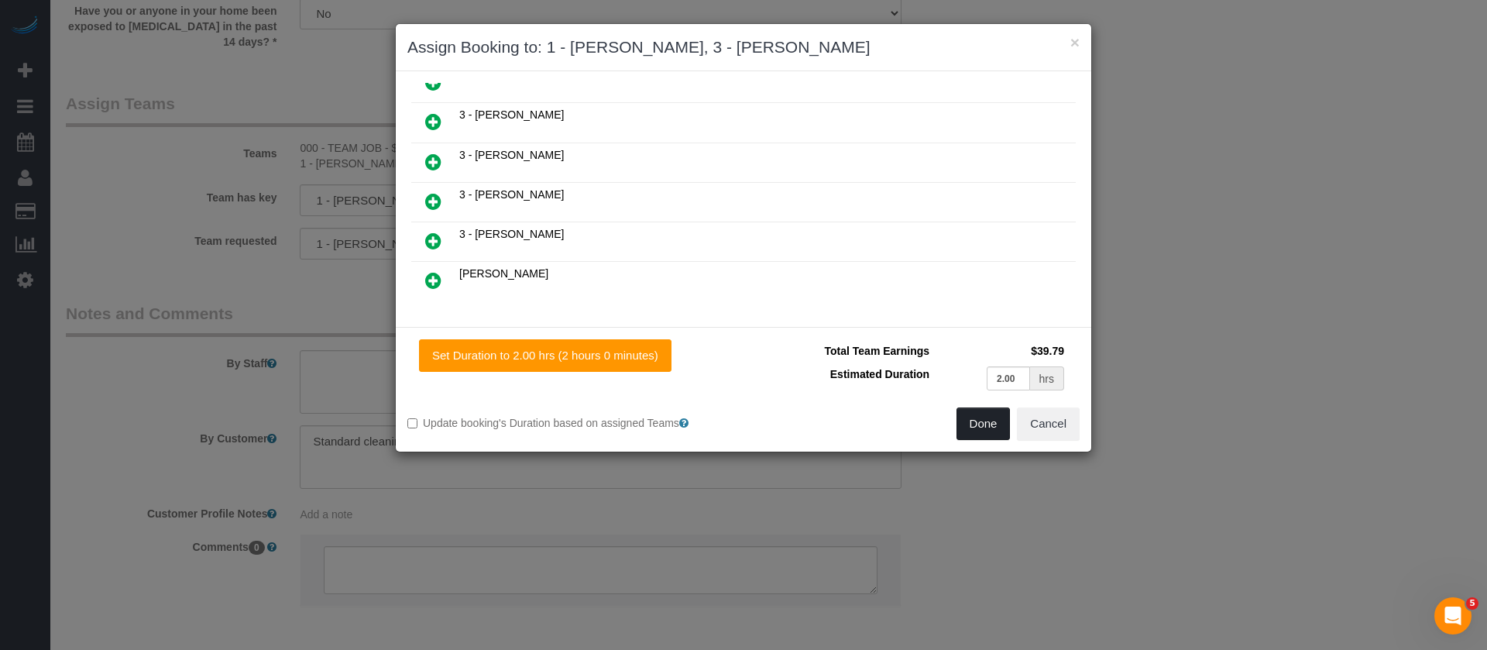
click at [973, 418] on button "Done" at bounding box center [984, 423] width 54 height 33
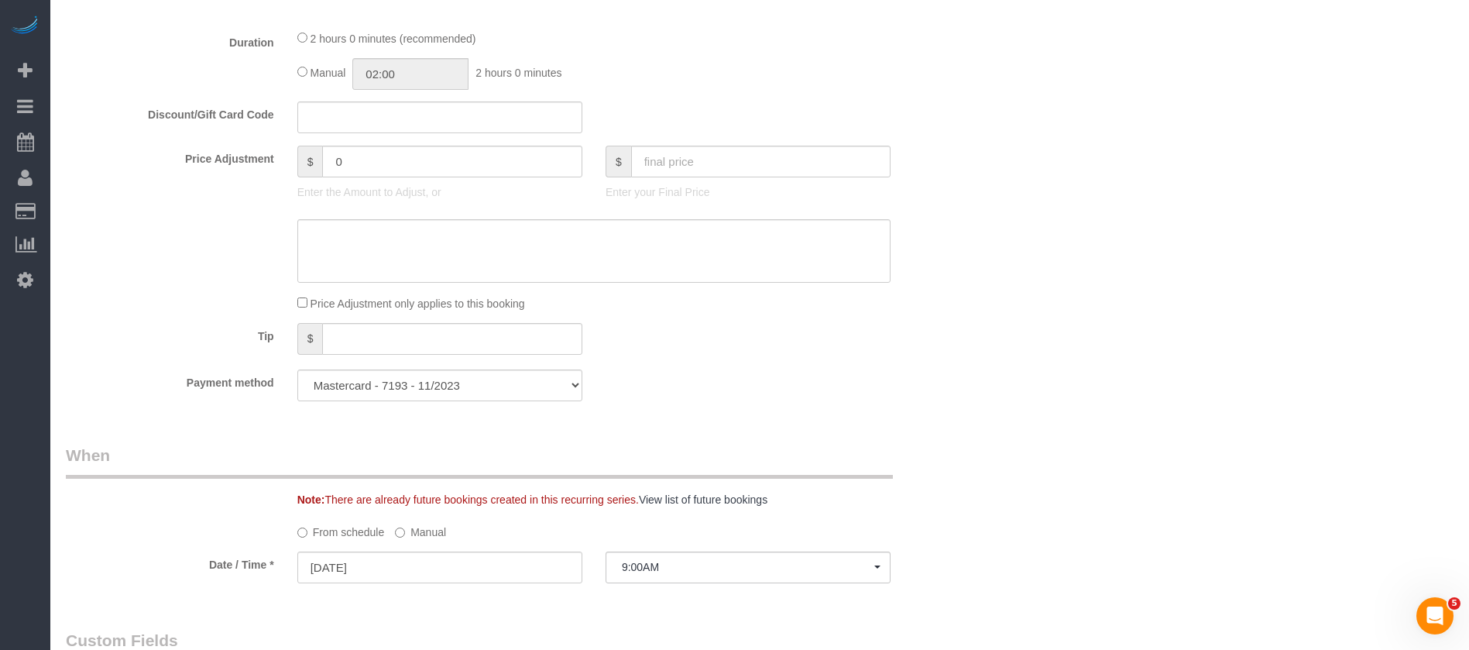
scroll to position [349, 0]
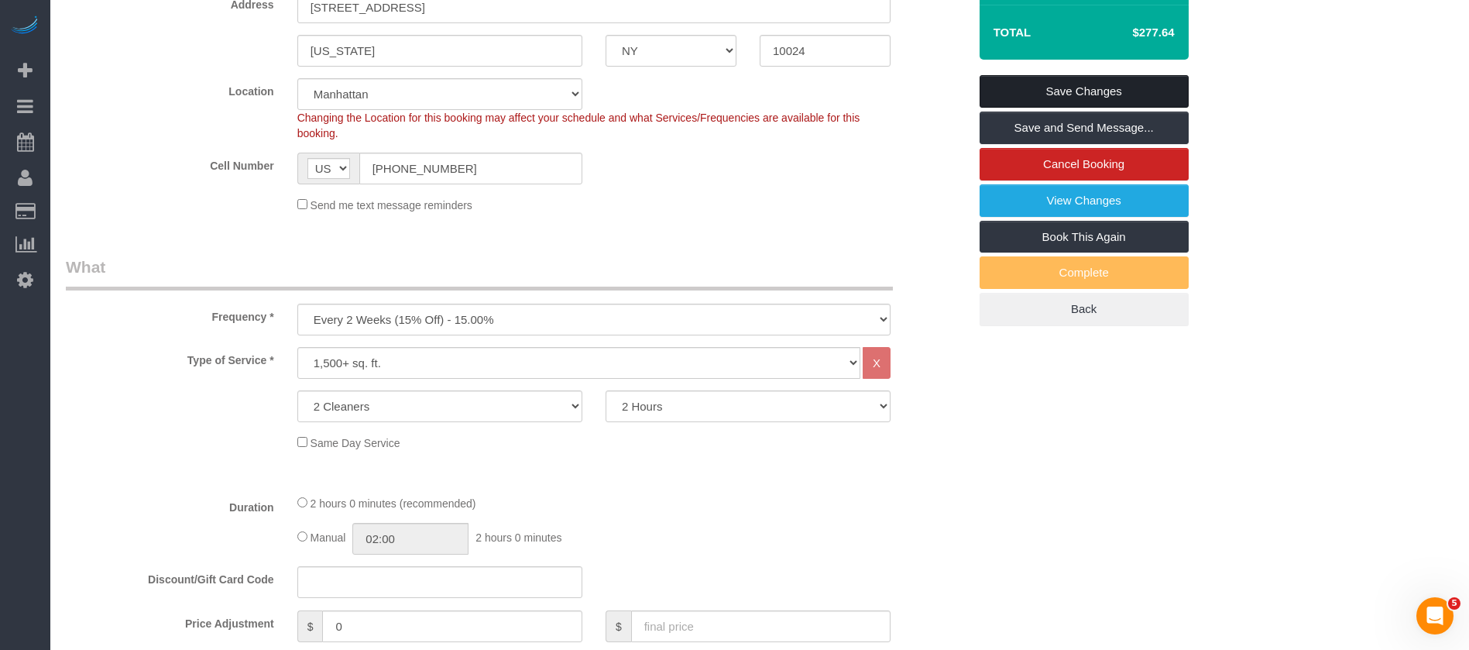
click at [1128, 85] on link "Save Changes" at bounding box center [1084, 91] width 209 height 33
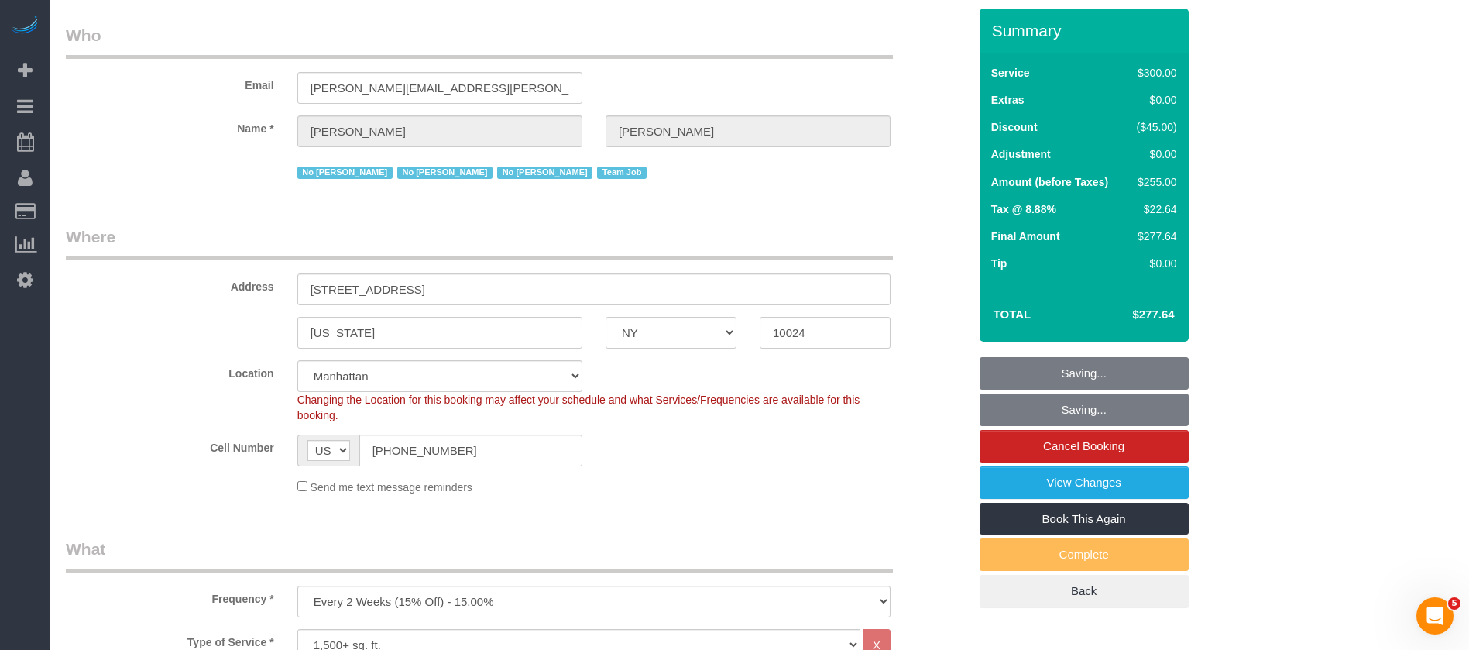
scroll to position [0, 0]
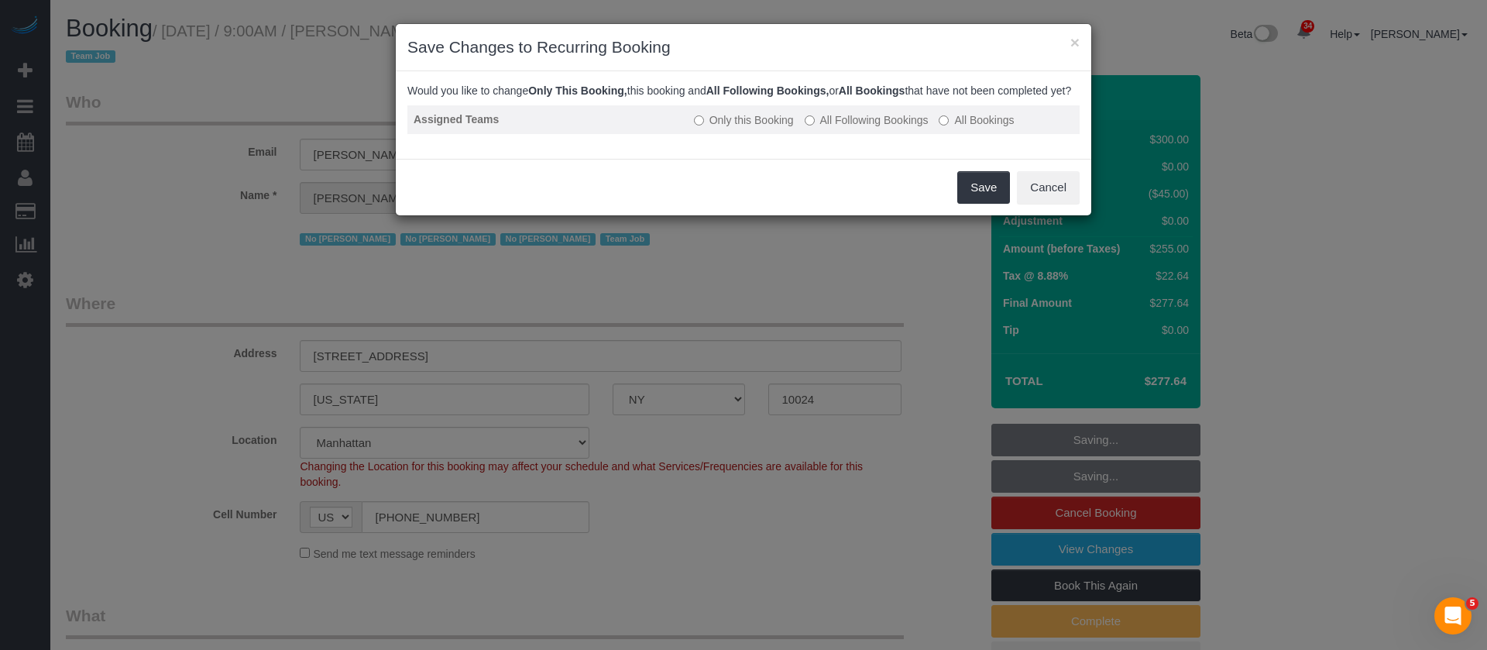
click at [809, 126] on td "Only this Booking All Following Bookings All Bookings" at bounding box center [884, 119] width 392 height 29
click at [988, 202] on button "Save" at bounding box center [983, 187] width 53 height 33
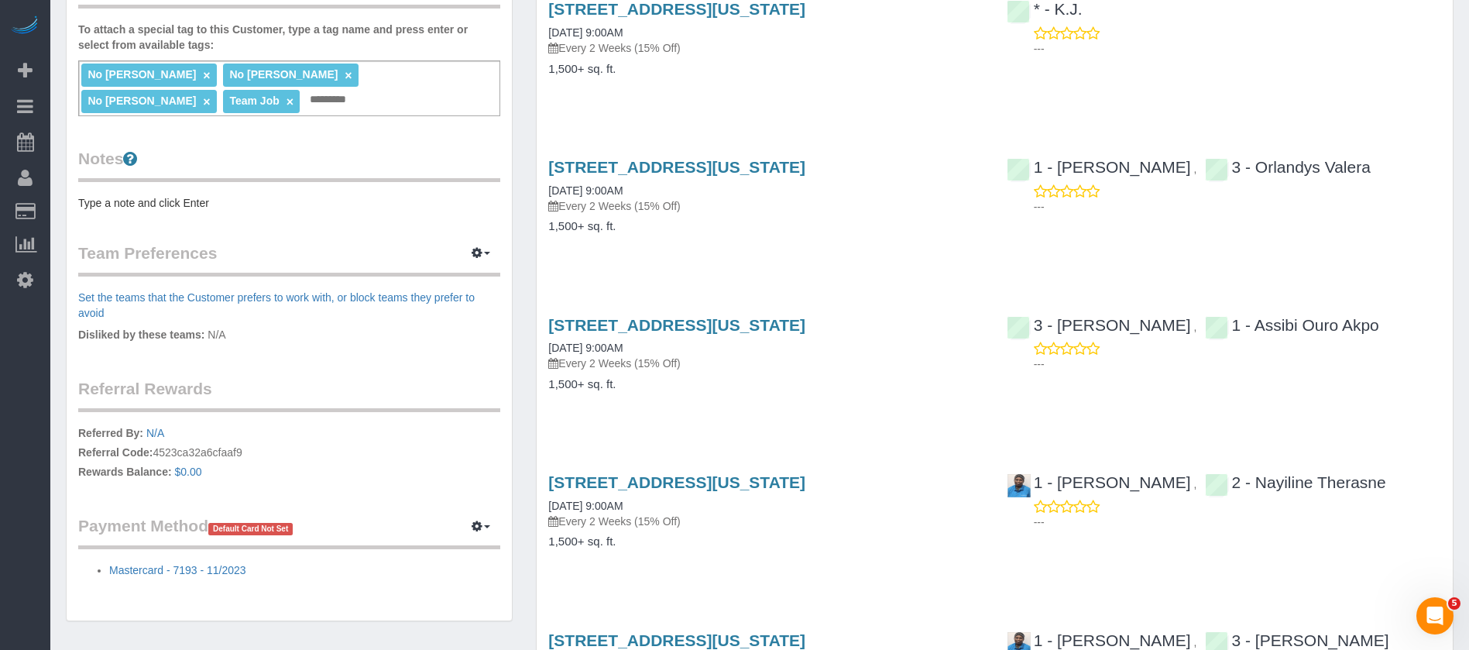
scroll to position [714, 0]
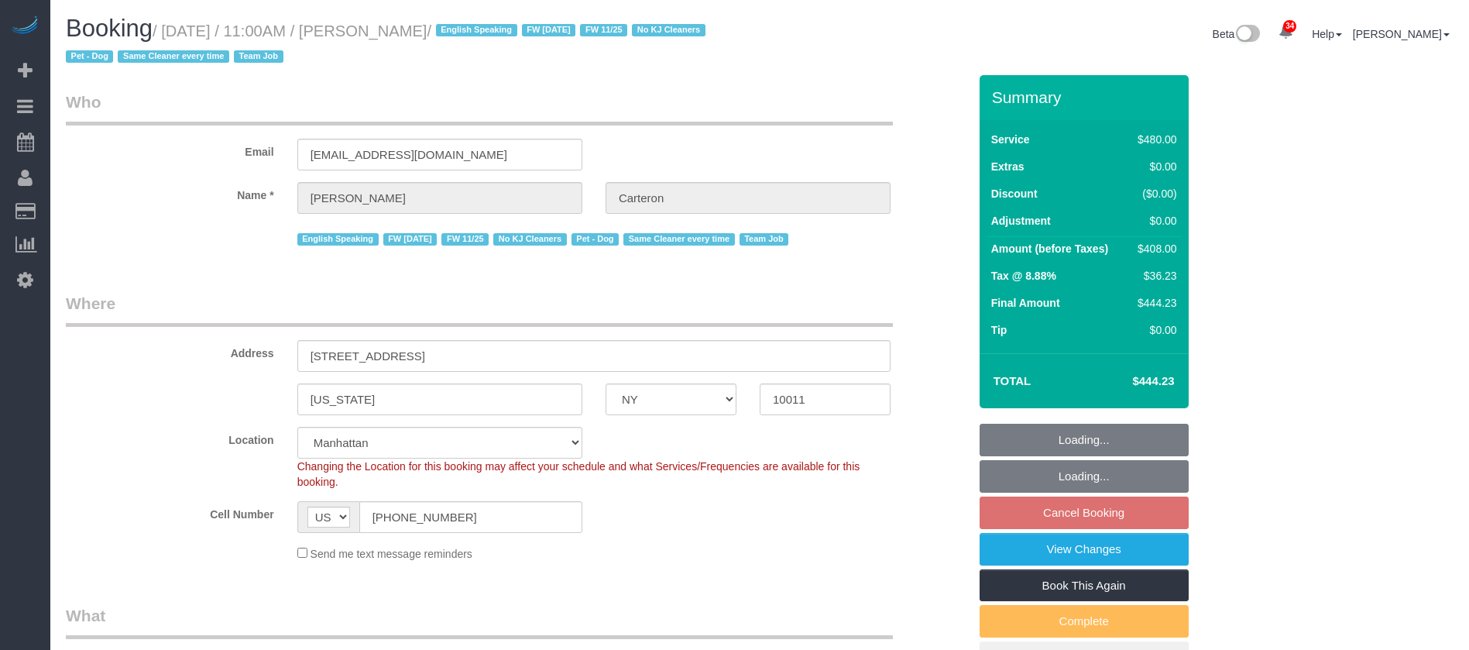
select select "NY"
select select "number:89"
select select "number:90"
select select "number:13"
select select "number:5"
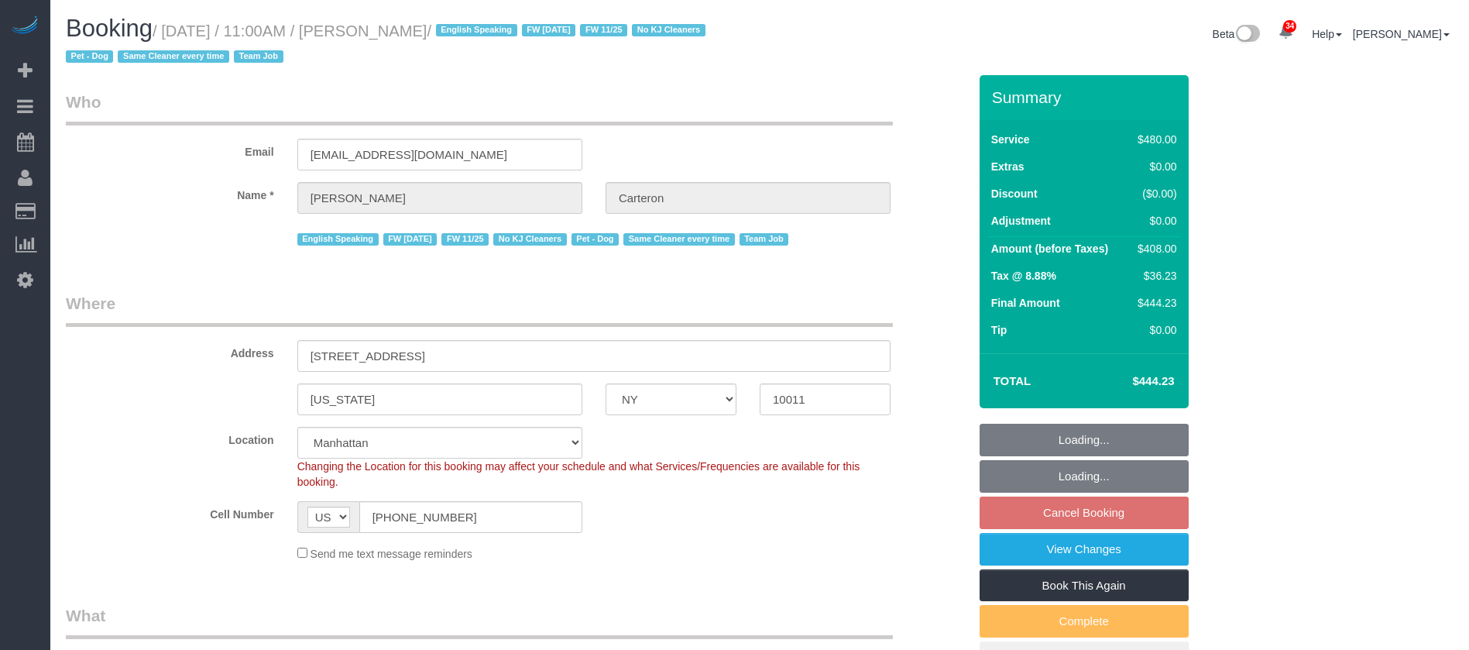
select select "object:1472"
select select "spot59"
select select "180"
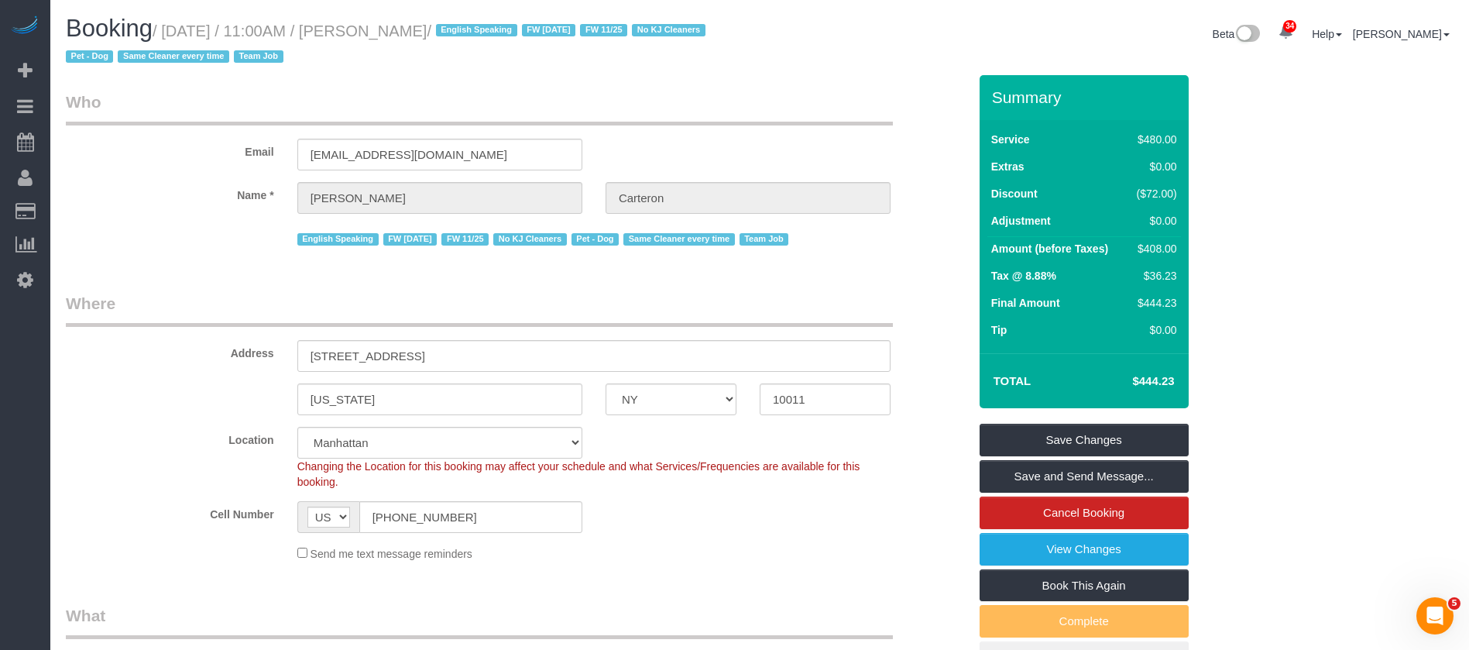
drag, startPoint x: 172, startPoint y: 32, endPoint x: 476, endPoint y: 50, distance: 304.2
click at [474, 36] on small "/ [DATE] / 11:00AM / [PERSON_NAME] / English Speaking FW [DATE] FW 11/25 No KJ …" at bounding box center [388, 43] width 644 height 43
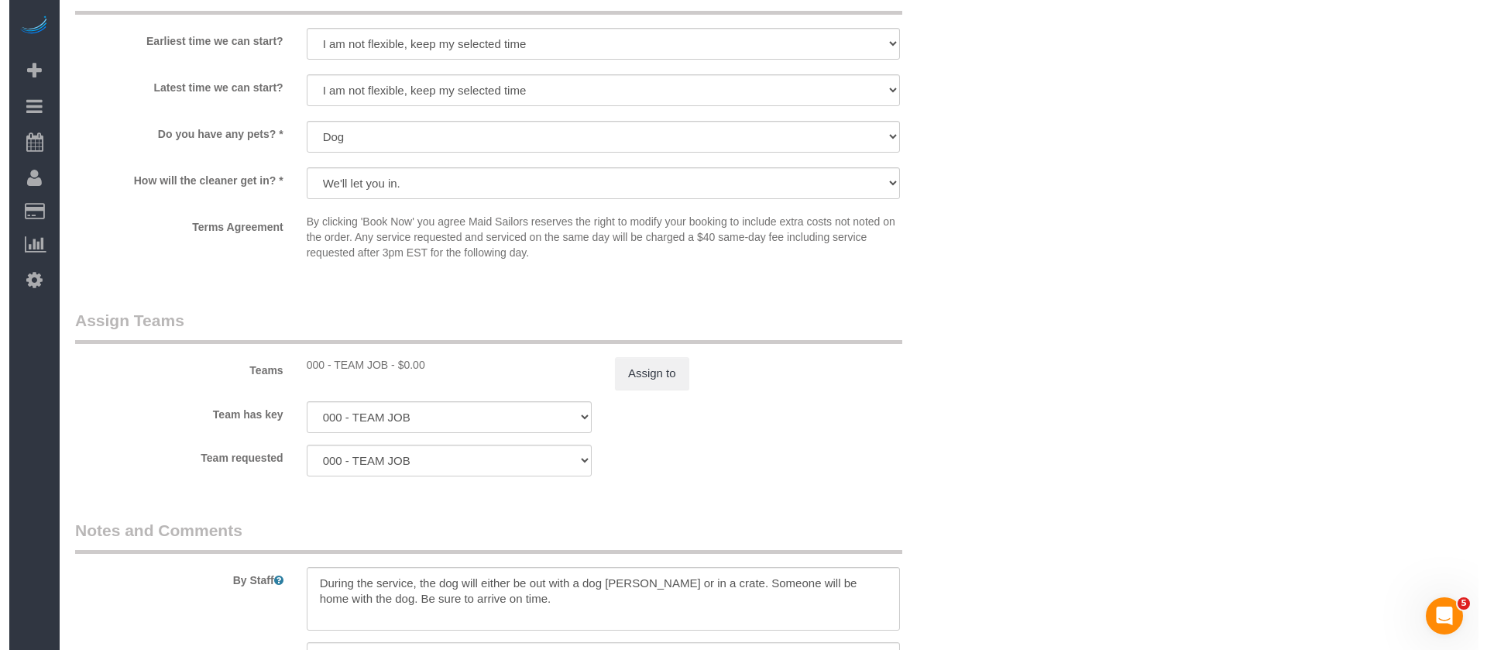
scroll to position [1510, 0]
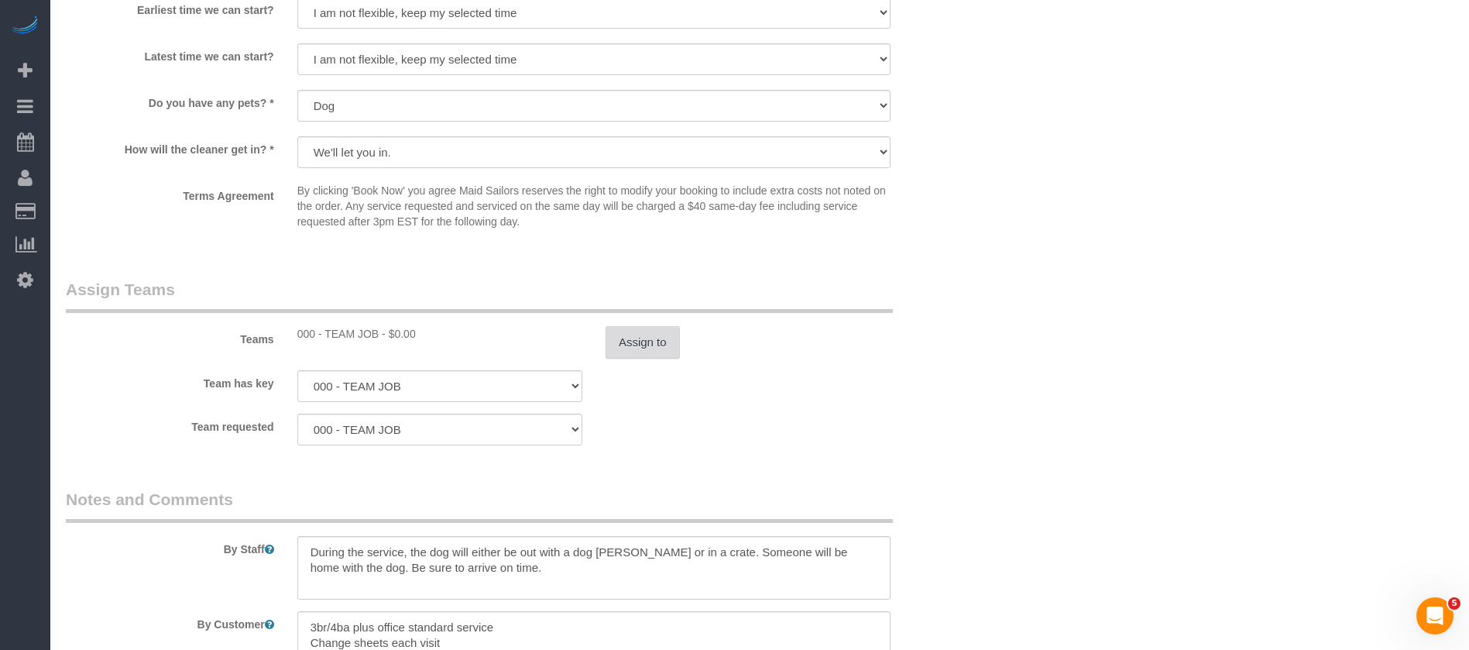
click at [641, 341] on button "Assign to" at bounding box center [643, 342] width 74 height 33
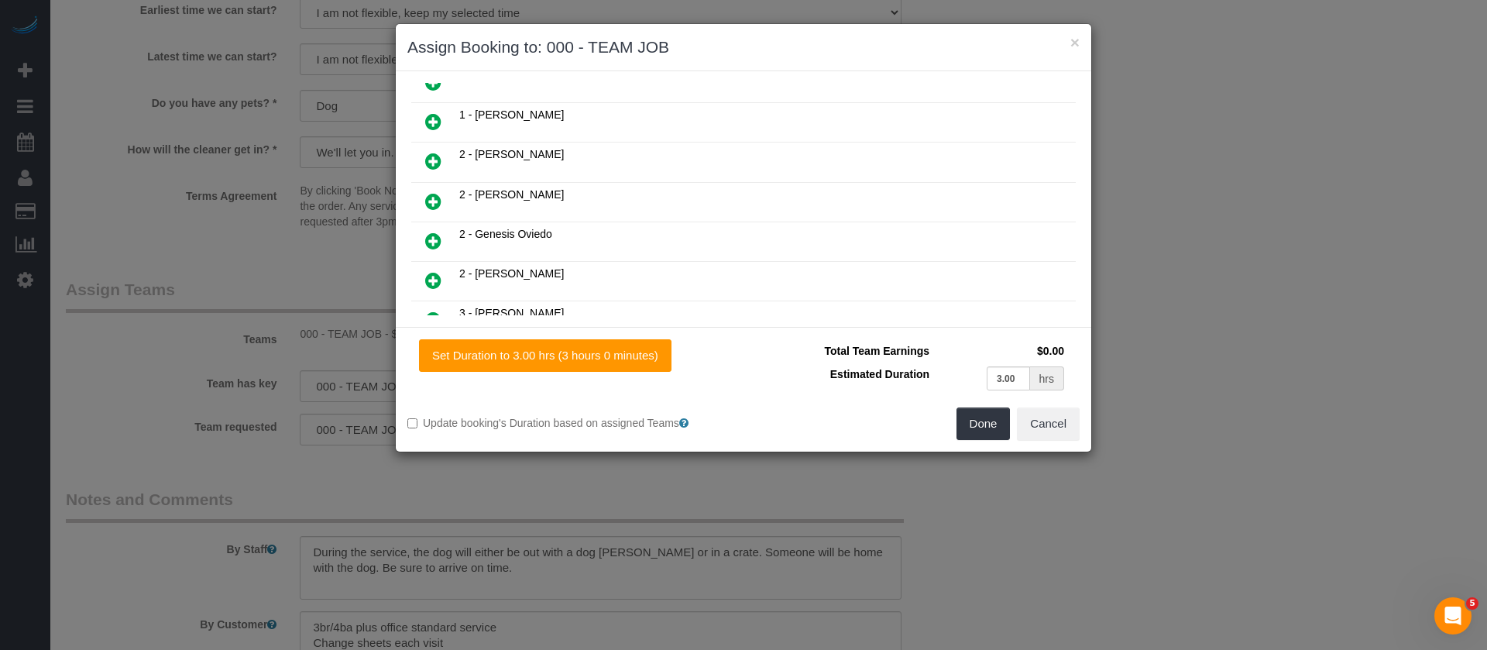
scroll to position [581, 0]
click at [434, 122] on icon at bounding box center [433, 119] width 16 height 19
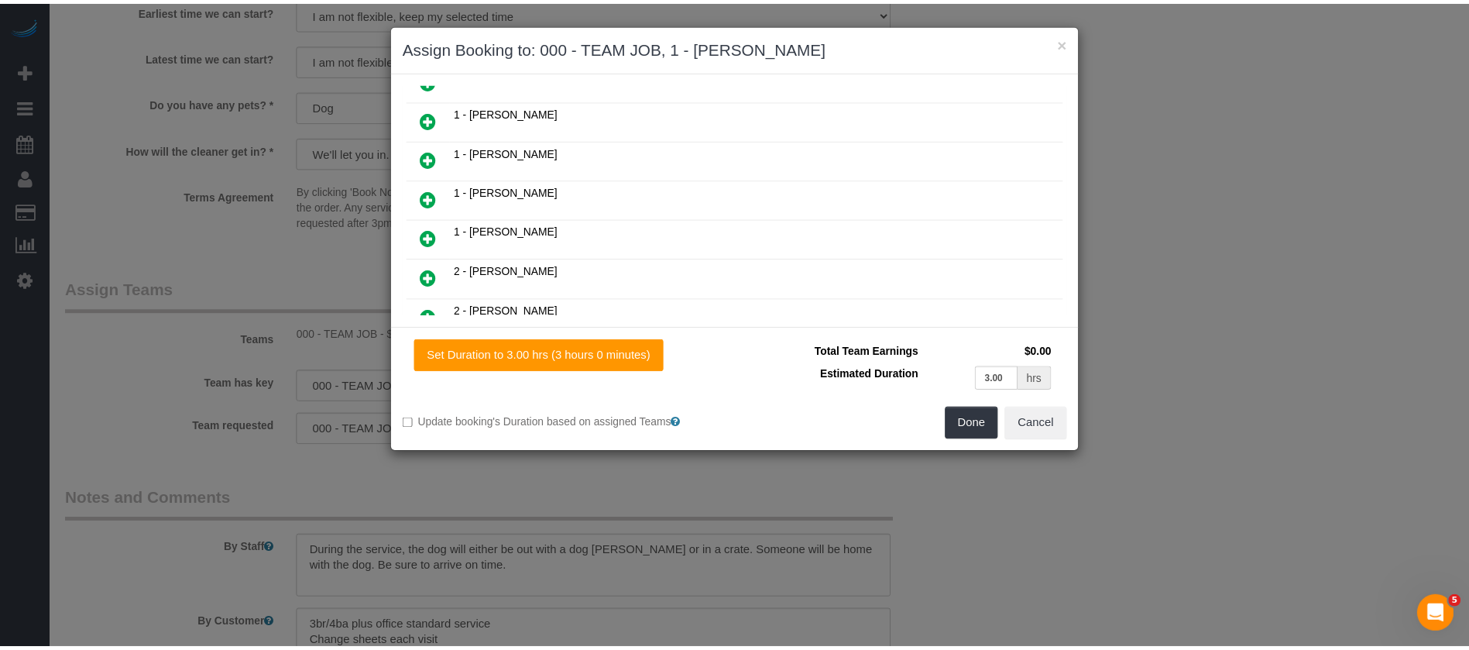
scroll to position [620, 0]
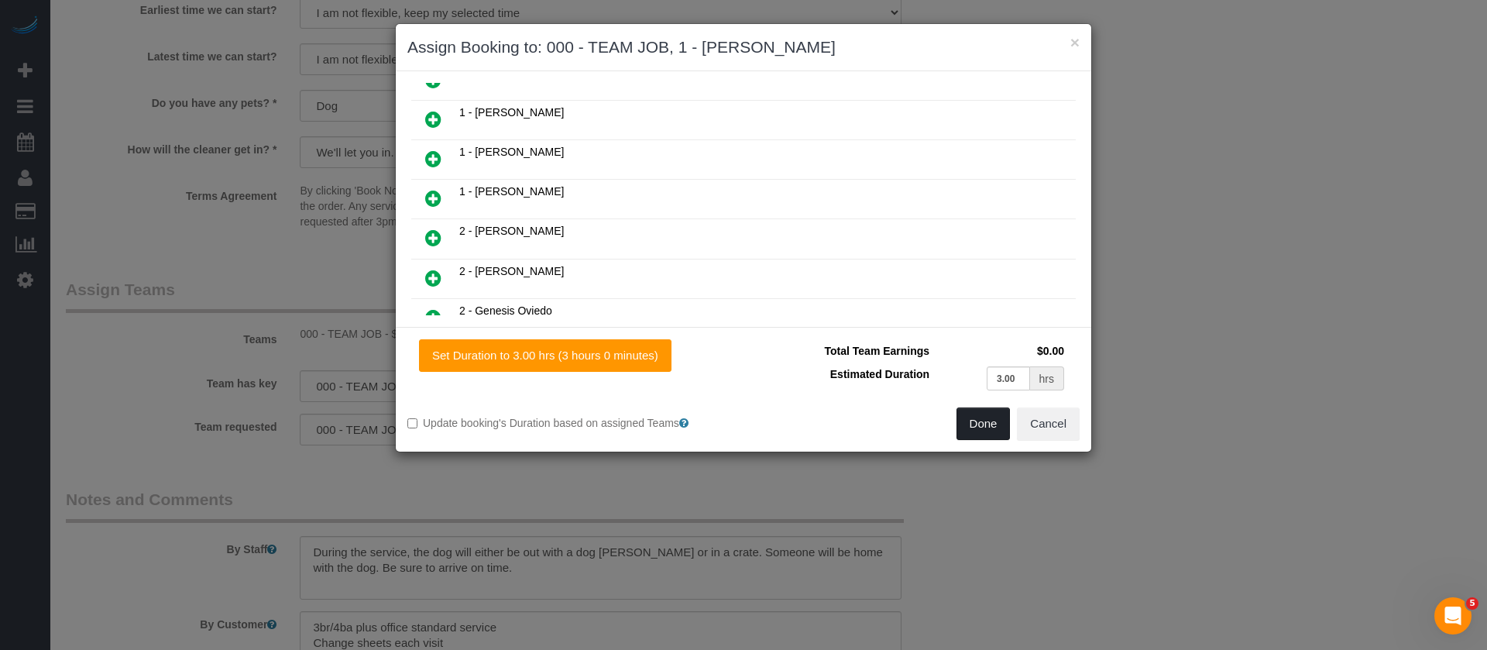
click at [990, 422] on button "Done" at bounding box center [984, 423] width 54 height 33
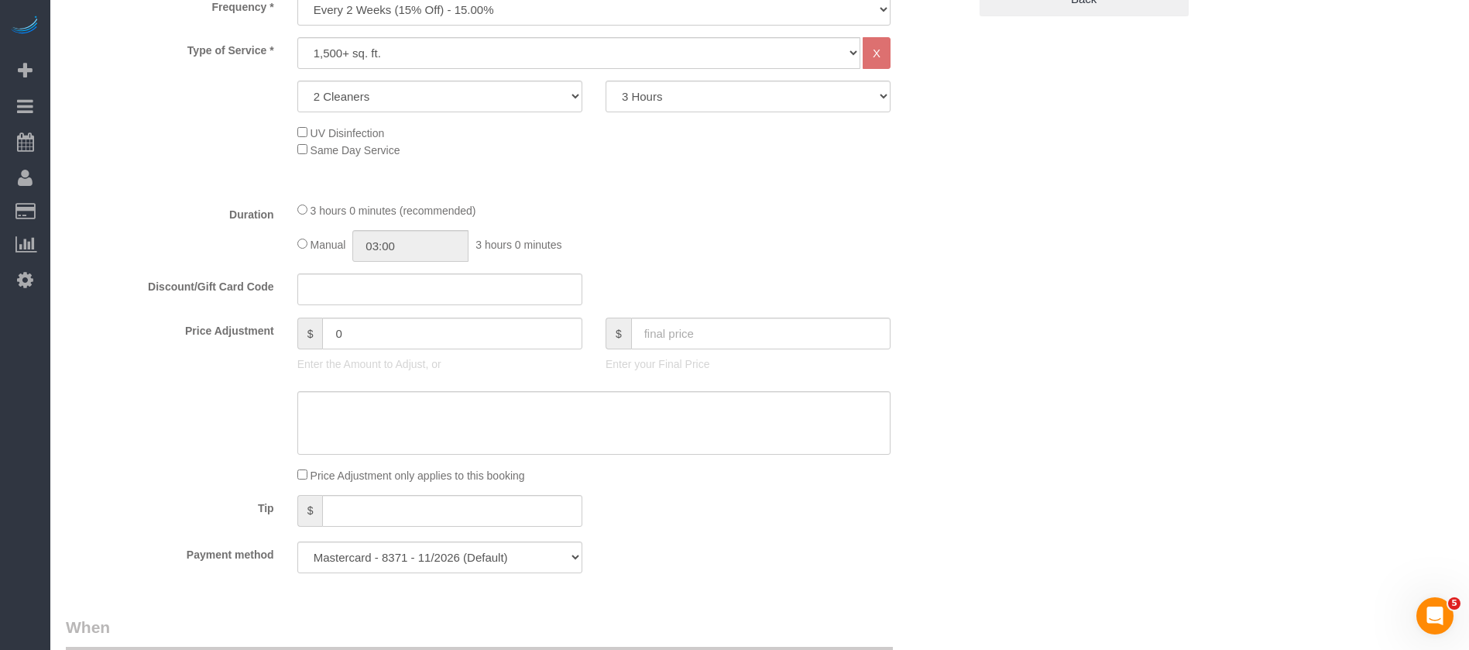
scroll to position [232, 0]
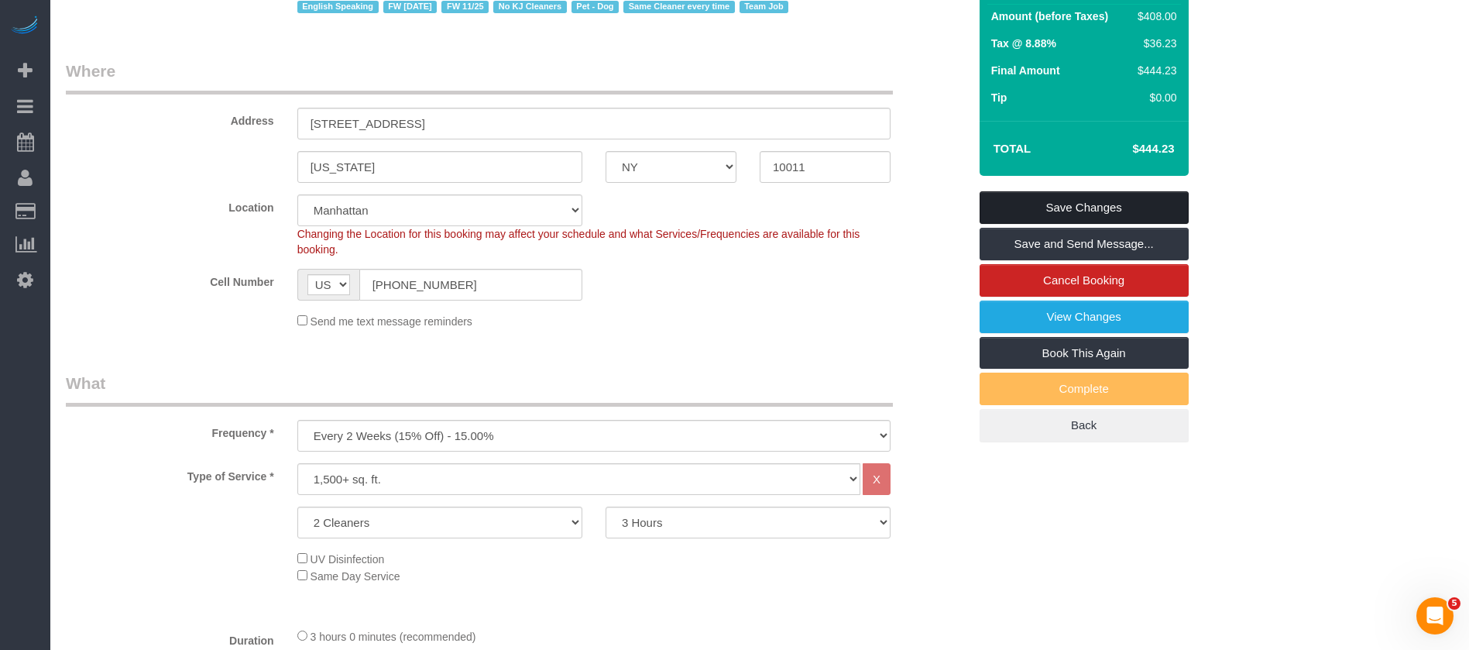
click at [1131, 198] on link "Save Changes" at bounding box center [1084, 207] width 209 height 33
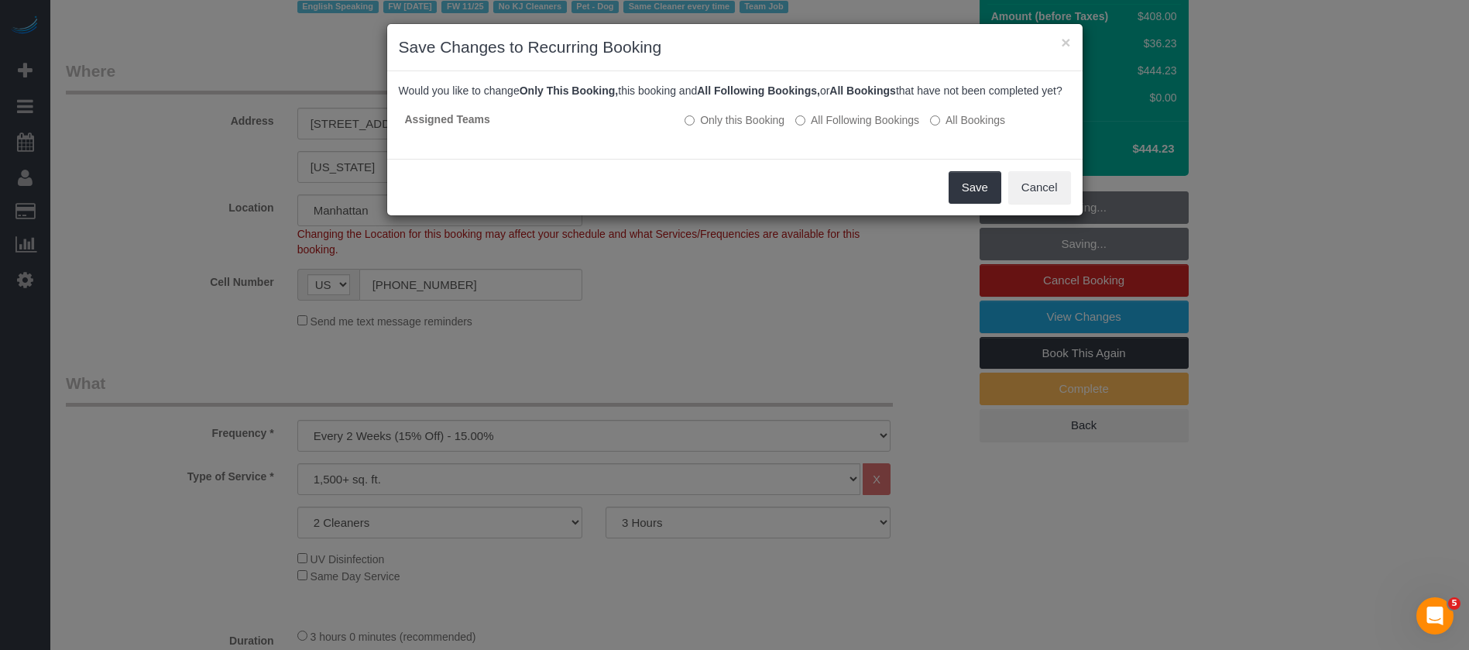
scroll to position [0, 0]
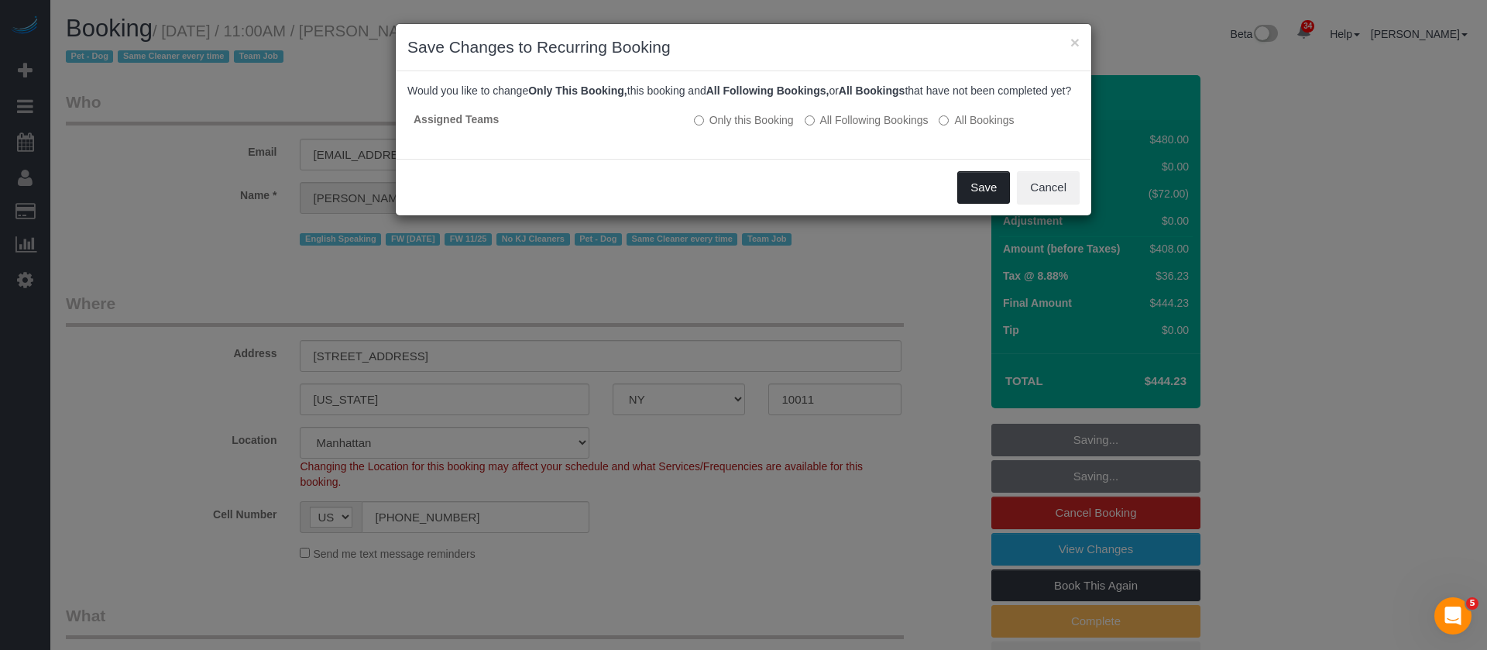
click at [984, 196] on button "Save" at bounding box center [983, 187] width 53 height 33
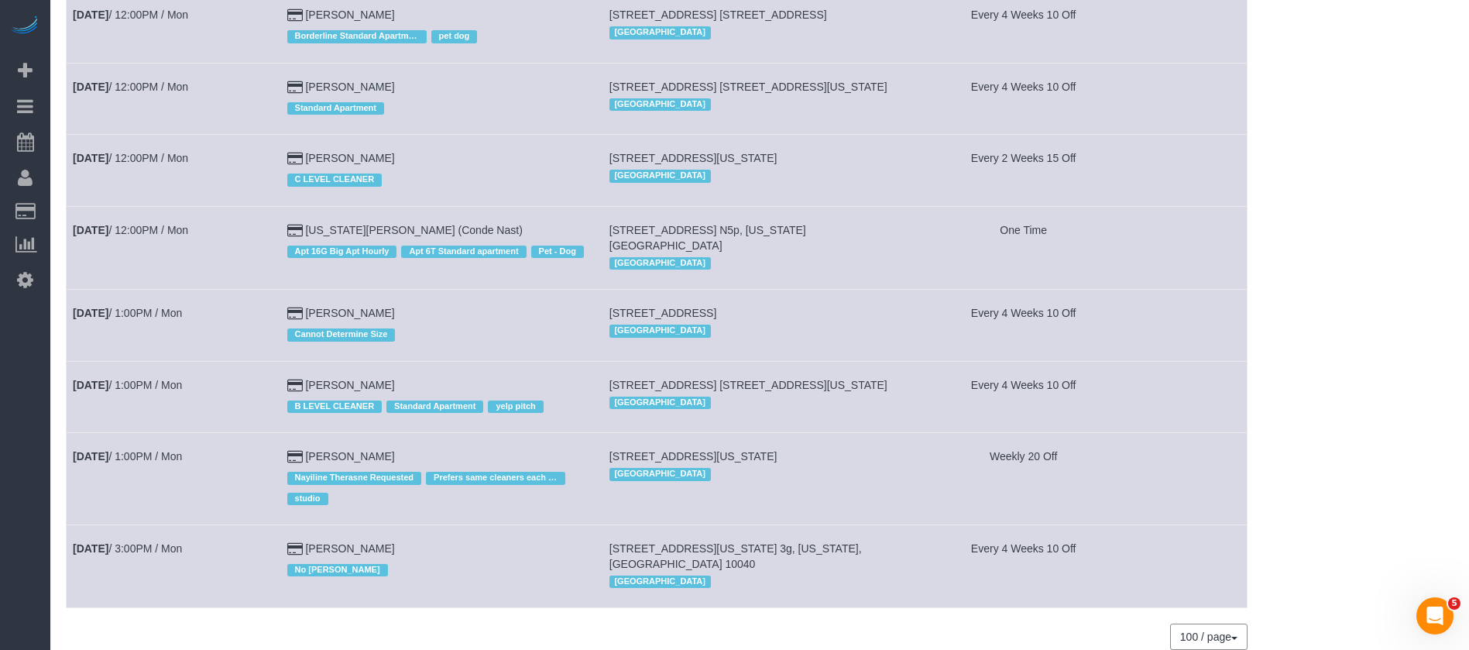
scroll to position [1027, 0]
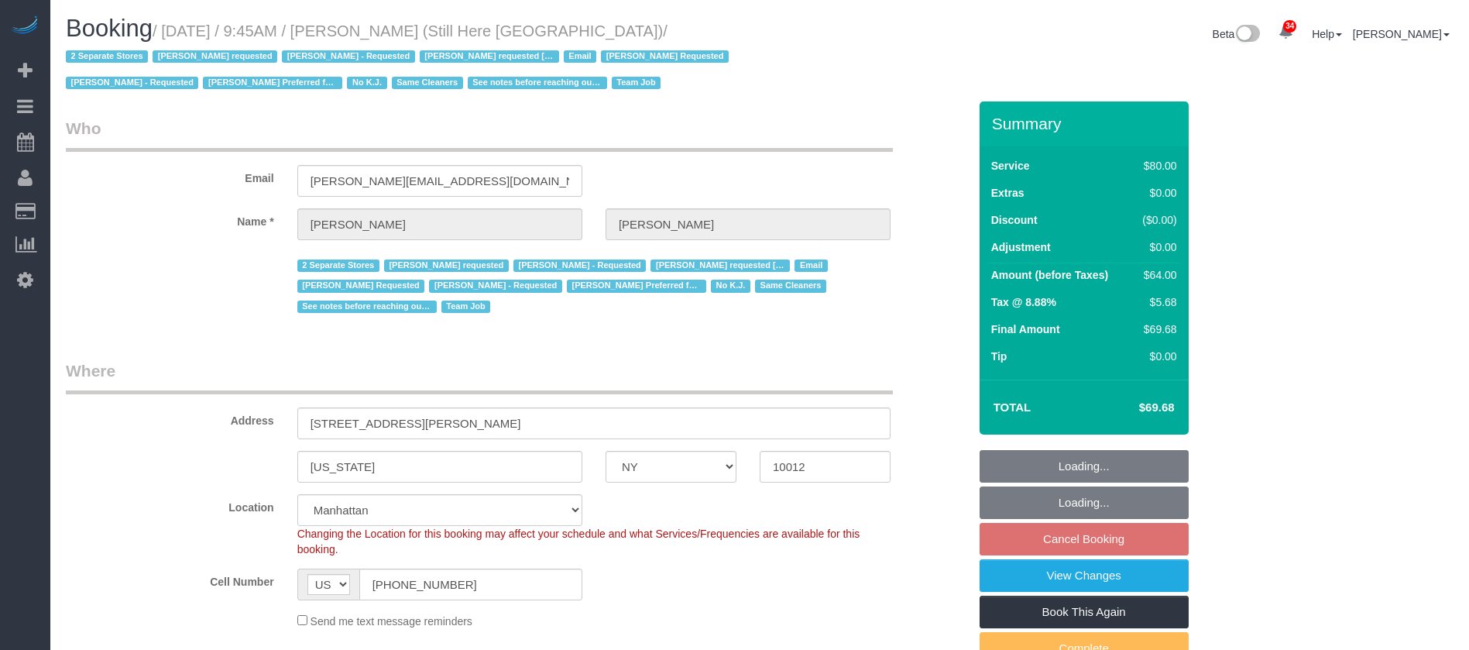
select select "NY"
select select "string:stripe-pm_1Oyz8t4VGloSiKo71skqOF54"
select select "number:89"
select select "number:90"
select select "number:15"
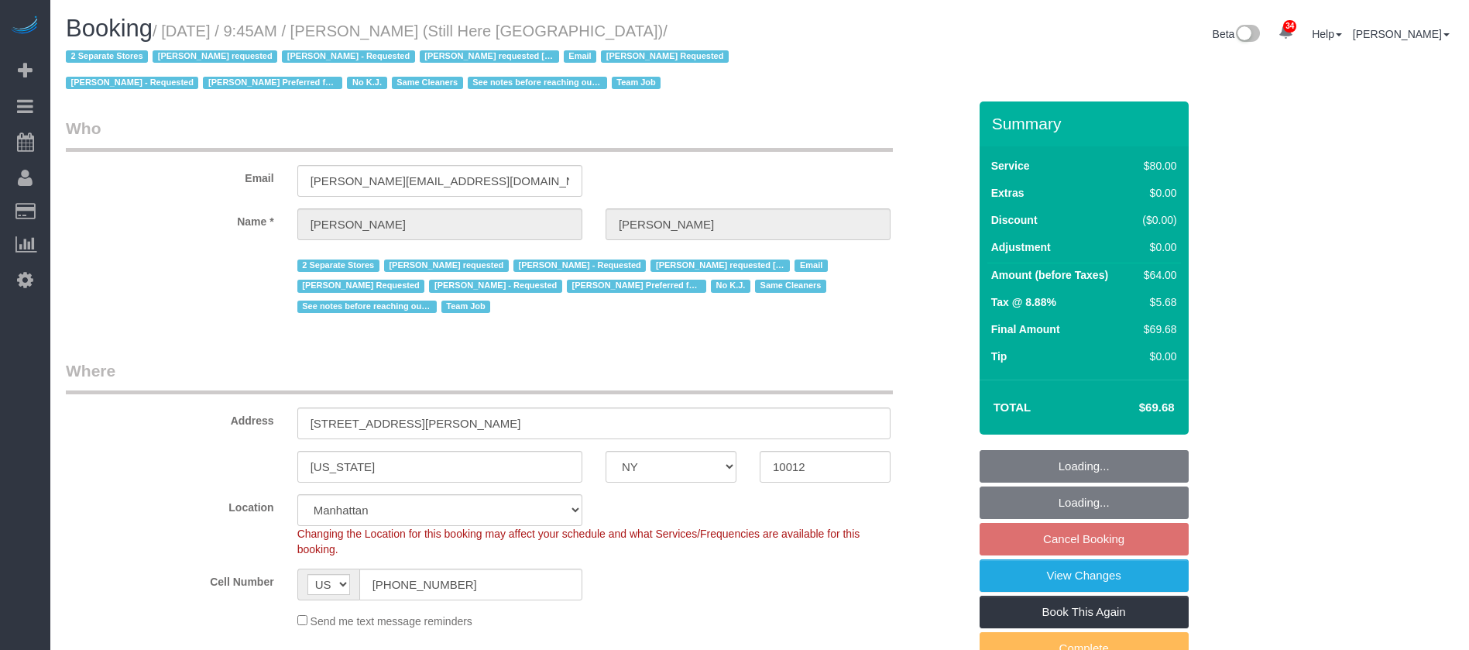
select select "number:5"
select select "object:1399"
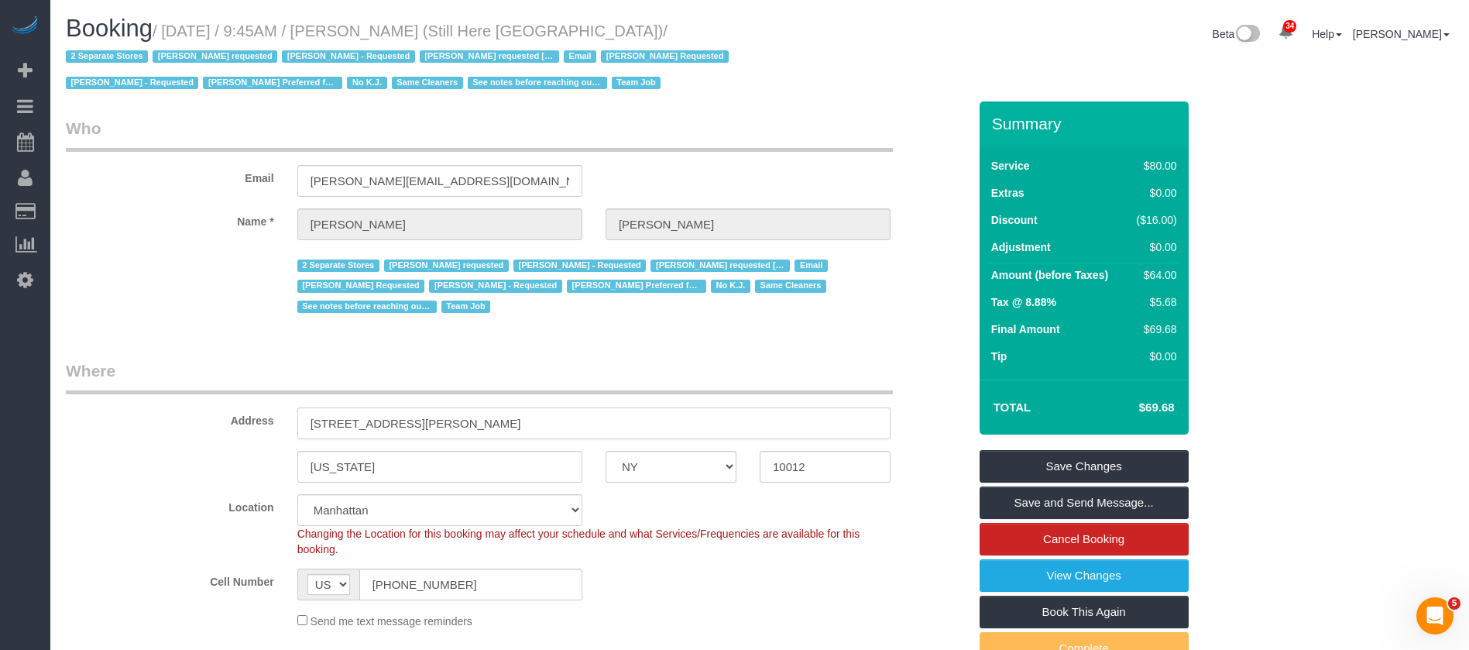
drag, startPoint x: 311, startPoint y: 415, endPoint x: 443, endPoint y: 404, distance: 132.9
click at [435, 411] on input "268 Elizabeth Street" at bounding box center [593, 423] width 593 height 32
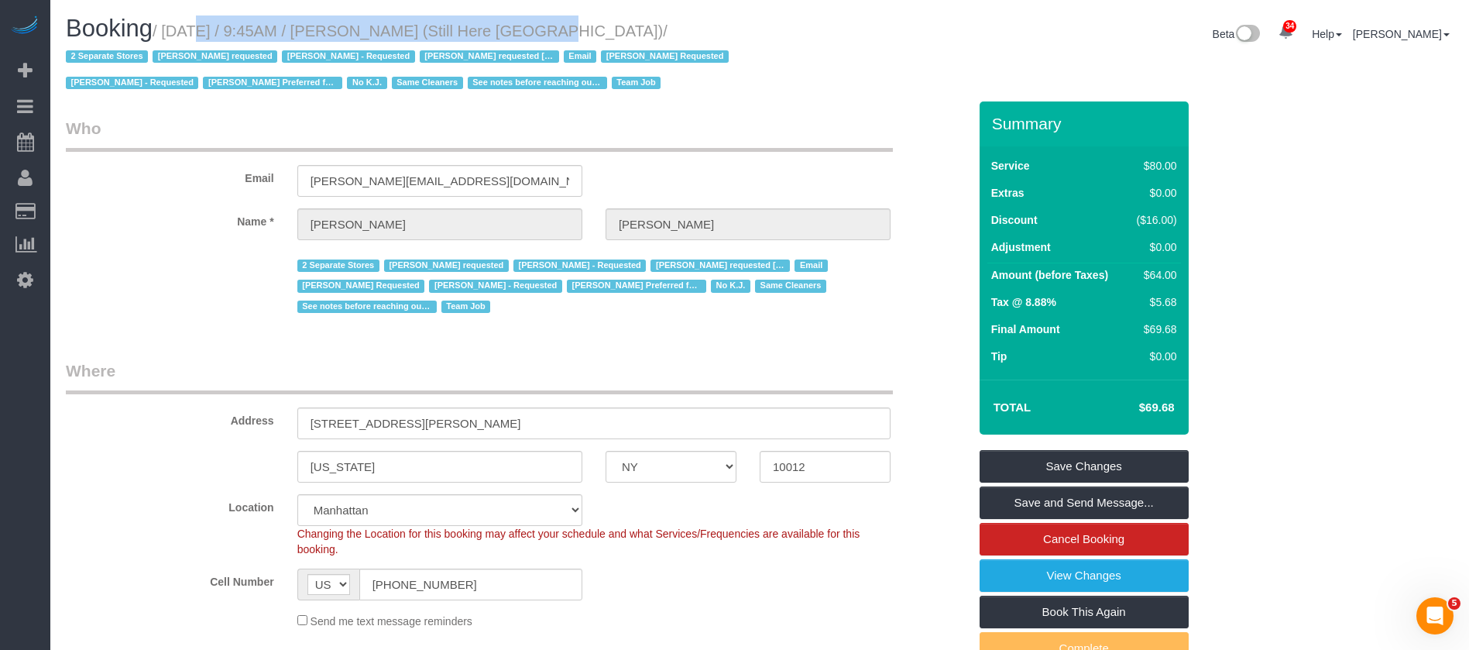
drag, startPoint x: 170, startPoint y: 33, endPoint x: 514, endPoint y: 26, distance: 344.0
click at [514, 26] on small "/ October 06, 2025 / 9:45AM / Francesca Racanelli (Still Here NYC) / 2 Separate…" at bounding box center [400, 57] width 668 height 70
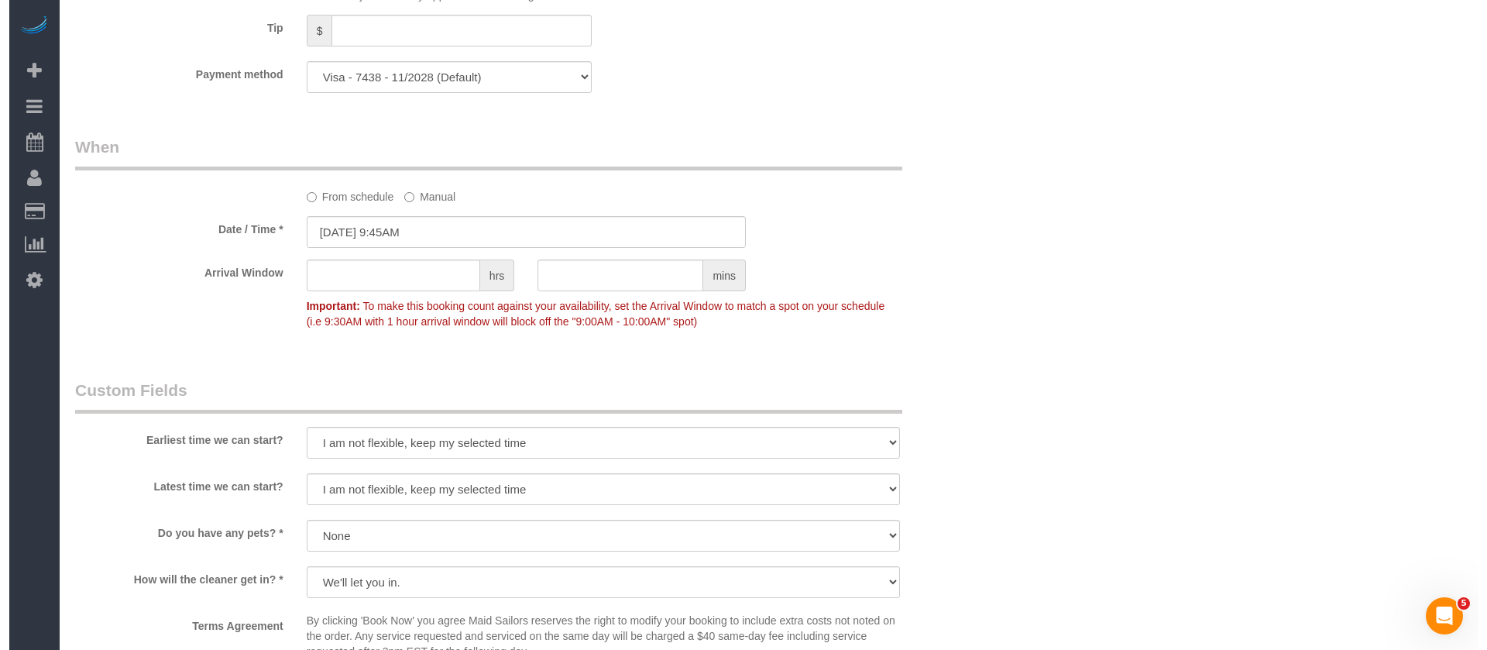
scroll to position [1627, 0]
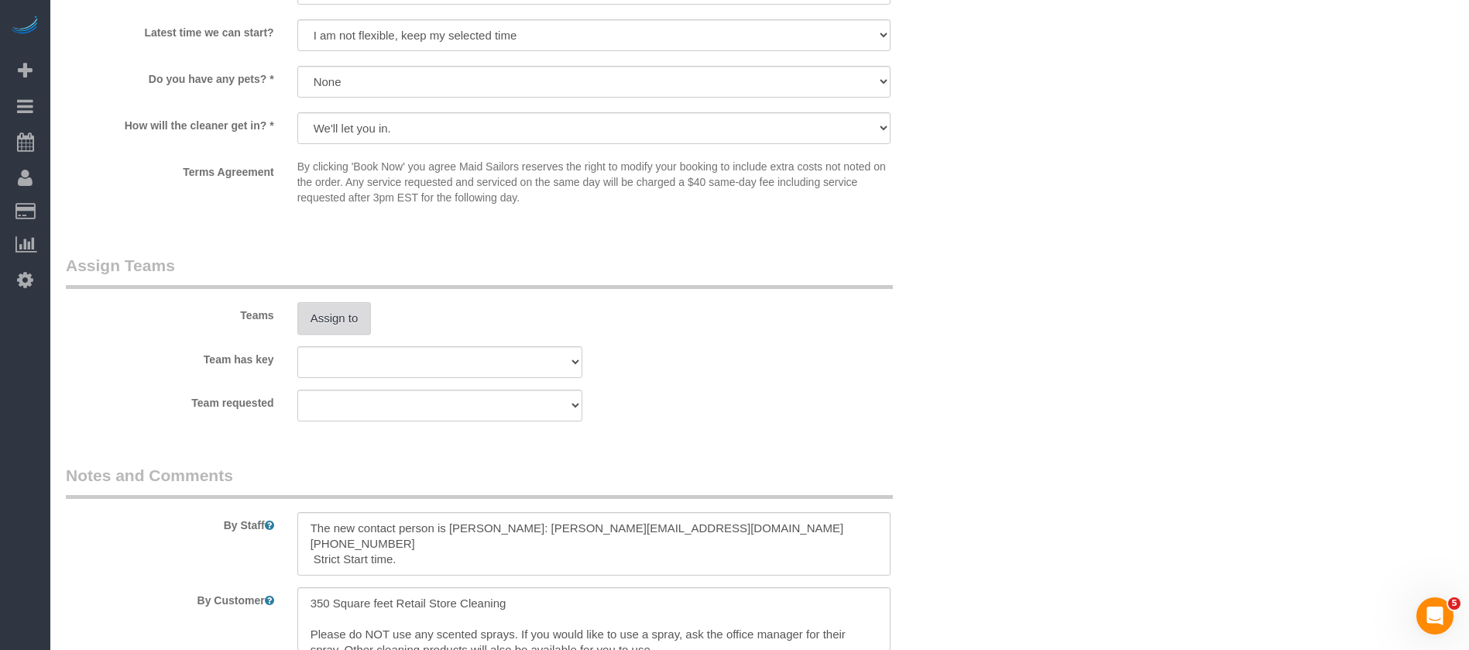
click at [321, 311] on button "Assign to" at bounding box center [334, 318] width 74 height 33
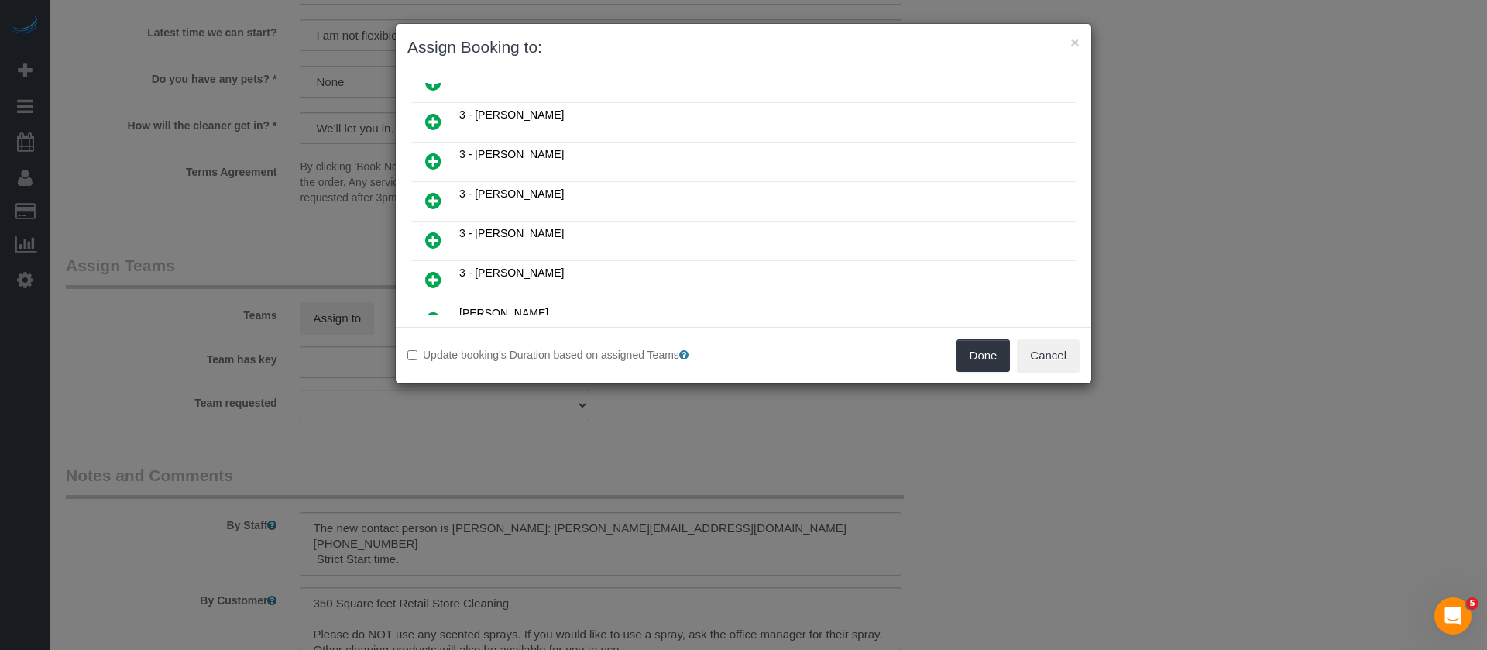
scroll to position [465, 0]
click at [430, 198] on icon at bounding box center [433, 198] width 16 height 19
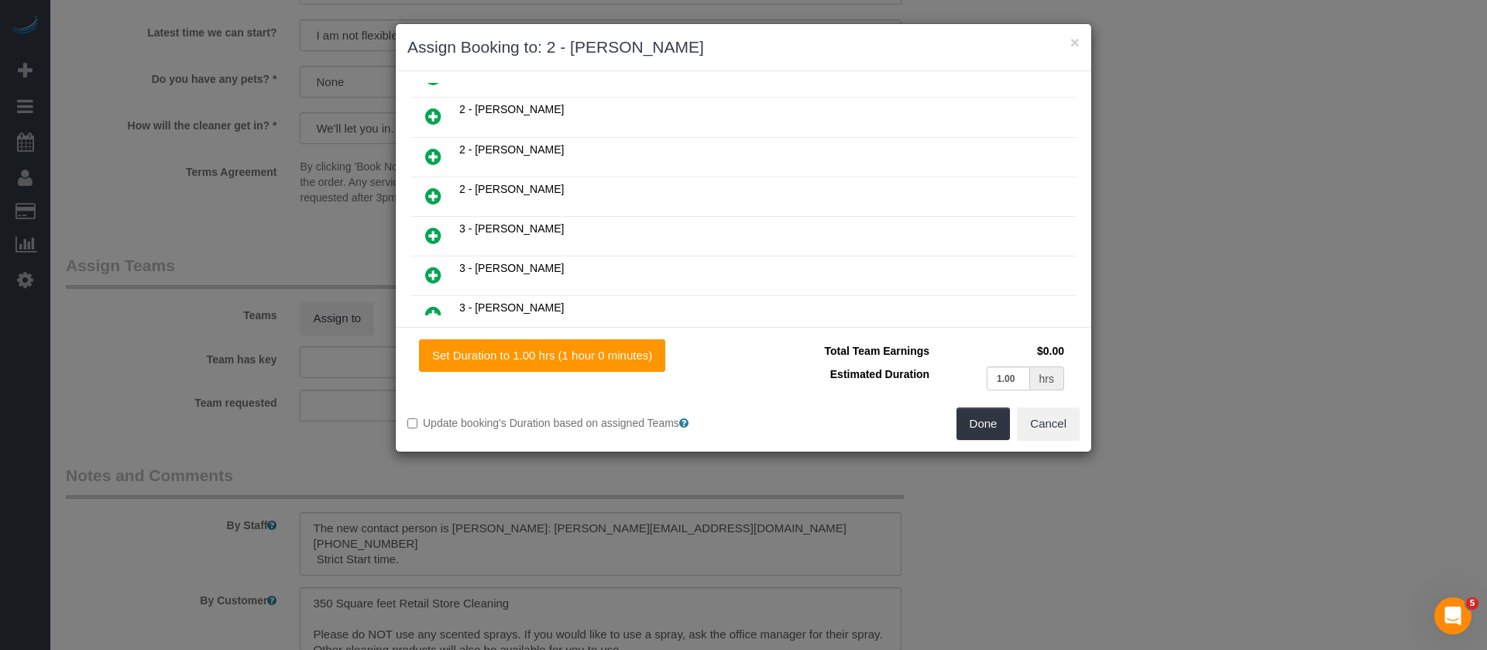
scroll to position [502, 0]
click at [972, 427] on button "Done" at bounding box center [984, 423] width 54 height 33
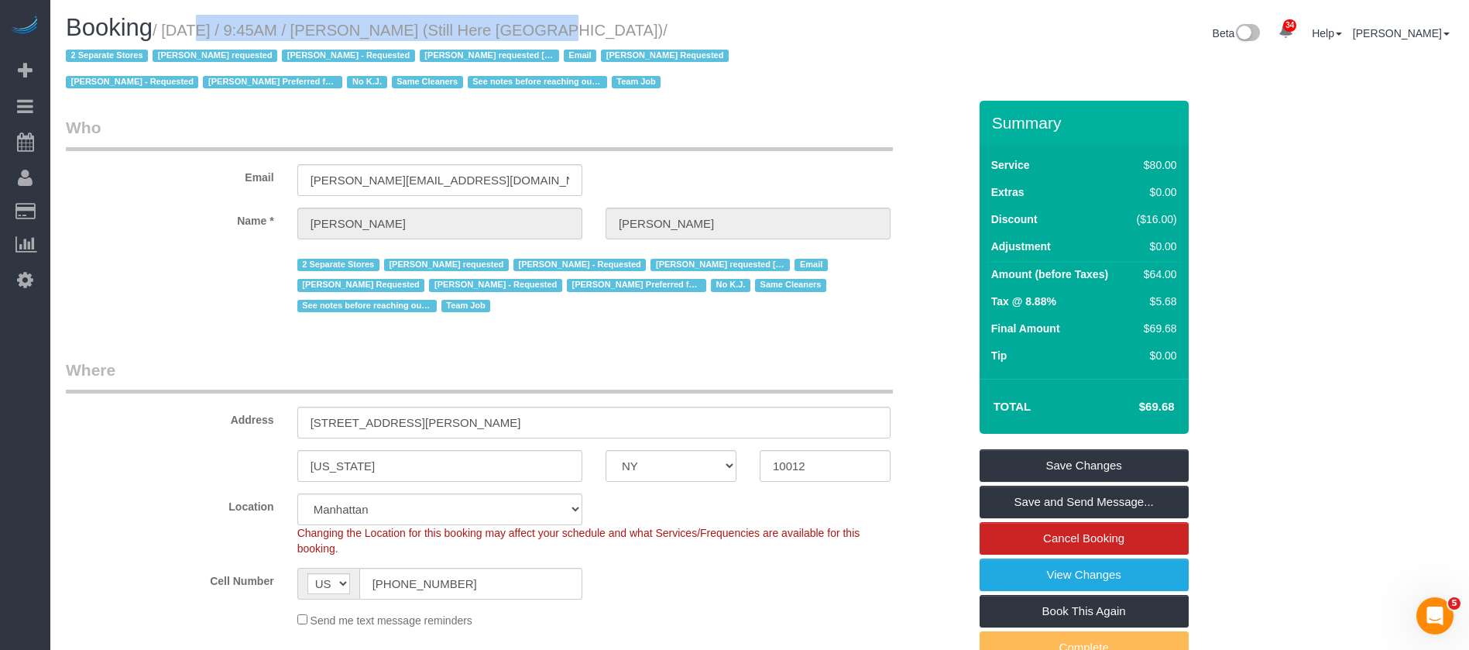
scroll to position [0, 0]
click at [1092, 458] on link "Save Changes" at bounding box center [1084, 466] width 209 height 33
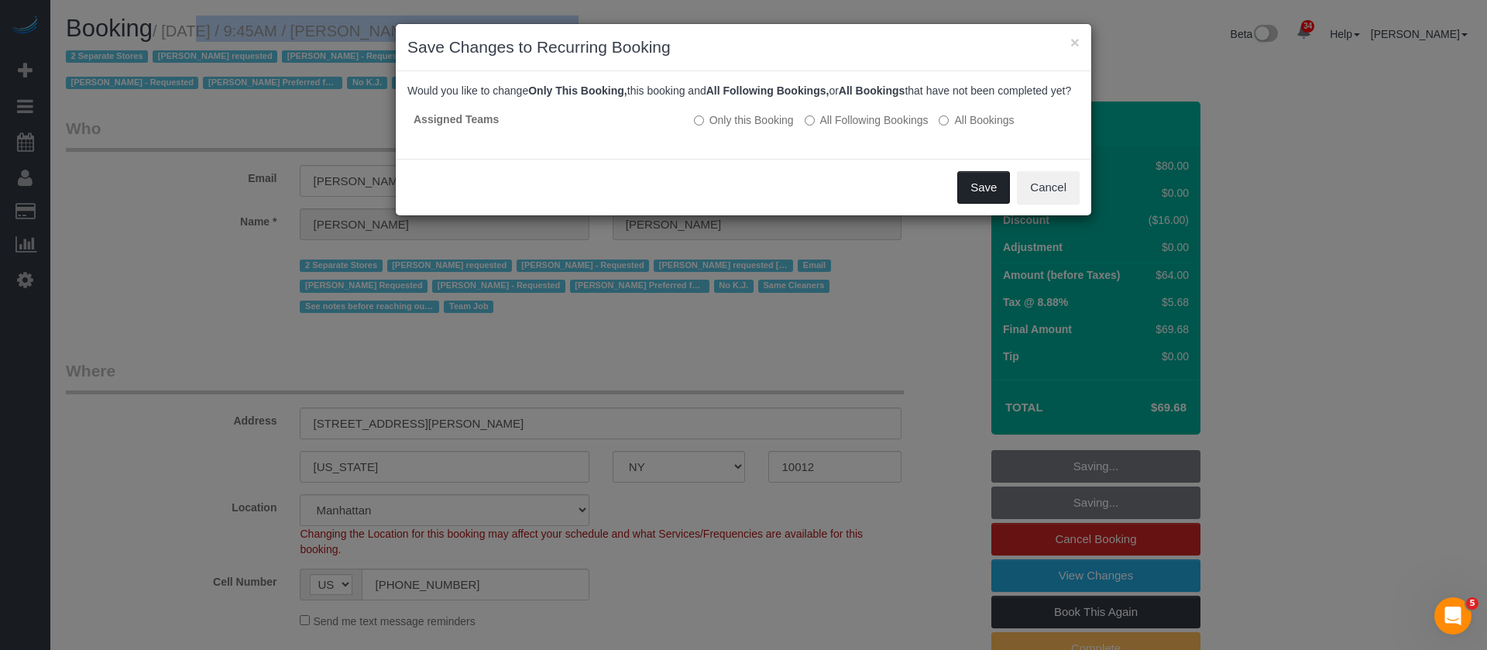
click at [974, 204] on button "Save" at bounding box center [983, 187] width 53 height 33
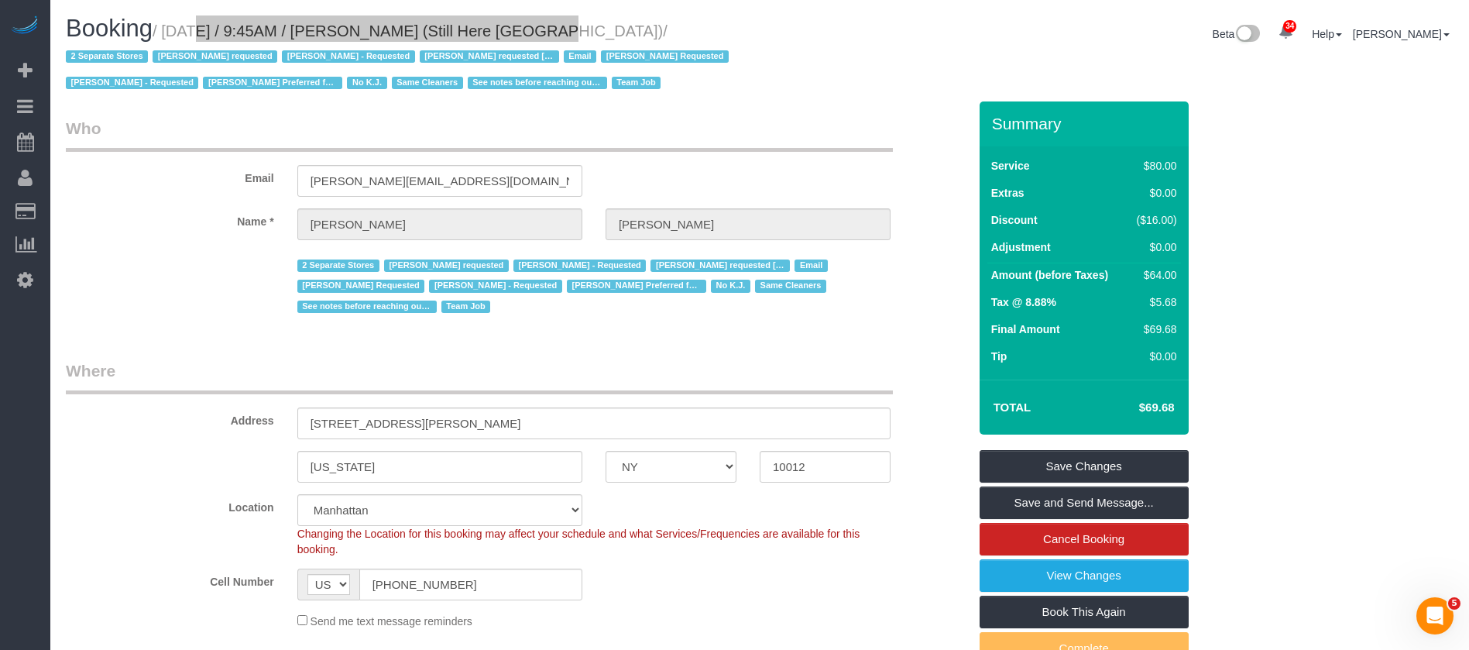
select select "**********"
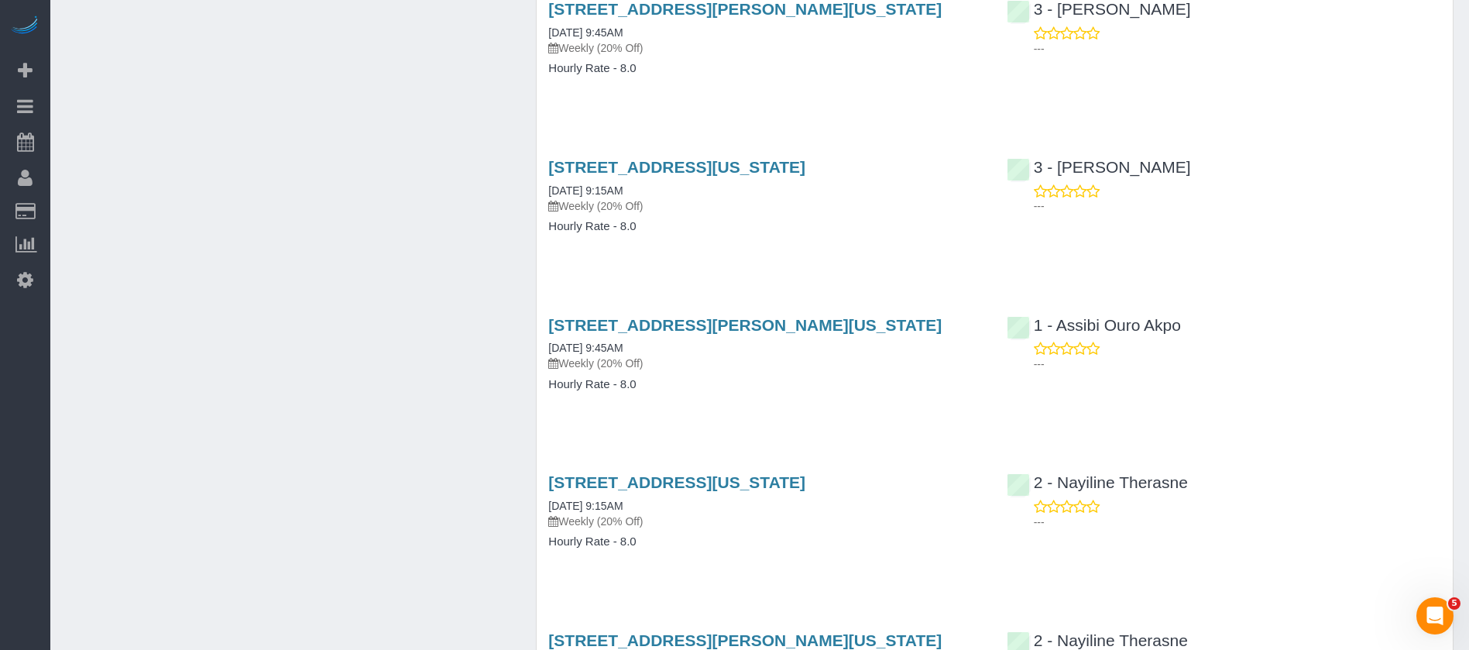
scroll to position [3478, 0]
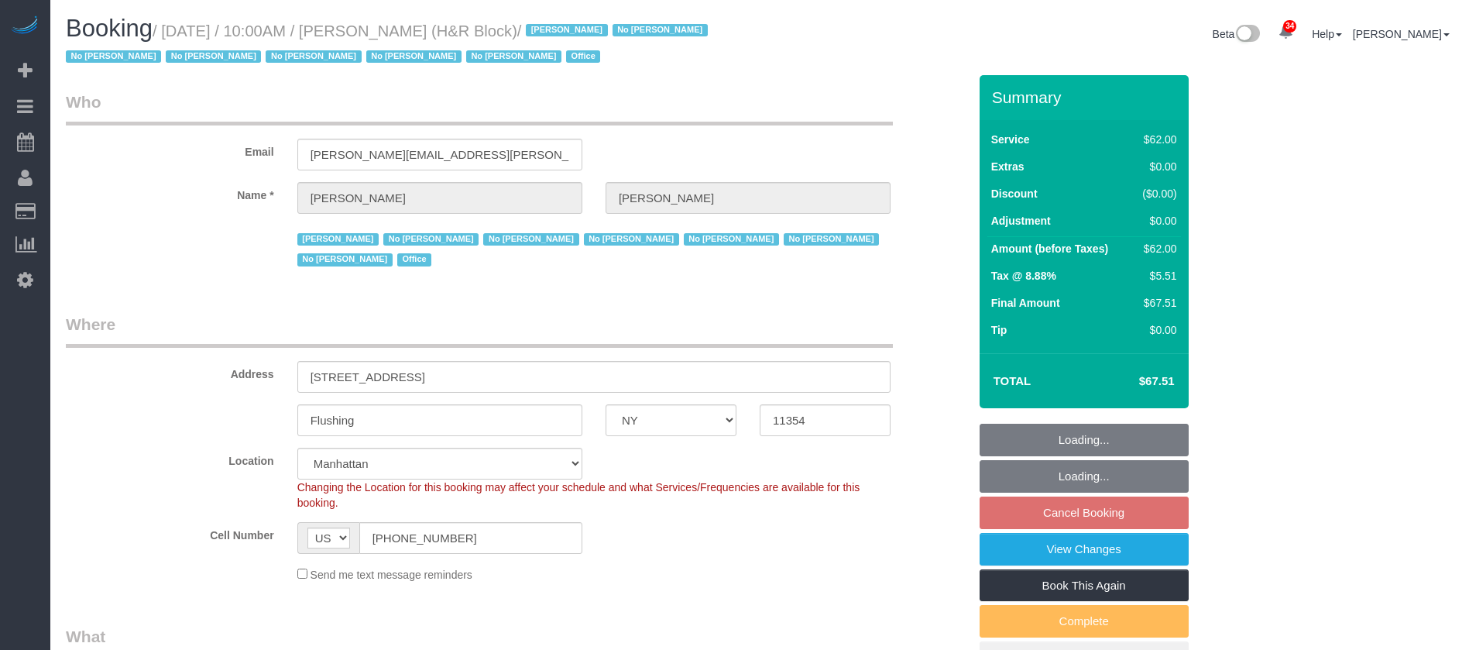
select select "NY"
select select "string:paypal"
select select "spot60"
select select "number:89"
select select "number:90"
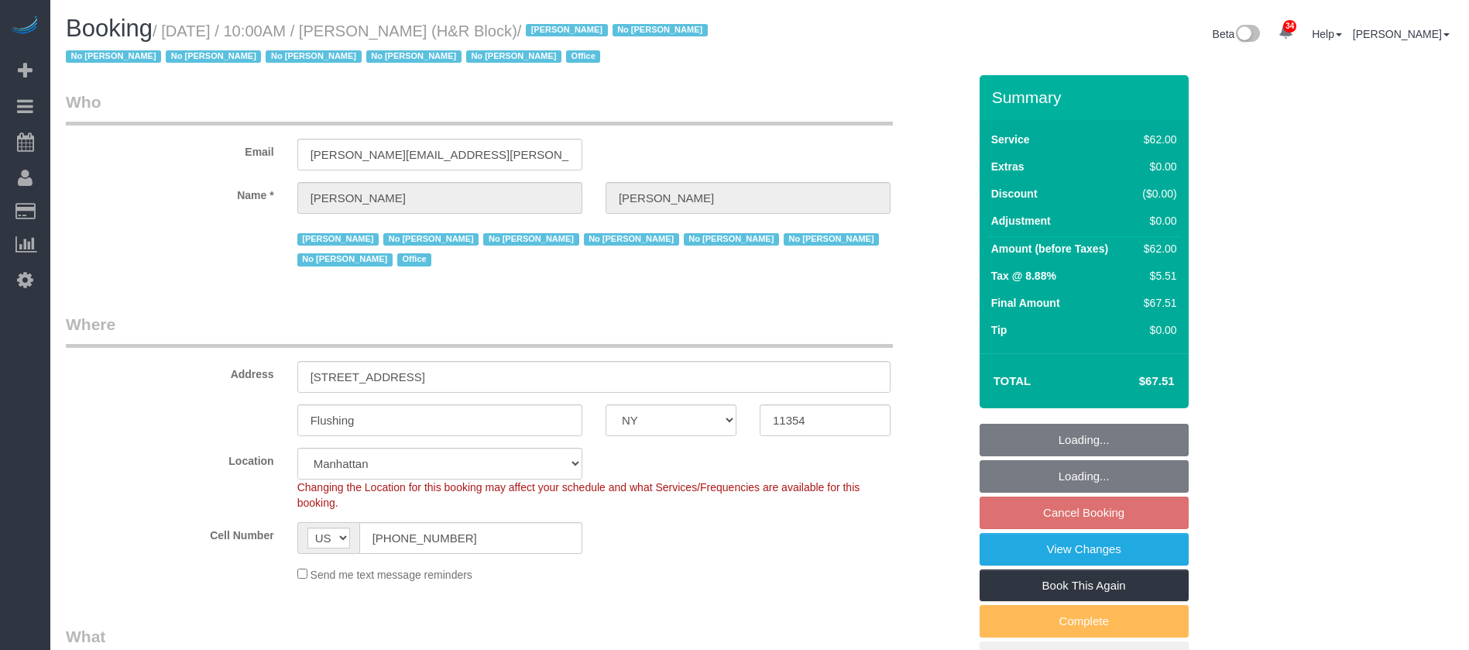
select select "number:15"
select select "number:7"
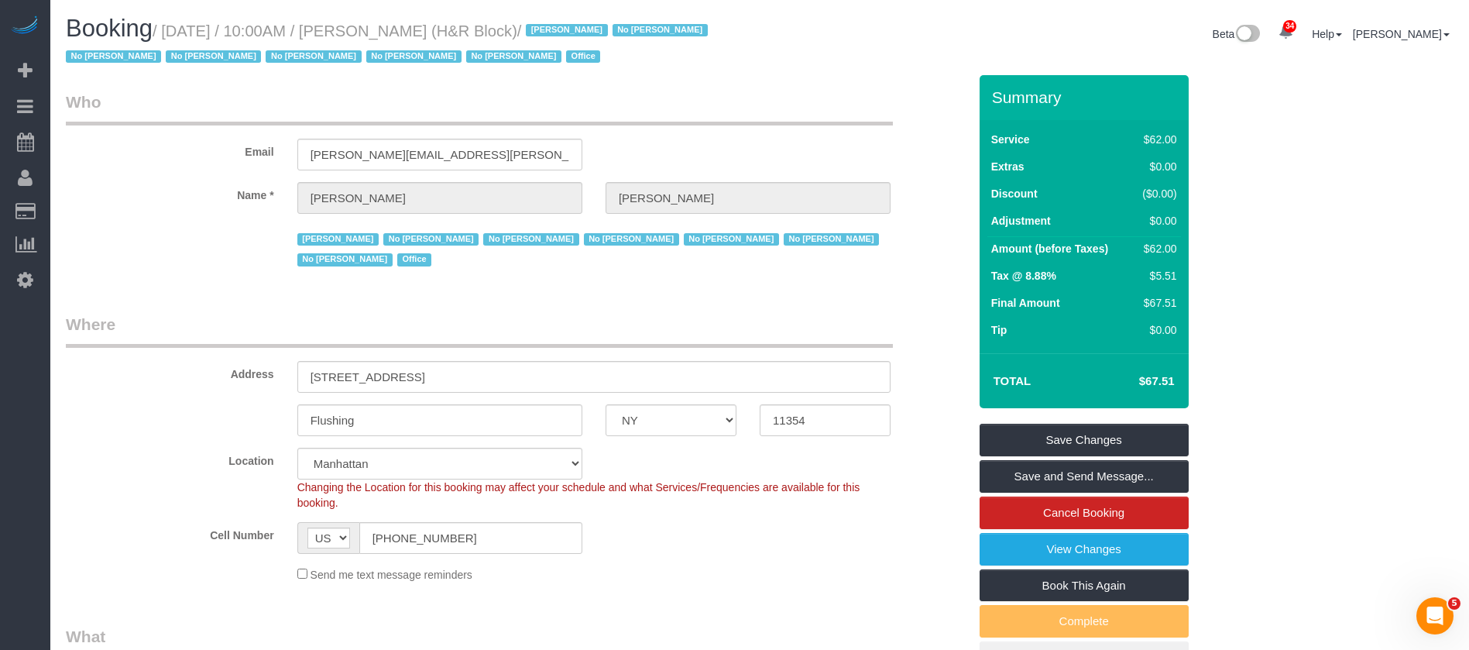
drag, startPoint x: 163, startPoint y: 31, endPoint x: 465, endPoint y: 22, distance: 301.4
click at [465, 22] on small "/ [DATE] / 10:00AM / [PERSON_NAME] (H&R Block) / [PERSON_NAME] No [PERSON_NAME]…" at bounding box center [389, 43] width 647 height 43
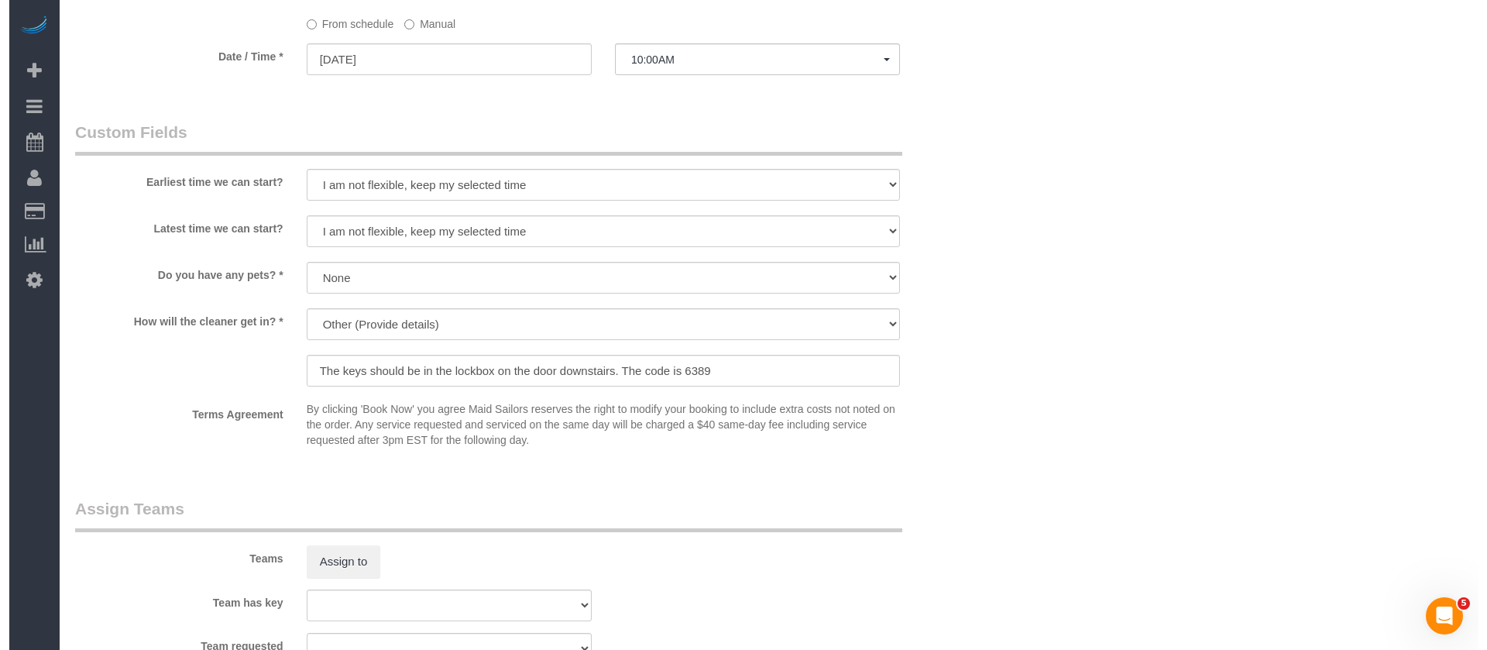
scroll to position [1394, 0]
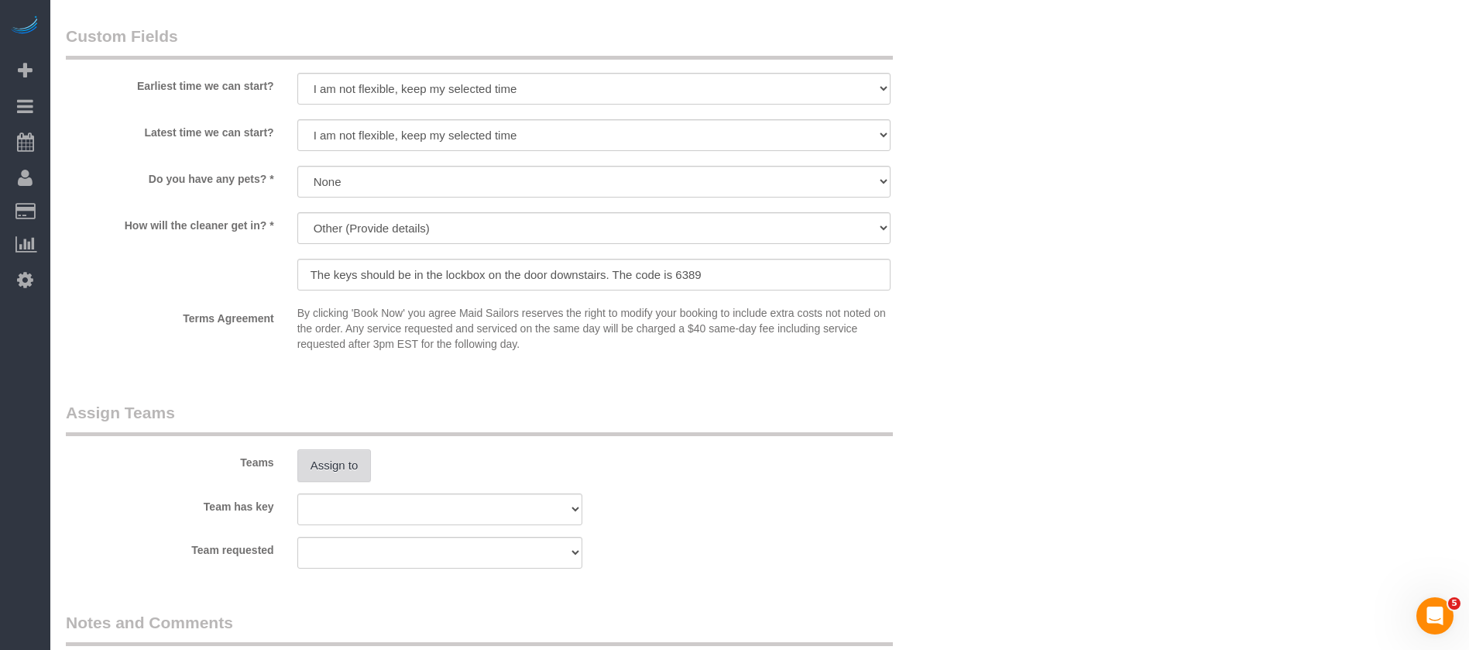
click at [331, 458] on button "Assign to" at bounding box center [334, 465] width 74 height 33
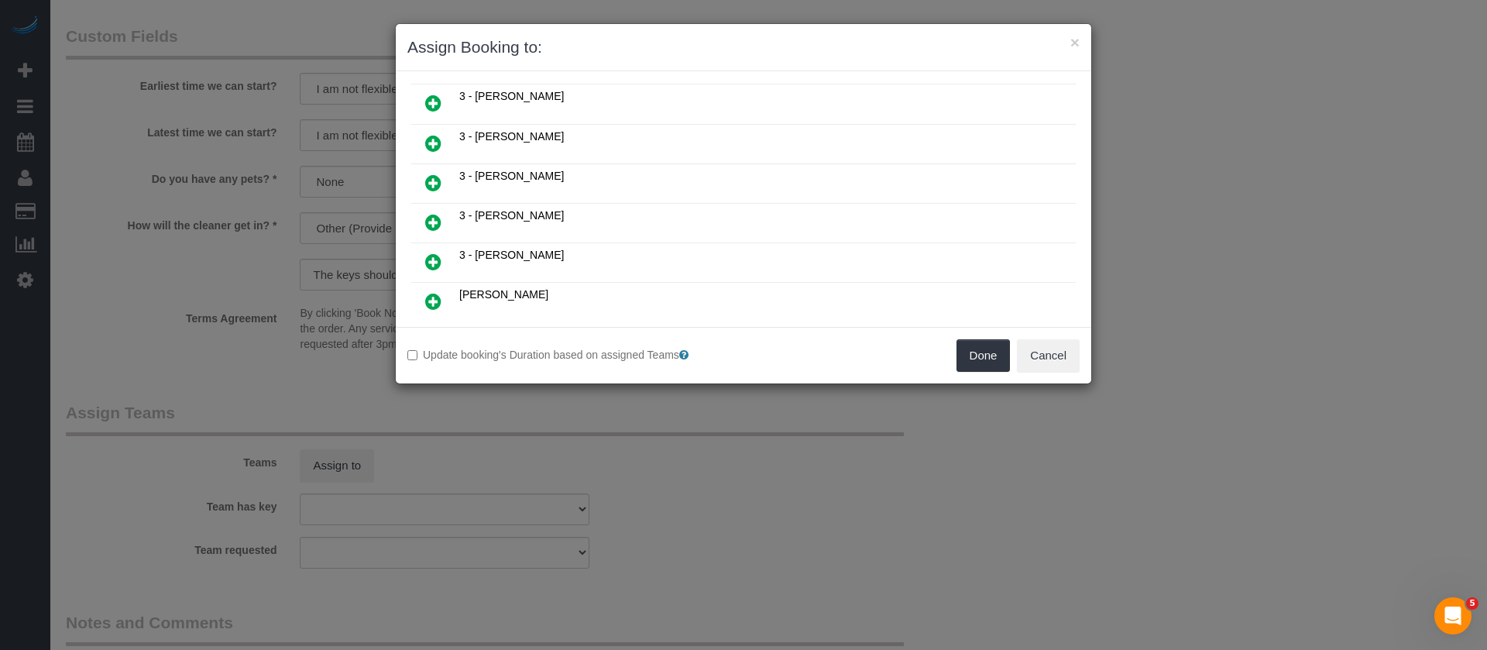
scroll to position [813, 0]
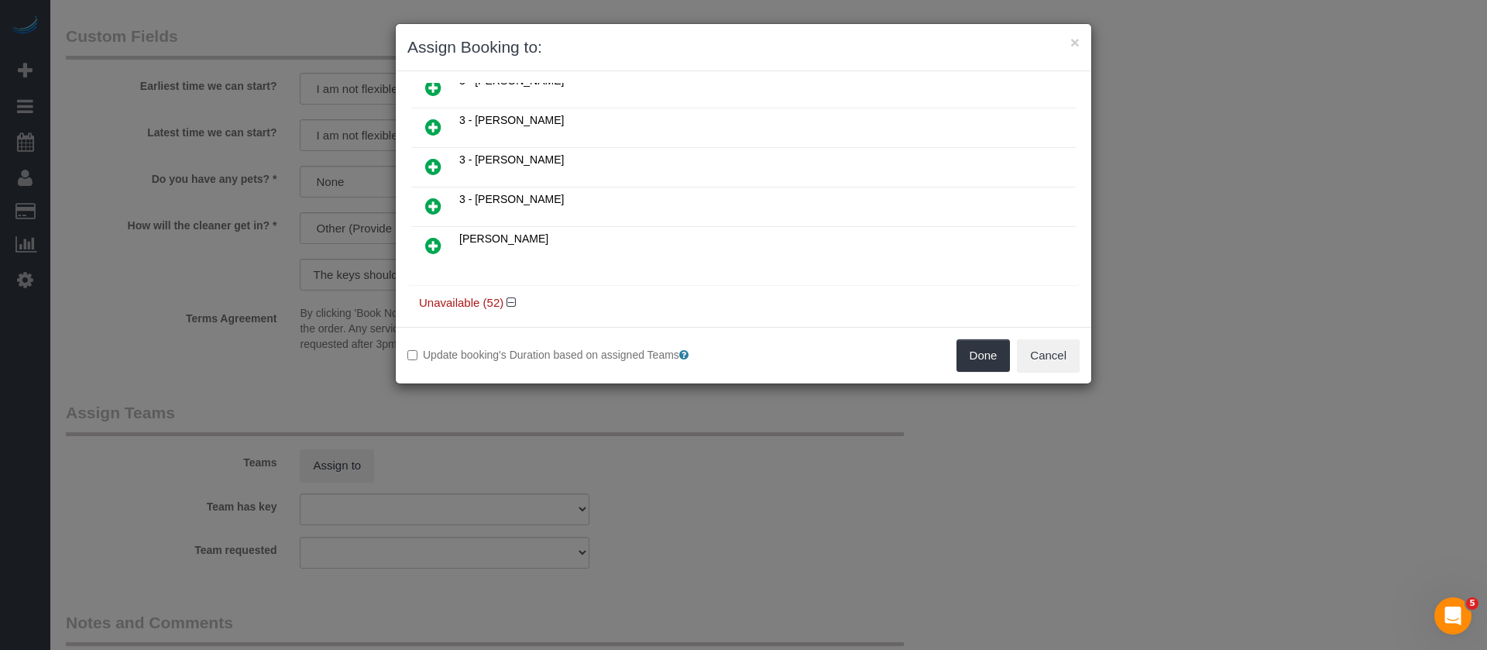
drag, startPoint x: 434, startPoint y: 201, endPoint x: 797, endPoint y: 267, distance: 369.2
click at [433, 201] on icon at bounding box center [433, 206] width 16 height 19
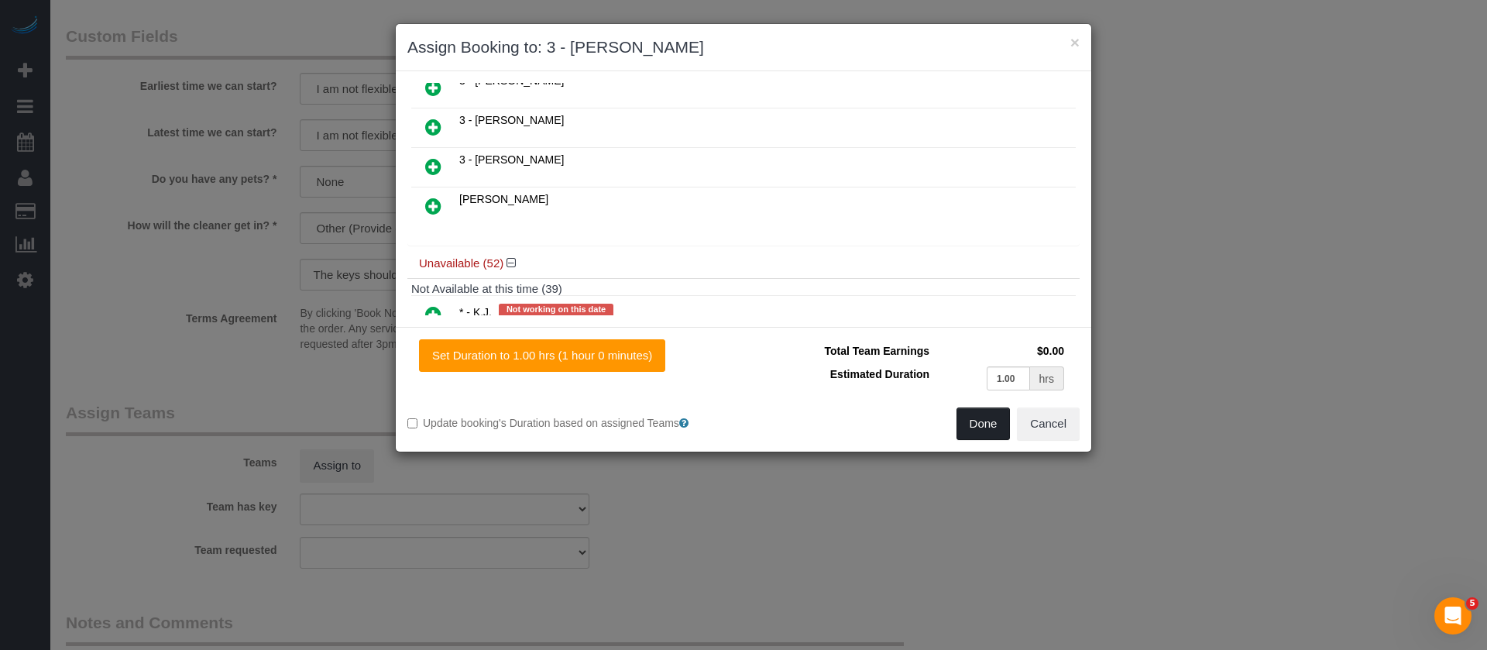
drag, startPoint x: 983, startPoint y: 428, endPoint x: 981, endPoint y: 411, distance: 16.3
click at [984, 427] on button "Done" at bounding box center [984, 423] width 54 height 33
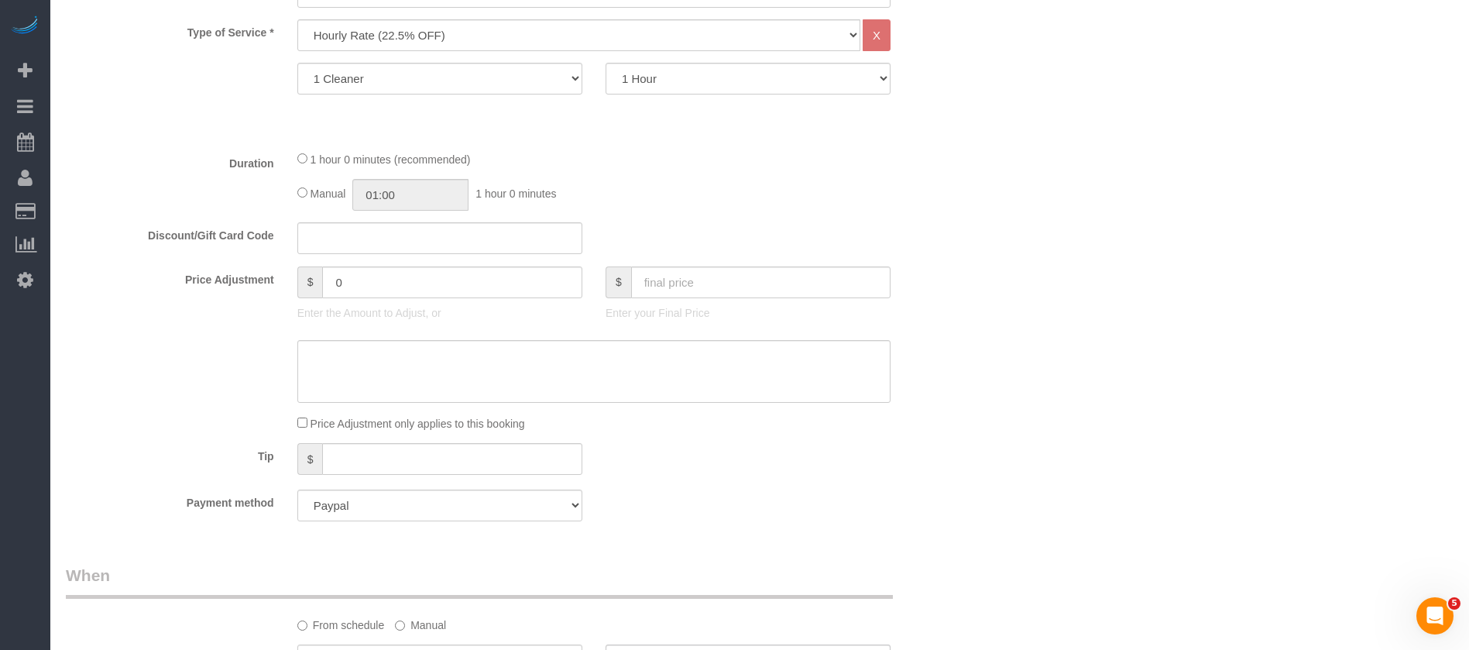
scroll to position [116, 0]
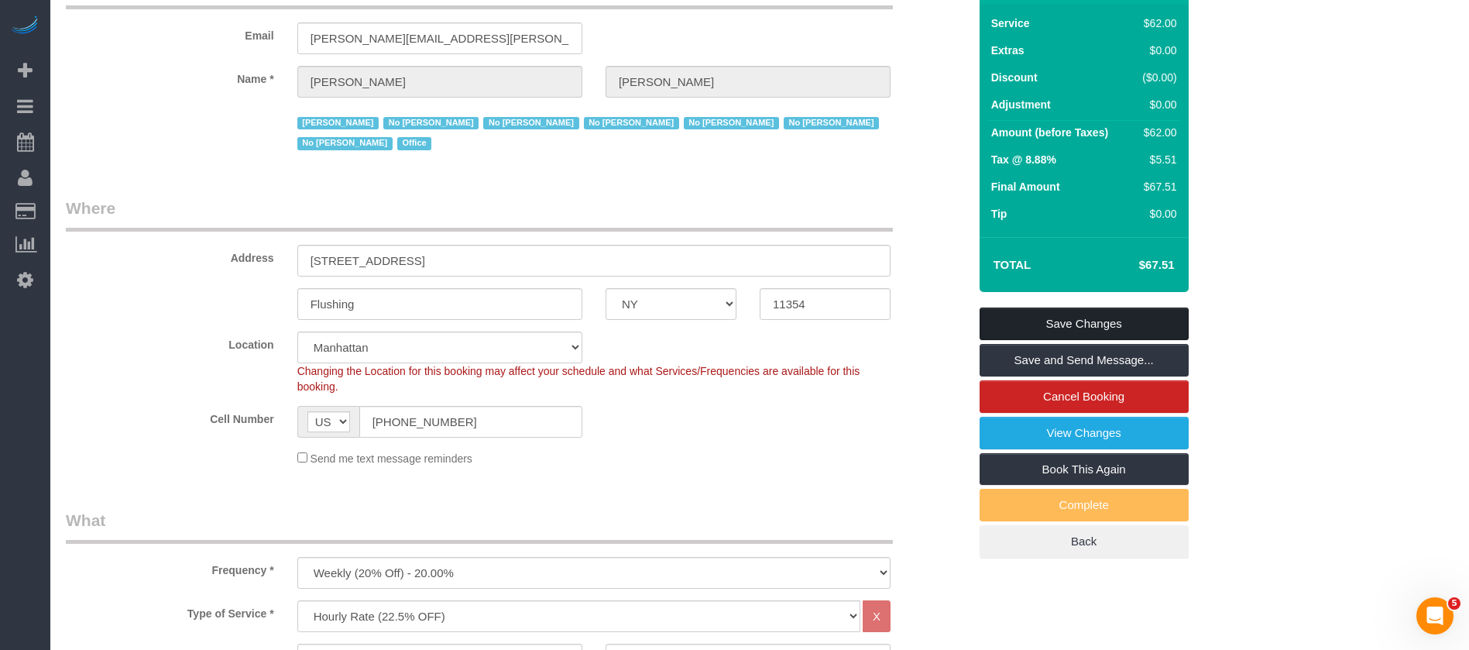
drag, startPoint x: 1069, startPoint y: 318, endPoint x: 721, endPoint y: 171, distance: 377.3
click at [1070, 318] on link "Save Changes" at bounding box center [1084, 323] width 209 height 33
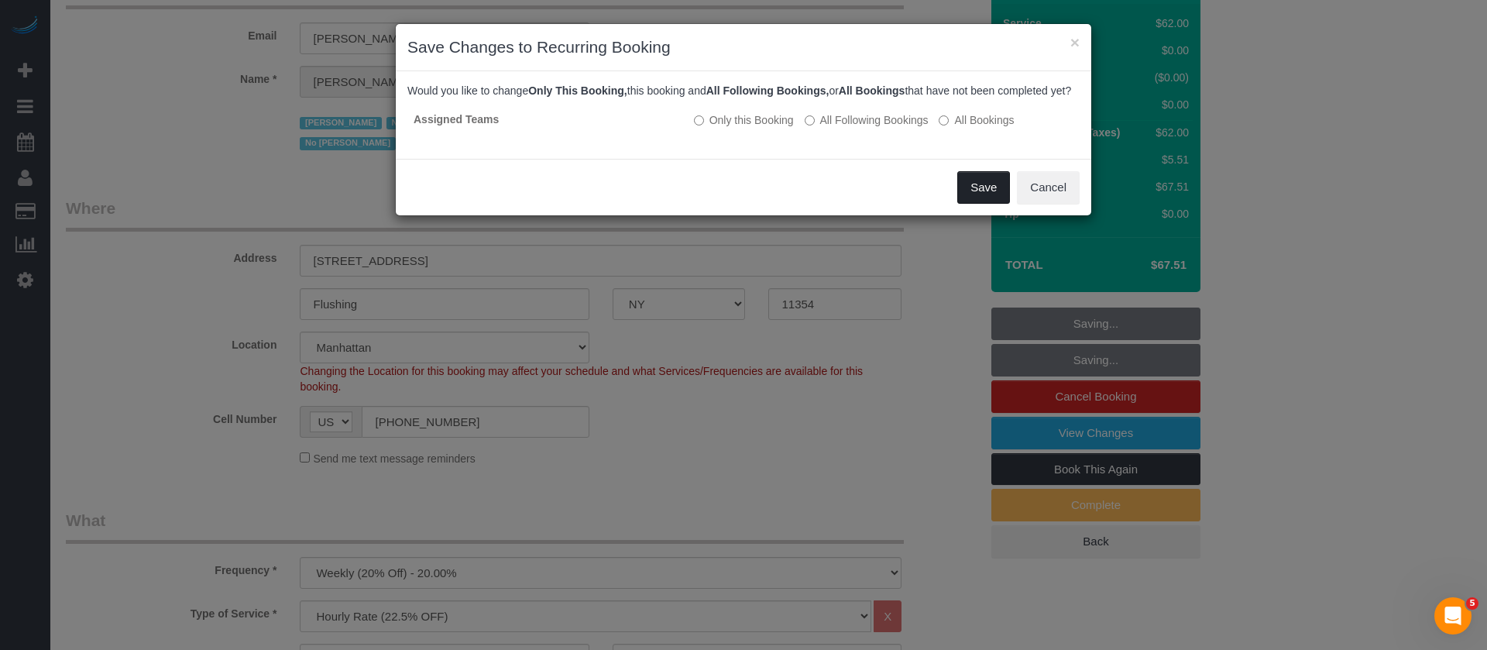
click at [979, 201] on button "Save" at bounding box center [983, 187] width 53 height 33
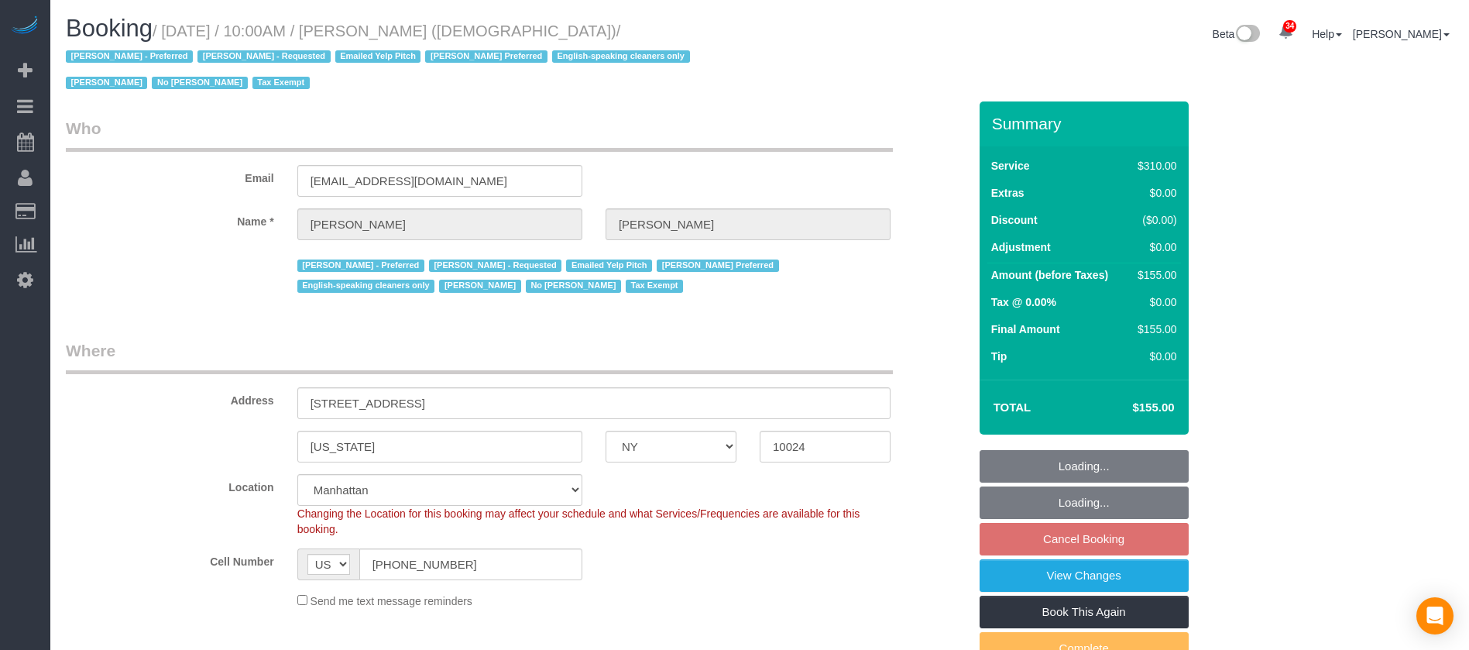
select select "NY"
select select "300"
select select "number:89"
select select "number:90"
select select "number:15"
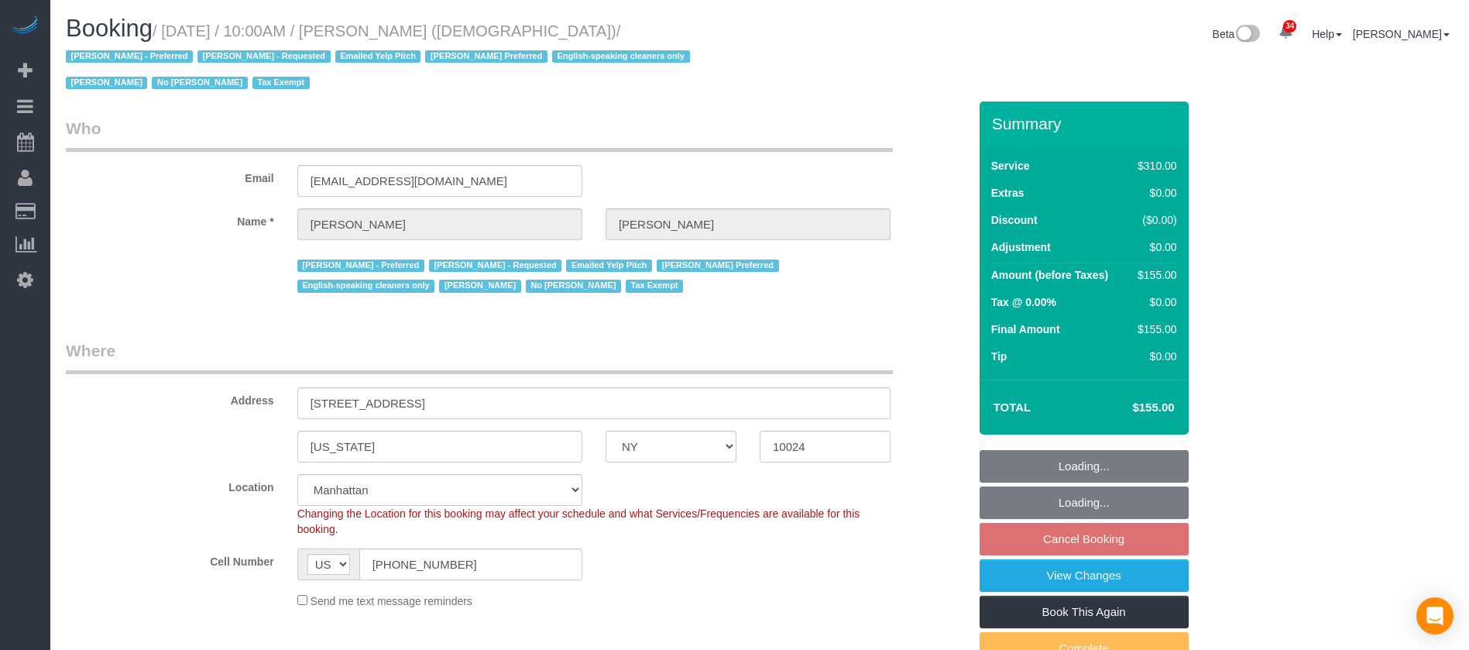
select select "number:7"
select select "spot60"
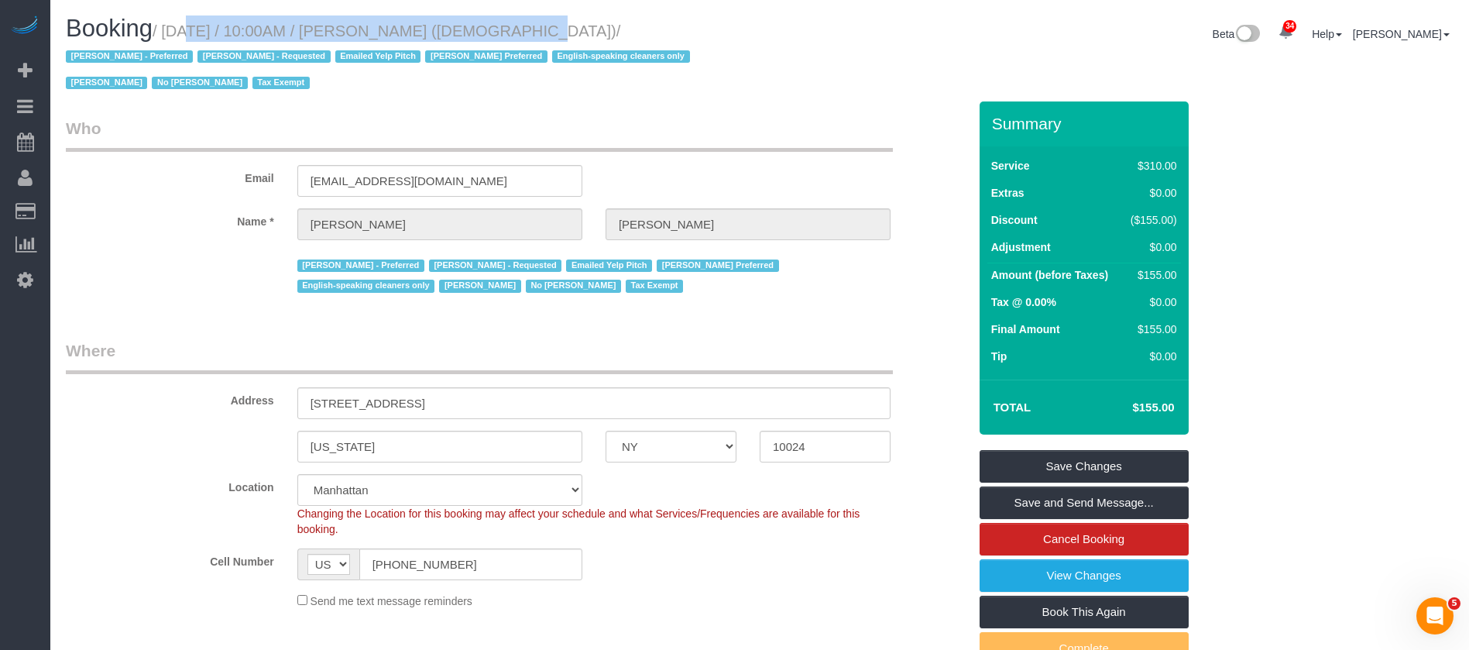
drag, startPoint x: 164, startPoint y: 29, endPoint x: 517, endPoint y: 39, distance: 353.3
click at [482, 25] on small "/ [DATE] / 10:00AM / [PERSON_NAME] ([DEMOGRAPHIC_DATA]) / [PERSON_NAME] - Prefe…" at bounding box center [380, 57] width 629 height 70
